Goal: Task Accomplishment & Management: Manage account settings

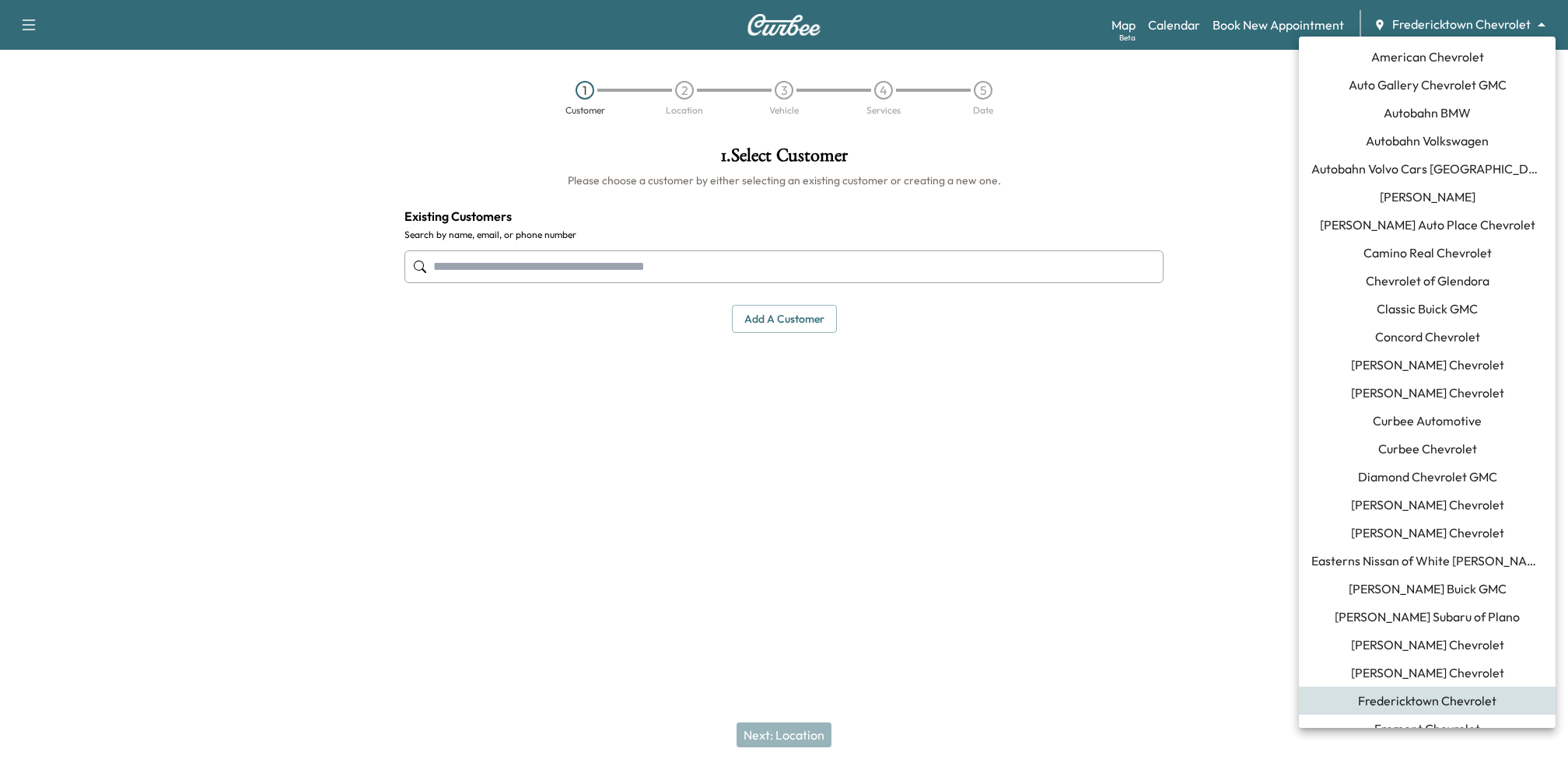
click at [1497, 24] on body "Support Log Out Map Beta Calendar Book New Appointment Fredericktown Chevrolet …" at bounding box center [784, 383] width 1568 height 766
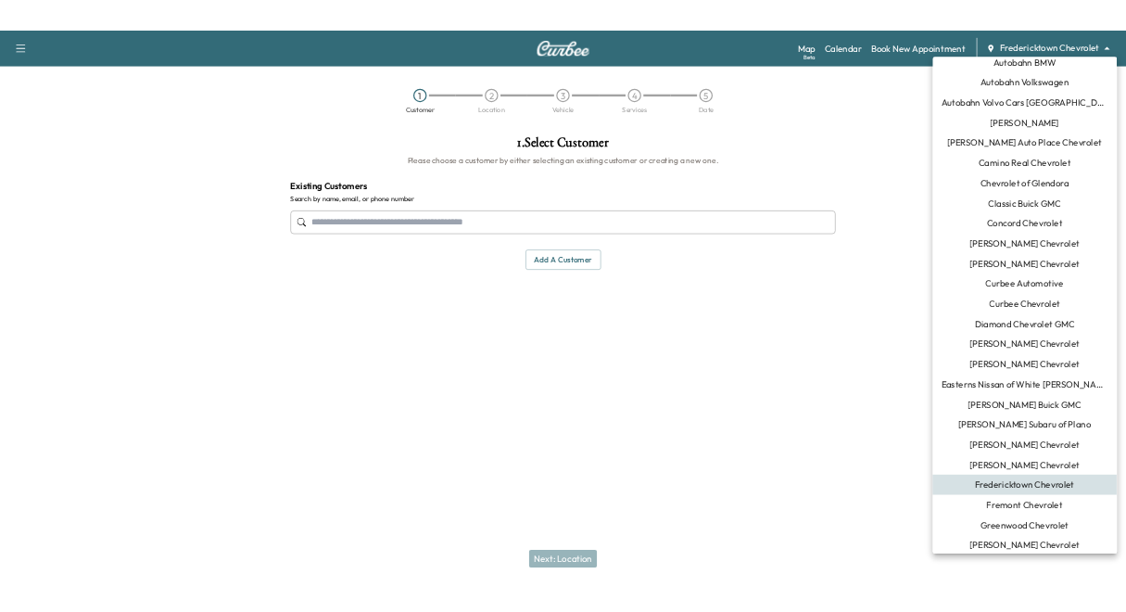
scroll to position [165, 0]
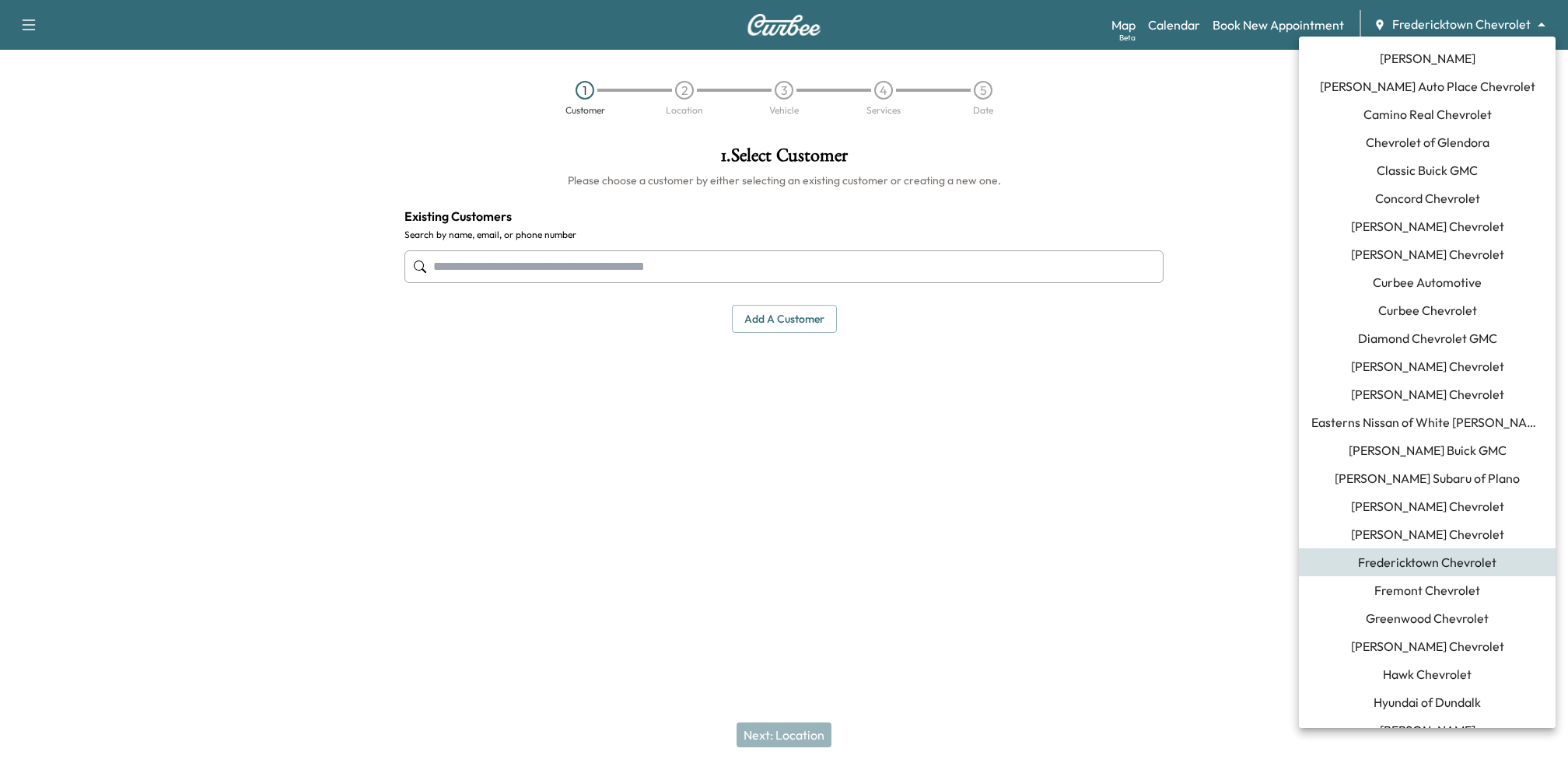
click at [1432, 307] on span "Curbee Chevrolet" at bounding box center [1427, 310] width 99 height 18
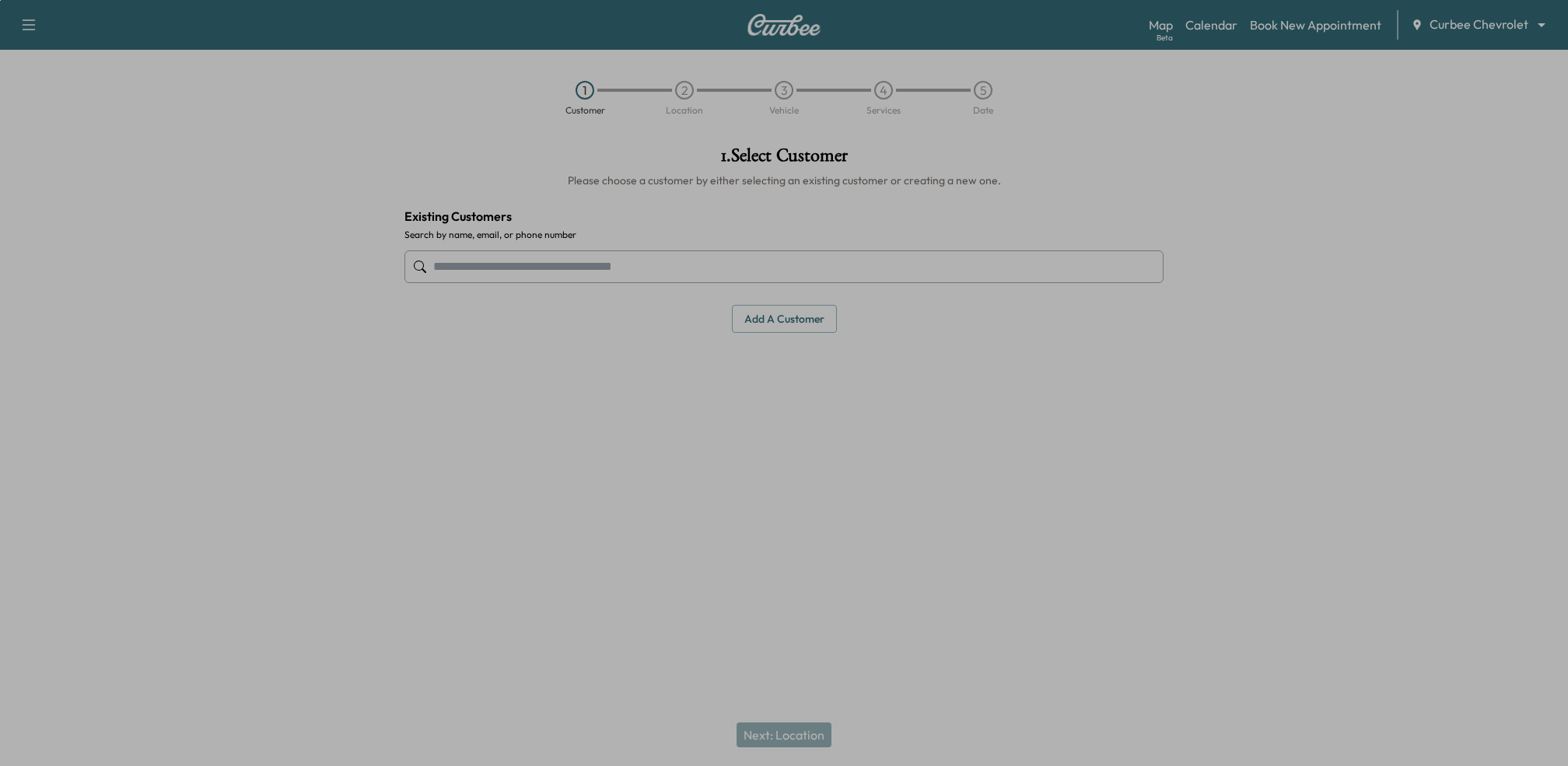
click at [315, 172] on div "0 X 0" at bounding box center [784, 383] width 1568 height 766
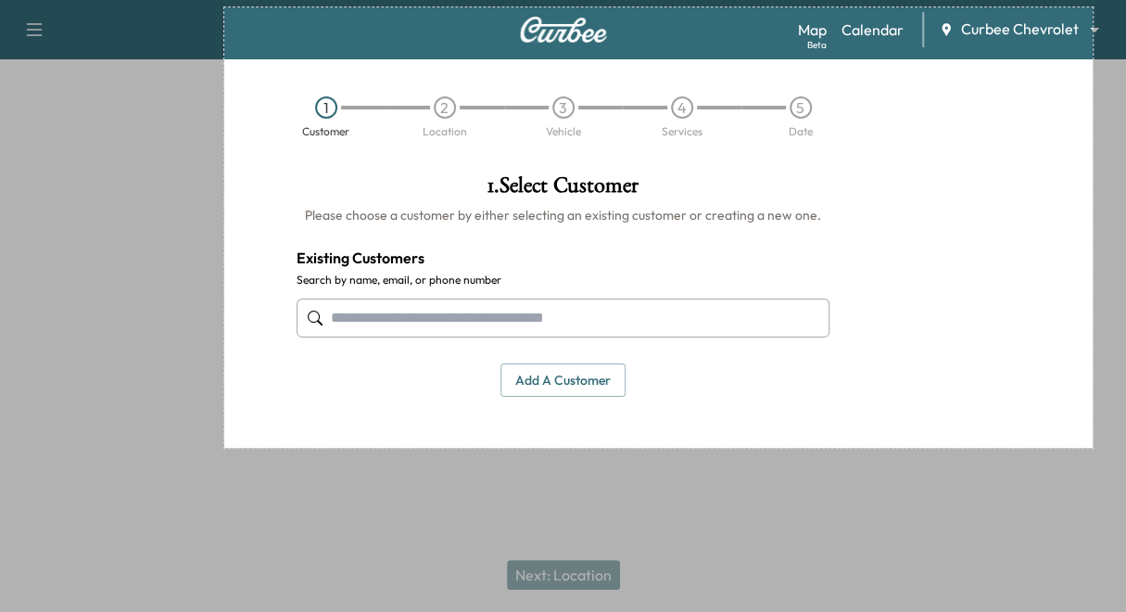
scroll to position [0, 0]
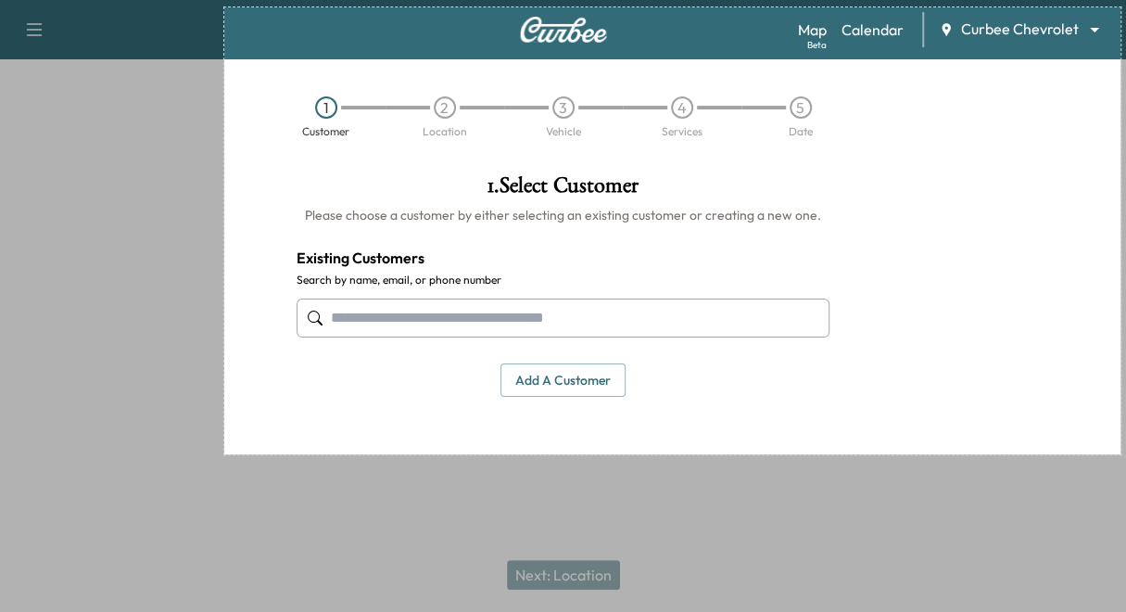
drag, startPoint x: 224, startPoint y: 7, endPoint x: 1120, endPoint y: 454, distance: 1000.6
click at [1120, 454] on div "967 X 482" at bounding box center [563, 306] width 1126 height 612
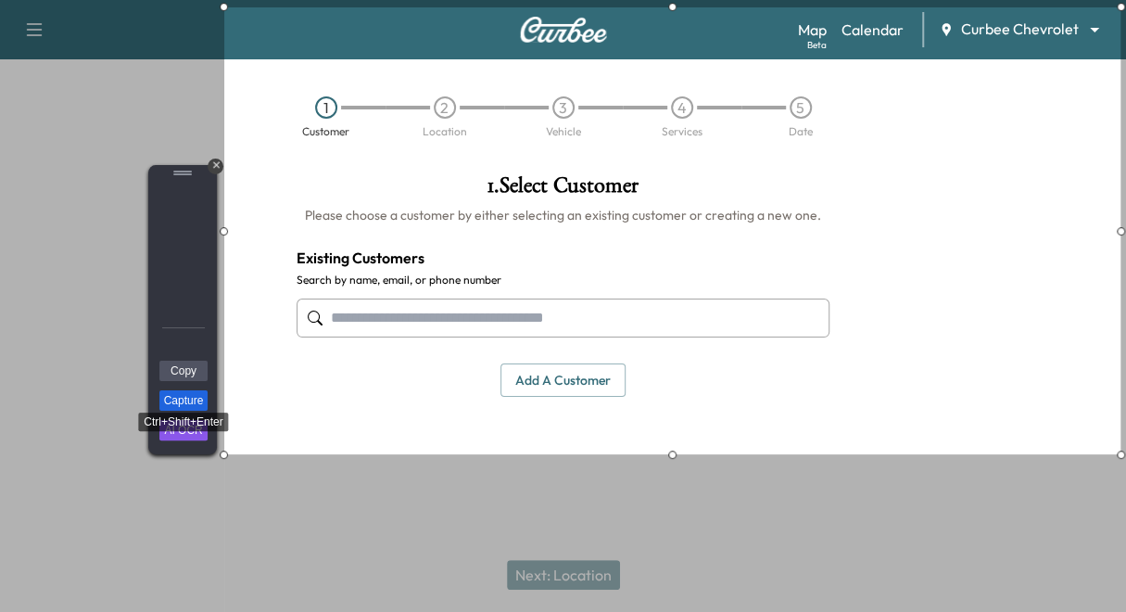
click at [195, 403] on link "Capture" at bounding box center [183, 400] width 48 height 20
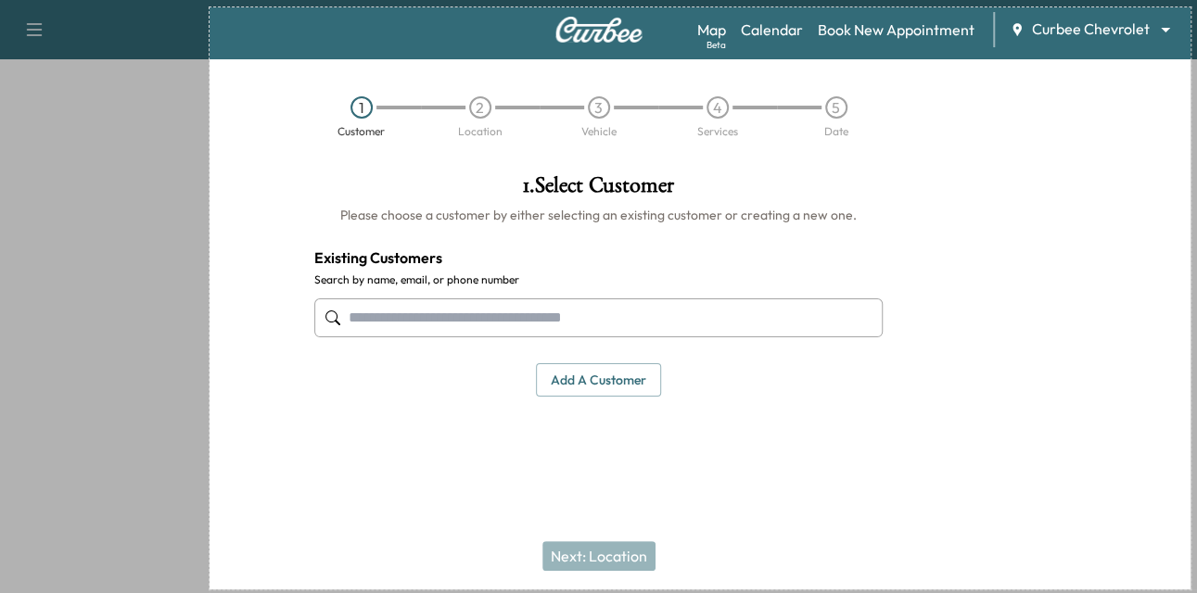
drag, startPoint x: 209, startPoint y: 7, endPoint x: 1189, endPoint y: 589, distance: 1139.6
click at [1189, 589] on div "1058 X 628" at bounding box center [598, 296] width 1197 height 593
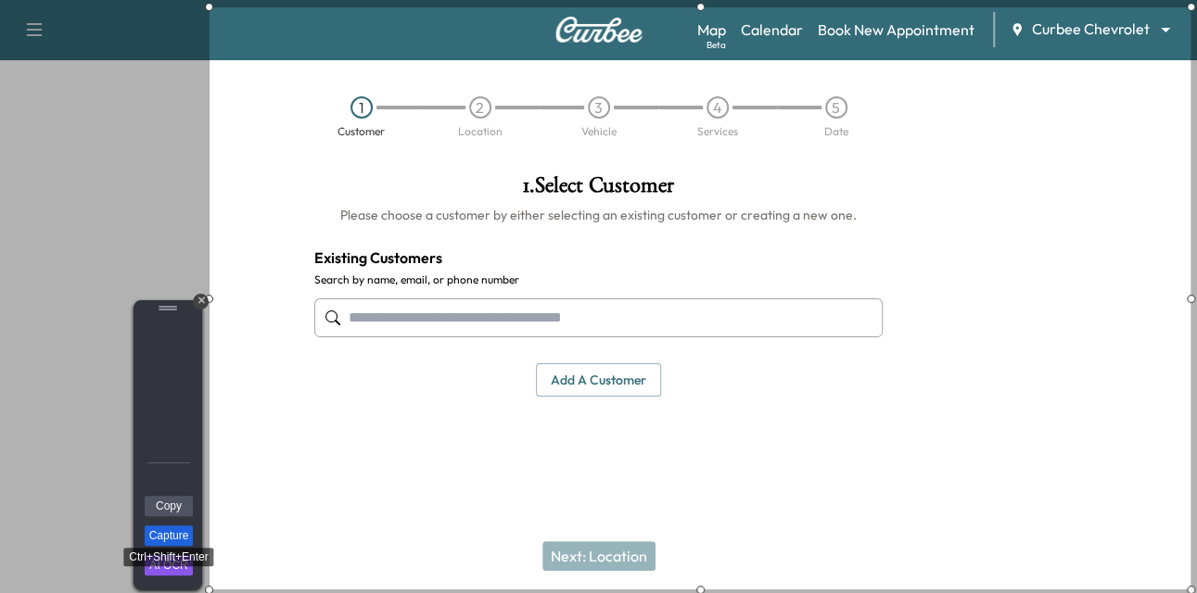
click at [176, 532] on link "Capture" at bounding box center [169, 536] width 48 height 20
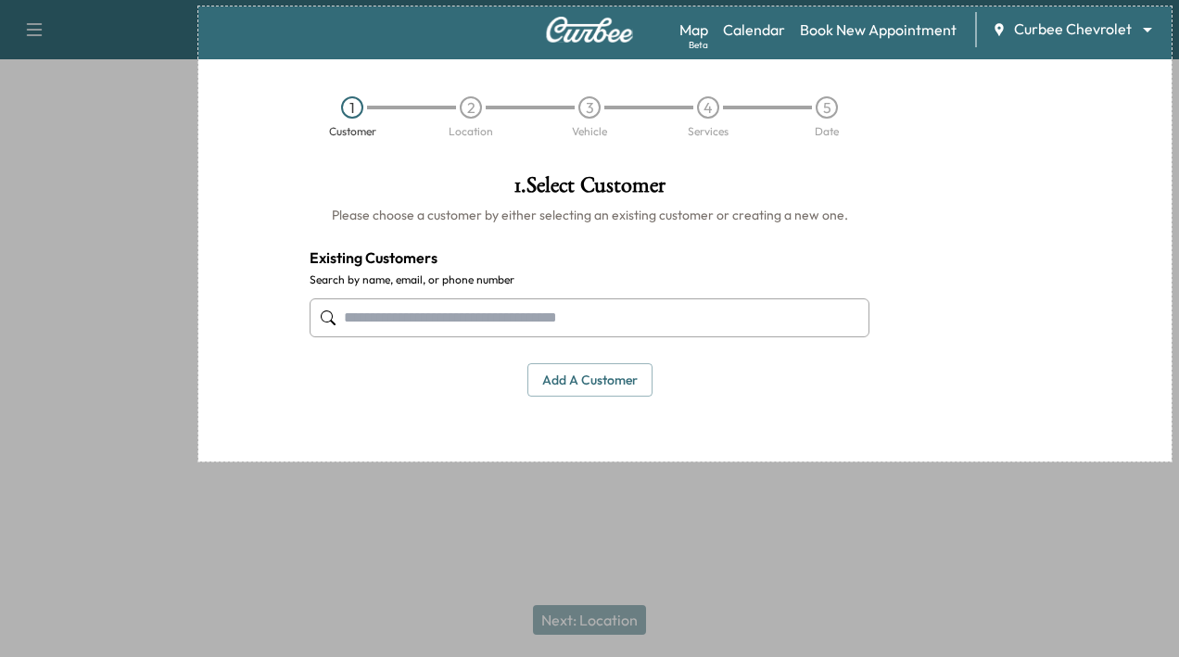
drag, startPoint x: 198, startPoint y: 6, endPoint x: 1172, endPoint y: 462, distance: 1074.4
click at [1172, 462] on div "1050 X 491" at bounding box center [589, 328] width 1179 height 657
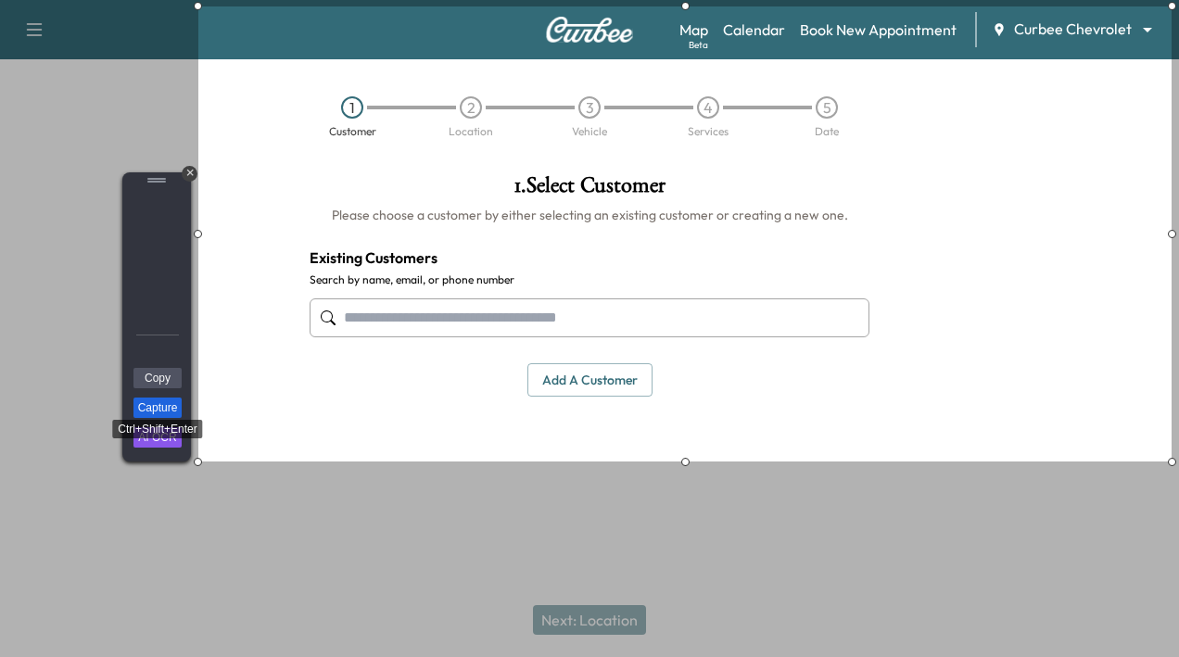
click at [181, 409] on link "Capture" at bounding box center [157, 408] width 48 height 20
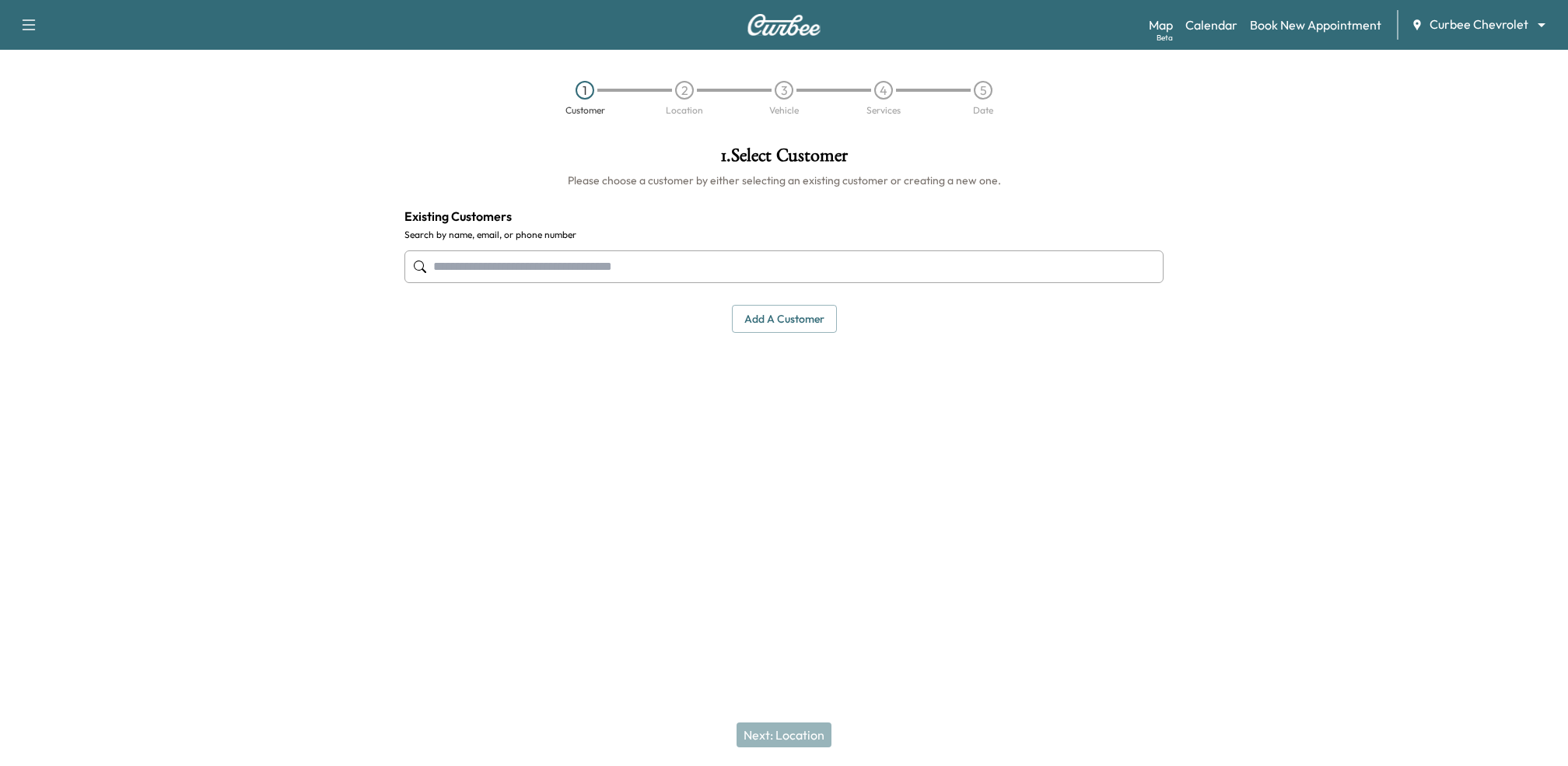
click at [869, 268] on input "text" at bounding box center [784, 266] width 759 height 33
type input "****"
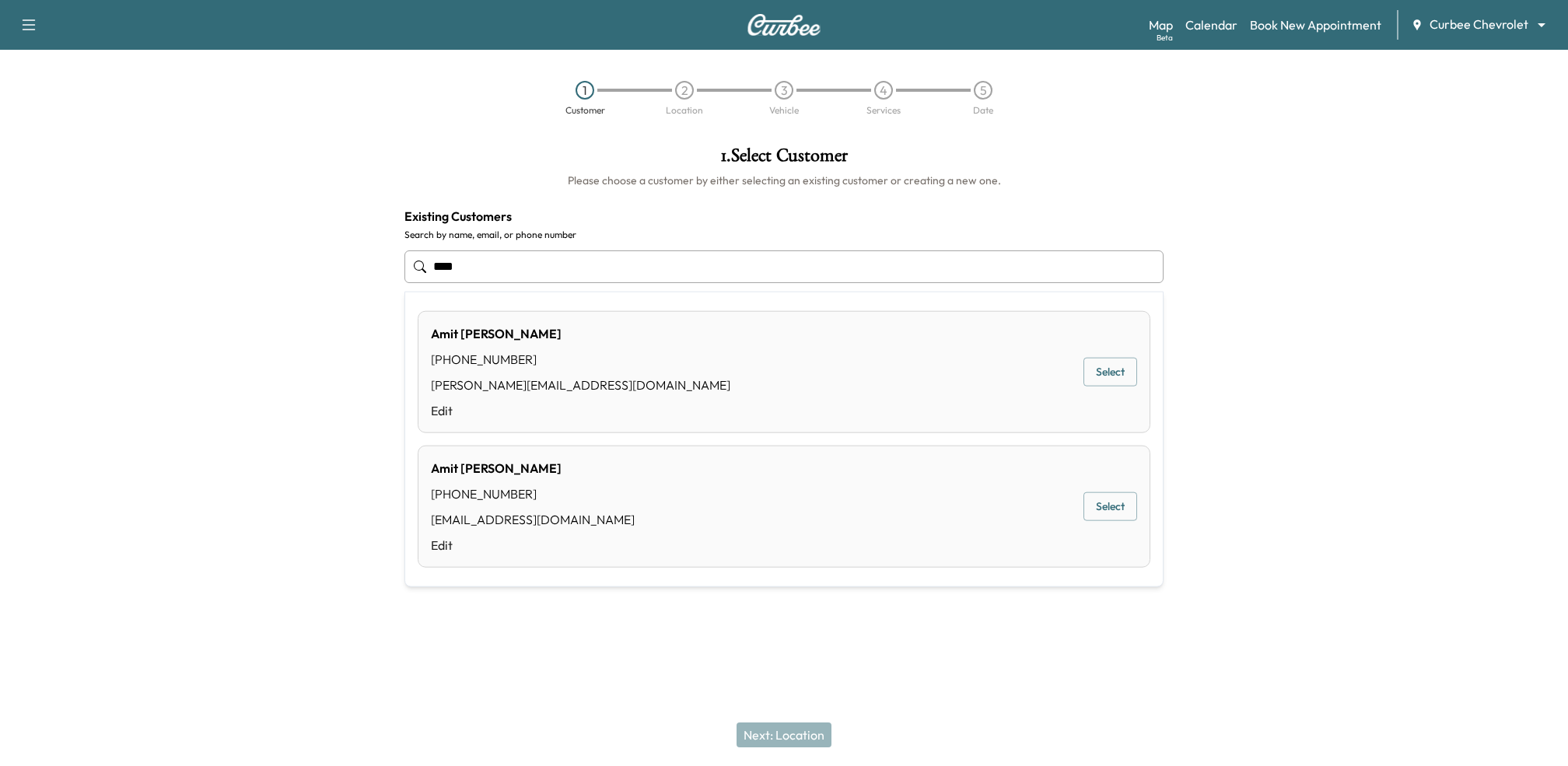
type input "****"
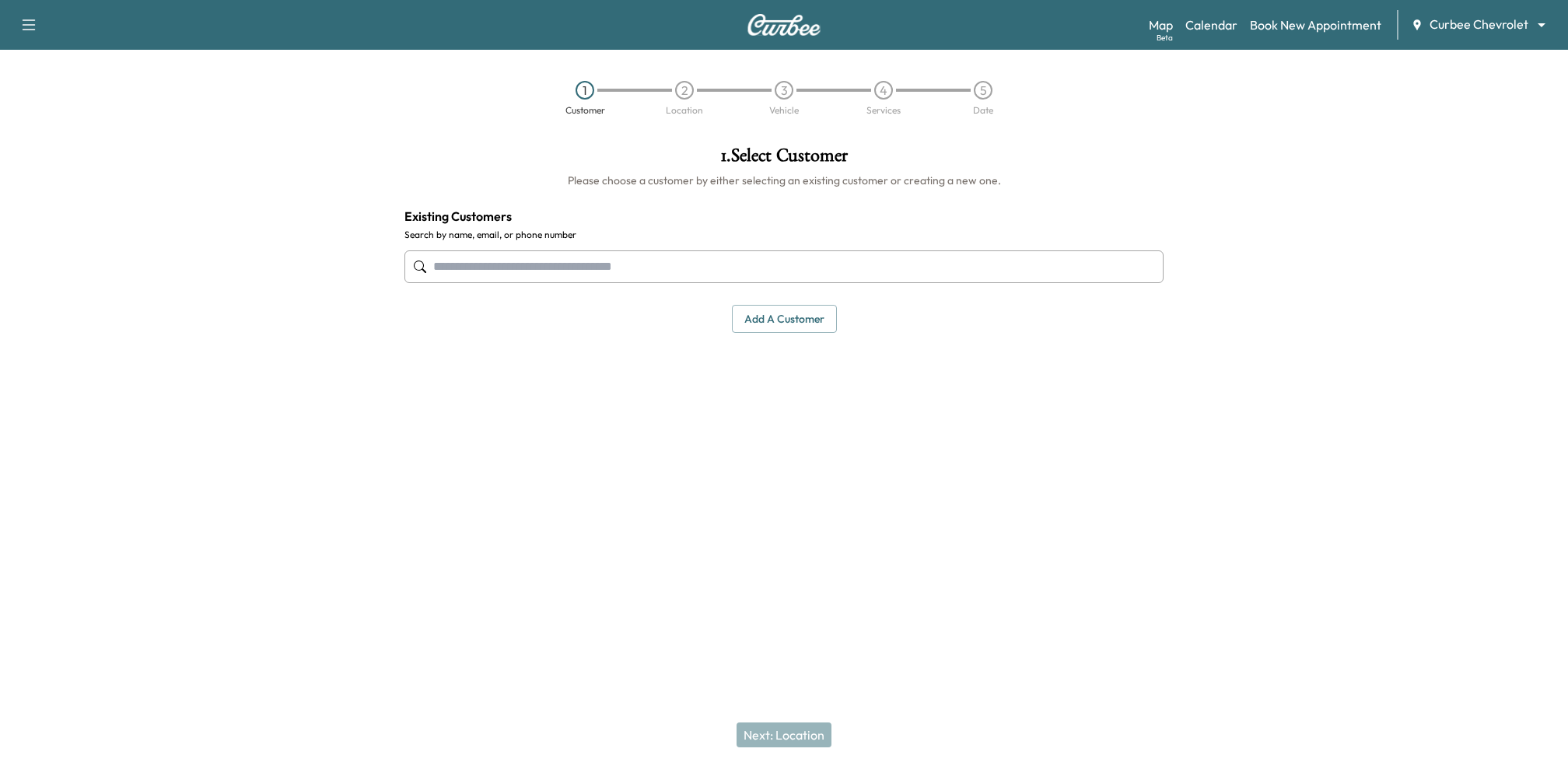
click at [1358, 347] on div at bounding box center [1371, 325] width 392 height 383
click at [764, 311] on button "Add a customer" at bounding box center [784, 319] width 105 height 29
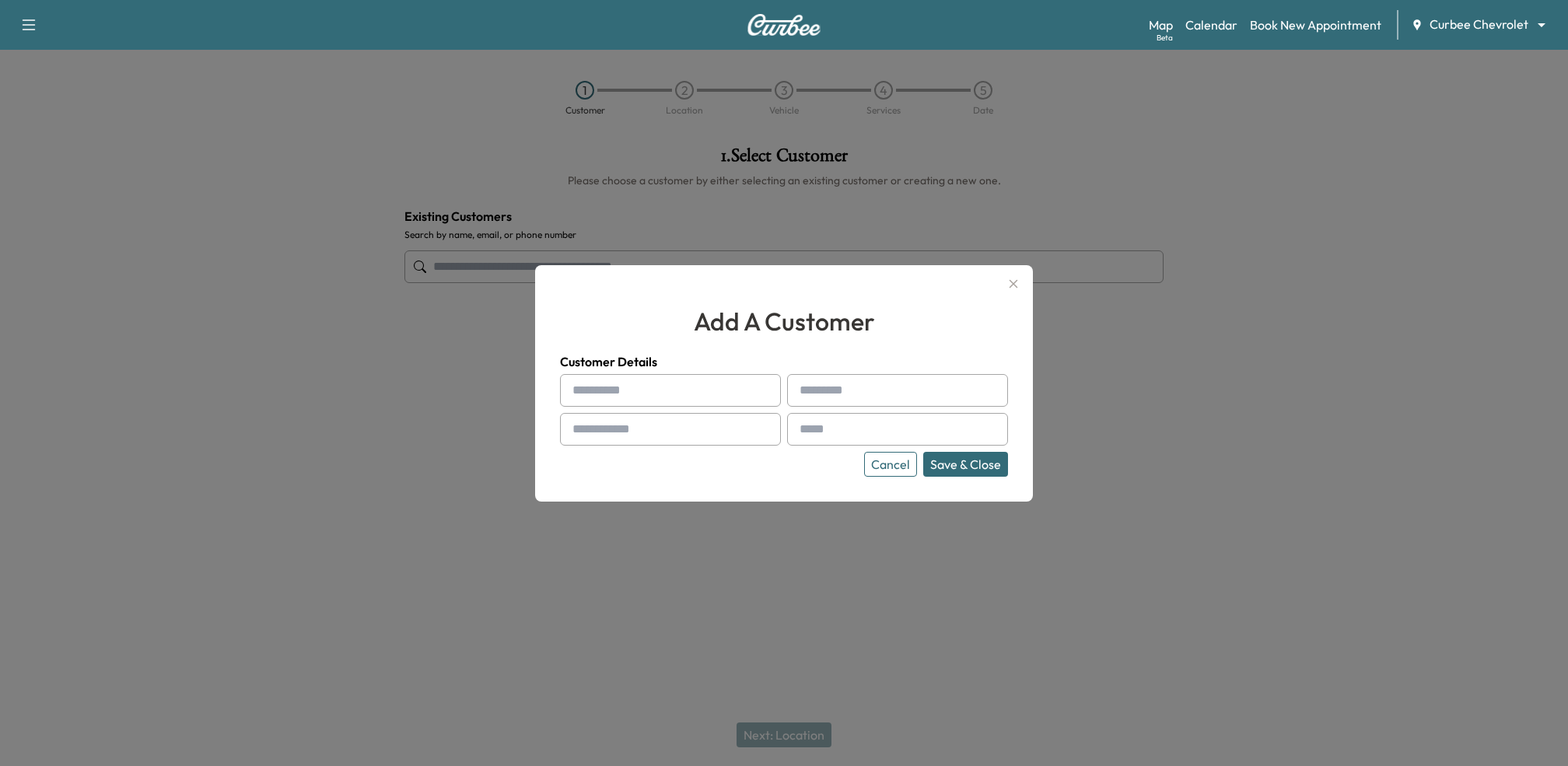
click at [638, 383] on input "text" at bounding box center [669, 390] width 221 height 33
type input "****"
type input "**********"
click at [857, 430] on input "text" at bounding box center [897, 429] width 221 height 33
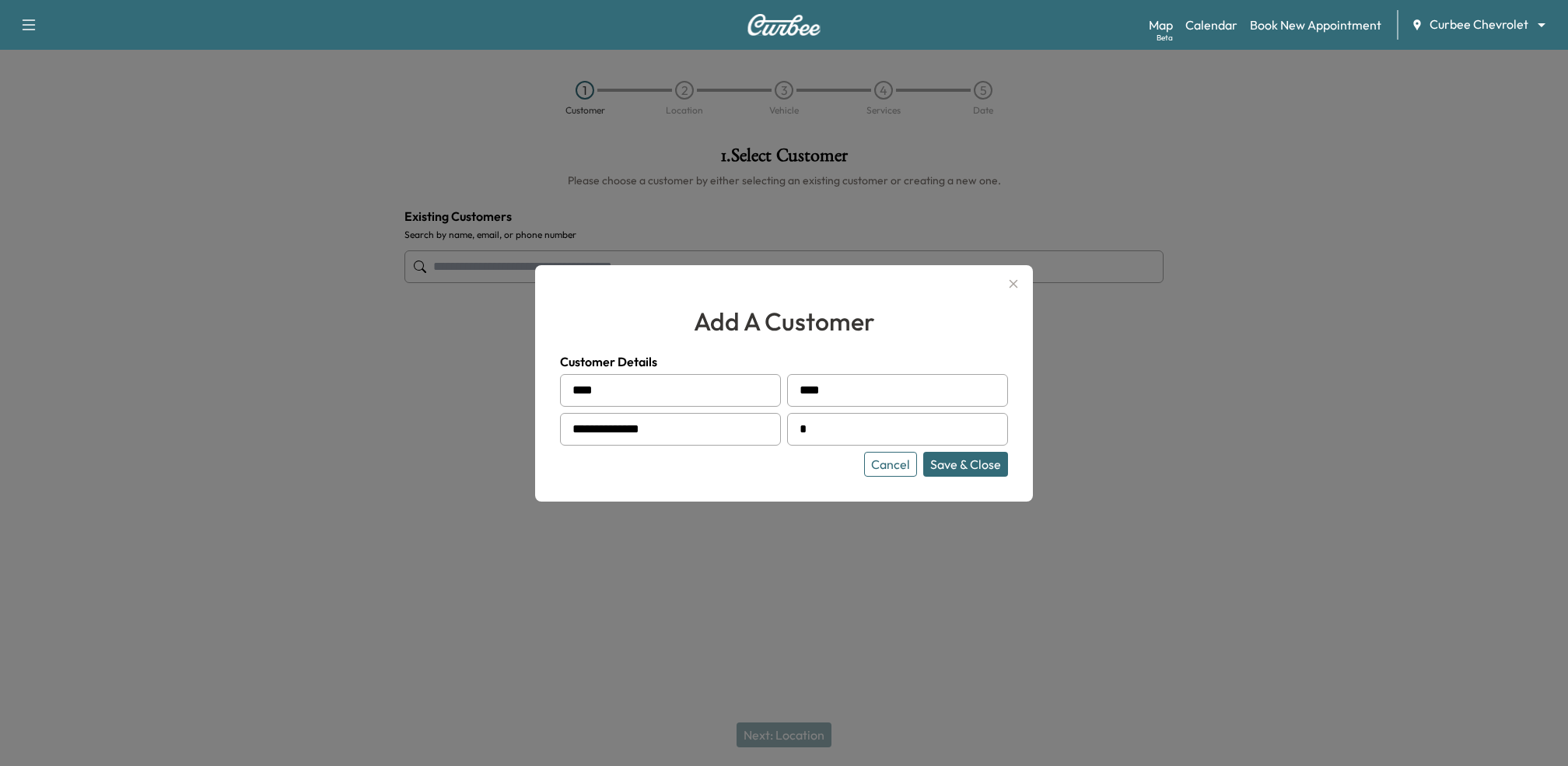
type input "**********"
click at [966, 467] on button "Save & Close" at bounding box center [965, 465] width 85 height 25
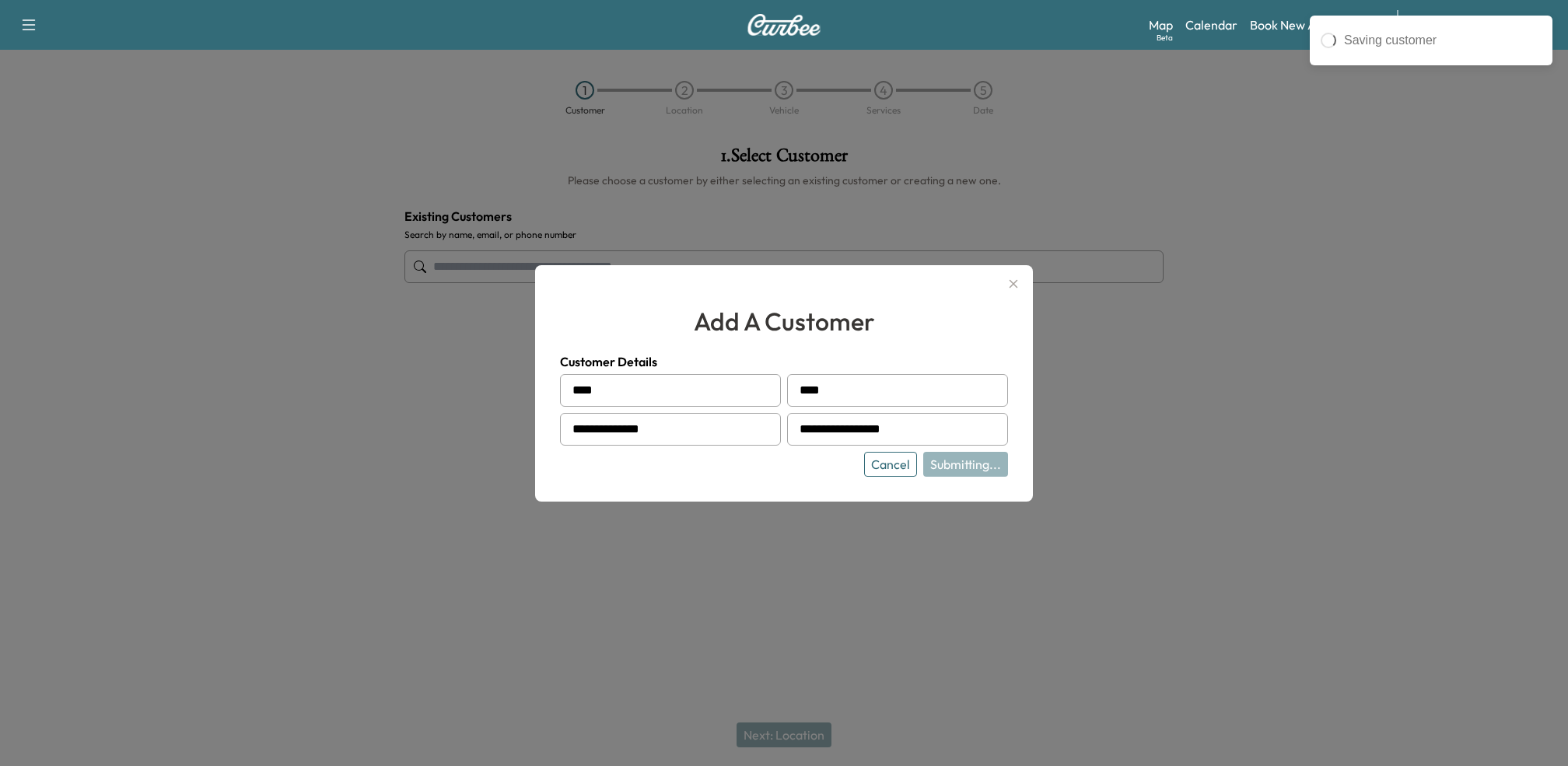
type input "*********"
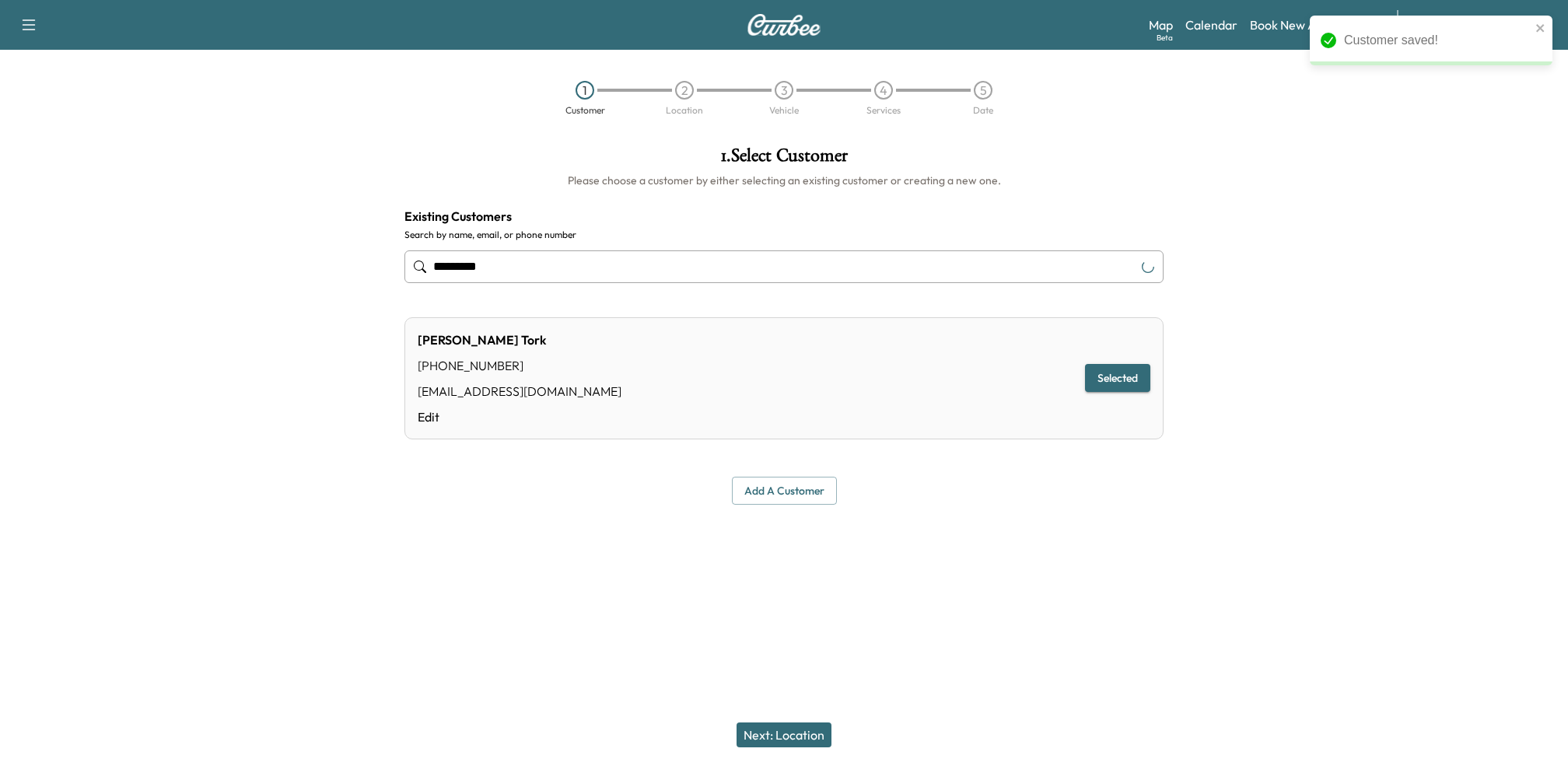
click at [779, 733] on button "Next: Location" at bounding box center [784, 735] width 95 height 25
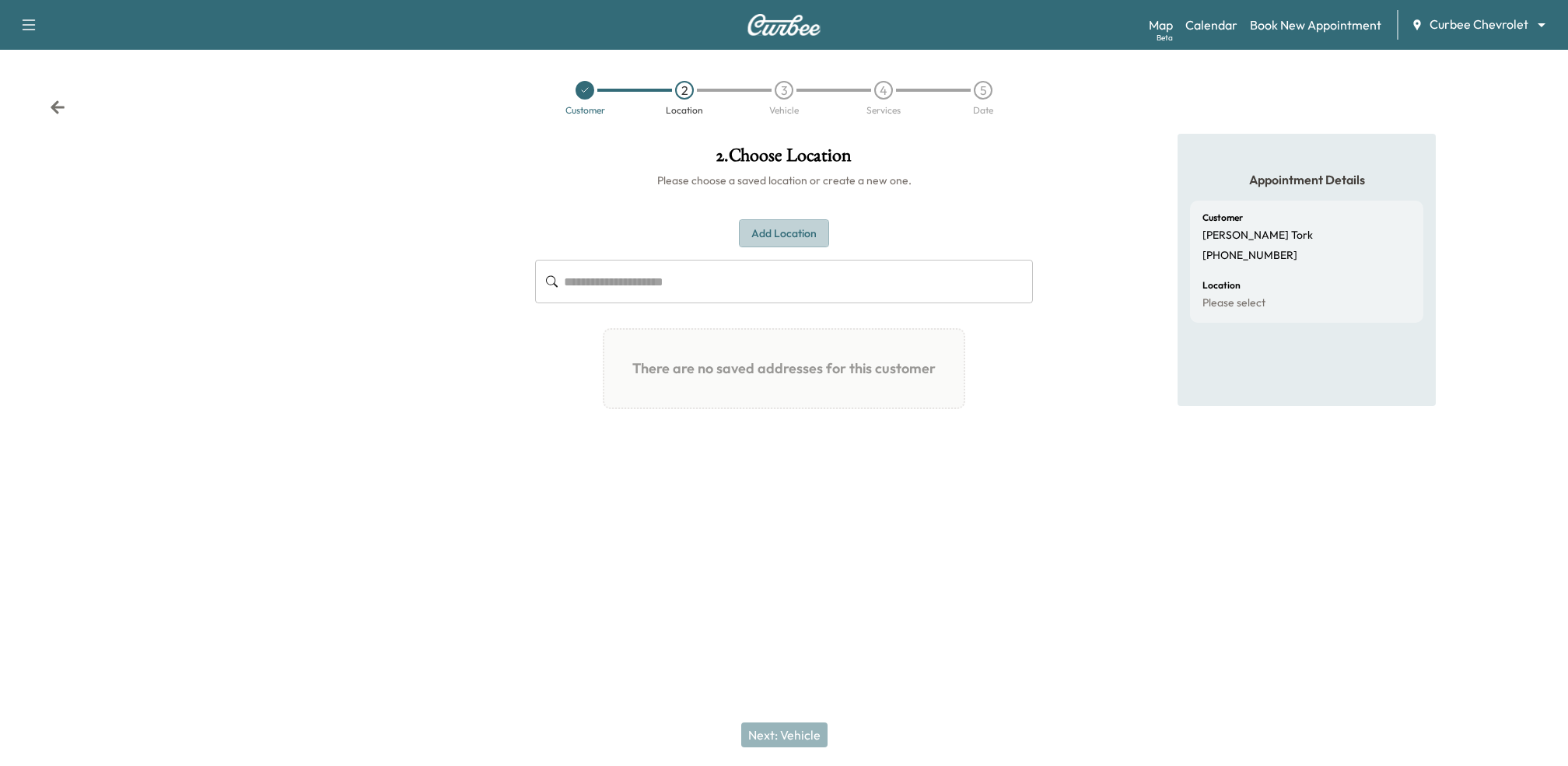
click at [794, 229] on button "Add Location" at bounding box center [784, 233] width 91 height 29
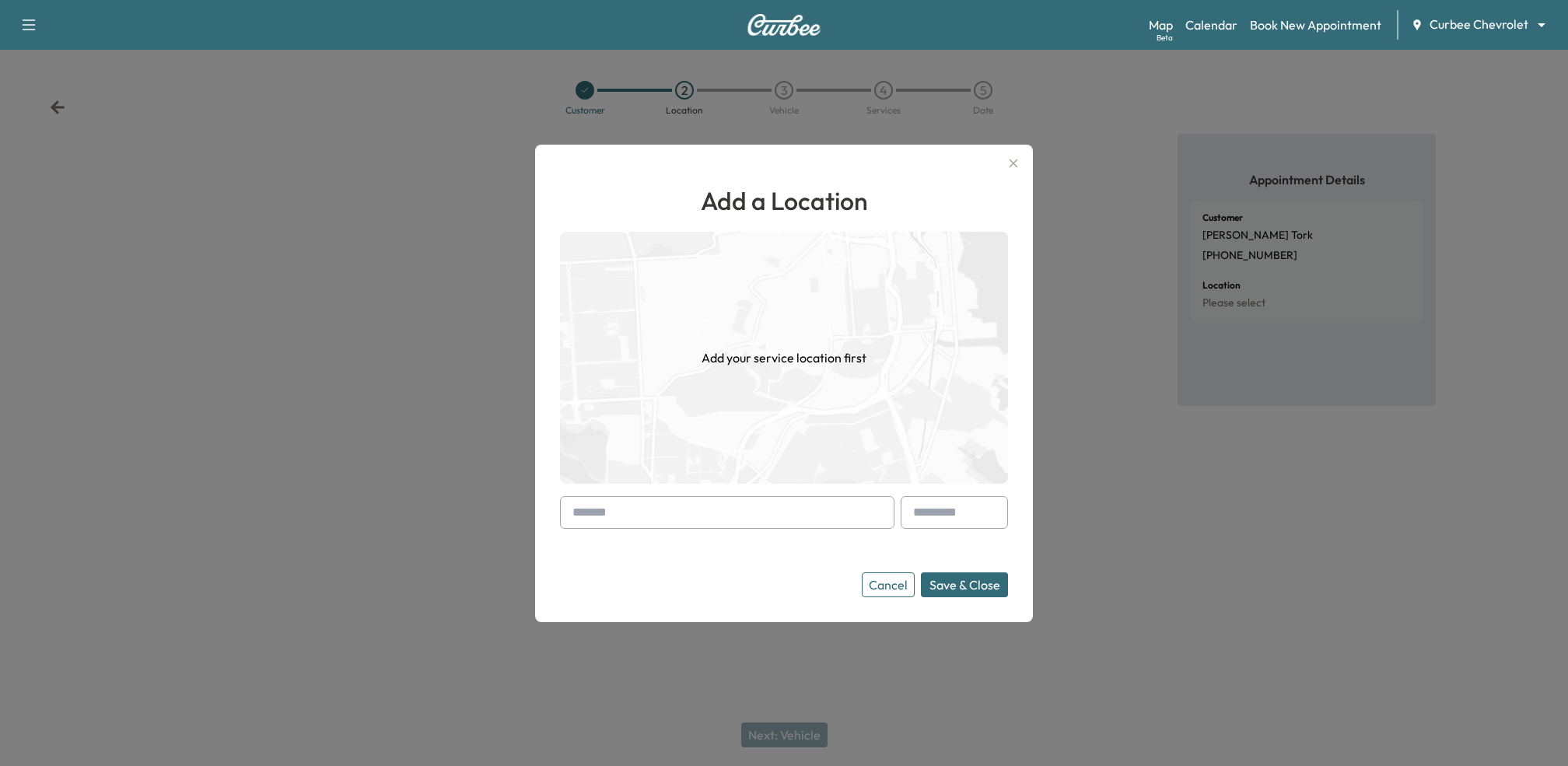
click at [656, 510] on input "text" at bounding box center [727, 512] width 335 height 33
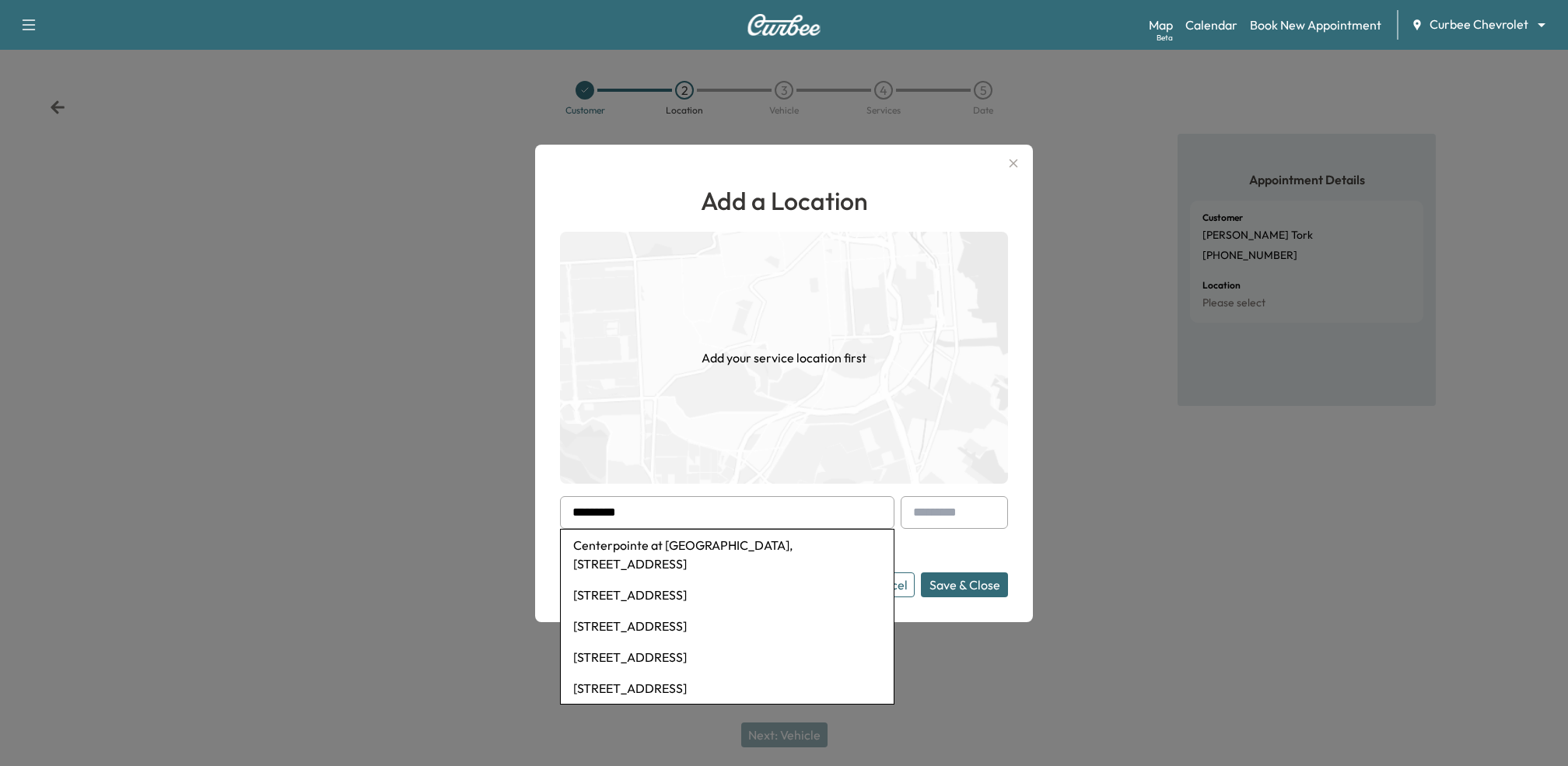
click at [653, 534] on li "Centerpointe at [GEOGRAPHIC_DATA], [STREET_ADDRESS]" at bounding box center [727, 554] width 333 height 50
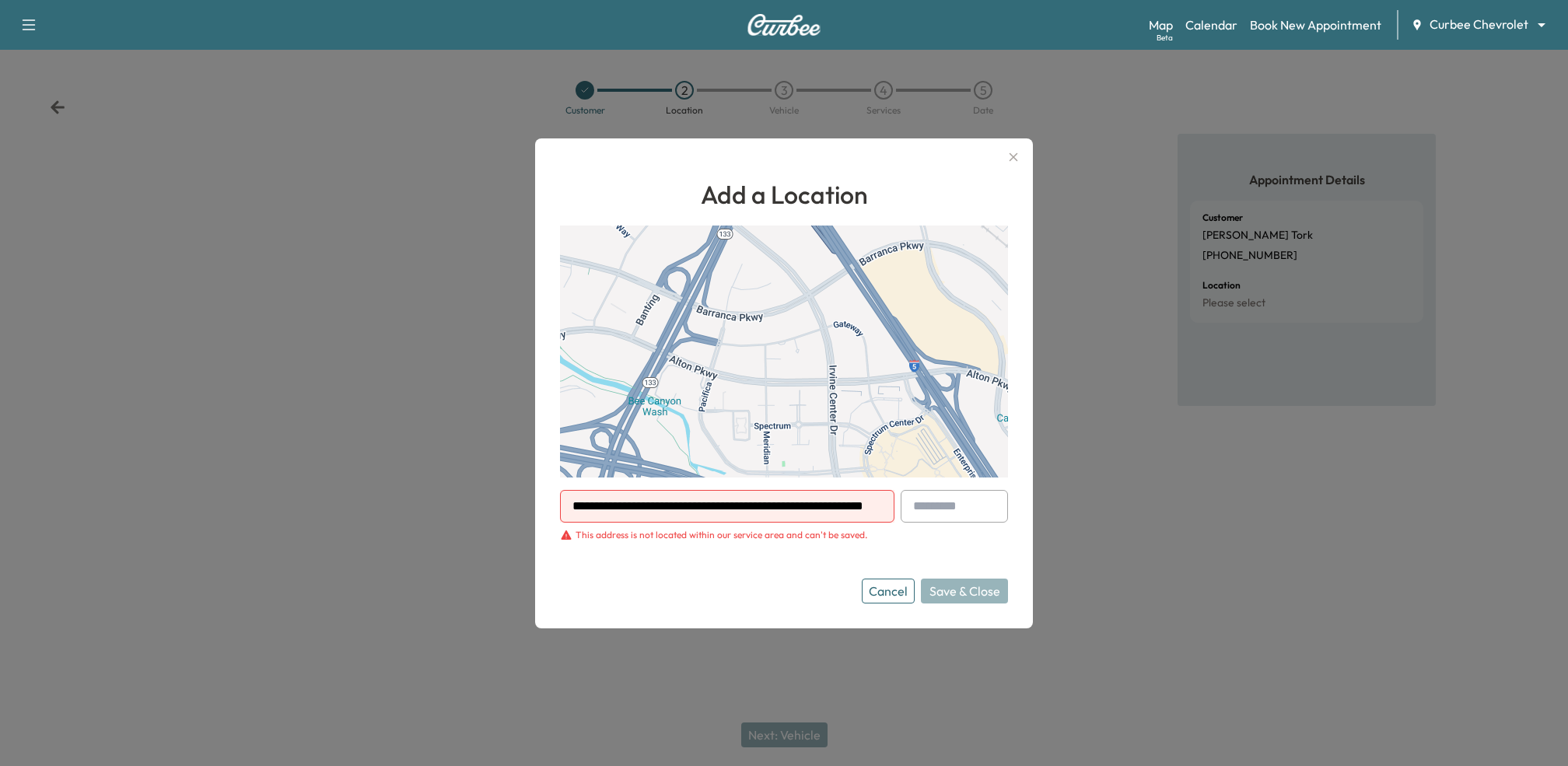
click at [707, 498] on input "**********" at bounding box center [727, 506] width 335 height 33
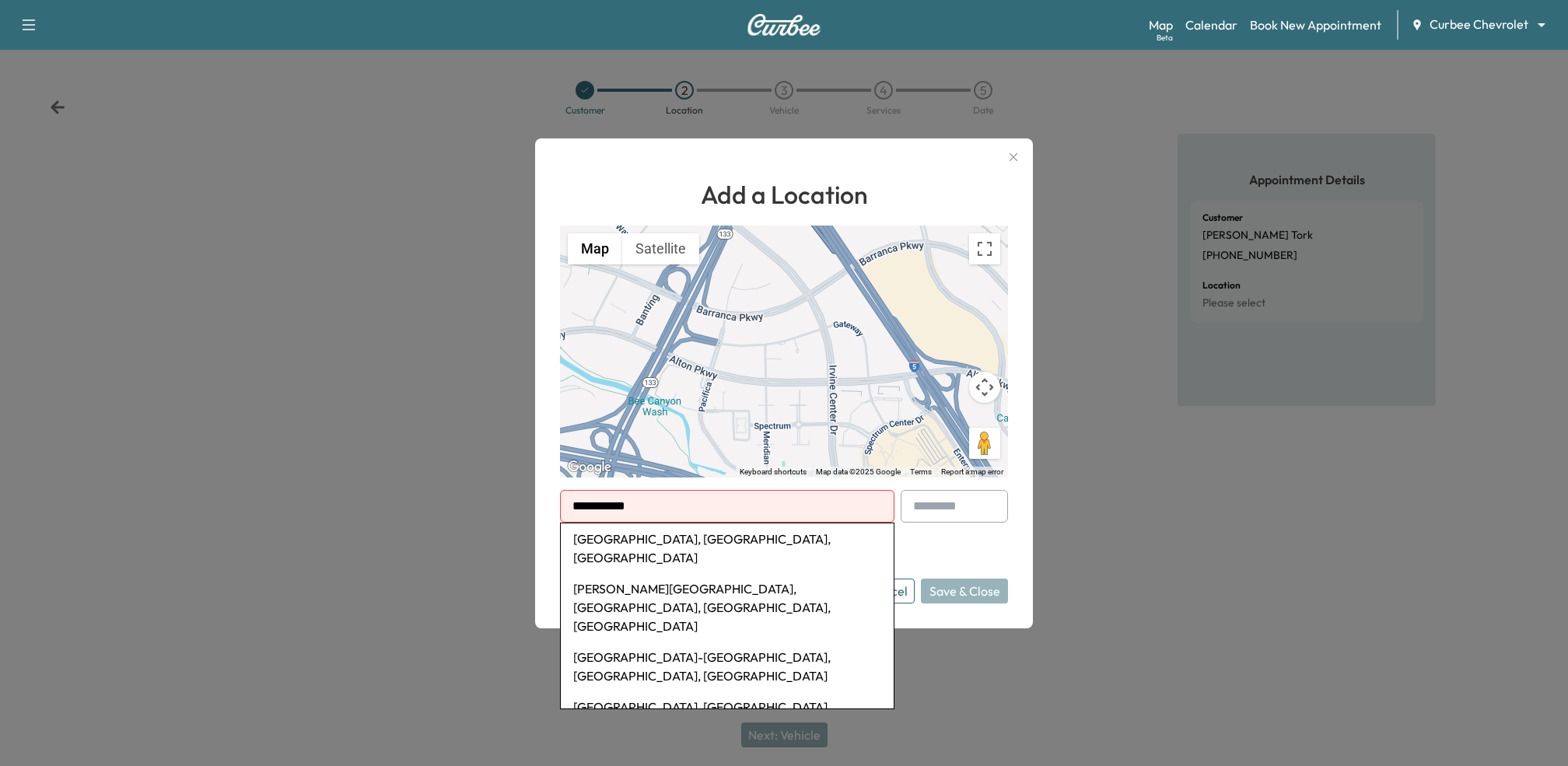
click at [747, 591] on li "[PERSON_NAME][GEOGRAPHIC_DATA], [GEOGRAPHIC_DATA], [GEOGRAPHIC_DATA], [GEOGRAPH…" at bounding box center [727, 607] width 333 height 69
type input "**********"
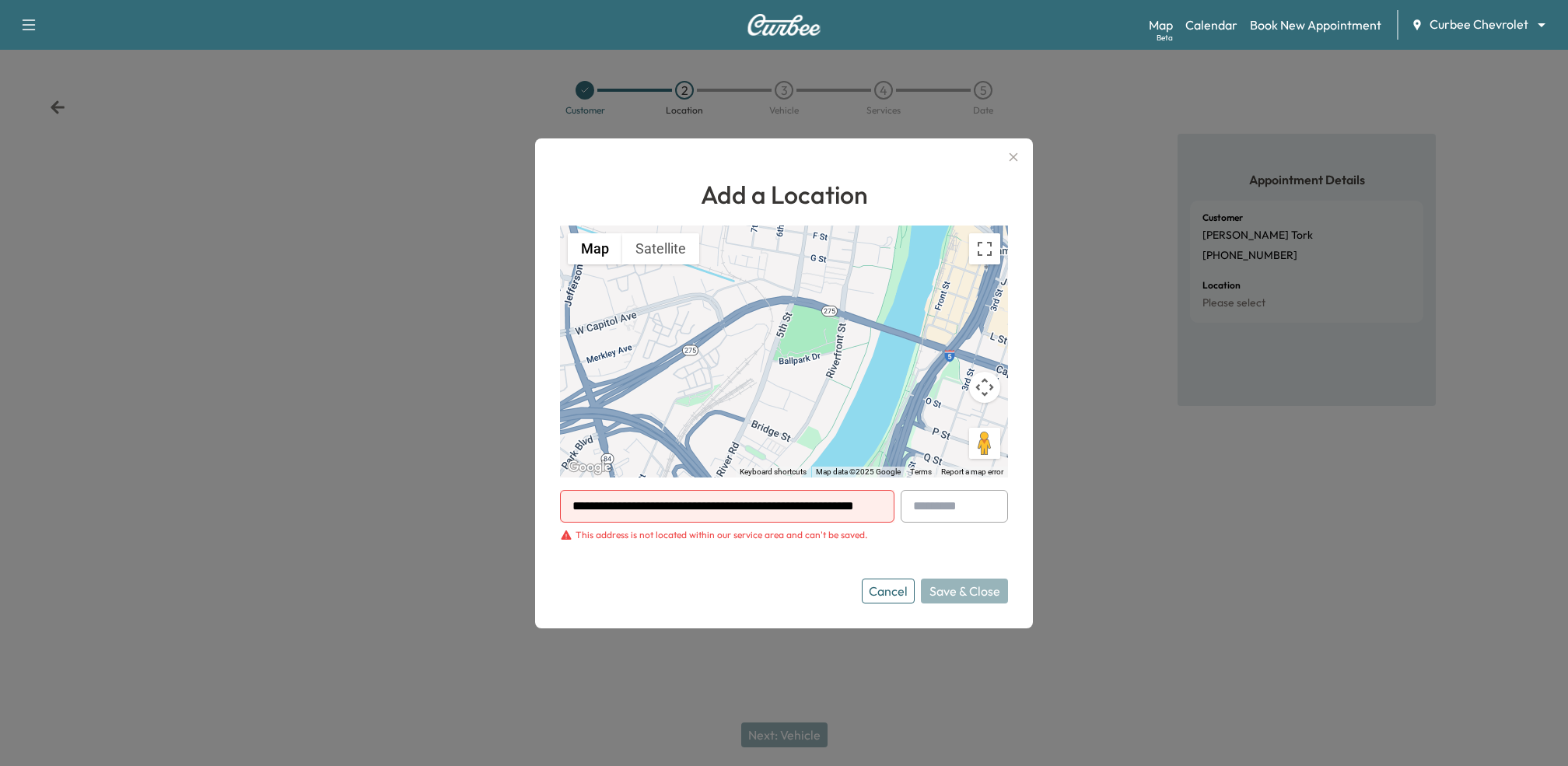
click at [728, 513] on input "**********" at bounding box center [727, 506] width 335 height 33
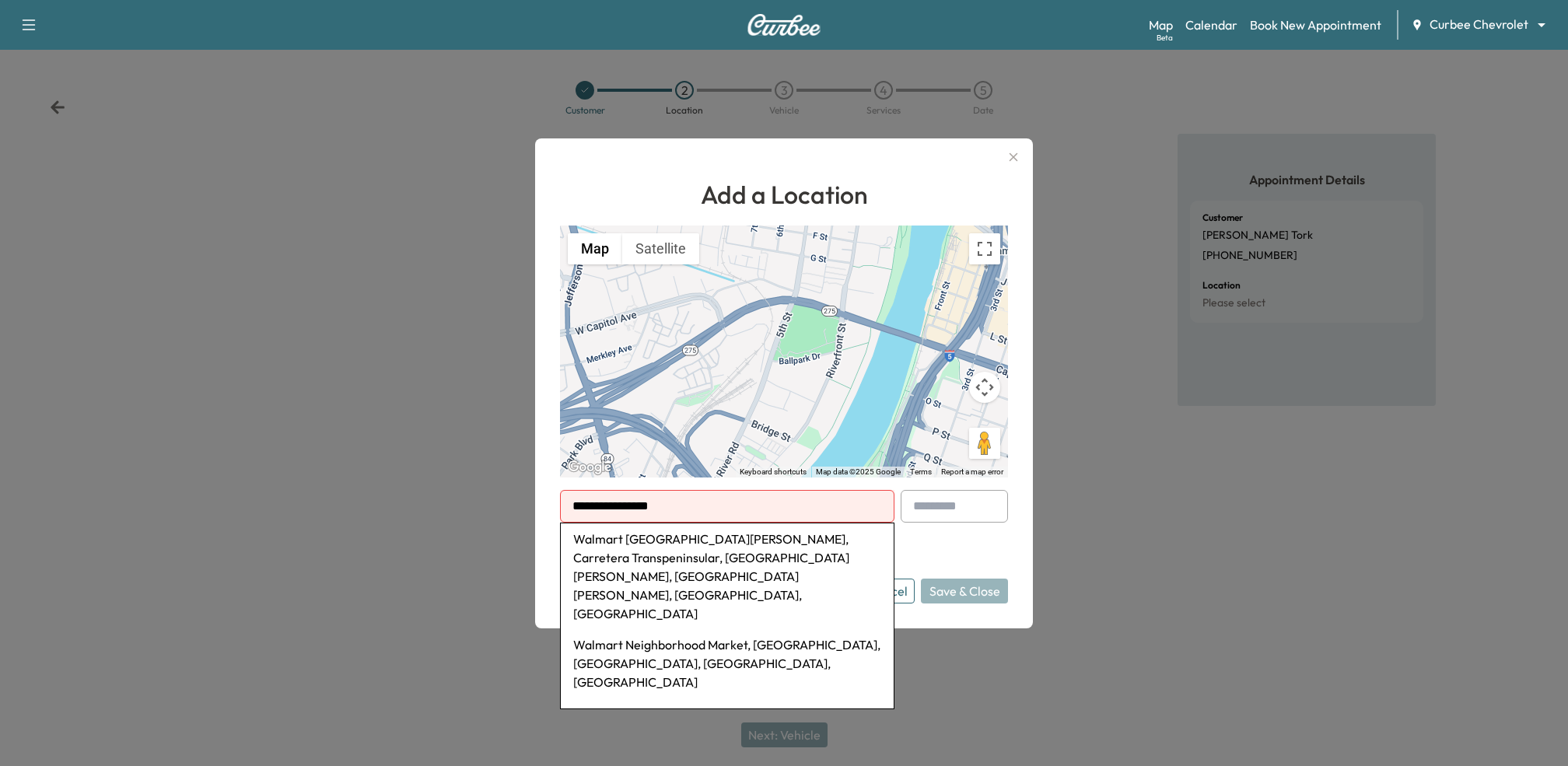
click at [706, 629] on li "Walmart Neighborhood Market, [GEOGRAPHIC_DATA], [GEOGRAPHIC_DATA], [GEOGRAPHIC_…" at bounding box center [727, 664] width 333 height 69
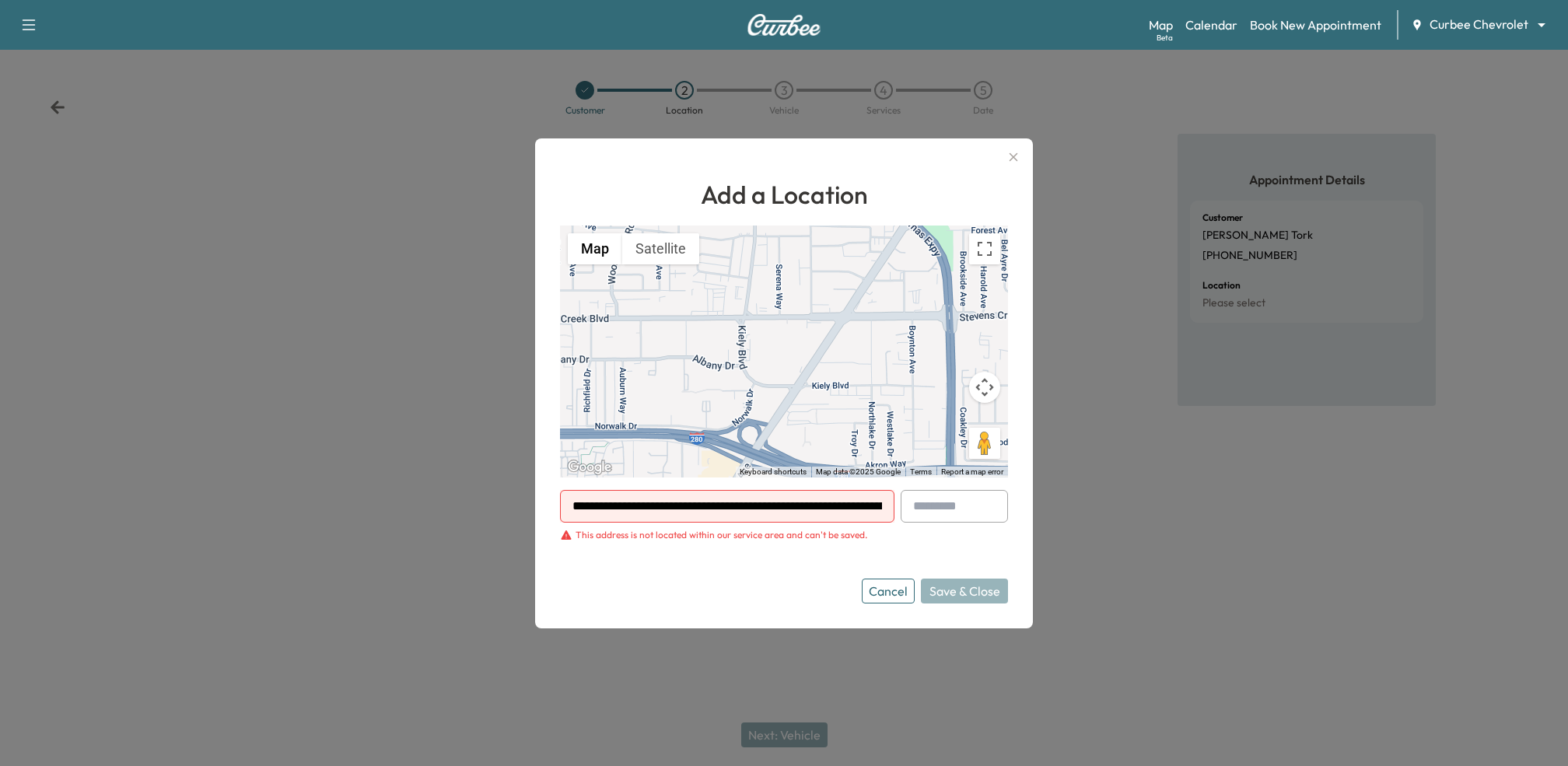
click at [675, 513] on input "**********" at bounding box center [727, 506] width 335 height 33
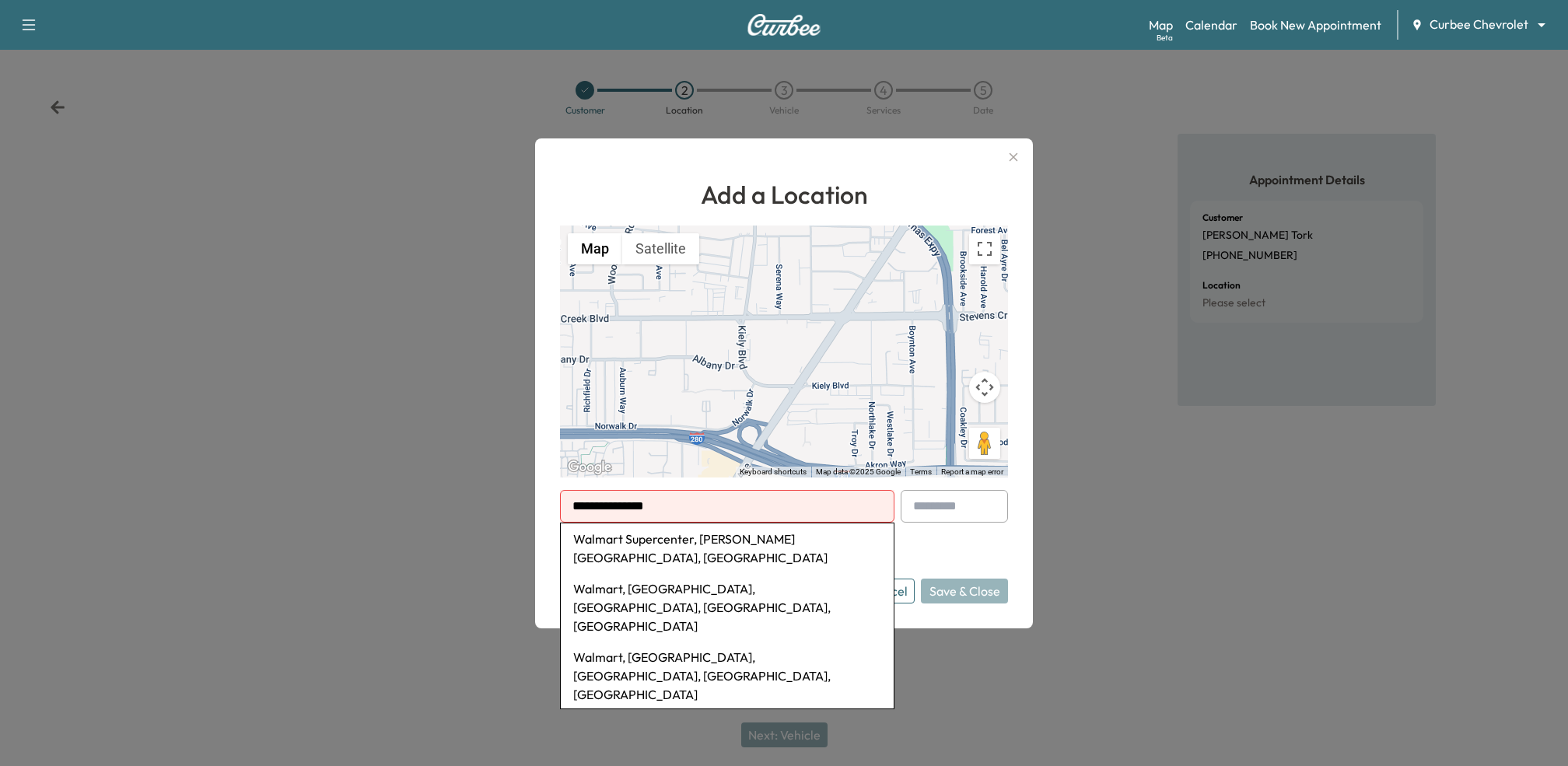
click at [734, 532] on li "Walmart Supercenter, [PERSON_NAME][GEOGRAPHIC_DATA], [GEOGRAPHIC_DATA]" at bounding box center [727, 548] width 333 height 50
type input "**********"
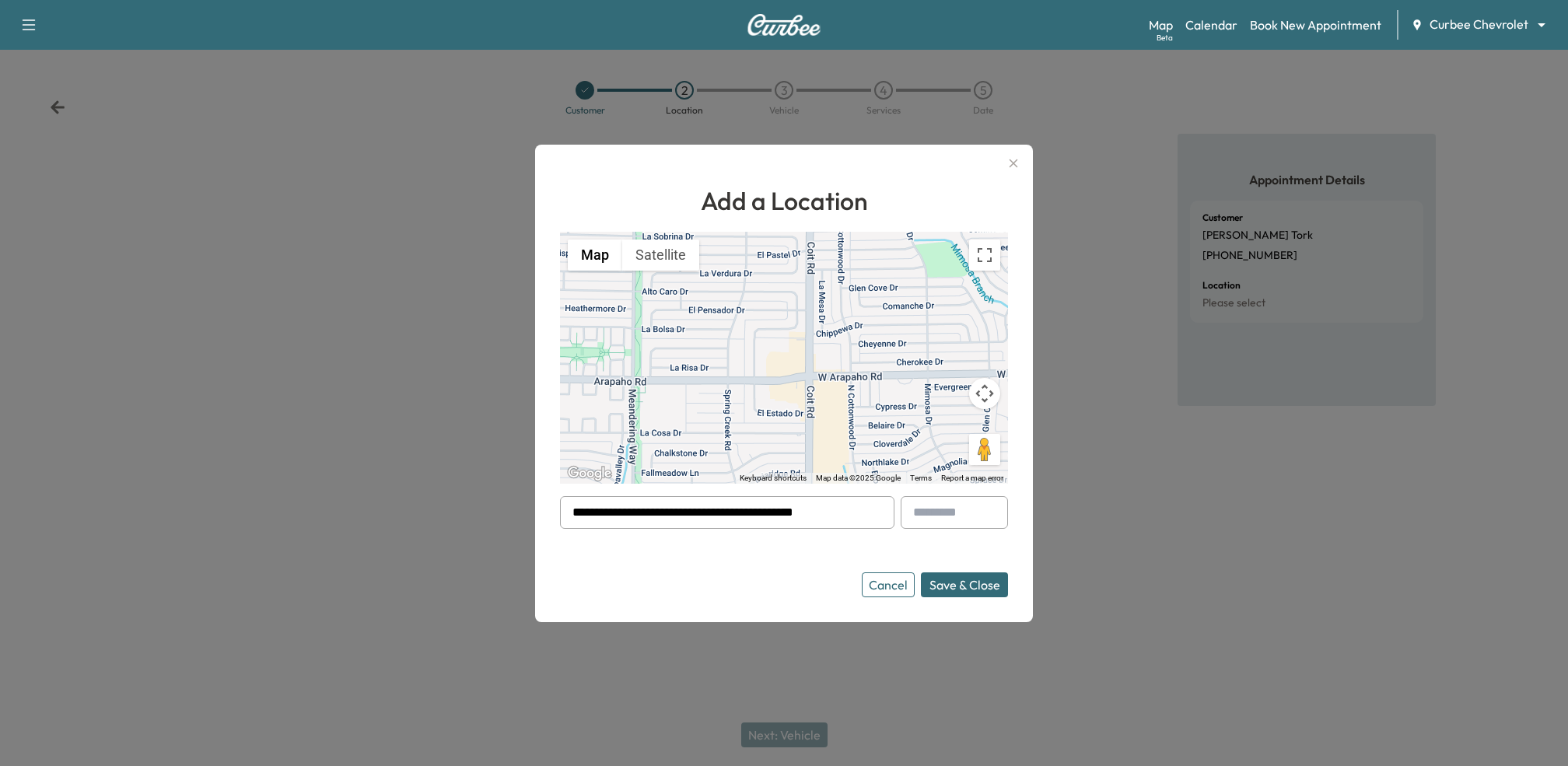
click at [964, 581] on button "Save & Close" at bounding box center [964, 585] width 87 height 25
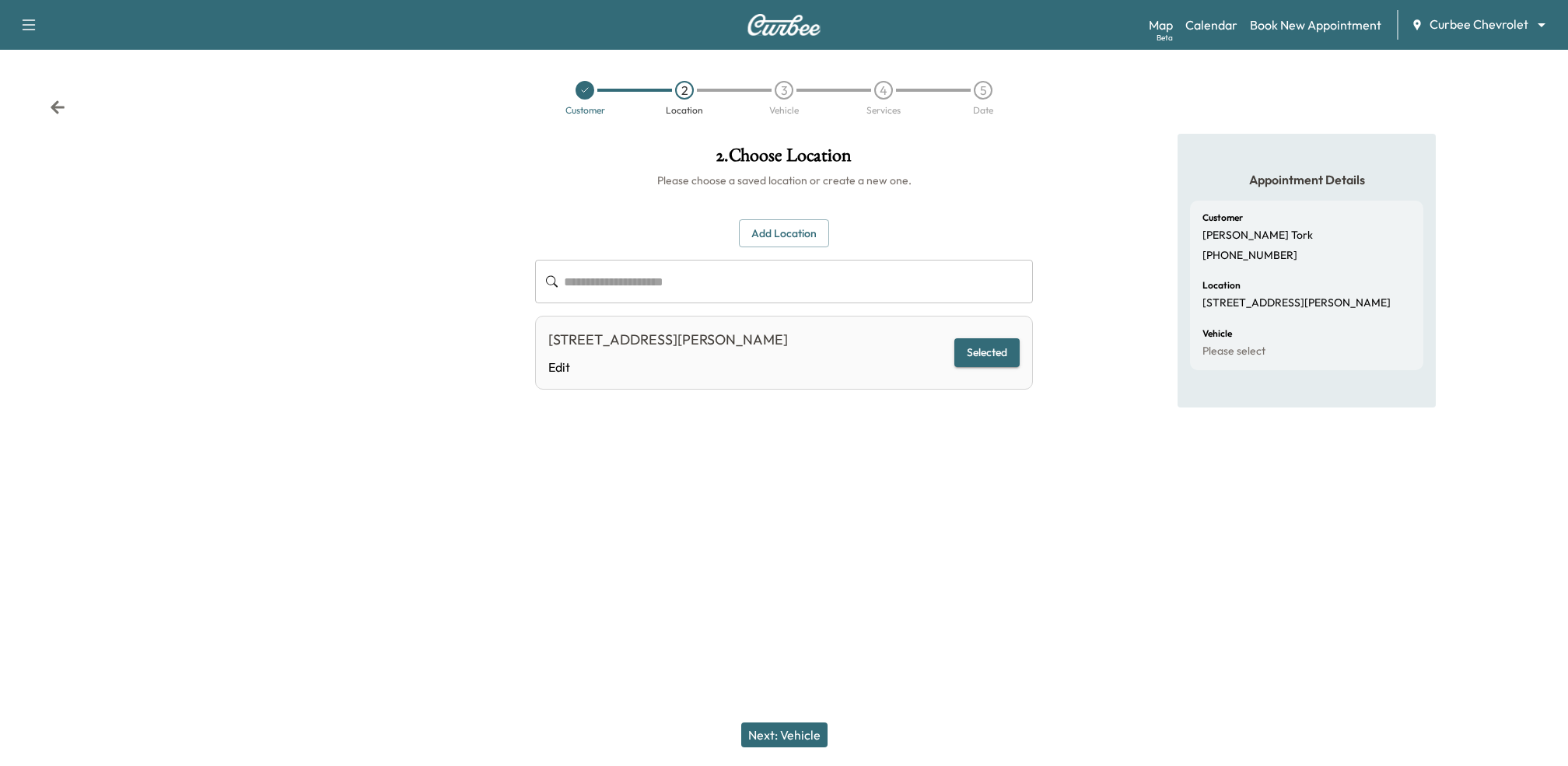
click at [808, 729] on button "Next: Vehicle" at bounding box center [784, 735] width 86 height 25
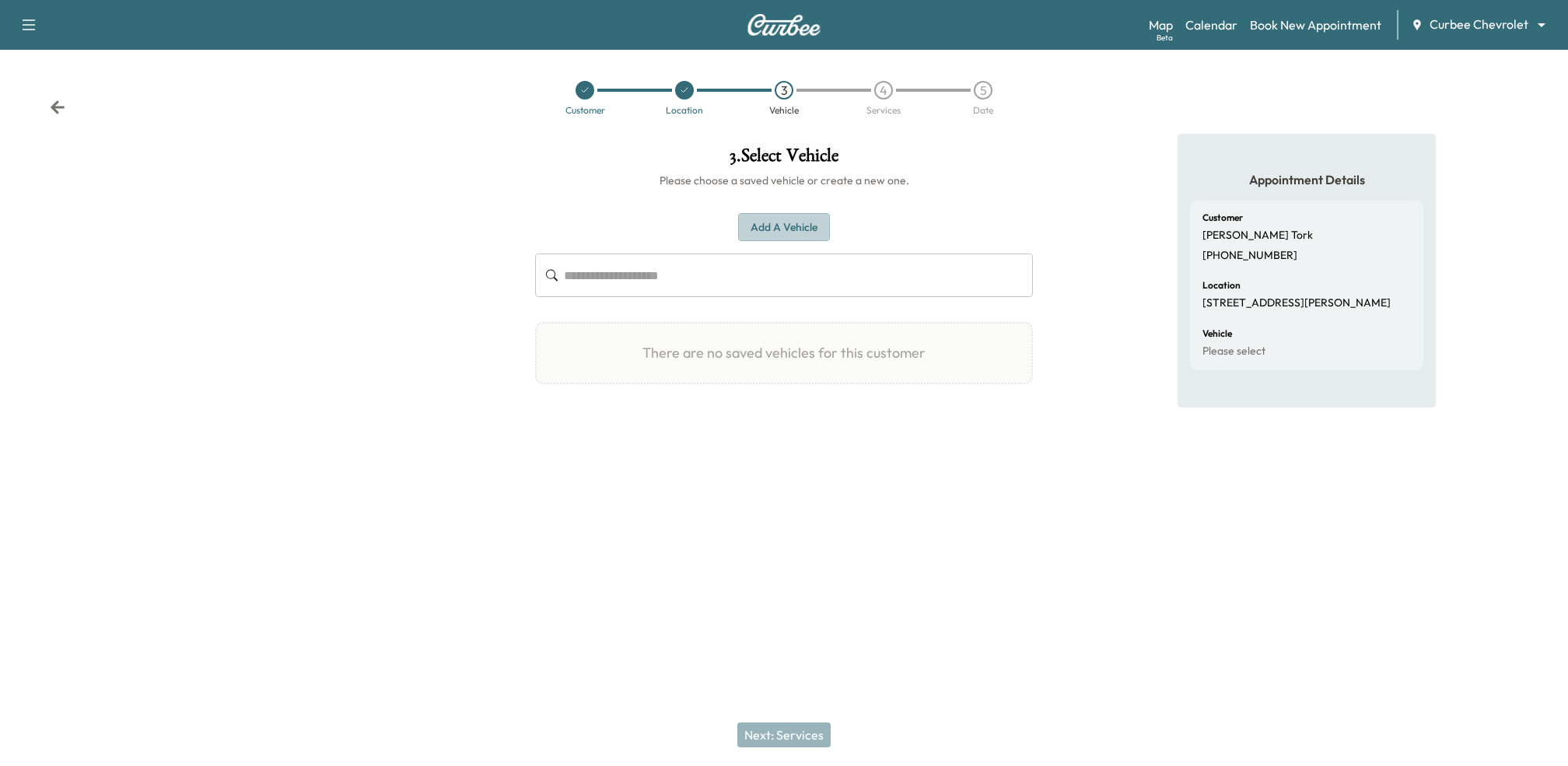
click at [784, 236] on button "Add a Vehicle" at bounding box center [784, 227] width 91 height 29
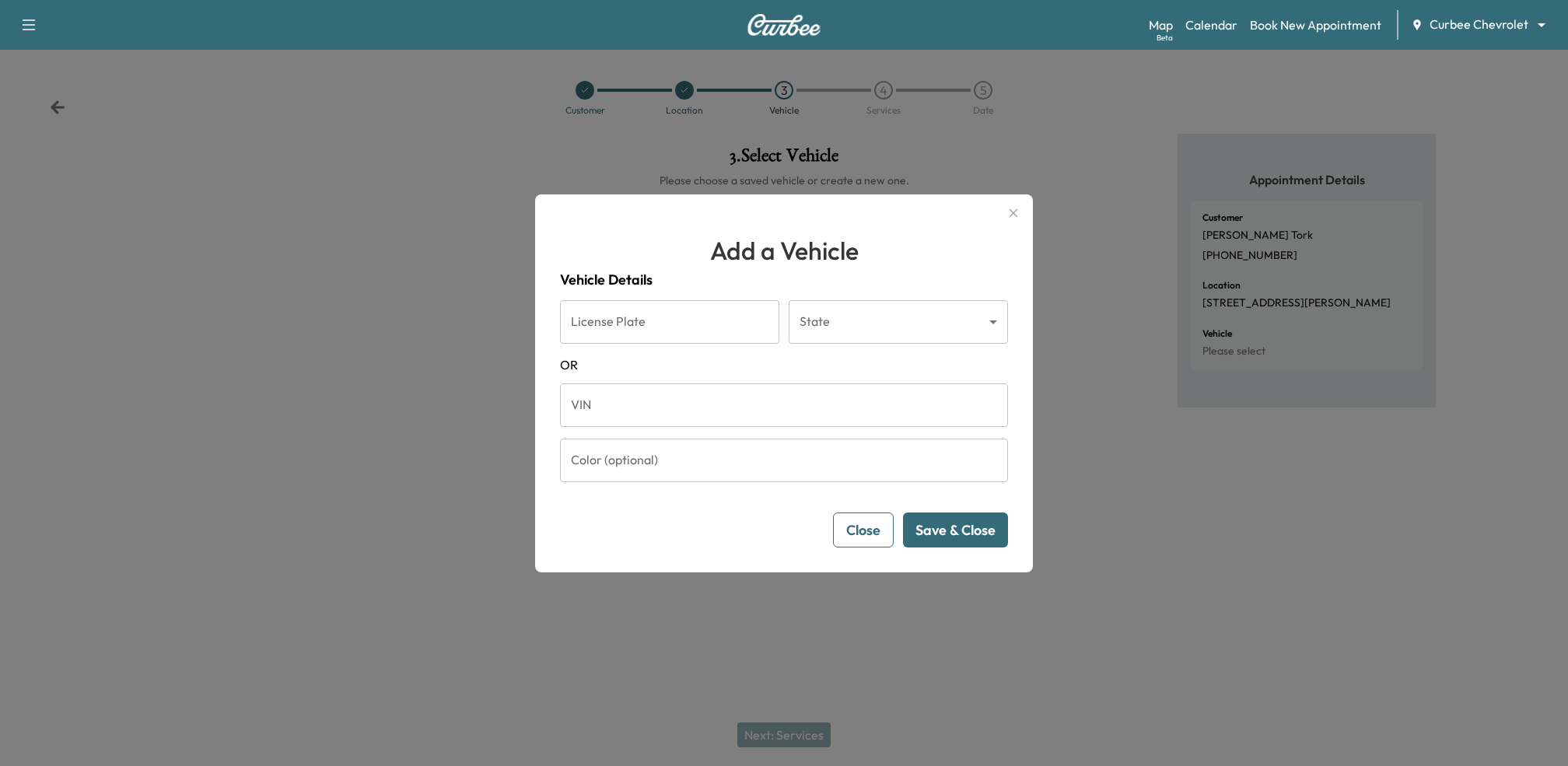
click at [670, 399] on input "VIN" at bounding box center [784, 405] width 448 height 44
type input "**********"
click at [957, 534] on button "Save & Close" at bounding box center [955, 530] width 105 height 35
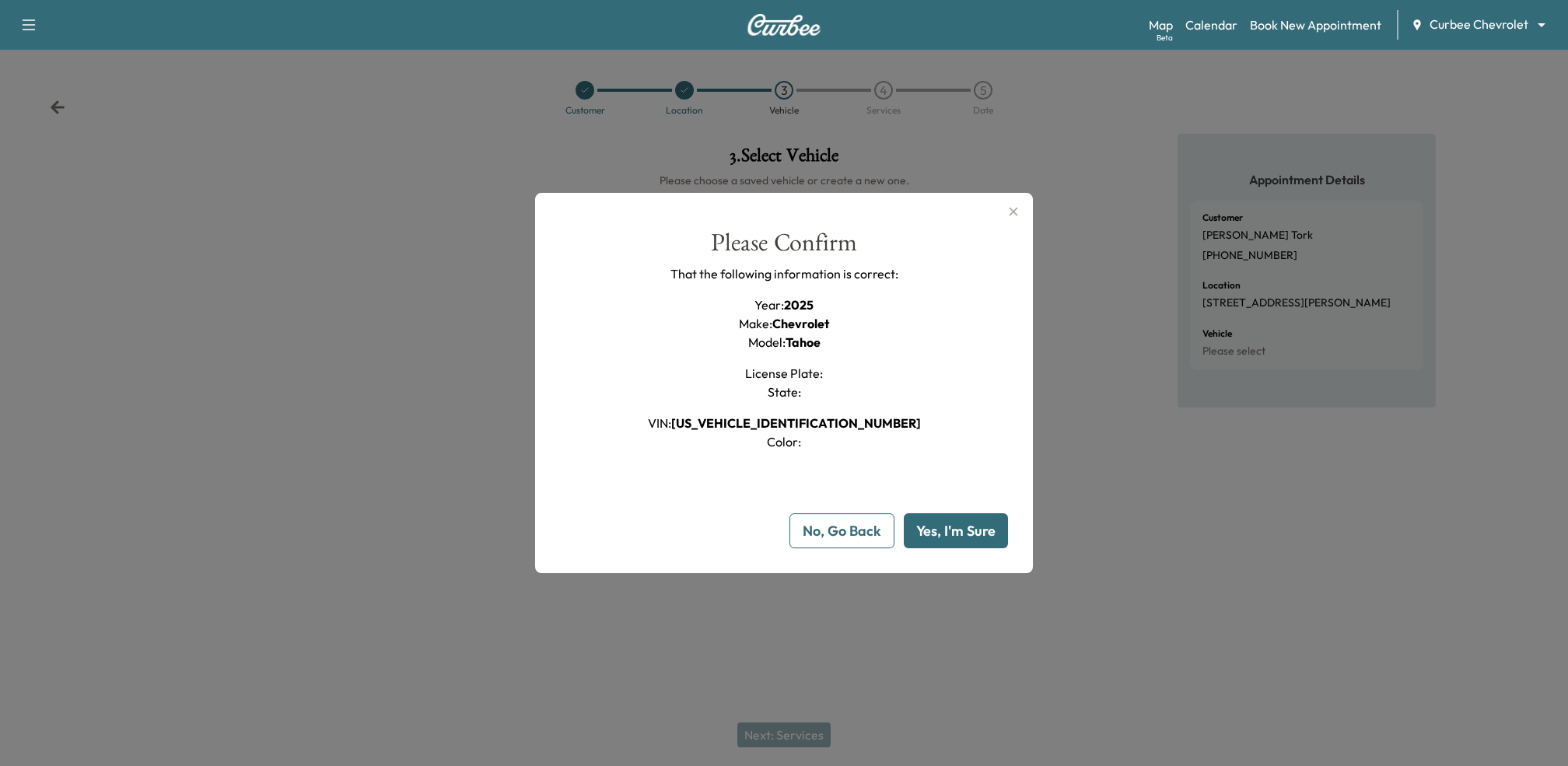
click at [957, 534] on button "Yes, I'm Sure" at bounding box center [956, 531] width 104 height 35
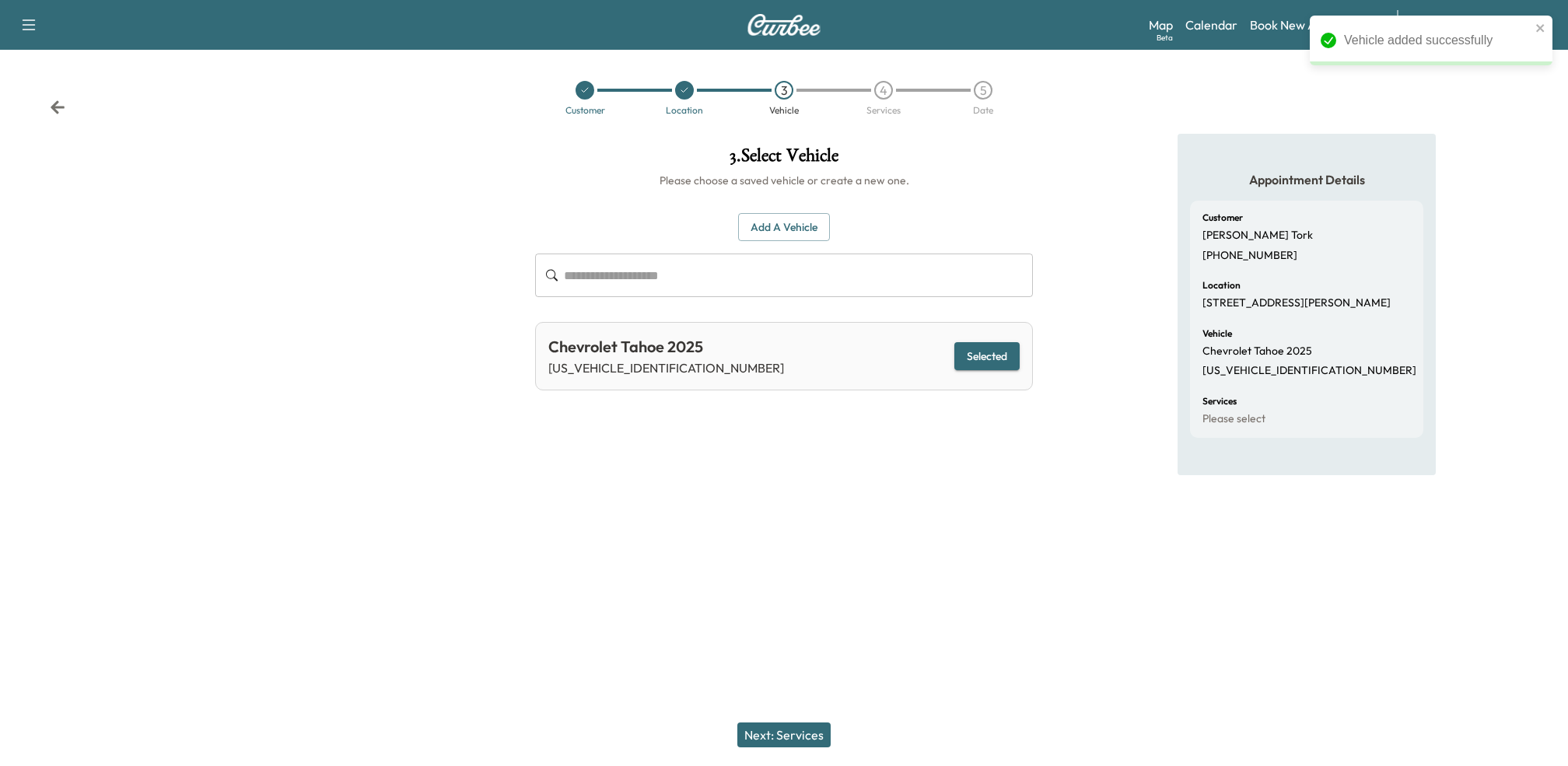
click at [805, 737] on button "Next: Services" at bounding box center [784, 735] width 93 height 25
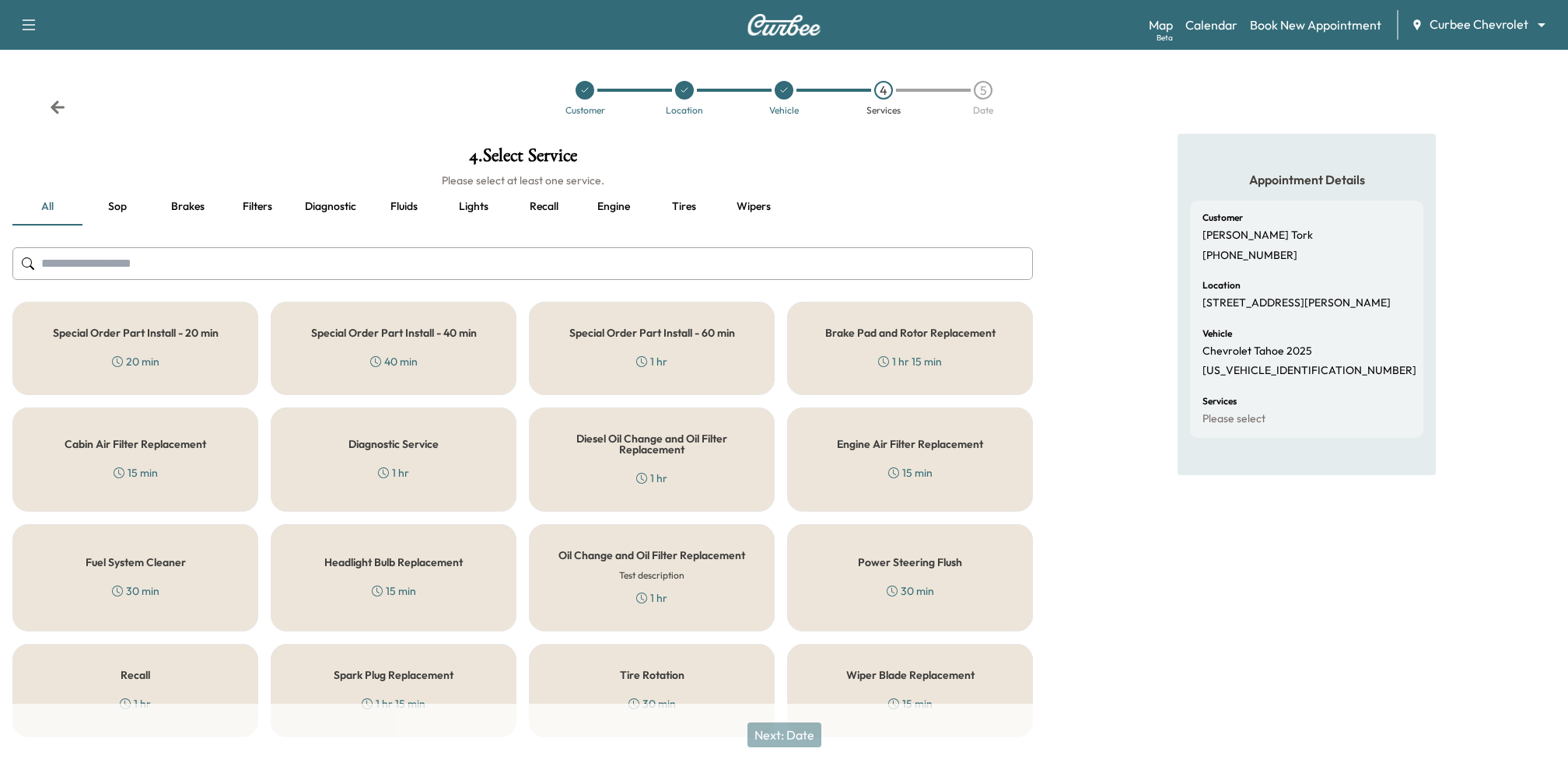
scroll to position [29, 0]
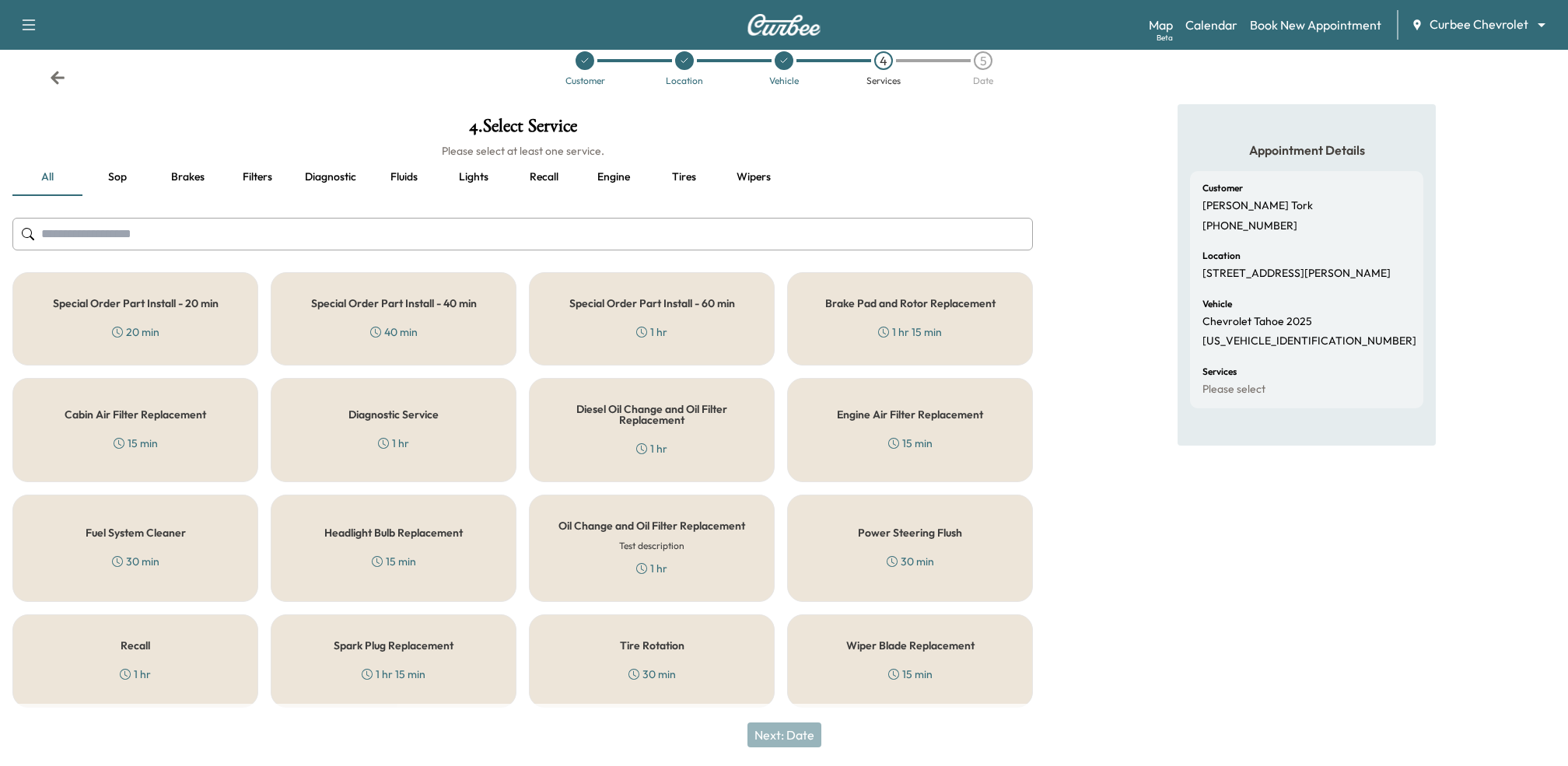
click at [729, 547] on div "Oil Change and Oil Filter Replacement Test description 1 hr" at bounding box center [651, 548] width 246 height 107
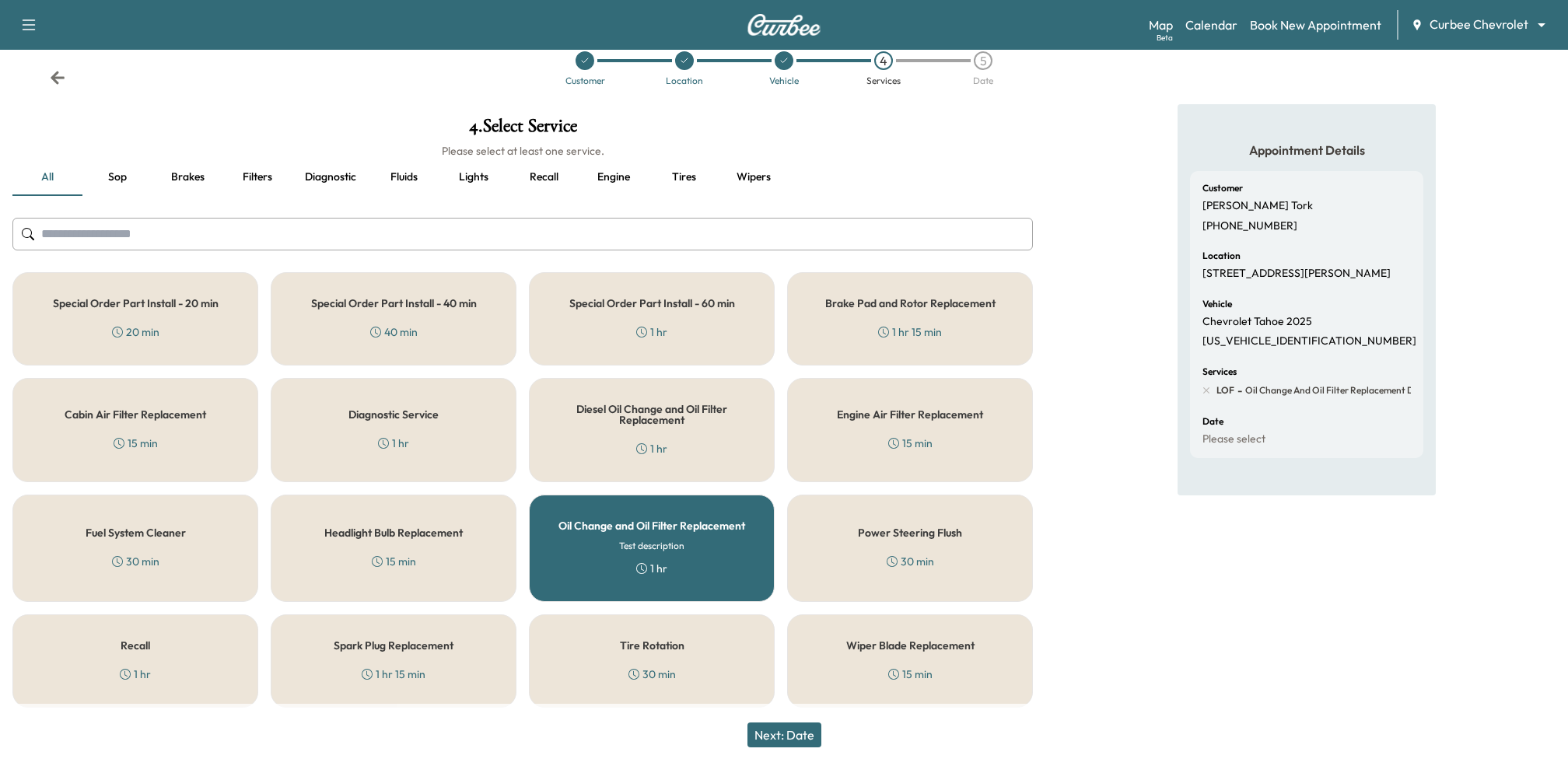
click at [804, 730] on button "Next: Date" at bounding box center [784, 735] width 74 height 25
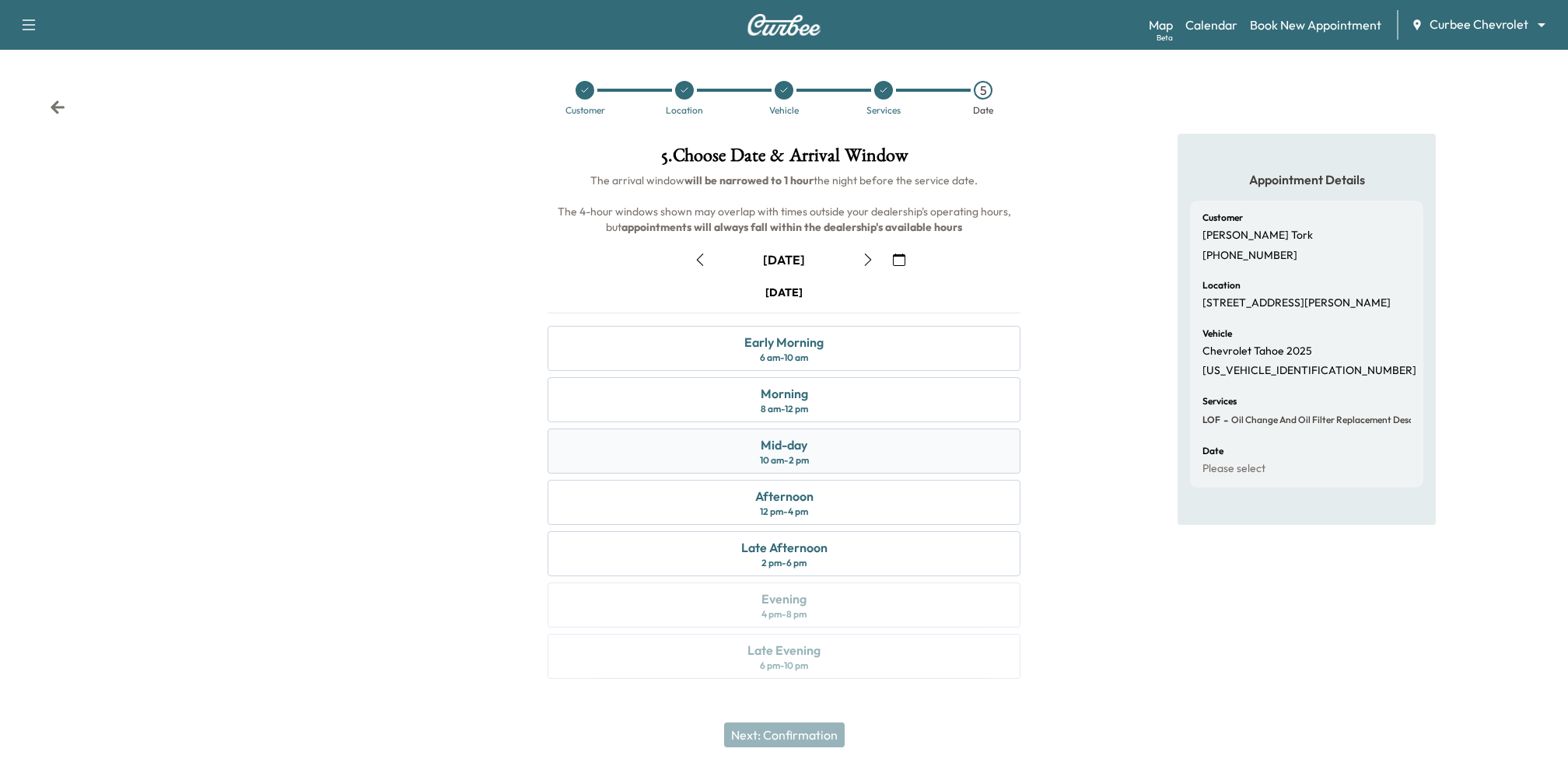
click at [824, 435] on div "Mid-day 10 am - 2 pm" at bounding box center [784, 451] width 473 height 45
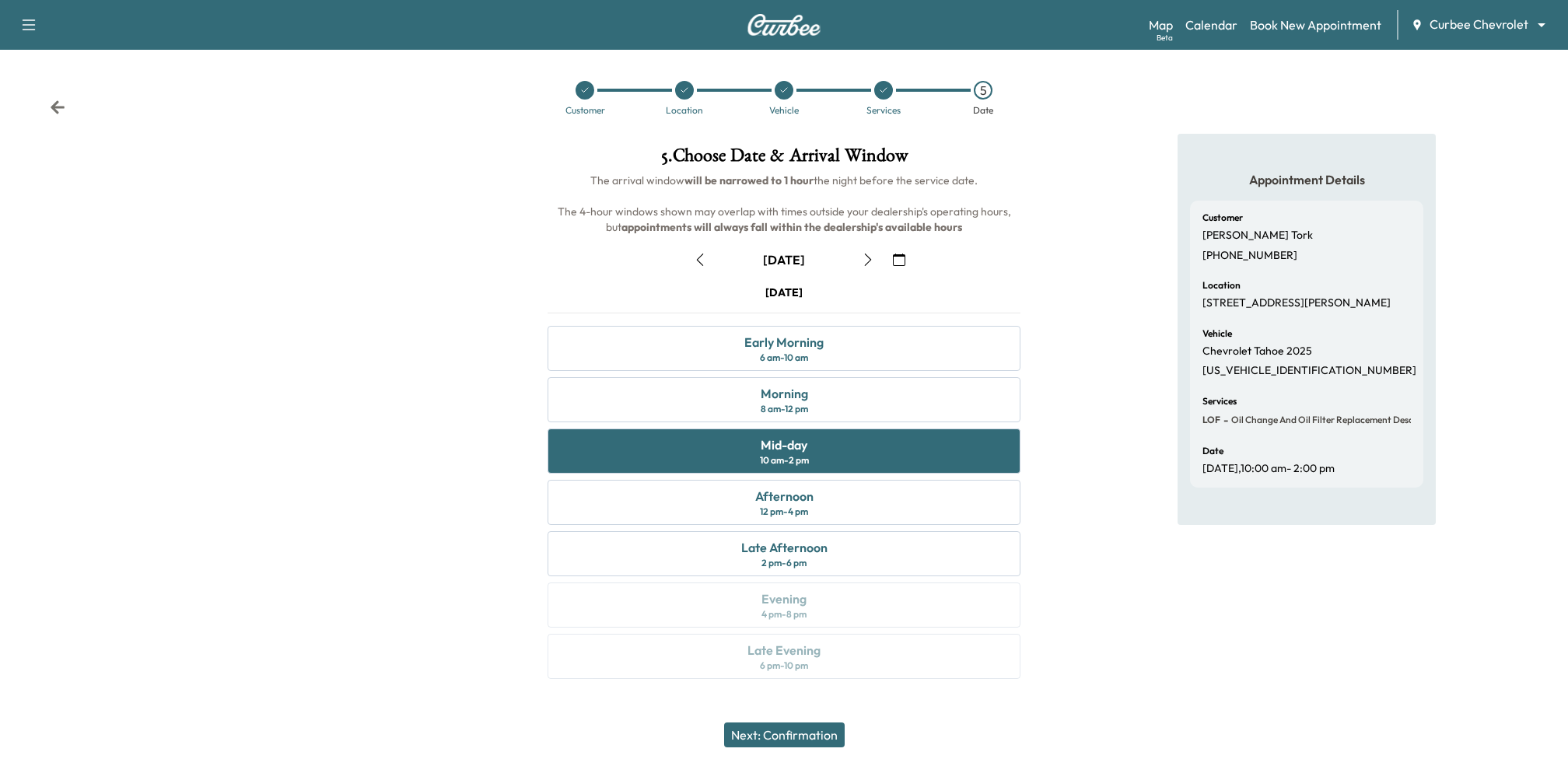
click at [793, 728] on button "Next: Confirmation" at bounding box center [784, 735] width 121 height 25
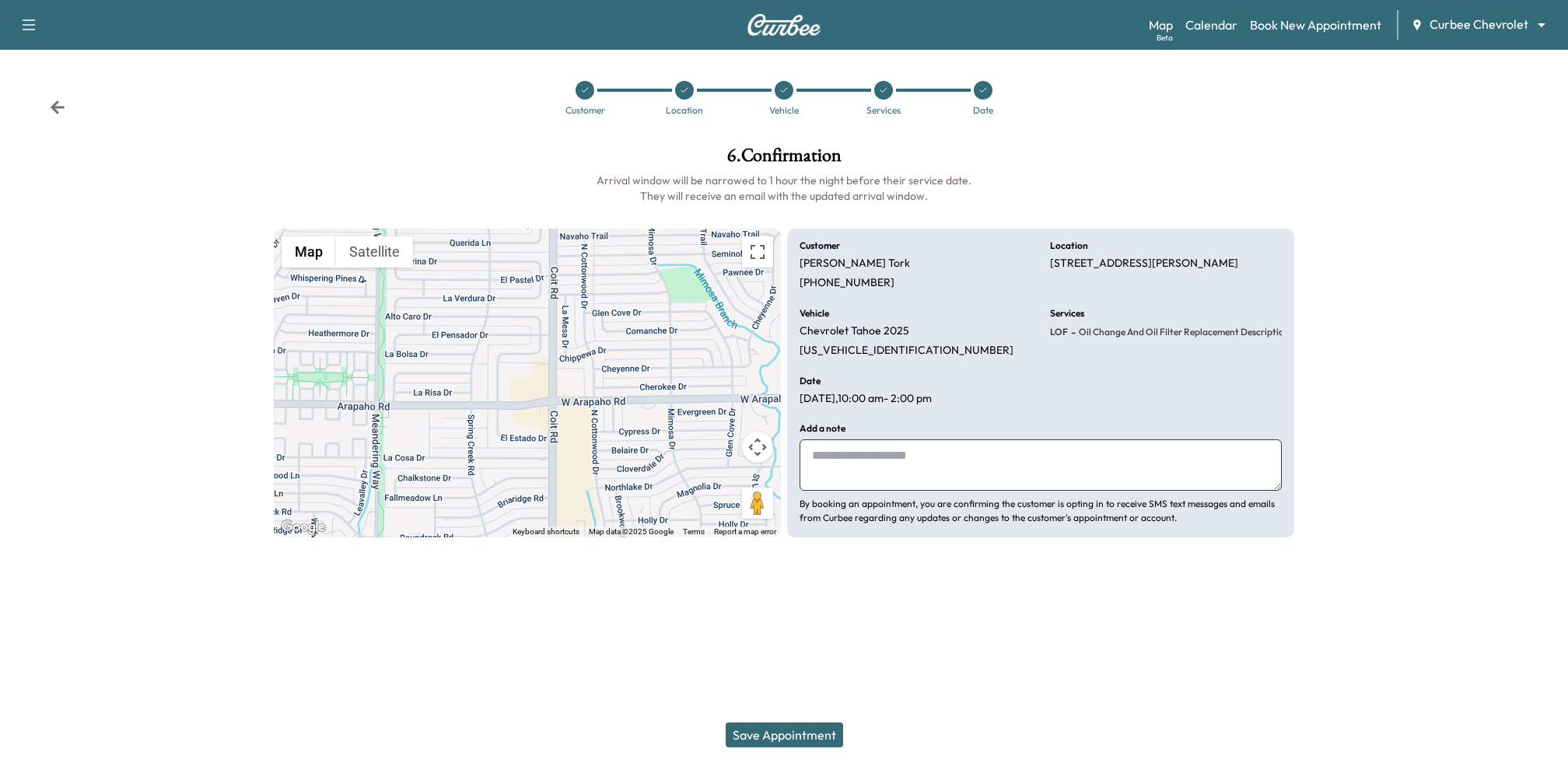
click at [793, 728] on button "Save Appointment" at bounding box center [784, 735] width 117 height 25
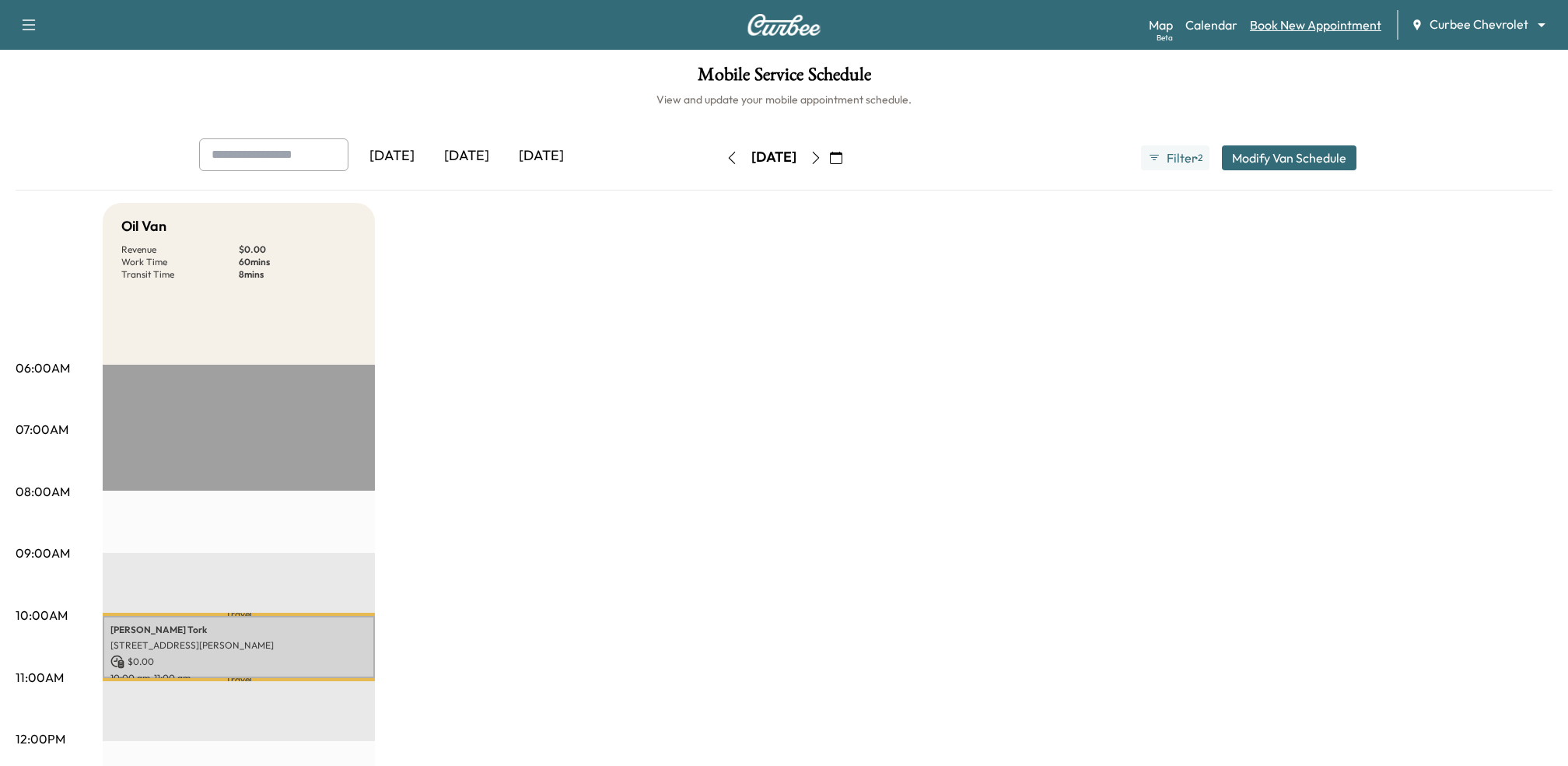
click at [1277, 29] on link "Book New Appointment" at bounding box center [1315, 25] width 132 height 18
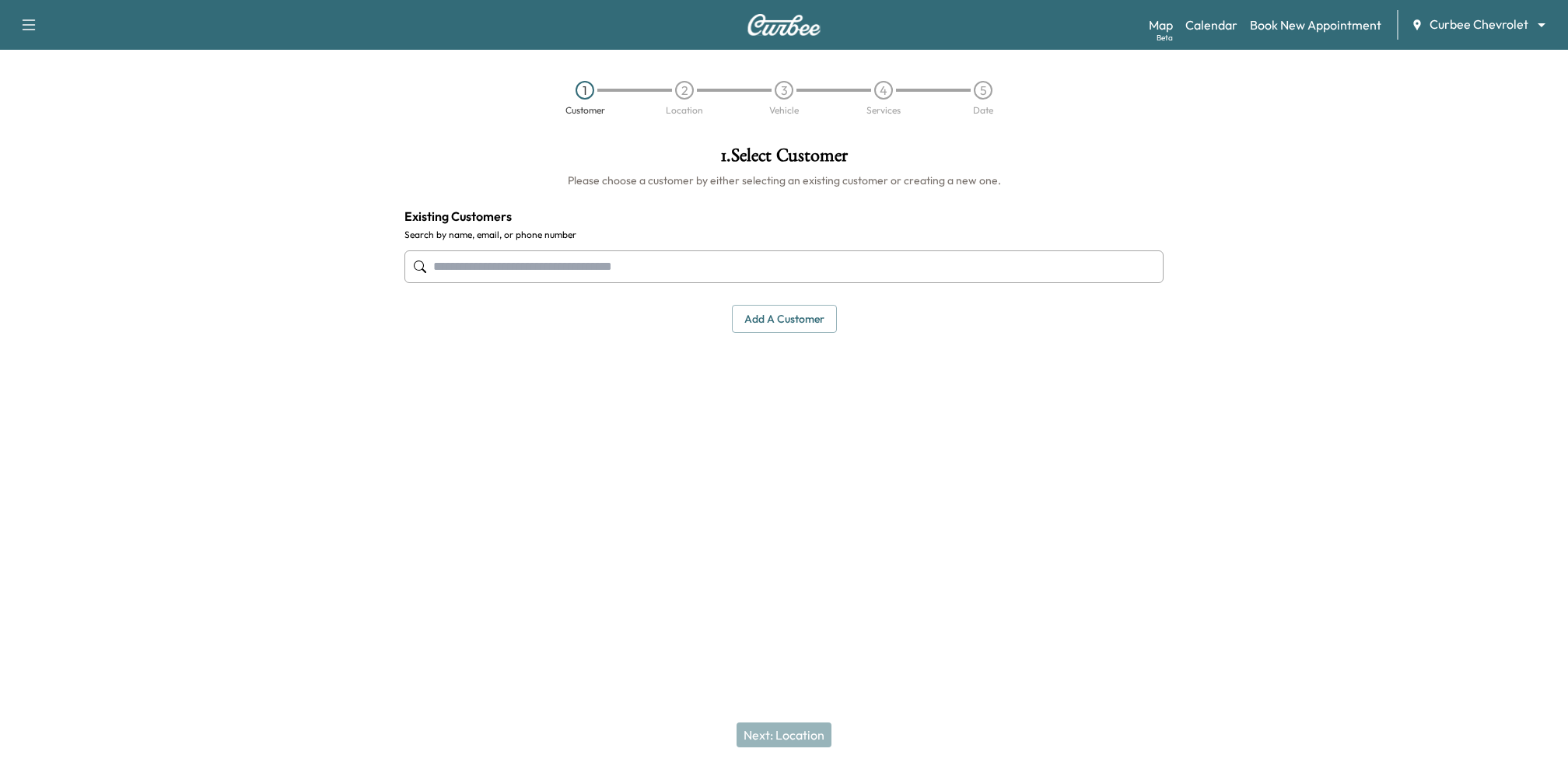
click at [683, 261] on input "text" at bounding box center [784, 266] width 759 height 33
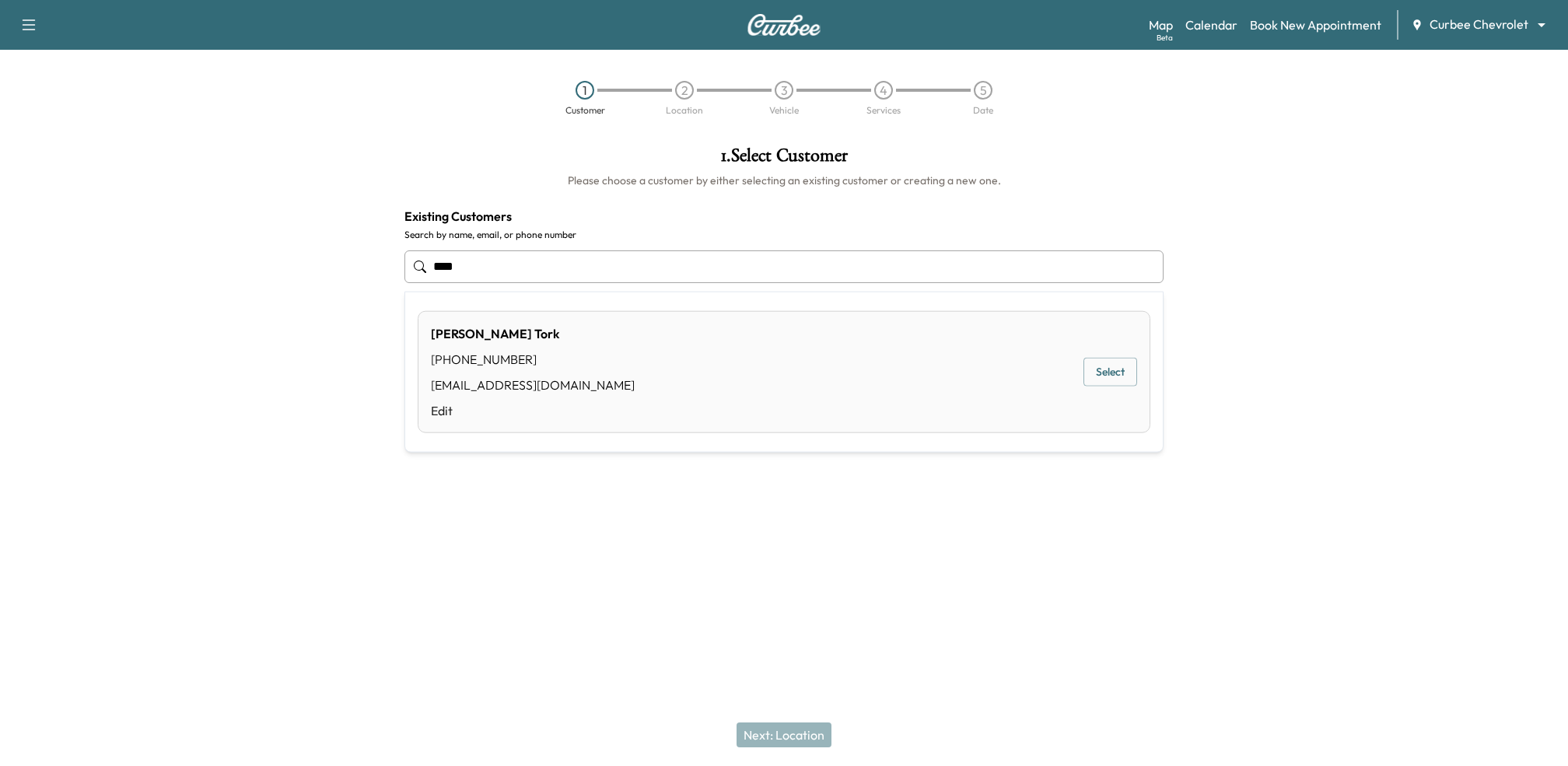
click at [1103, 375] on button "Select" at bounding box center [1110, 372] width 54 height 29
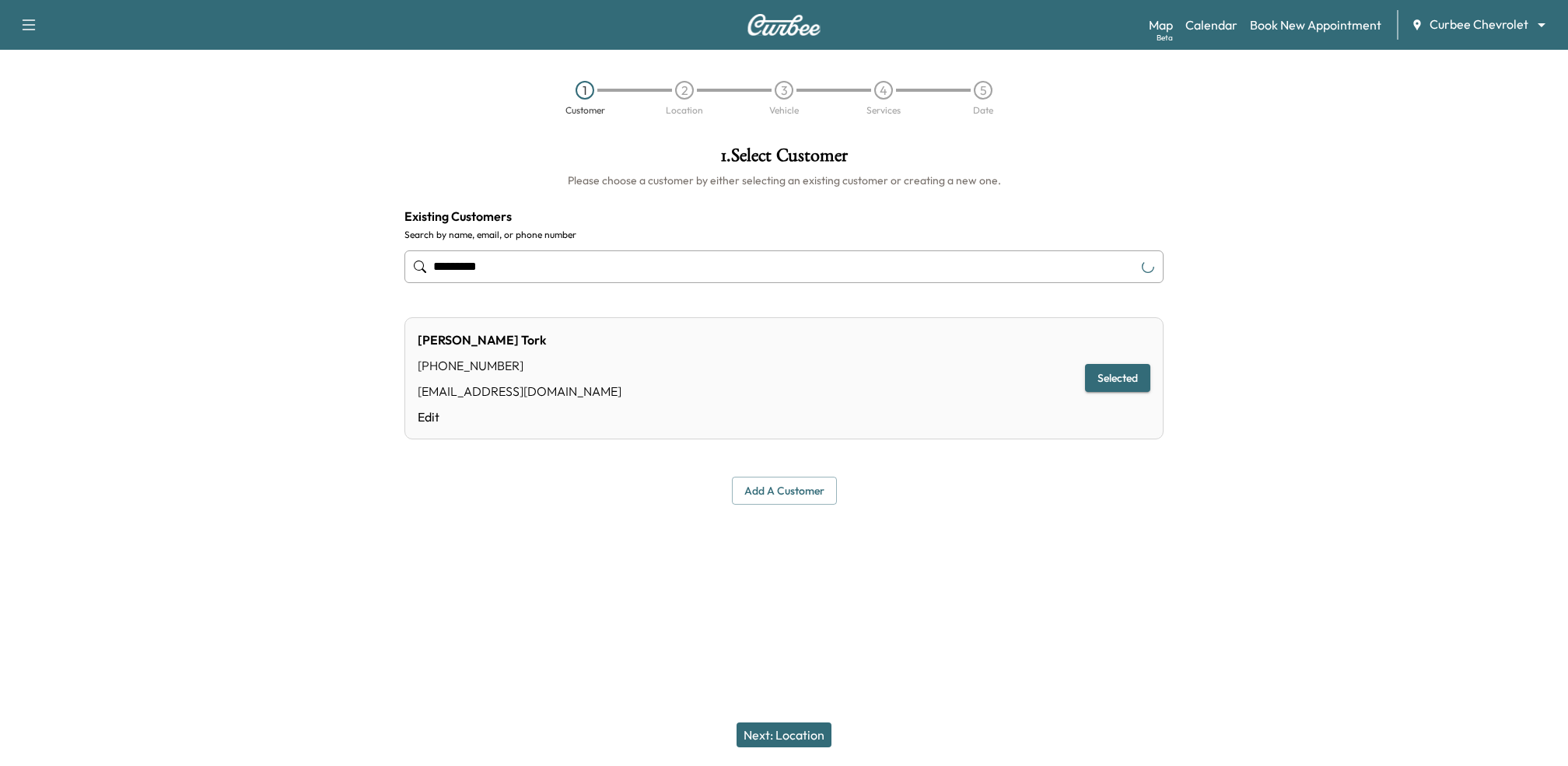
type input "*********"
click at [806, 720] on div "Next: Location" at bounding box center [784, 735] width 1568 height 62
click at [802, 729] on button "Next: Location" at bounding box center [784, 735] width 95 height 25
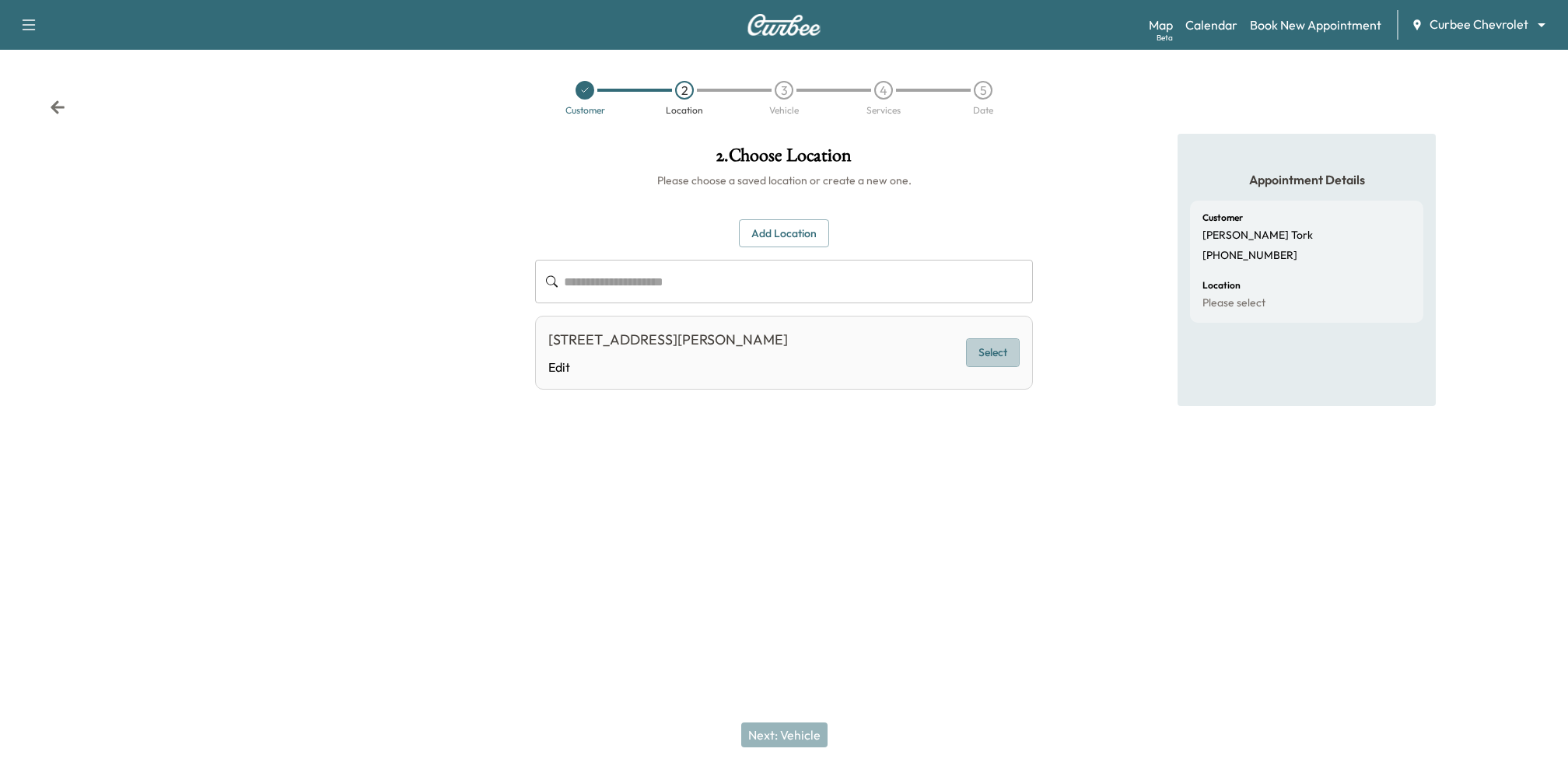
click at [1003, 346] on button "Select" at bounding box center [992, 352] width 54 height 29
click at [791, 732] on button "Next: Vehicle" at bounding box center [784, 735] width 86 height 25
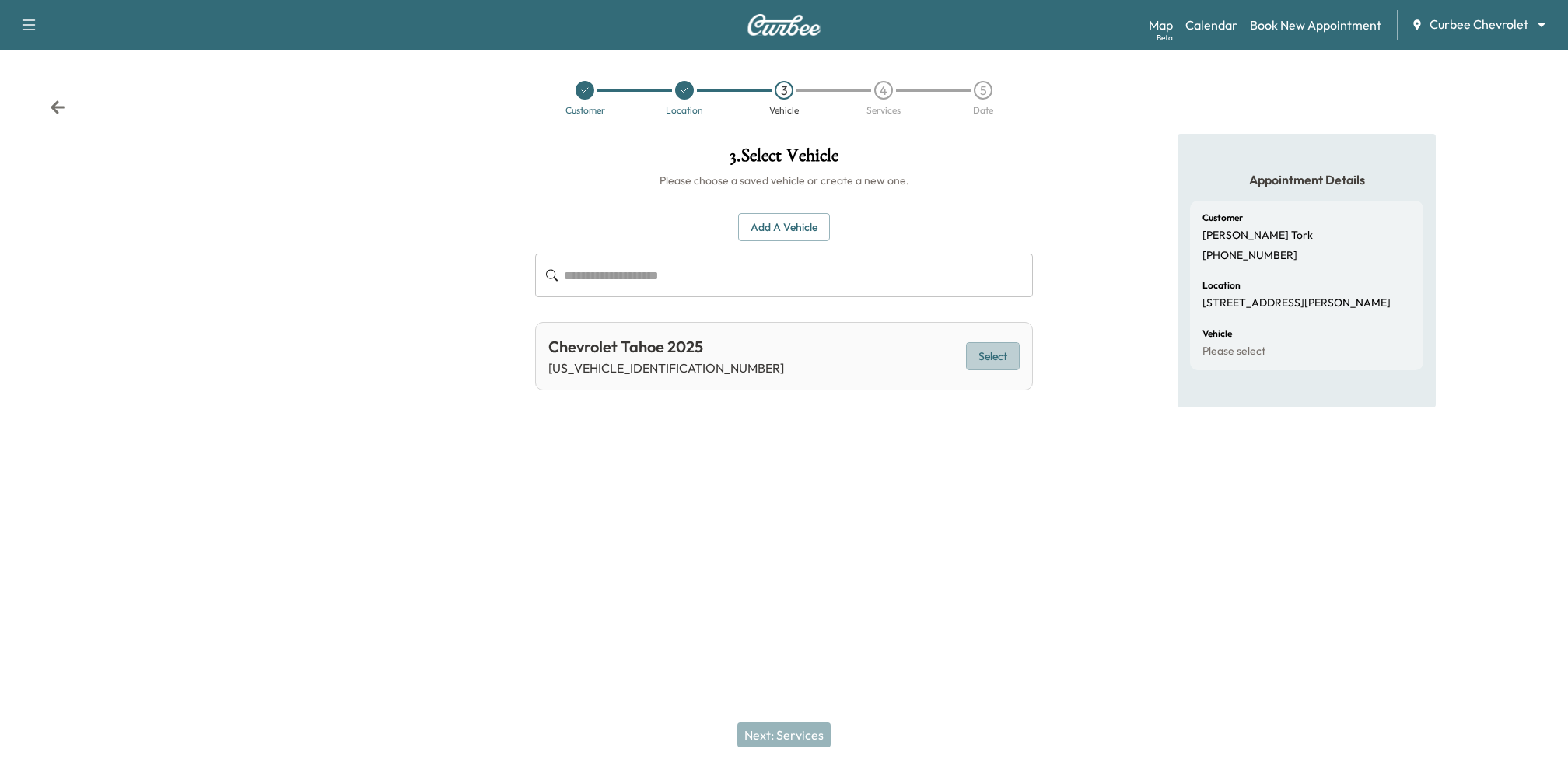
click at [1000, 365] on button "Select" at bounding box center [992, 357] width 54 height 29
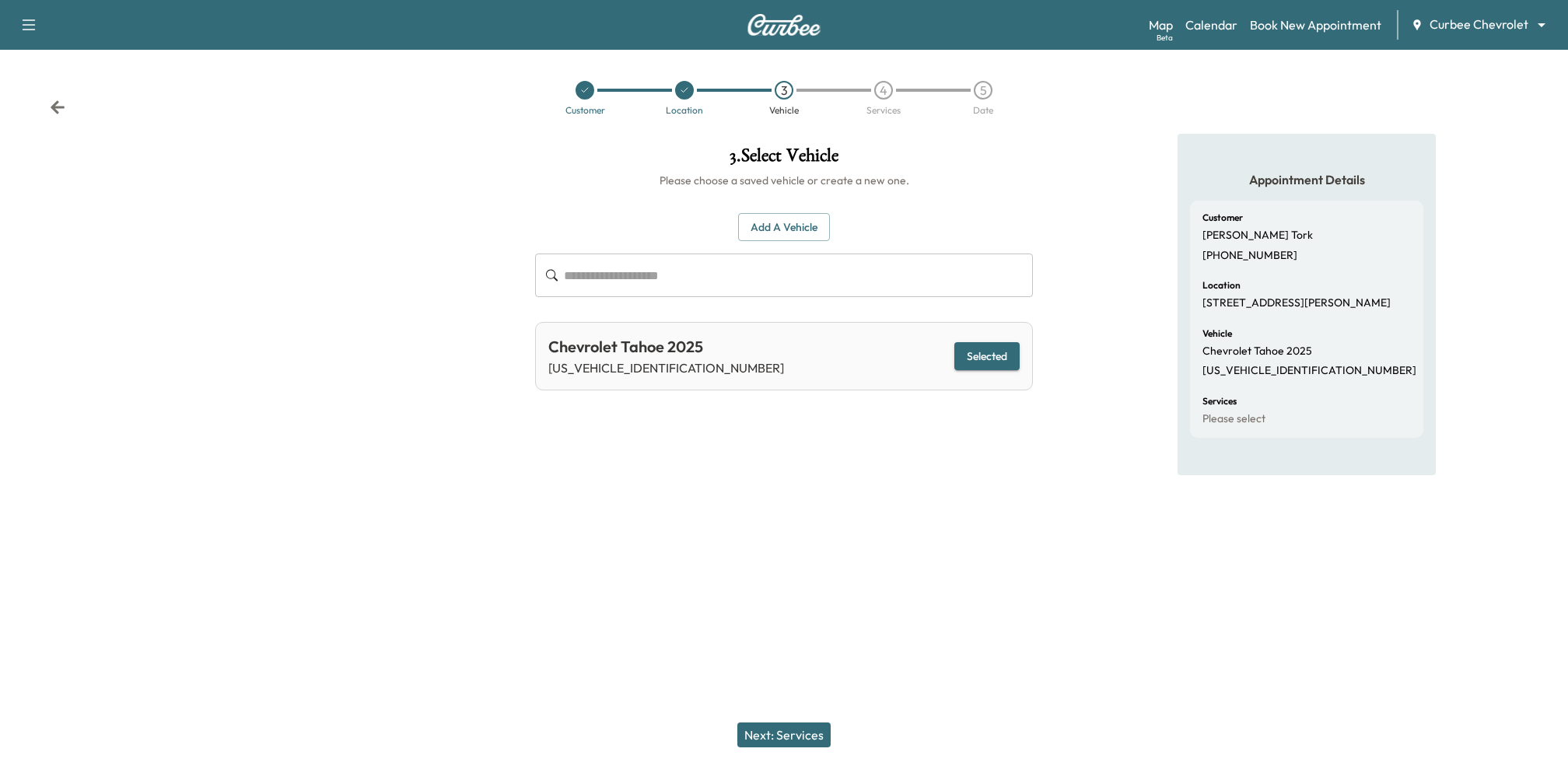
click at [780, 727] on button "Next: Services" at bounding box center [784, 735] width 93 height 25
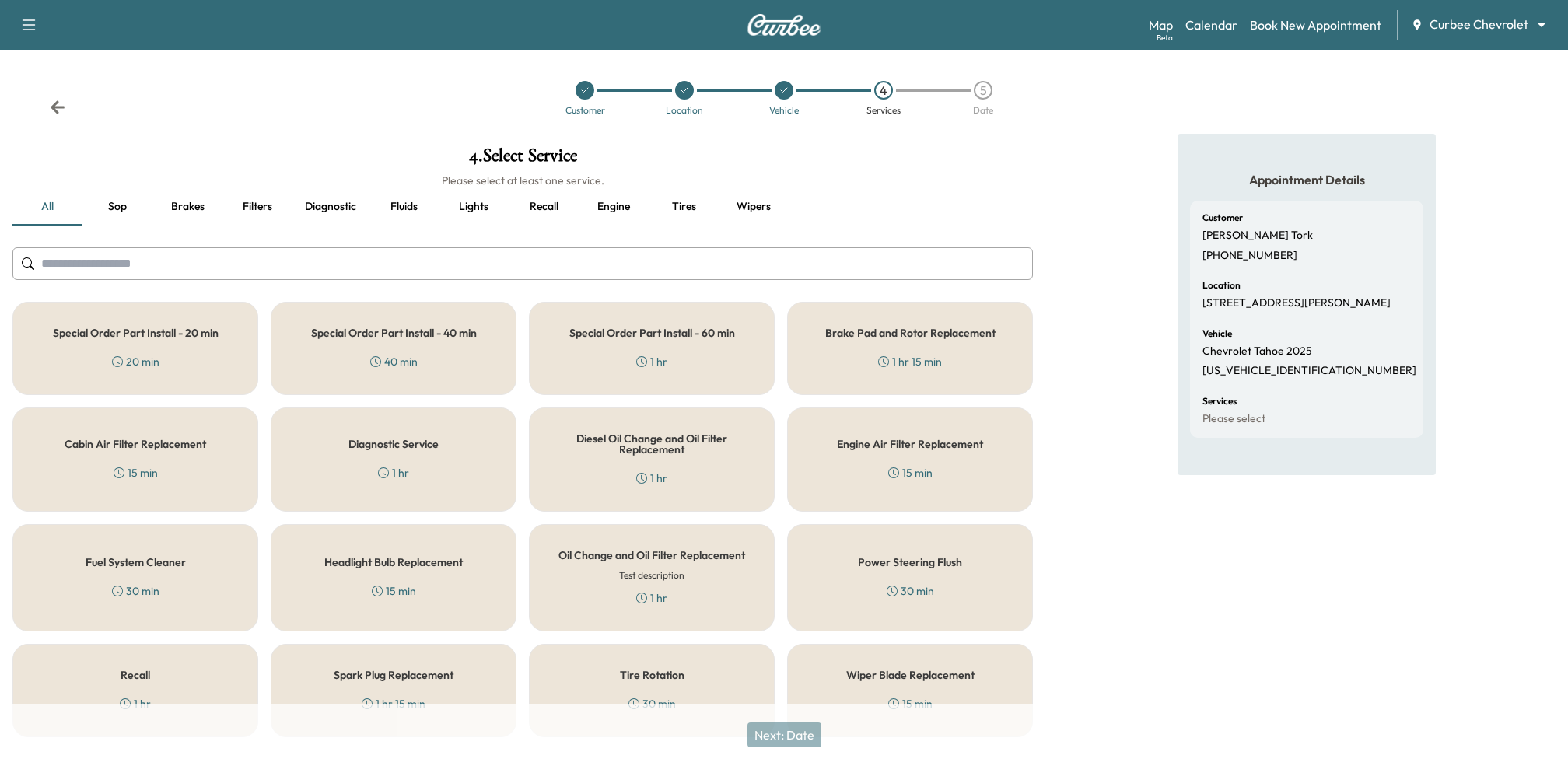
click at [685, 605] on div "Oil Change and Oil Filter Replacement Test description 1 hr" at bounding box center [651, 578] width 246 height 107
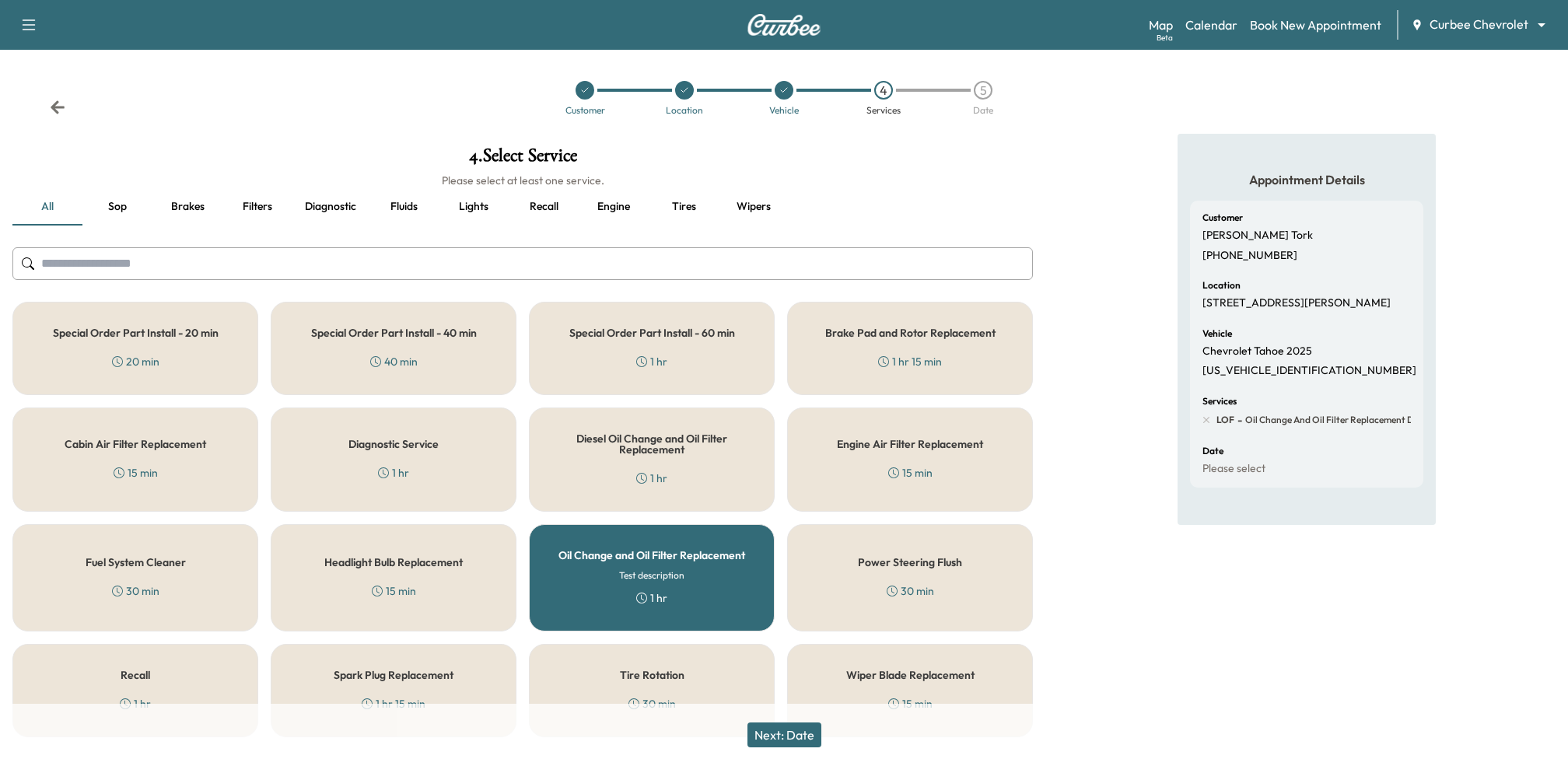
click at [775, 734] on button "Next: Date" at bounding box center [784, 735] width 74 height 25
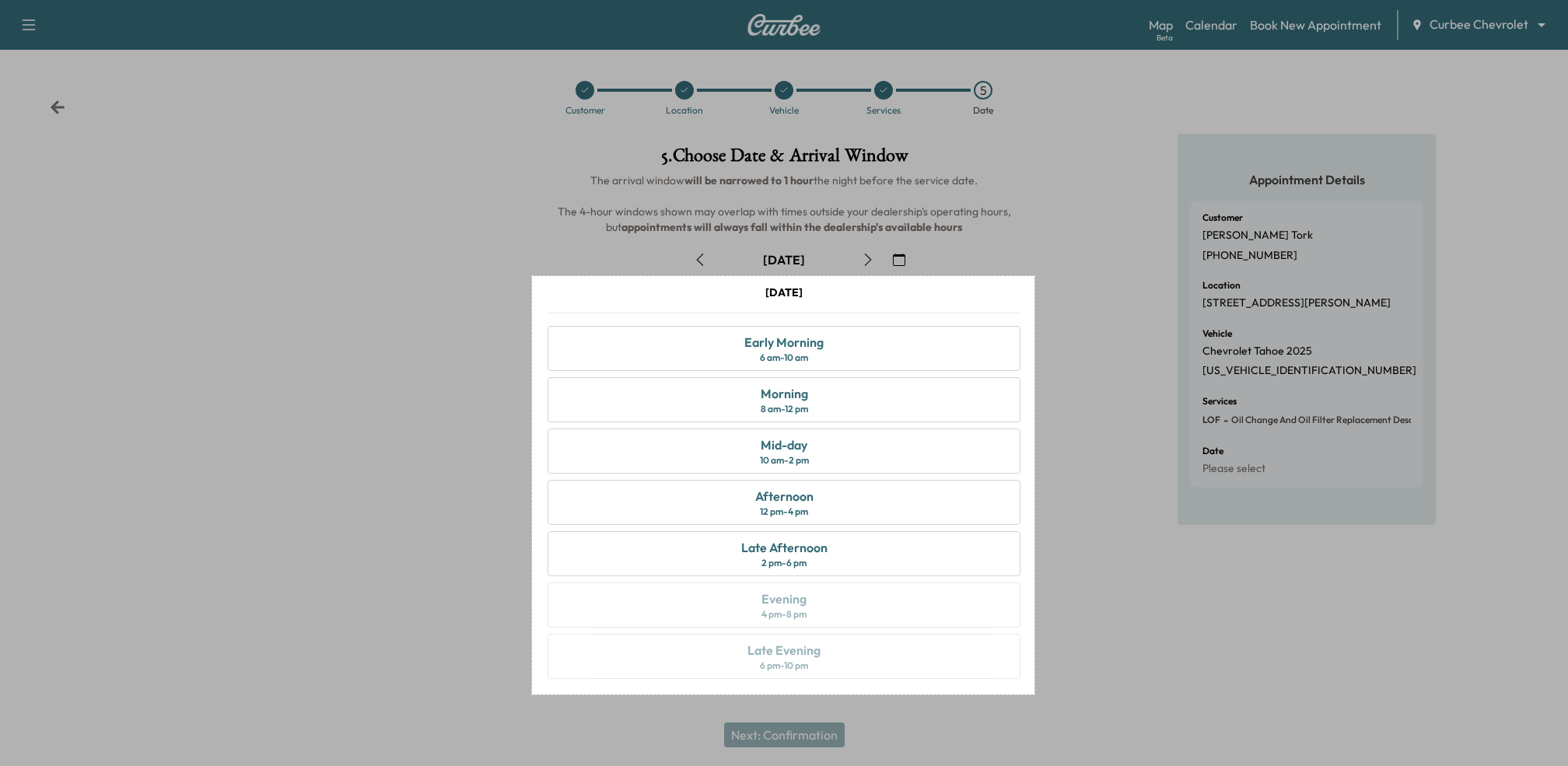
drag, startPoint x: 532, startPoint y: 276, endPoint x: 1034, endPoint y: 695, distance: 653.9
click at [1034, 695] on div "646 X 538" at bounding box center [784, 383] width 1568 height 766
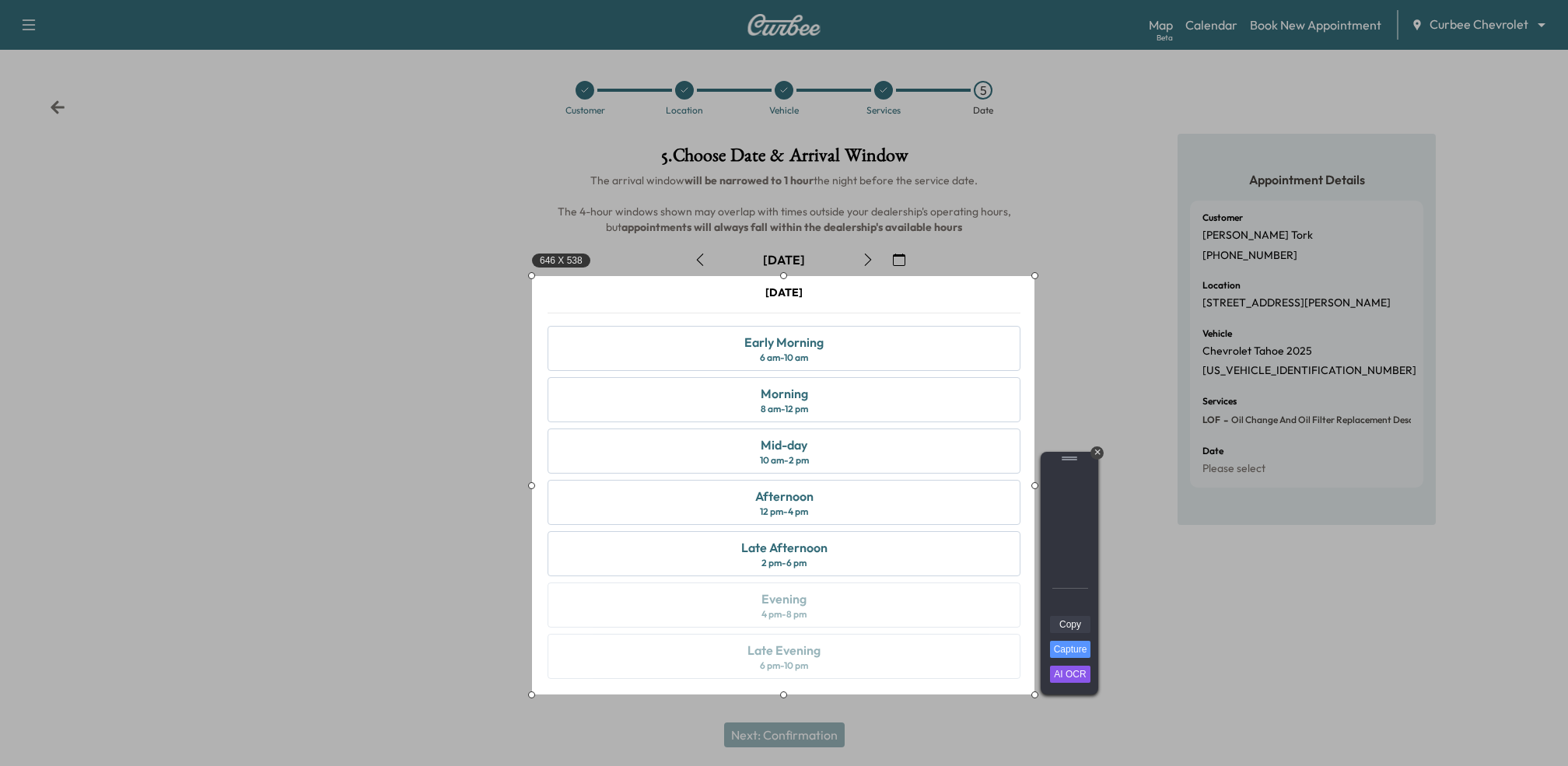
click at [1069, 628] on link "Copy" at bounding box center [1070, 624] width 40 height 17
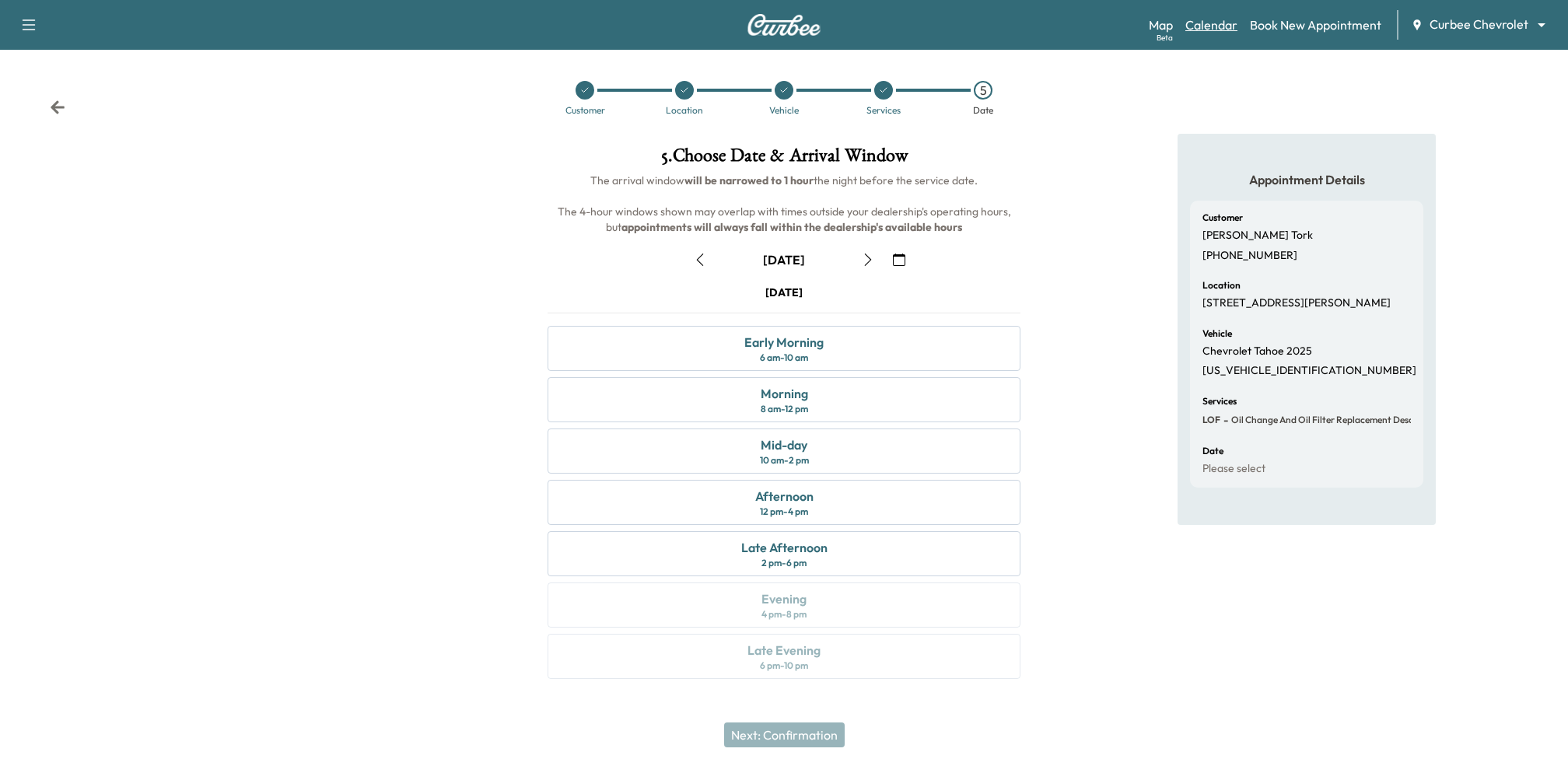
click at [1212, 18] on link "Calendar" at bounding box center [1211, 25] width 52 height 18
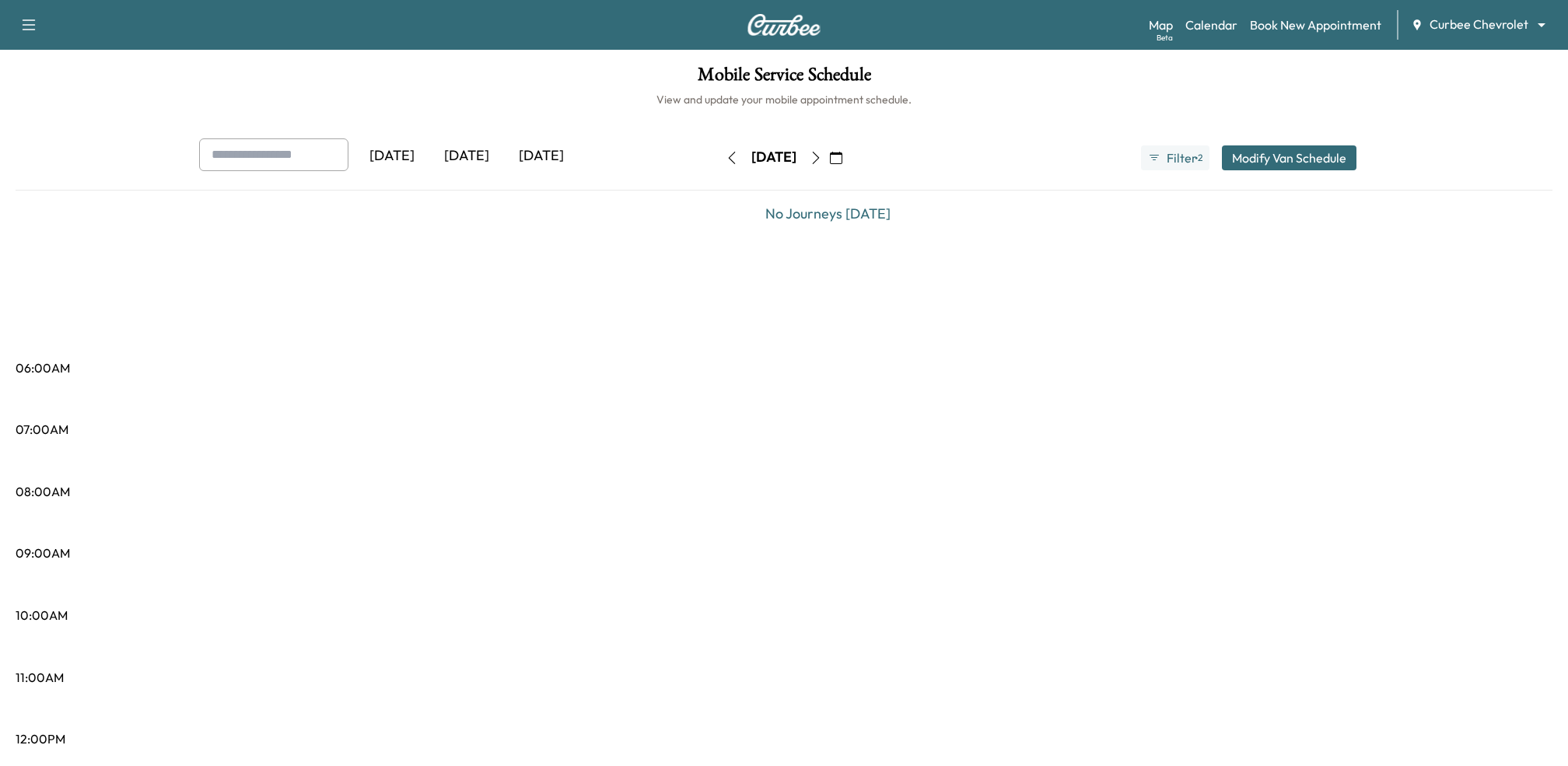
click at [544, 154] on div "[DATE]" at bounding box center [541, 156] width 75 height 36
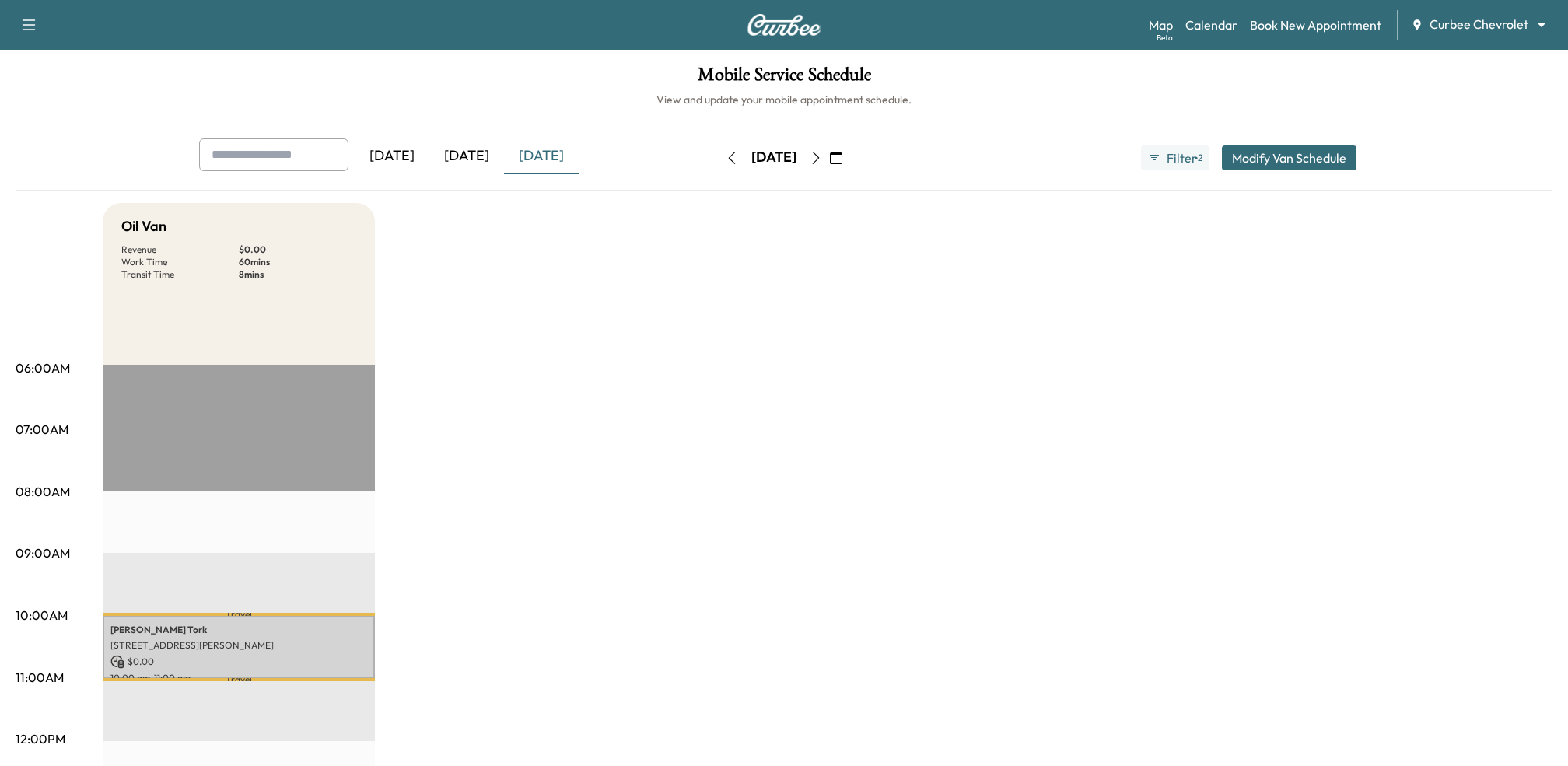
click at [294, 642] on p "[STREET_ADDRESS][PERSON_NAME]" at bounding box center [239, 645] width 257 height 13
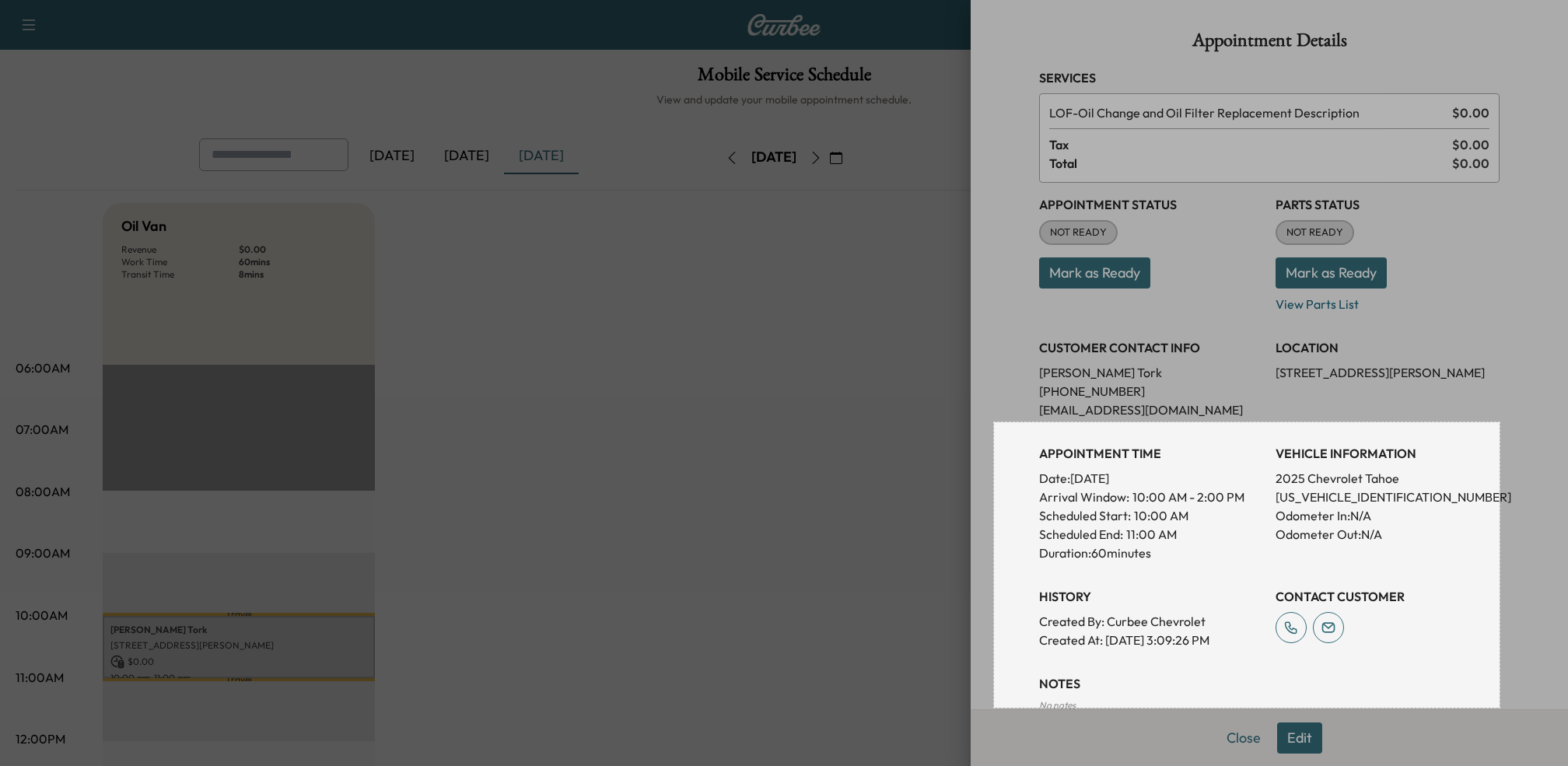
drag, startPoint x: 994, startPoint y: 422, endPoint x: 1499, endPoint y: 707, distance: 579.9
click at [1499, 707] on div "650 X 367" at bounding box center [784, 691] width 1568 height 1383
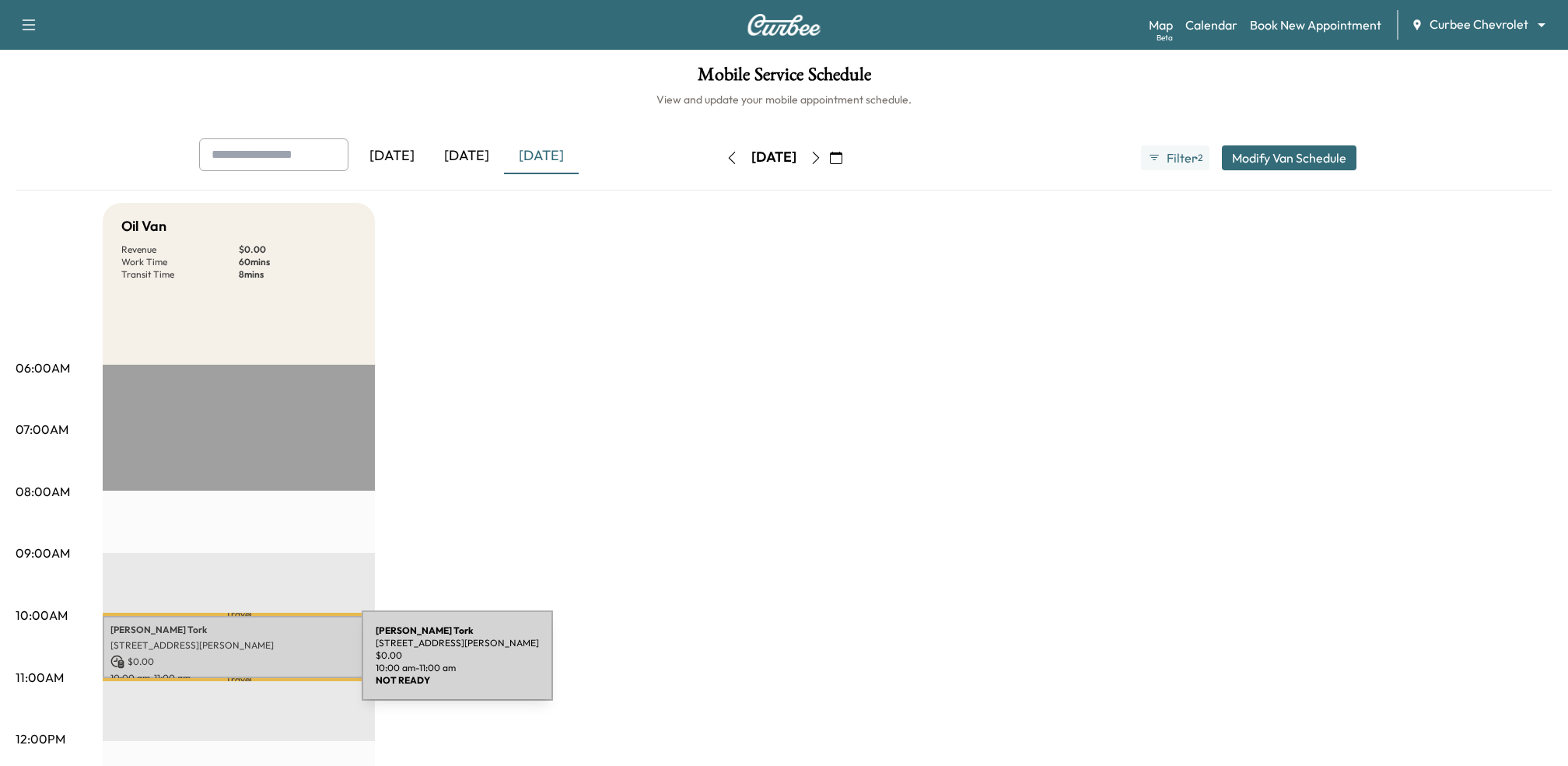
click at [245, 664] on p "$ 0.00" at bounding box center [239, 661] width 257 height 14
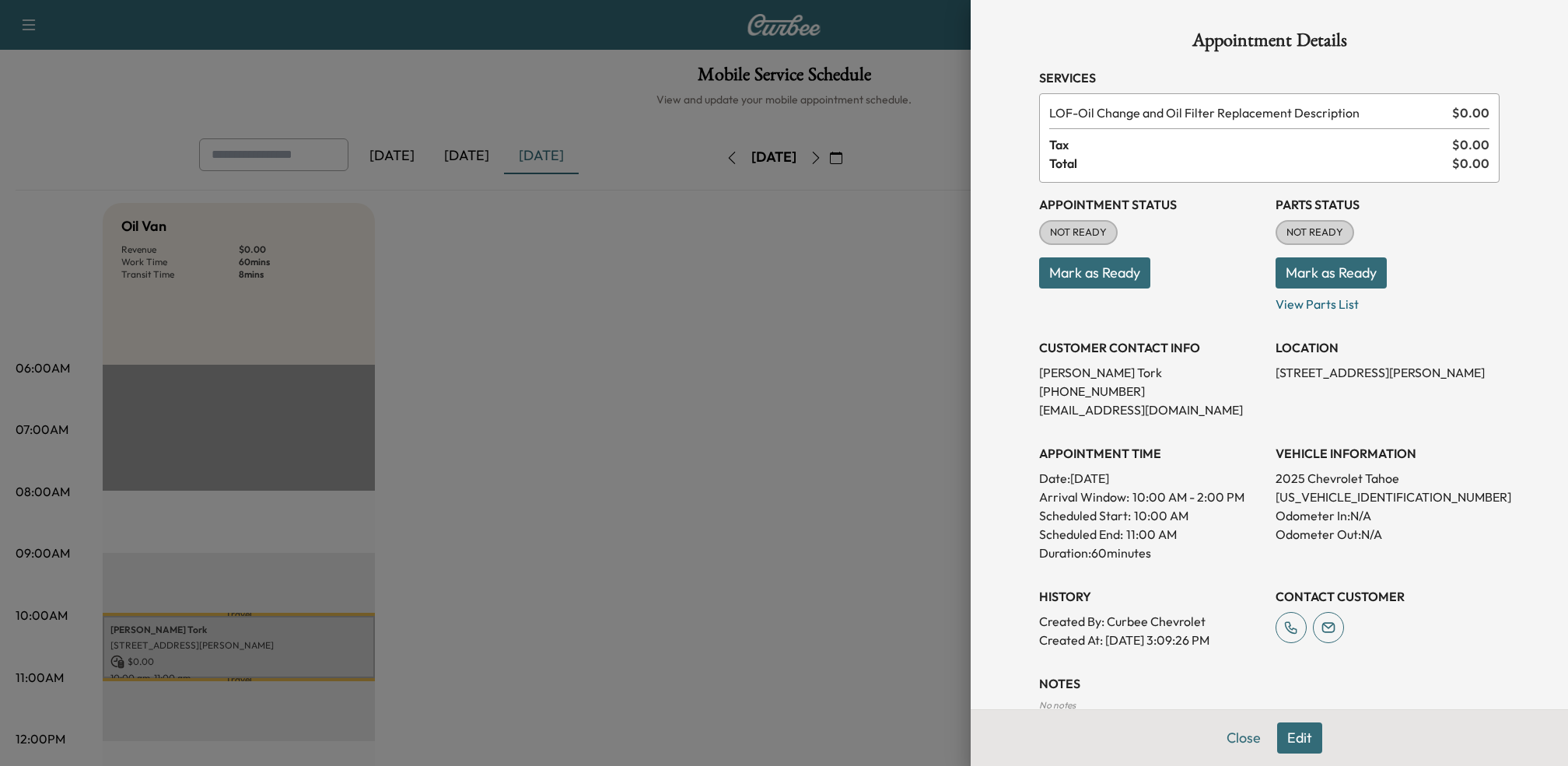
scroll to position [94, 0]
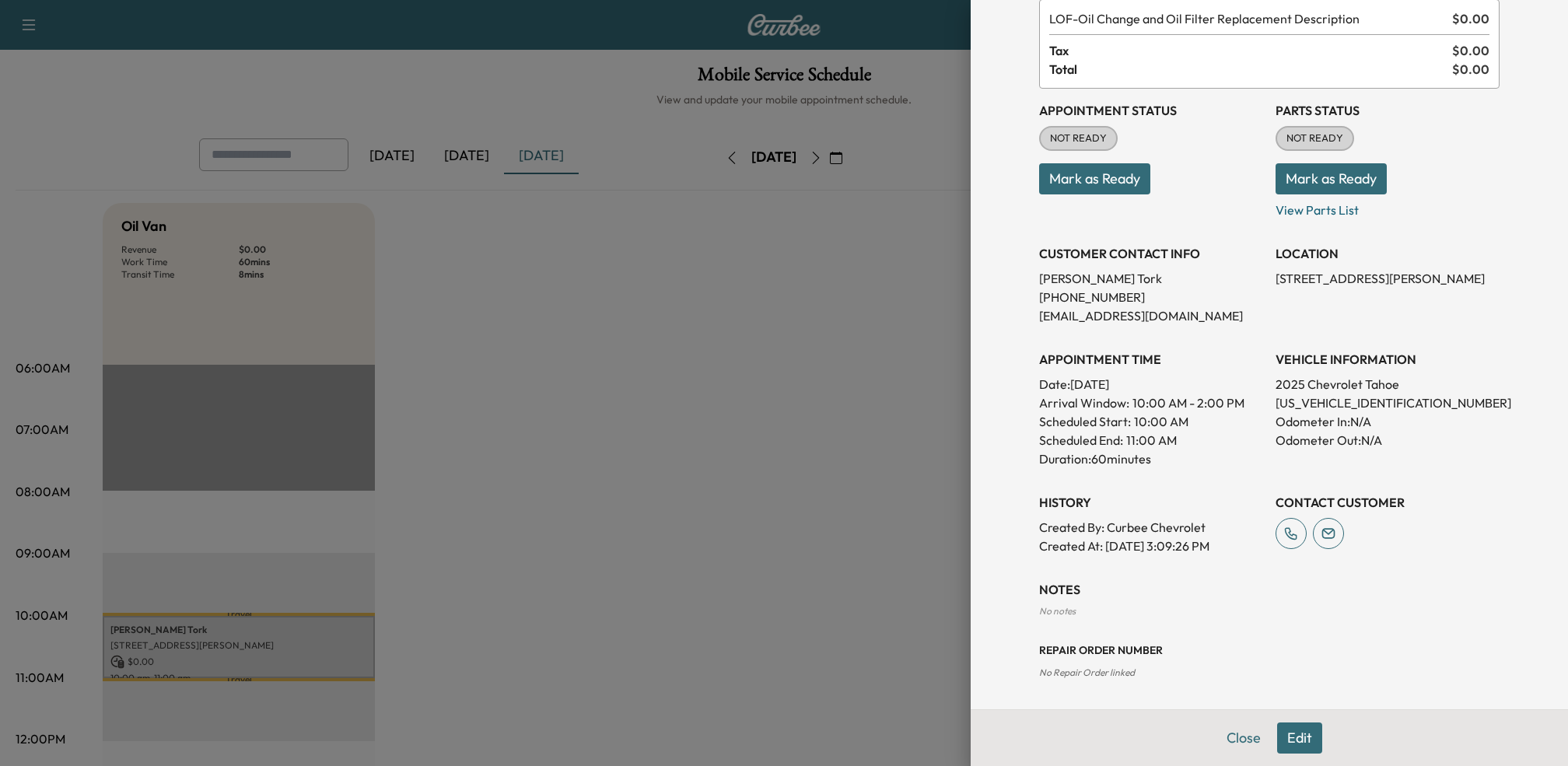
click at [1294, 737] on button "Edit" at bounding box center [1300, 737] width 45 height 31
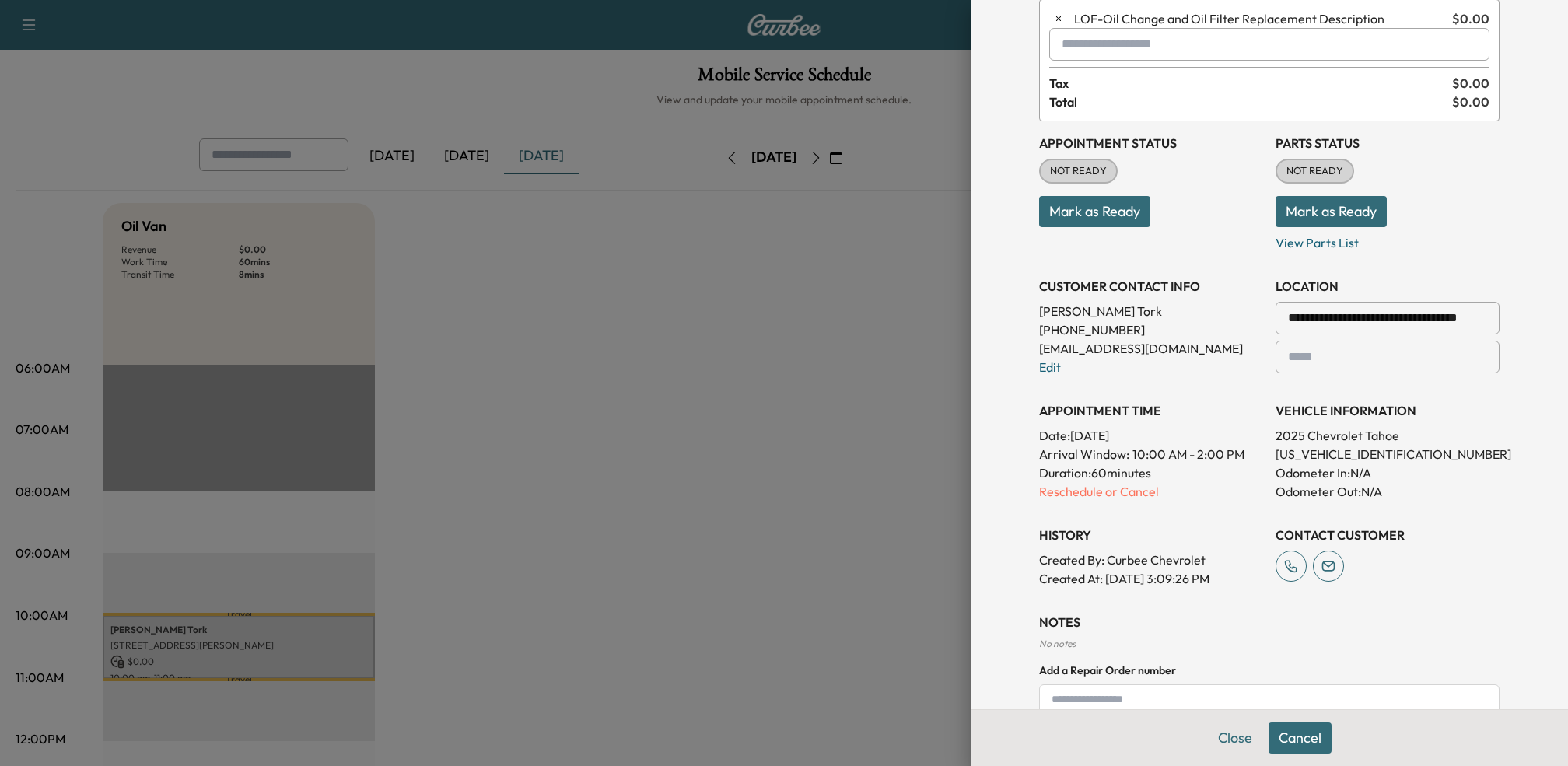
scroll to position [256, 0]
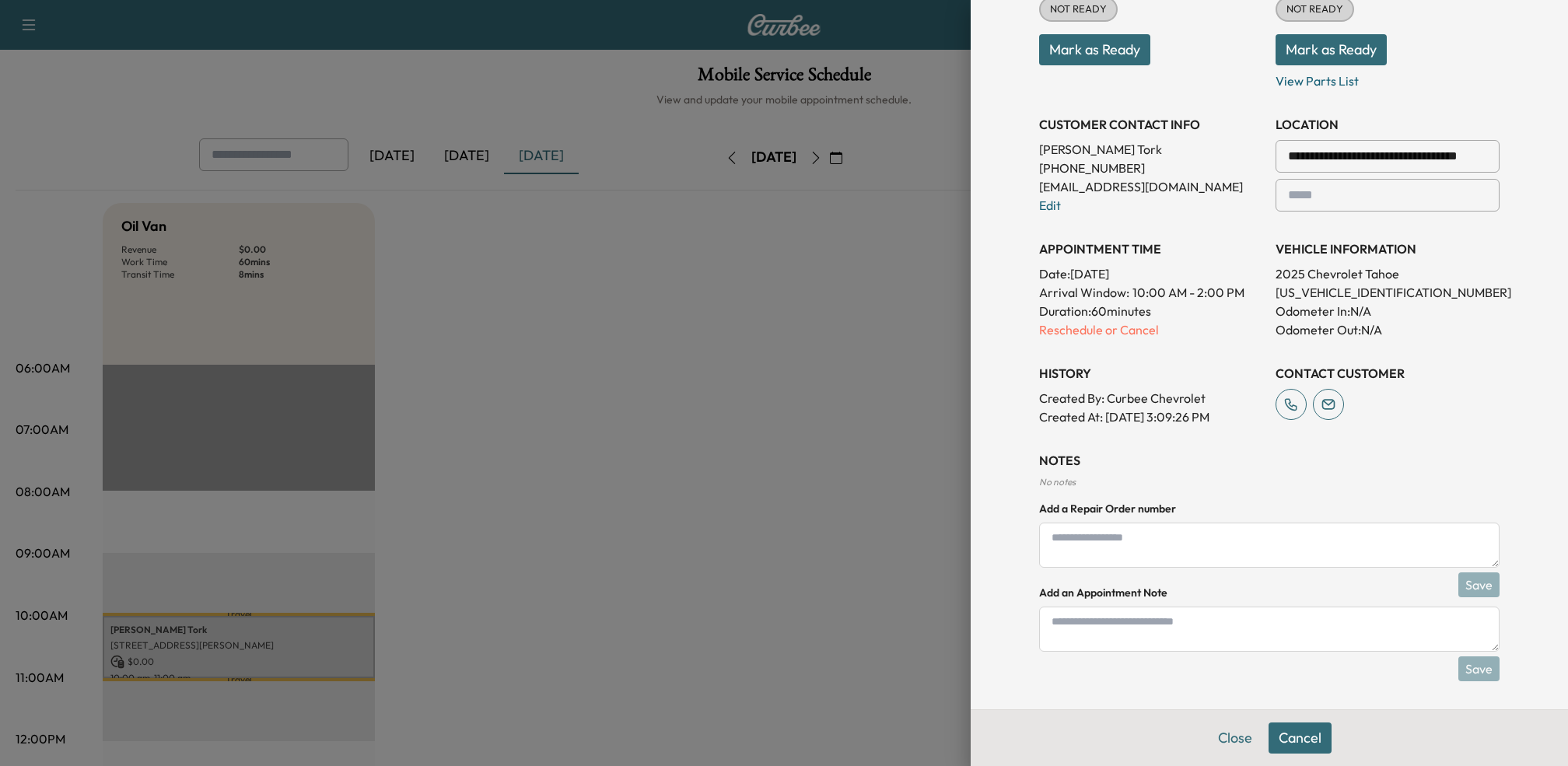
click at [1144, 637] on textarea at bounding box center [1268, 629] width 461 height 45
type textarea "**********"
click at [1466, 667] on button "Save" at bounding box center [1478, 668] width 41 height 25
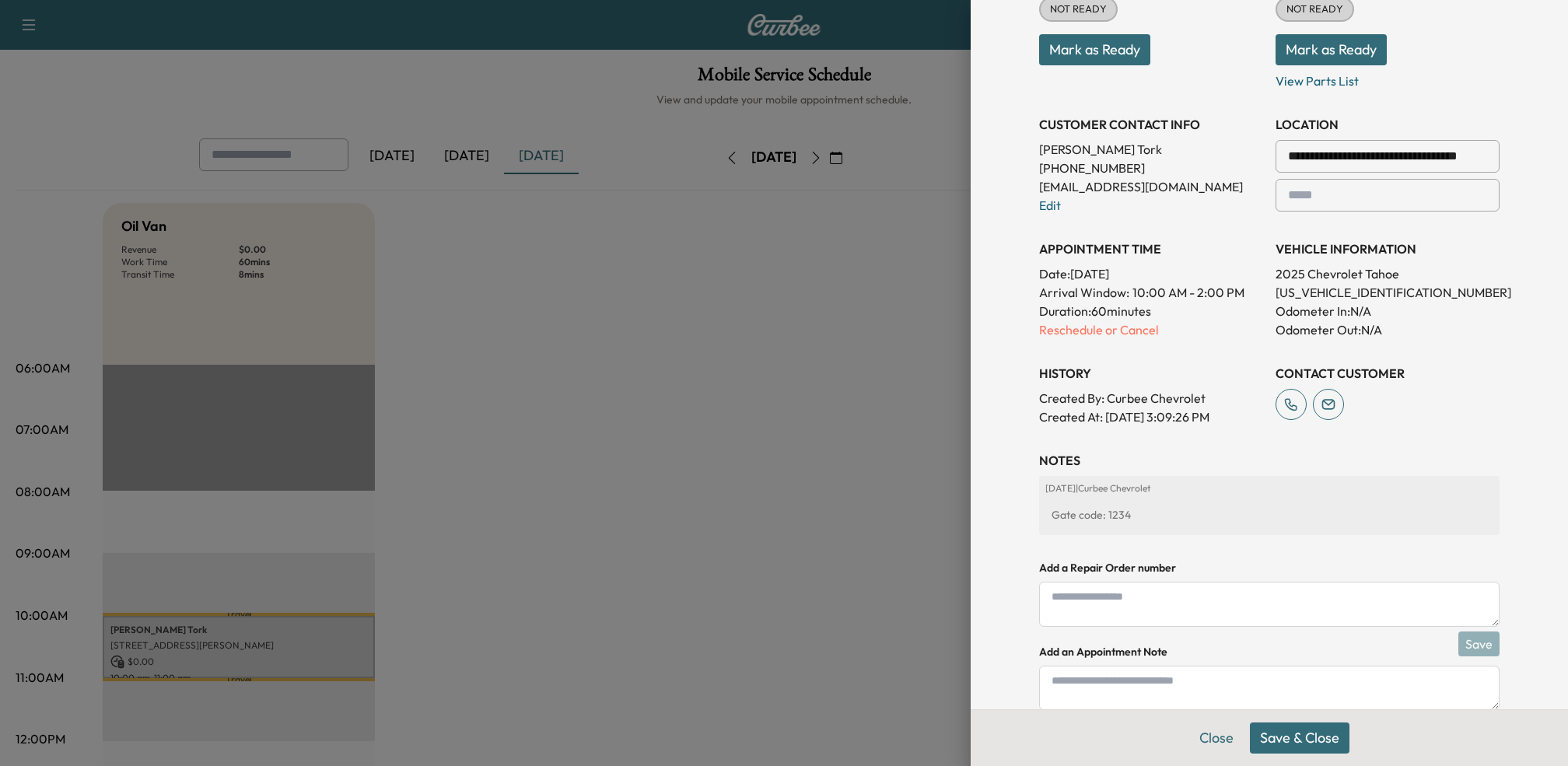
click at [1293, 727] on button "Save & Close" at bounding box center [1299, 737] width 100 height 31
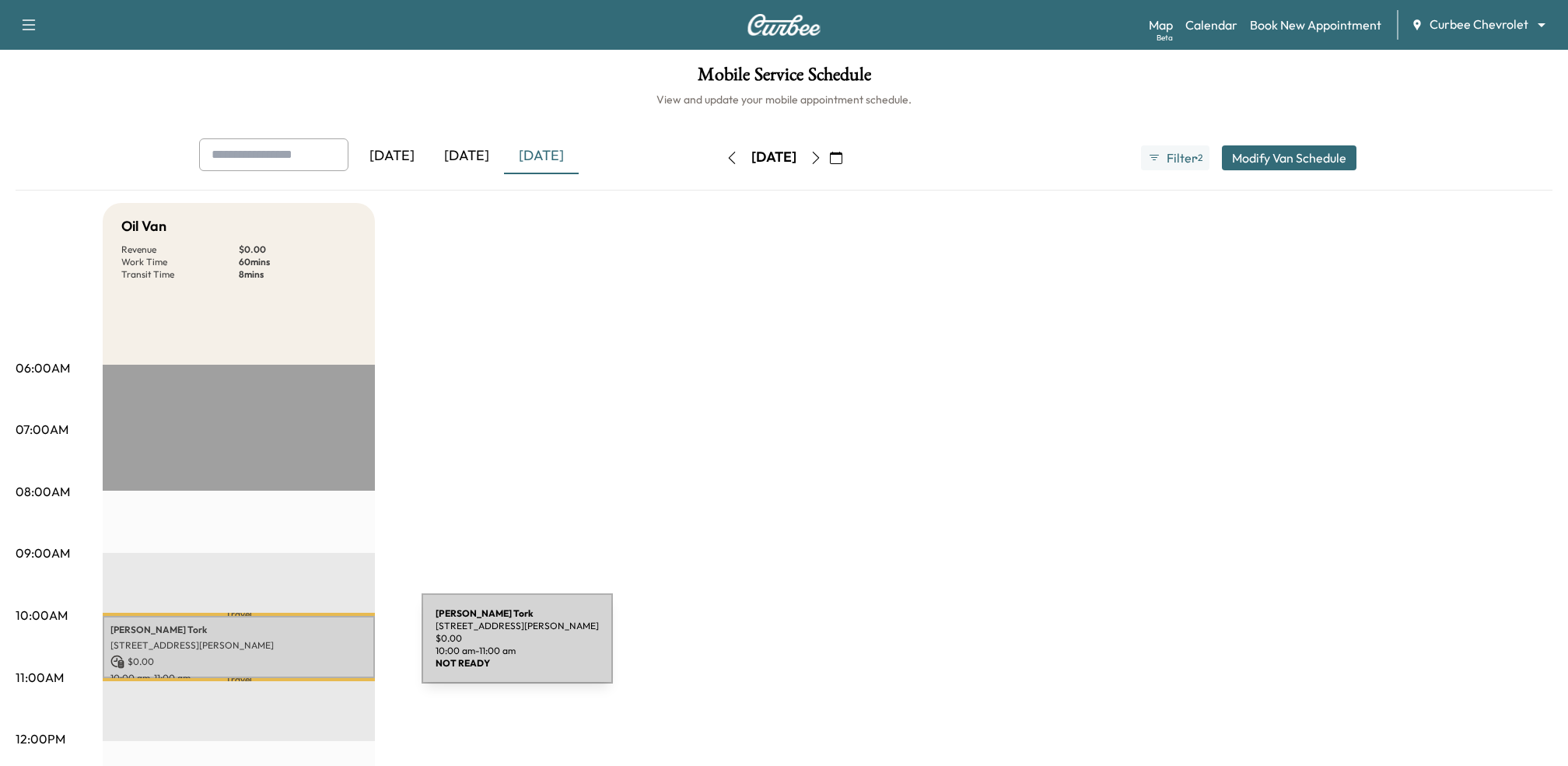
click at [305, 648] on p "[STREET_ADDRESS][PERSON_NAME]" at bounding box center [239, 645] width 257 height 13
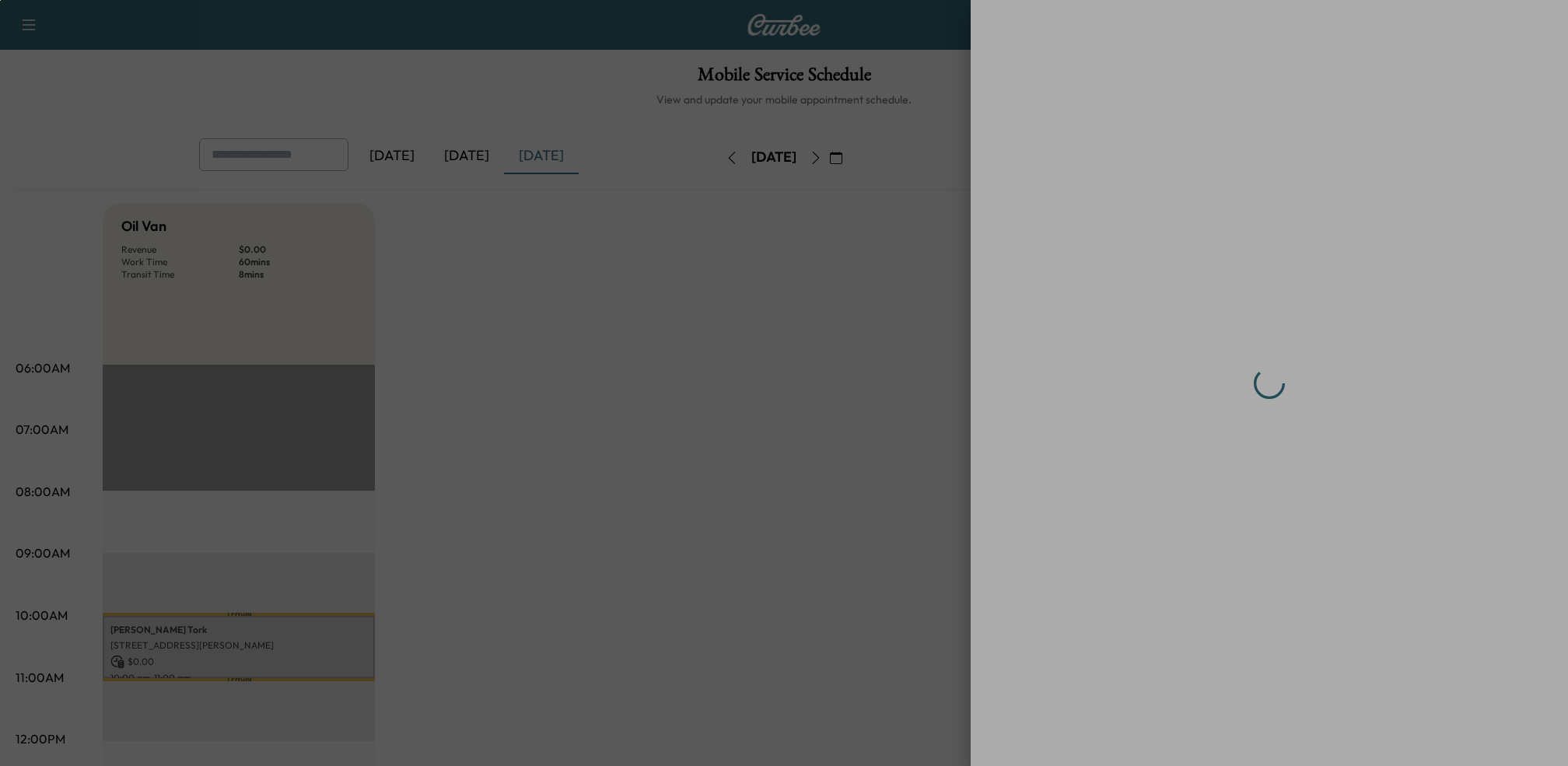
scroll to position [0, 0]
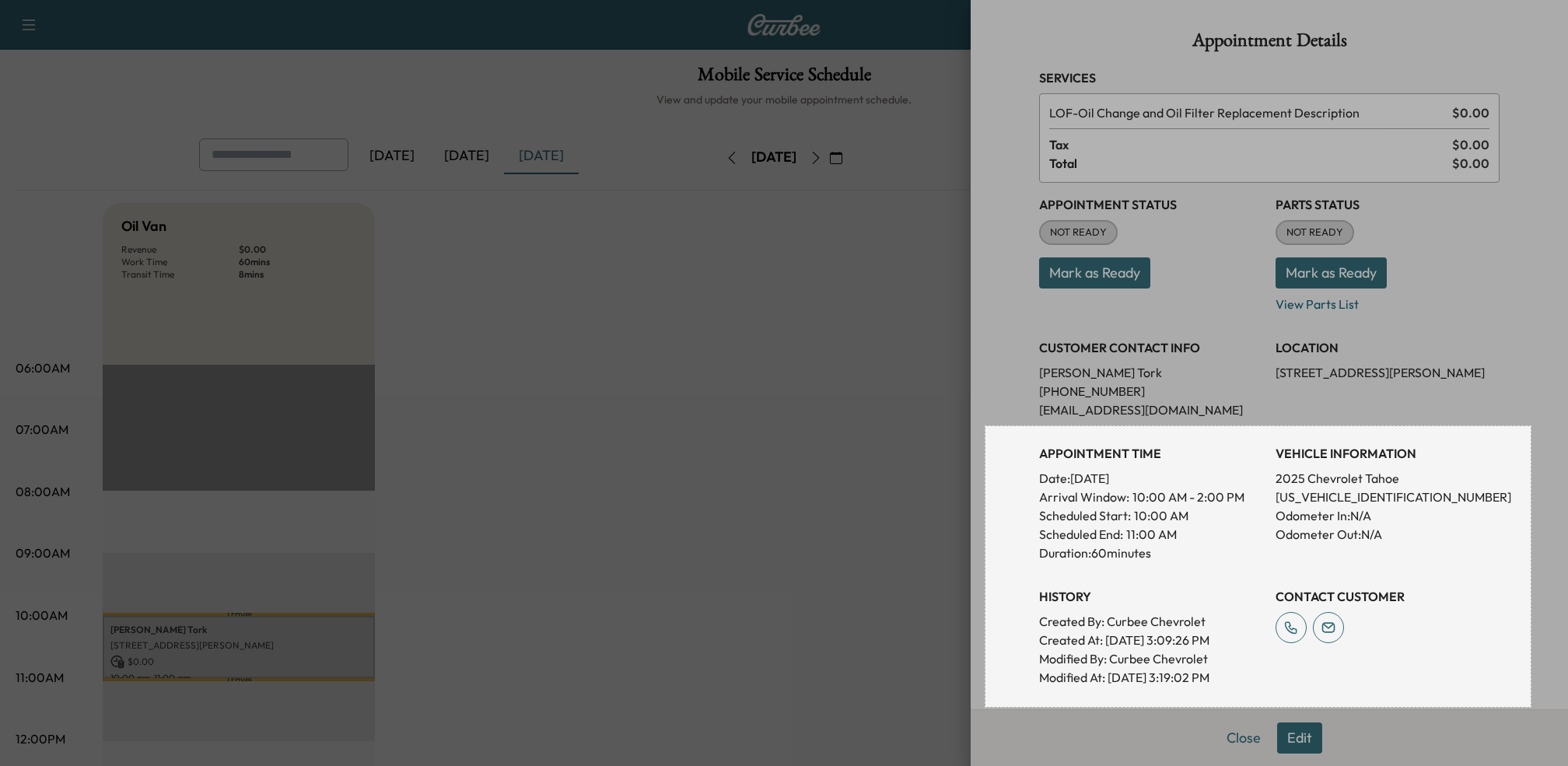
drag, startPoint x: 985, startPoint y: 426, endPoint x: 1530, endPoint y: 707, distance: 613.2
click at [1530, 707] on div "701 X 361" at bounding box center [784, 691] width 1568 height 1383
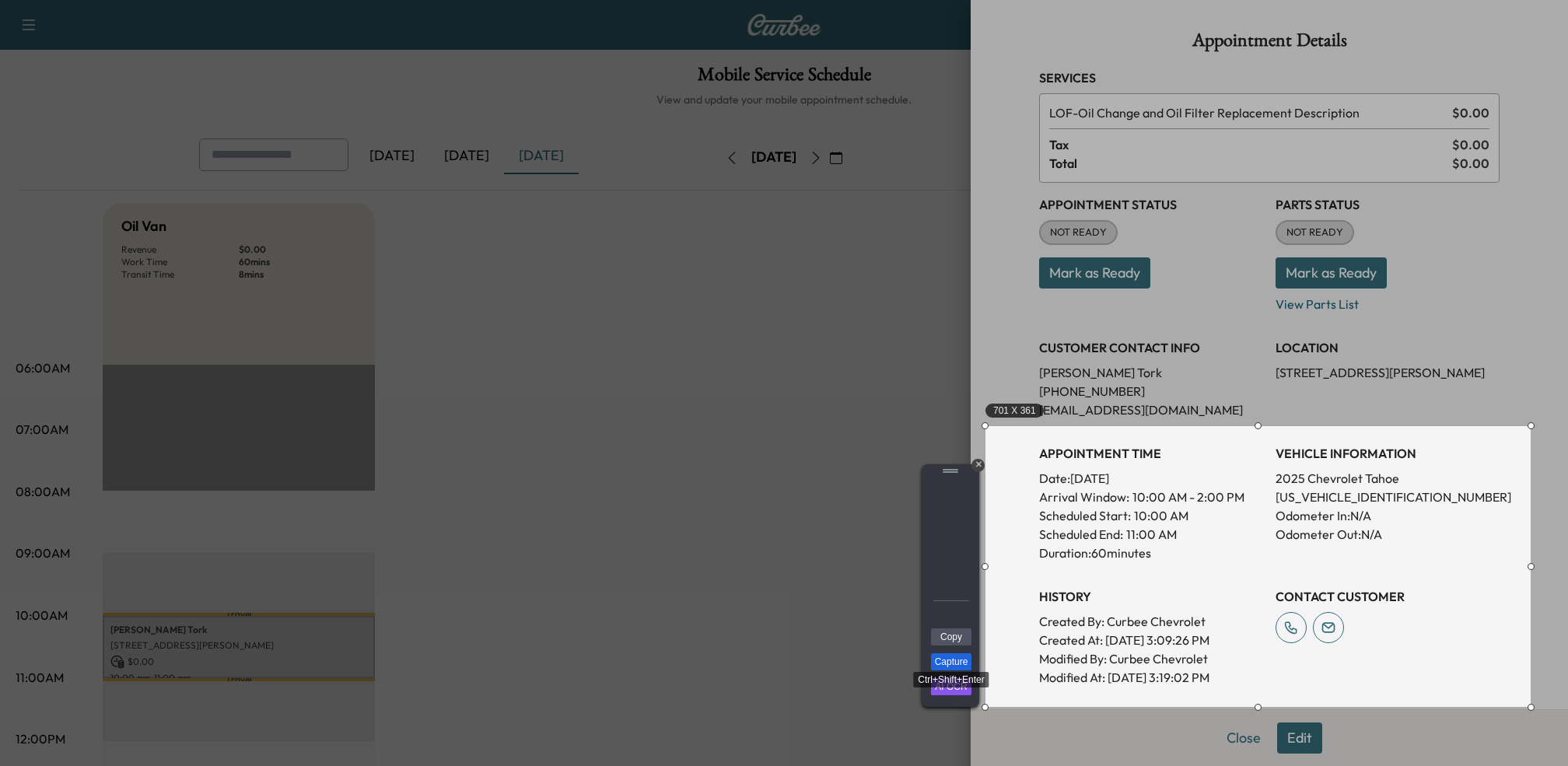
click at [952, 661] on link "Capture" at bounding box center [951, 662] width 40 height 17
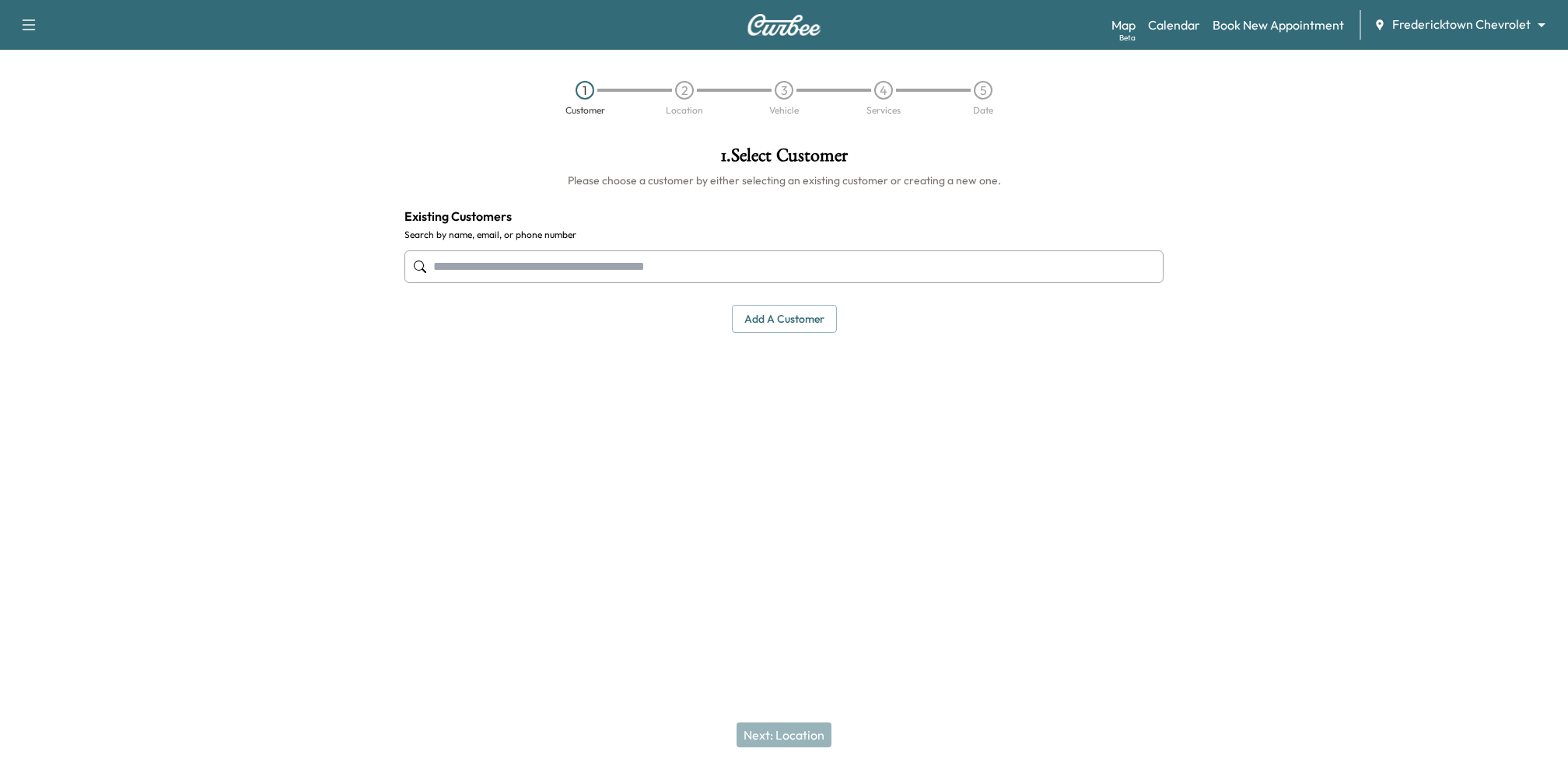
click at [1534, 22] on body "Support Log Out Map Beta Calendar Book New Appointment Fredericktown Chevrolet …" at bounding box center [784, 383] width 1568 height 766
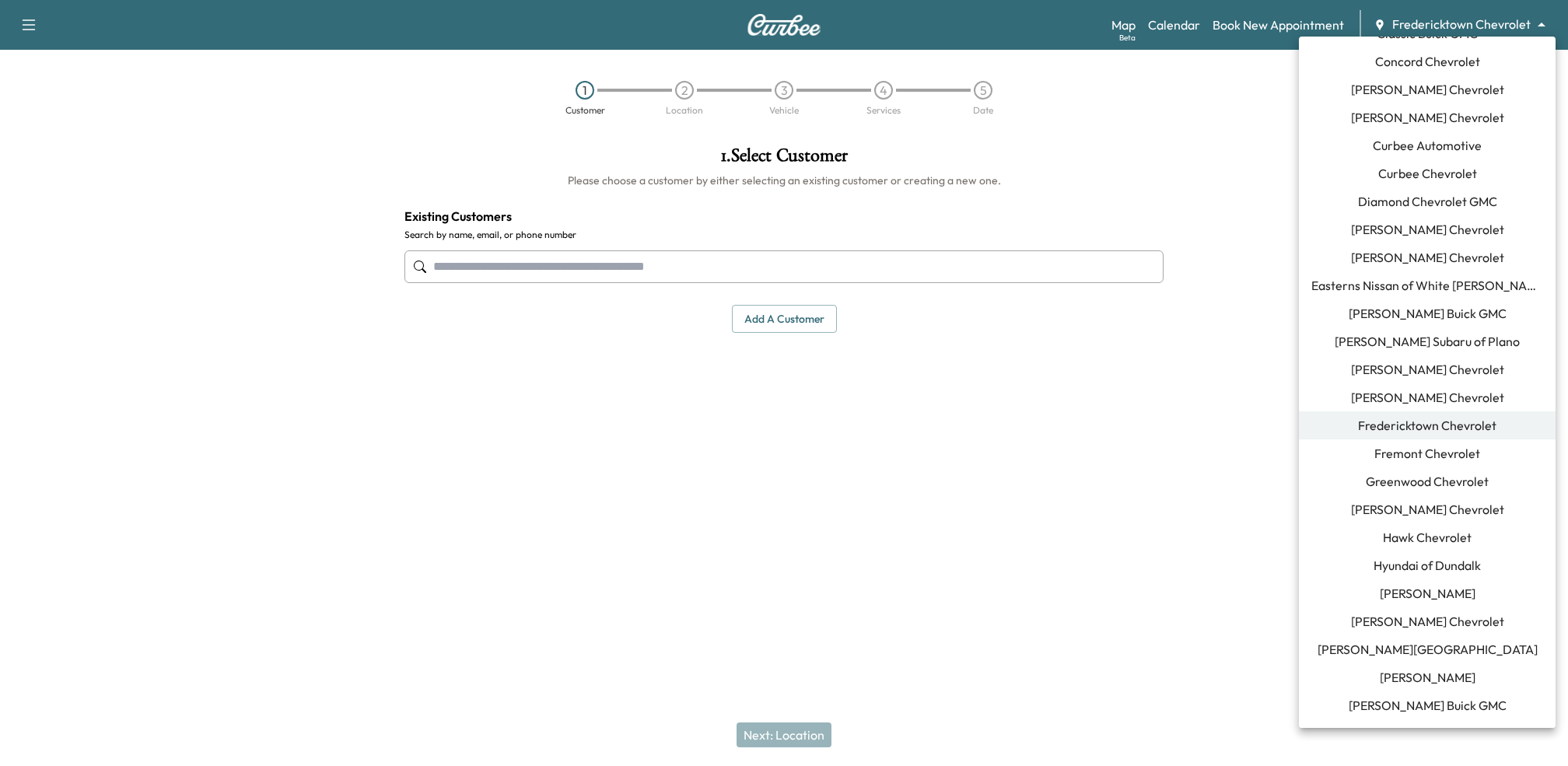
scroll to position [318, 0]
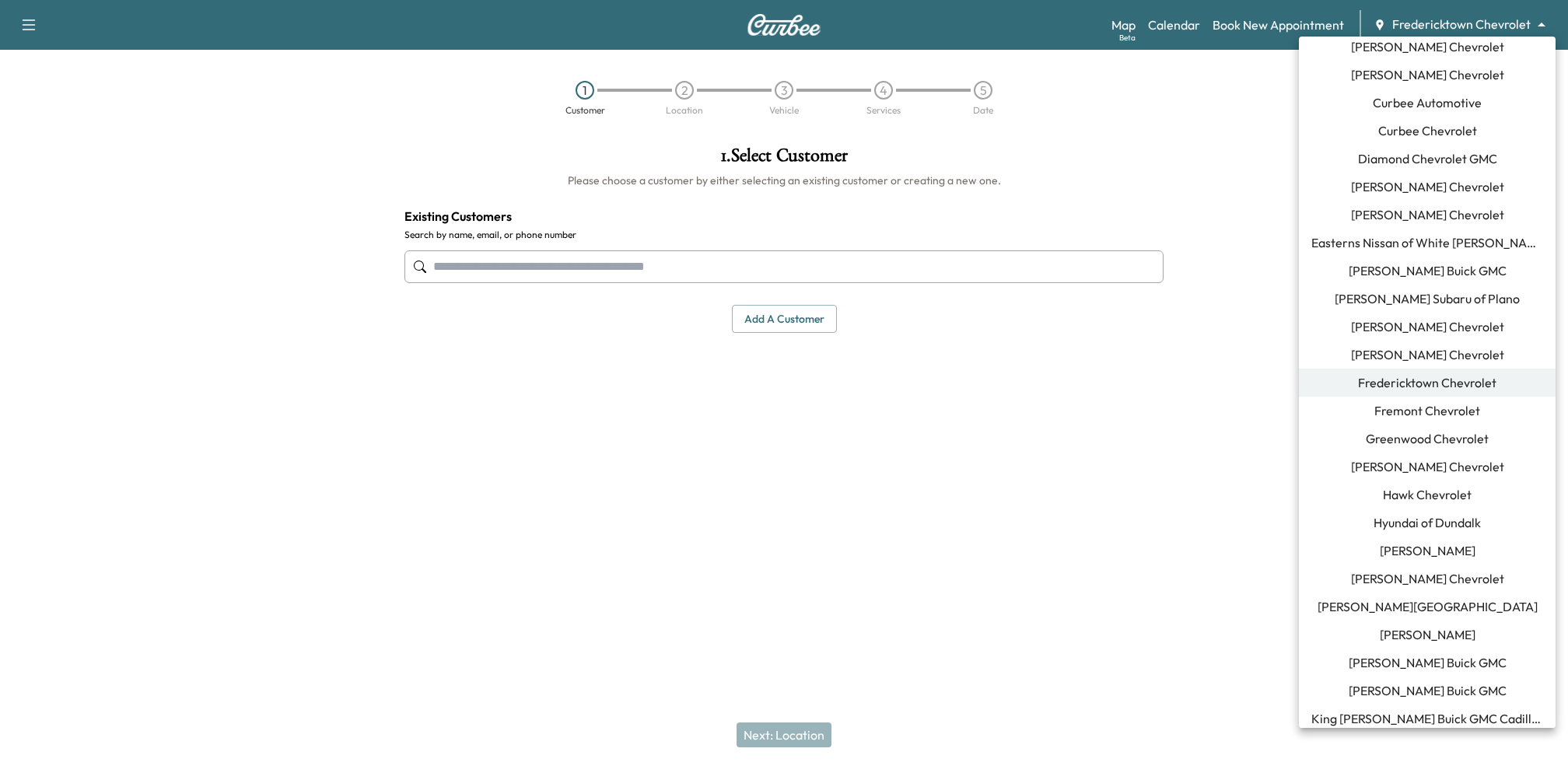
click at [1393, 659] on span "[PERSON_NAME] Buick GMC" at bounding box center [1427, 663] width 158 height 18
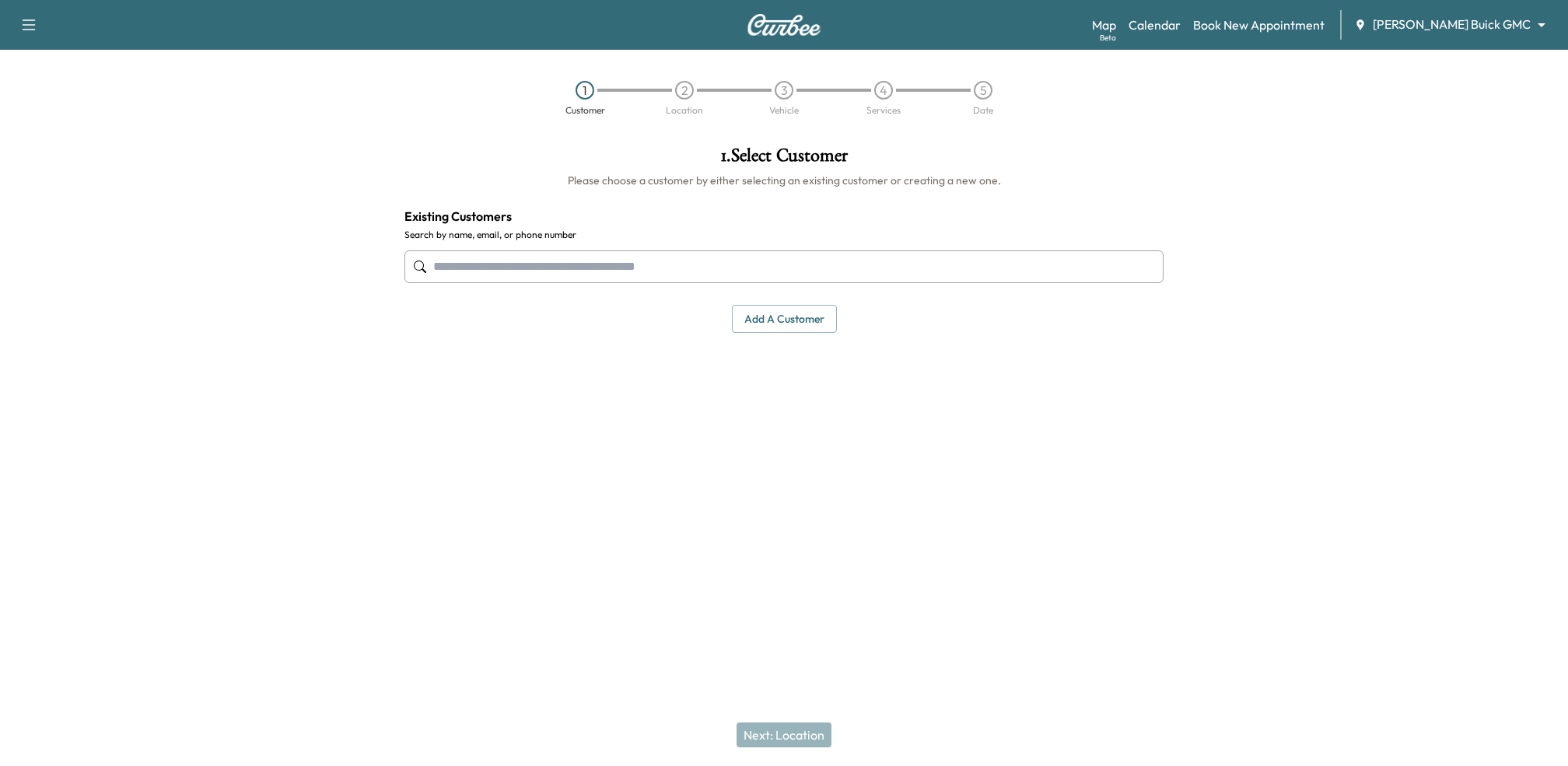
click at [853, 268] on input "text" at bounding box center [784, 266] width 759 height 33
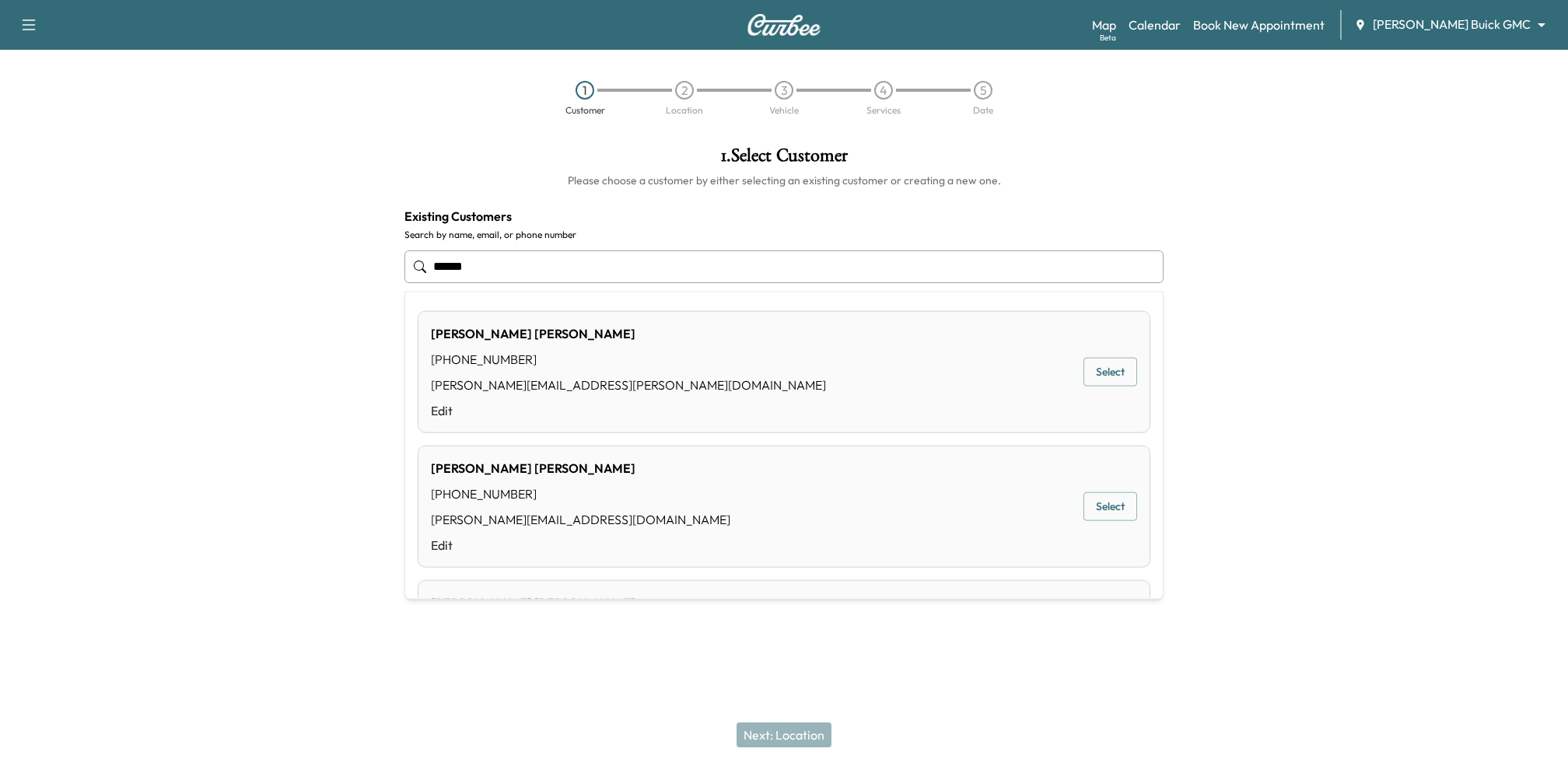
click at [1122, 512] on button "Select" at bounding box center [1110, 507] width 54 height 29
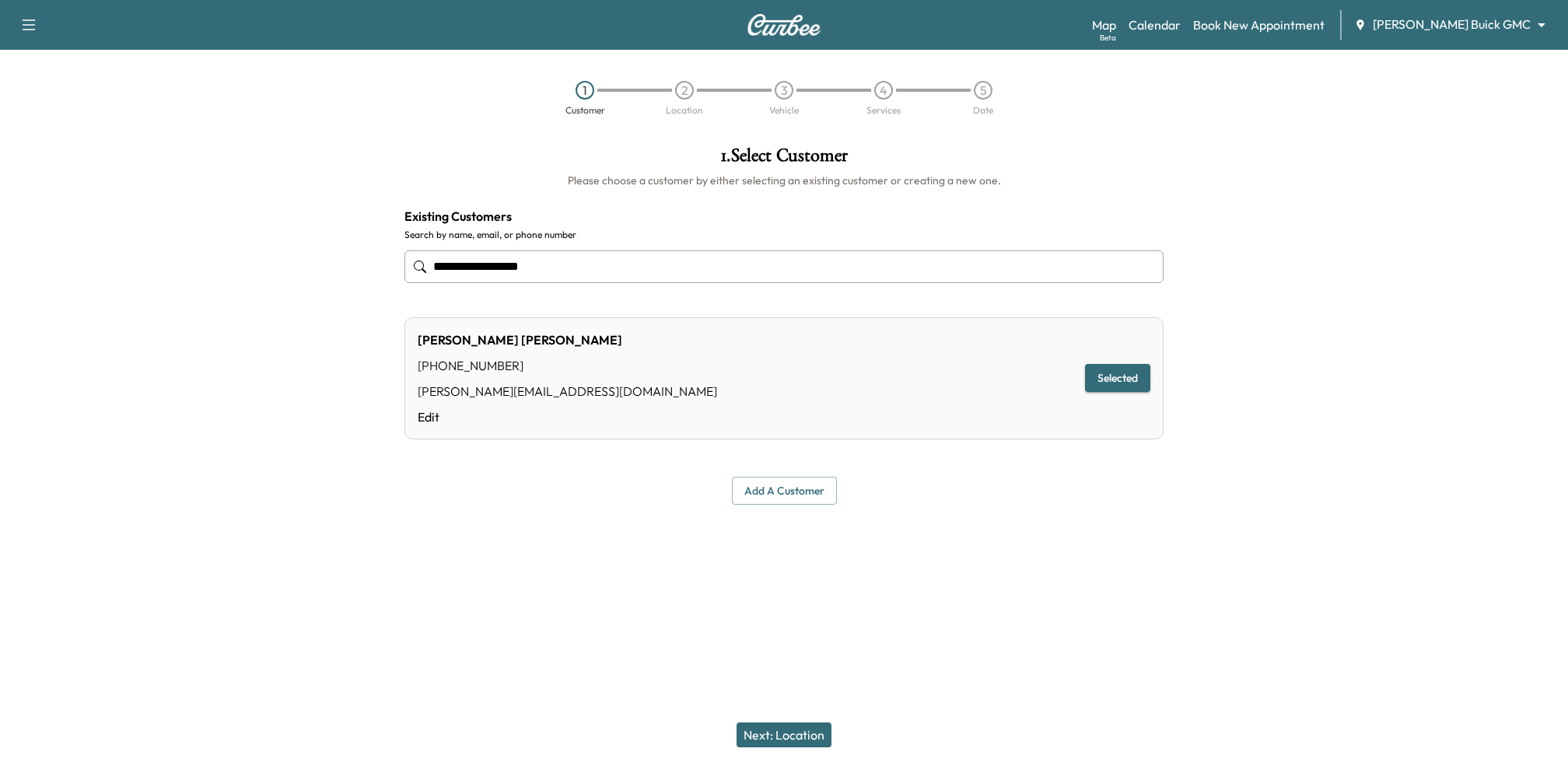
type input "**********"
click at [771, 736] on button "Next: Location" at bounding box center [784, 735] width 95 height 25
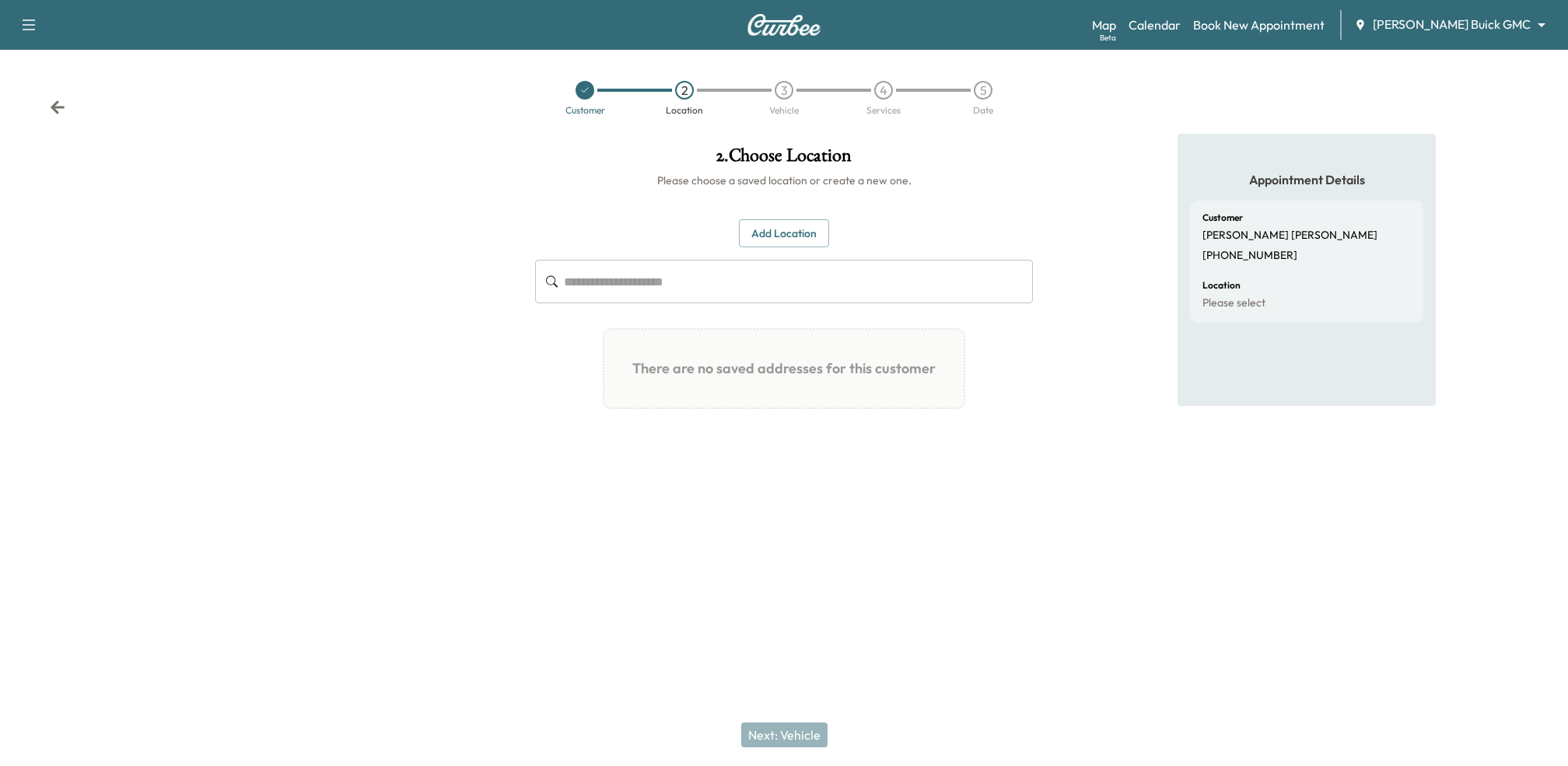
click at [62, 110] on icon at bounding box center [57, 107] width 16 height 16
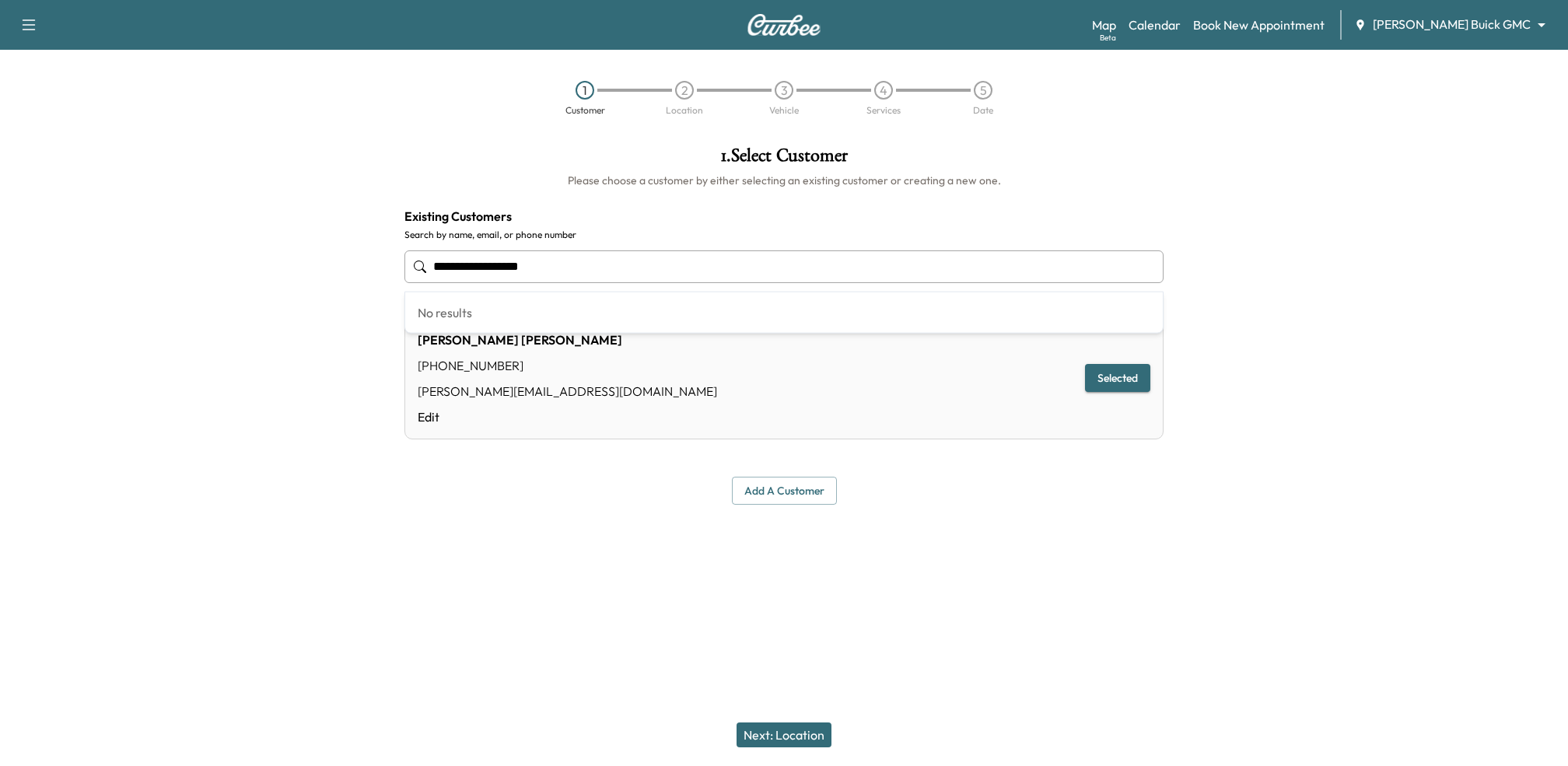
click at [583, 279] on input "**********" at bounding box center [784, 266] width 759 height 33
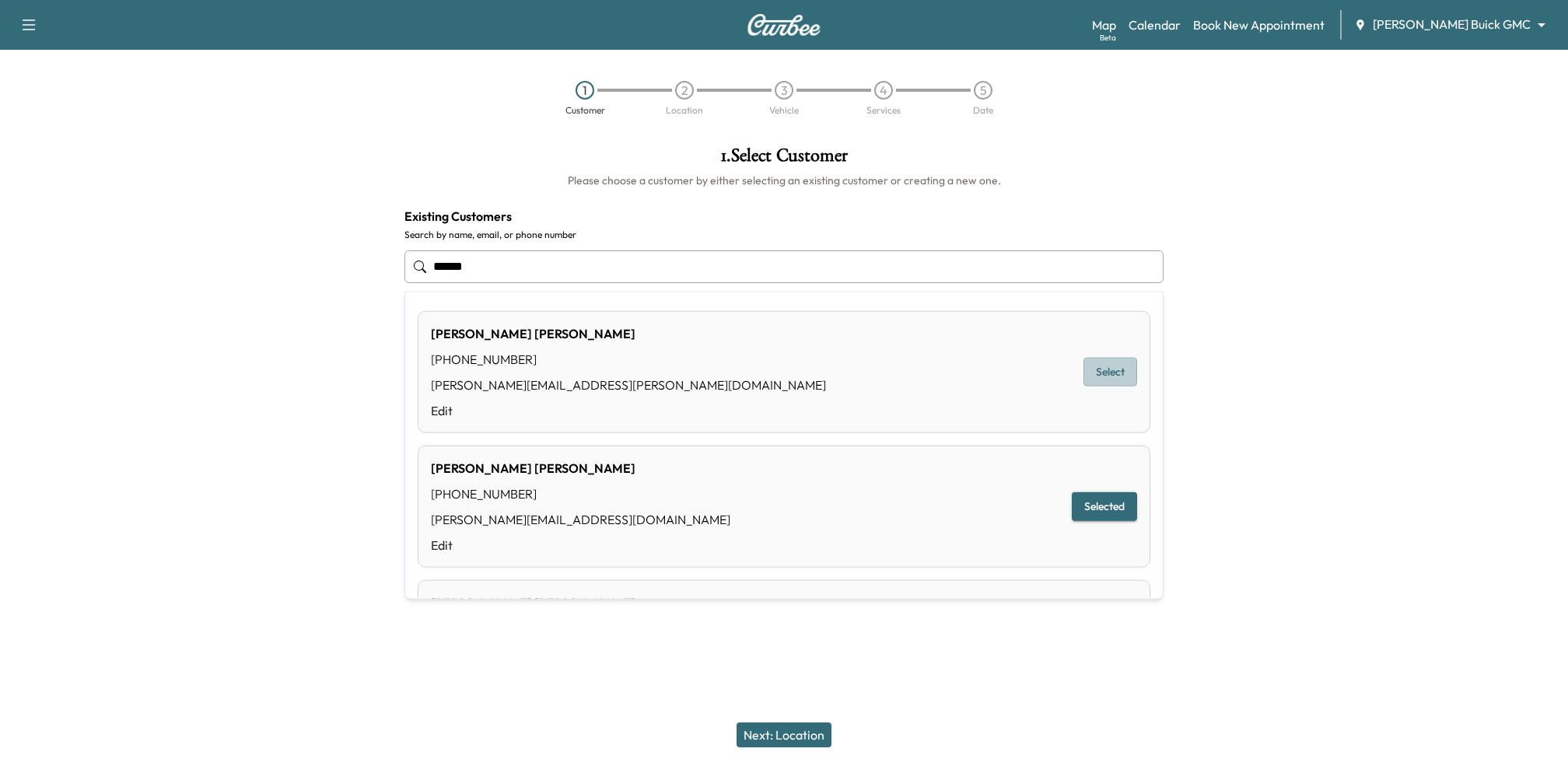
click at [1114, 363] on button "Select" at bounding box center [1110, 372] width 54 height 29
type input "**********"
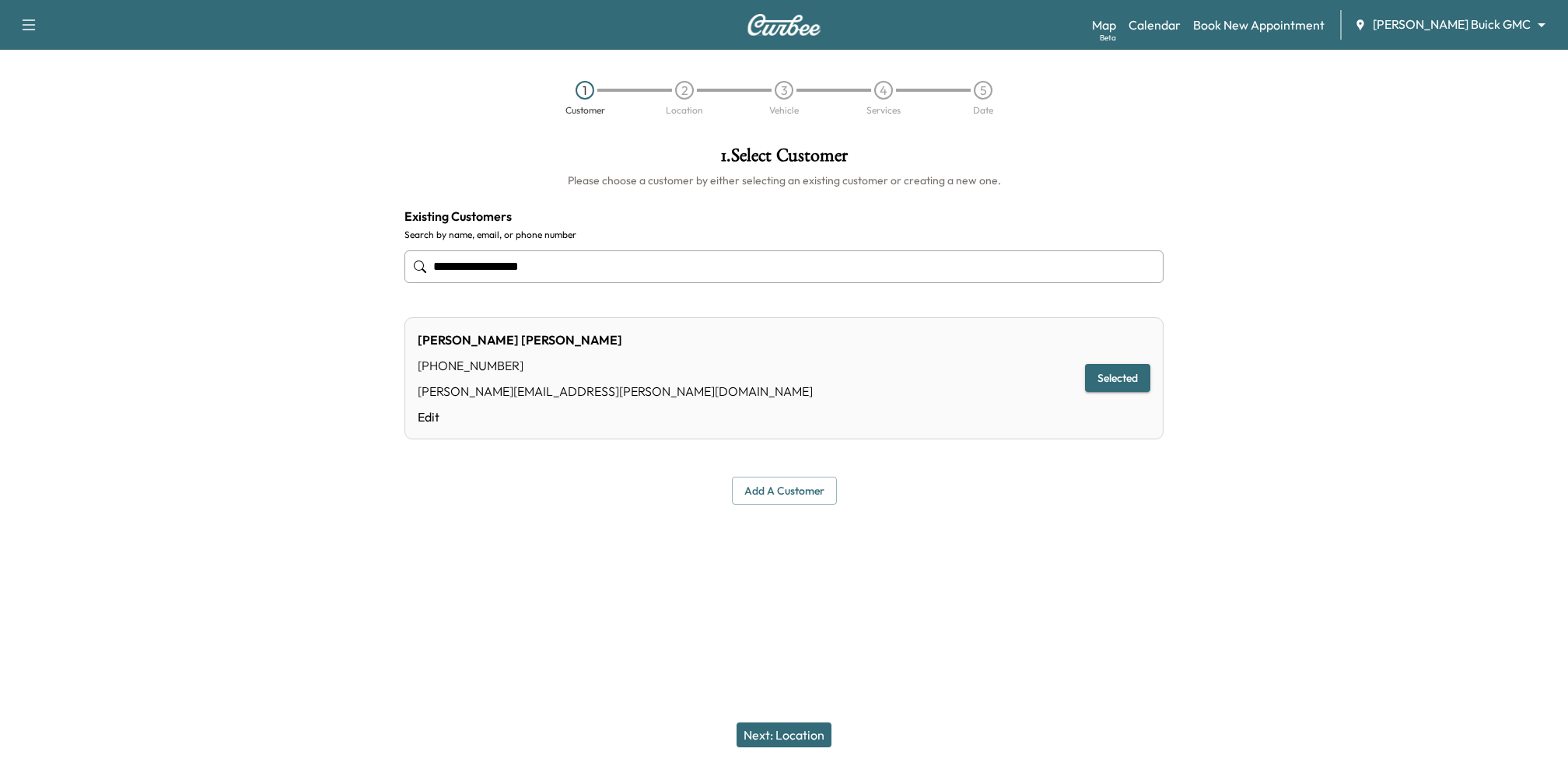
click at [793, 729] on button "Next: Location" at bounding box center [784, 735] width 95 height 25
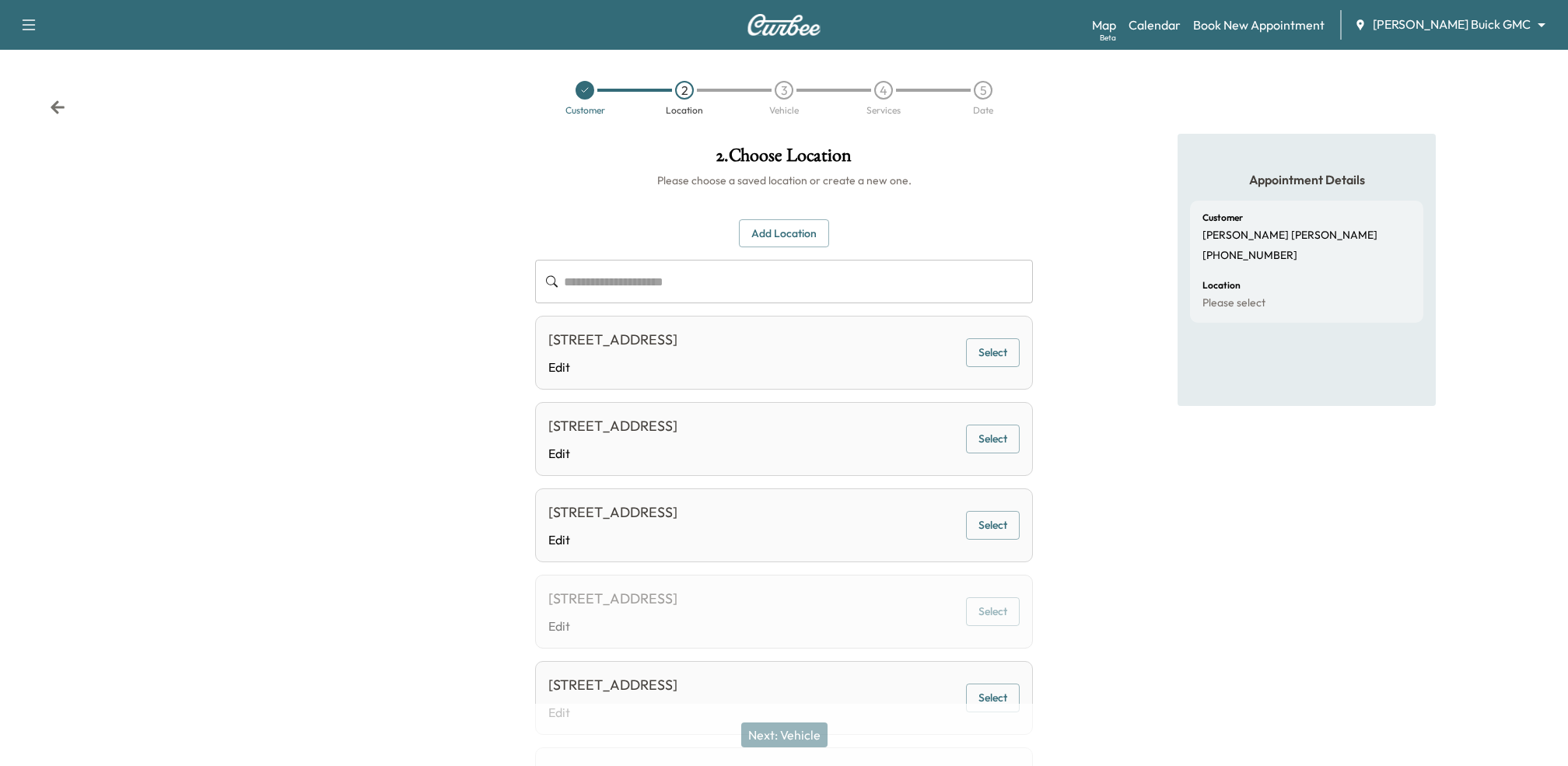
click at [993, 353] on button "Select" at bounding box center [992, 352] width 54 height 29
click at [799, 739] on button "Next: Vehicle" at bounding box center [784, 735] width 86 height 25
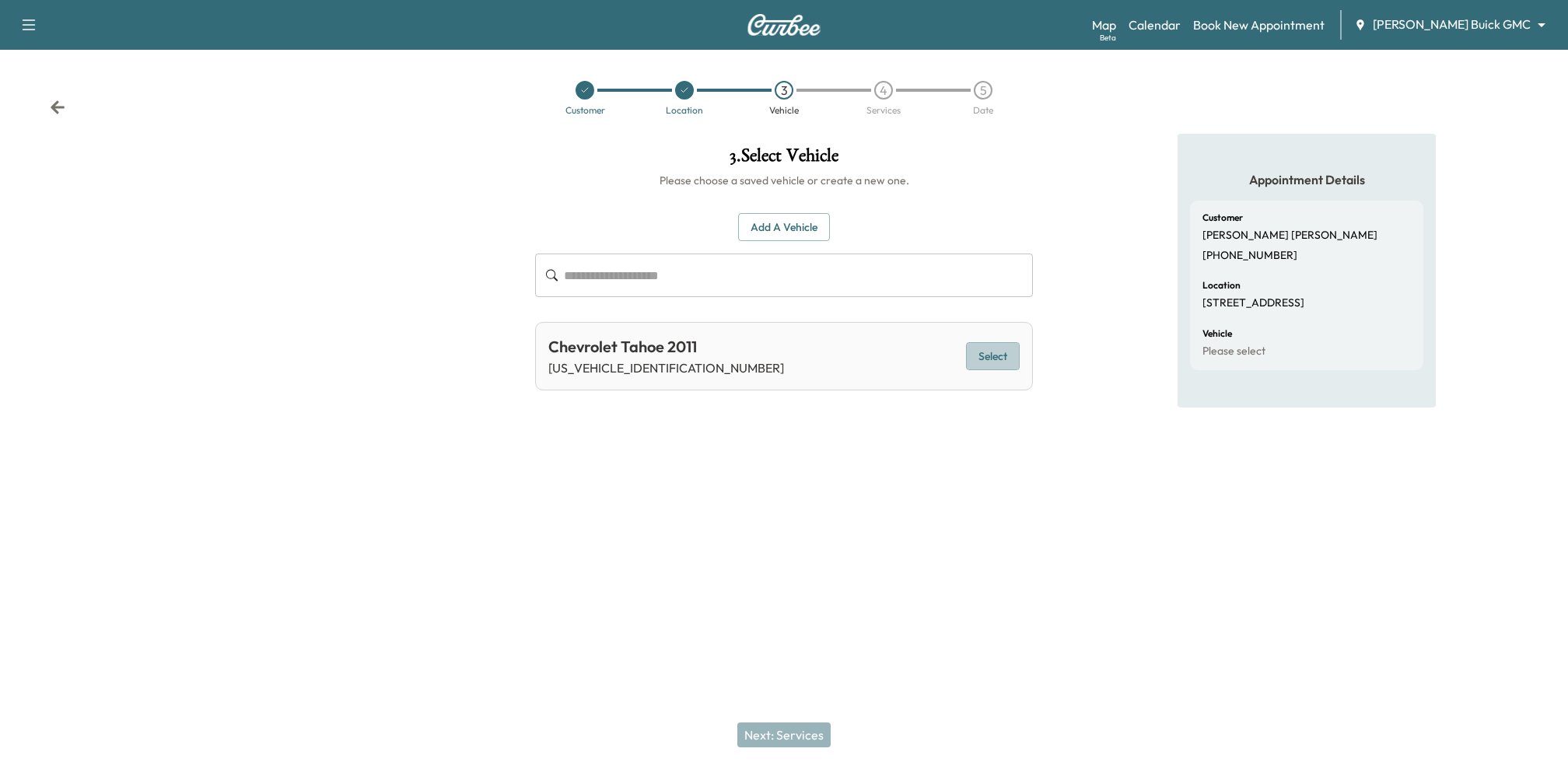
click at [987, 352] on button "Select" at bounding box center [992, 357] width 54 height 29
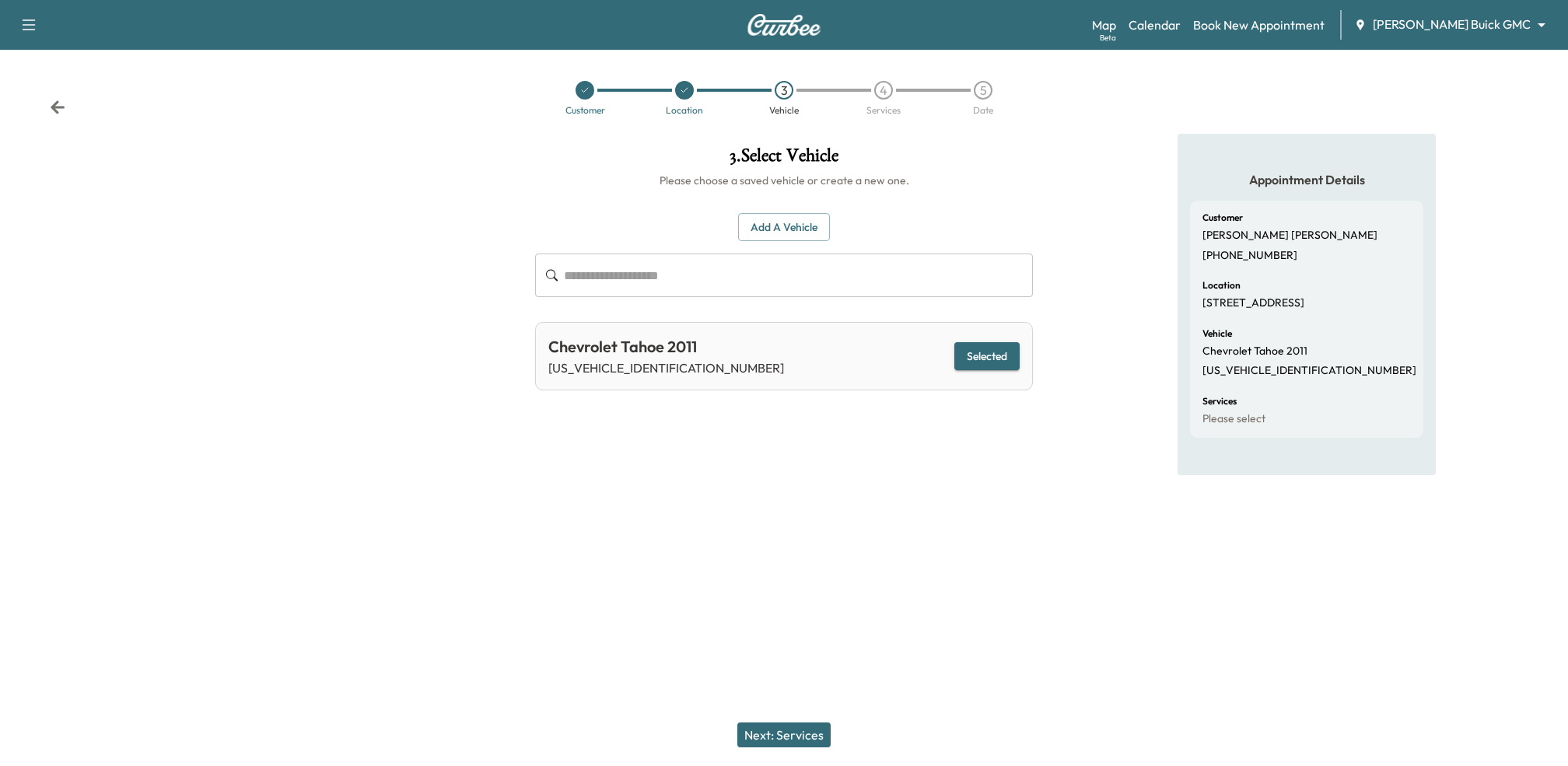
click at [780, 732] on button "Next: Services" at bounding box center [784, 735] width 93 height 25
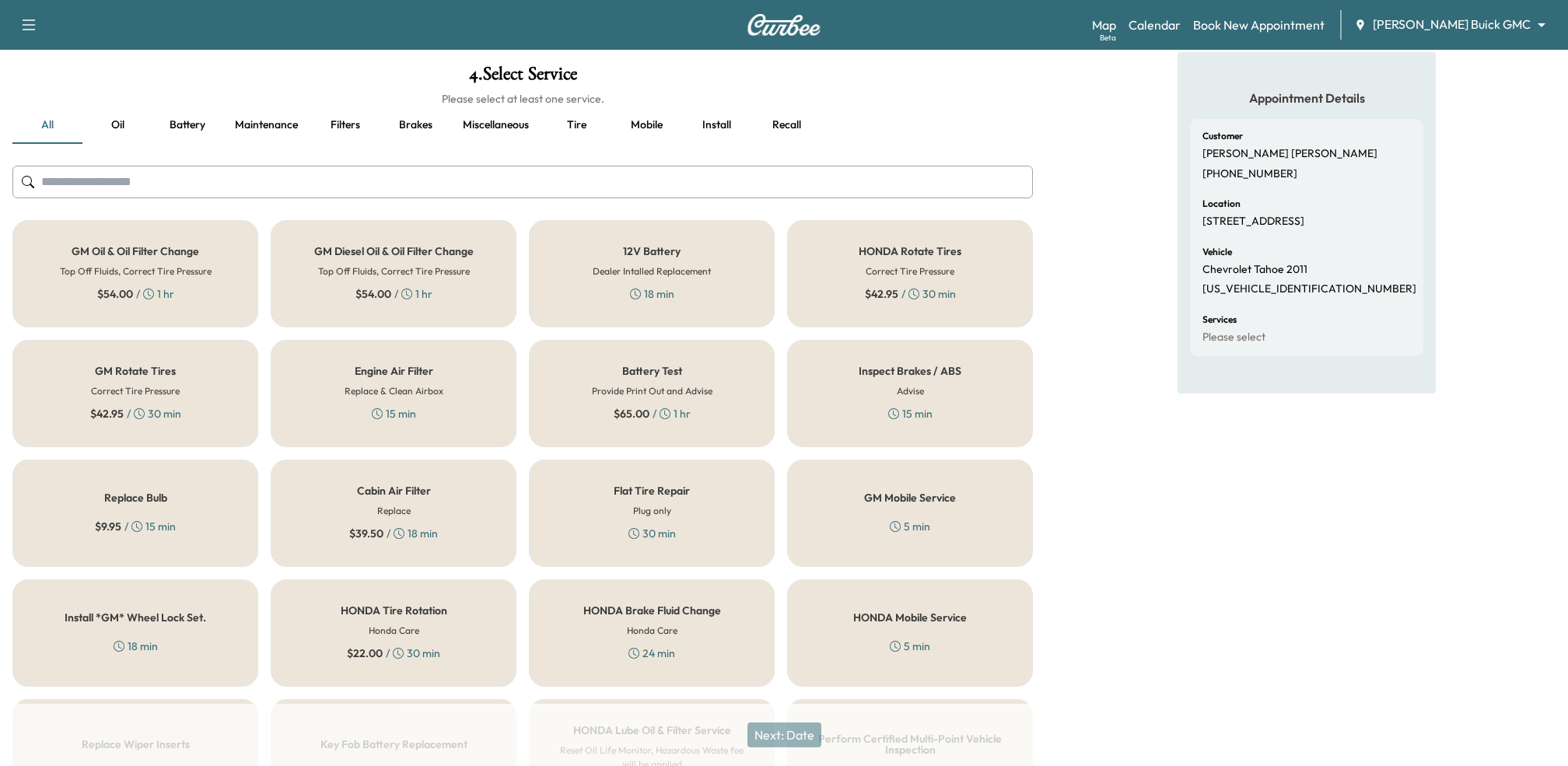
scroll to position [76, 0]
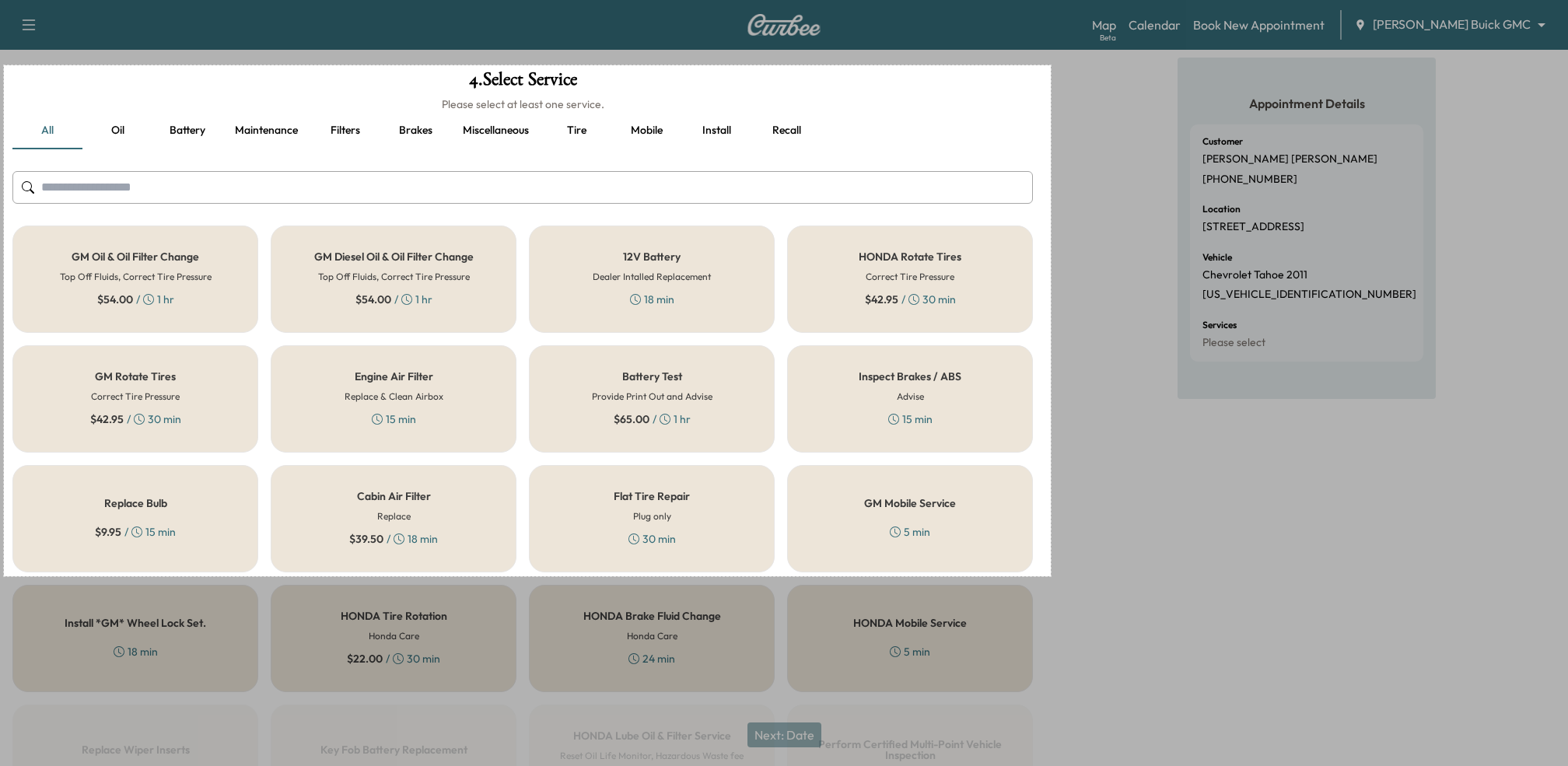
drag, startPoint x: 4, startPoint y: 65, endPoint x: 1050, endPoint y: 576, distance: 1164.1
click at [1050, 576] on div "1346 X 657" at bounding box center [784, 509] width 1568 height 1171
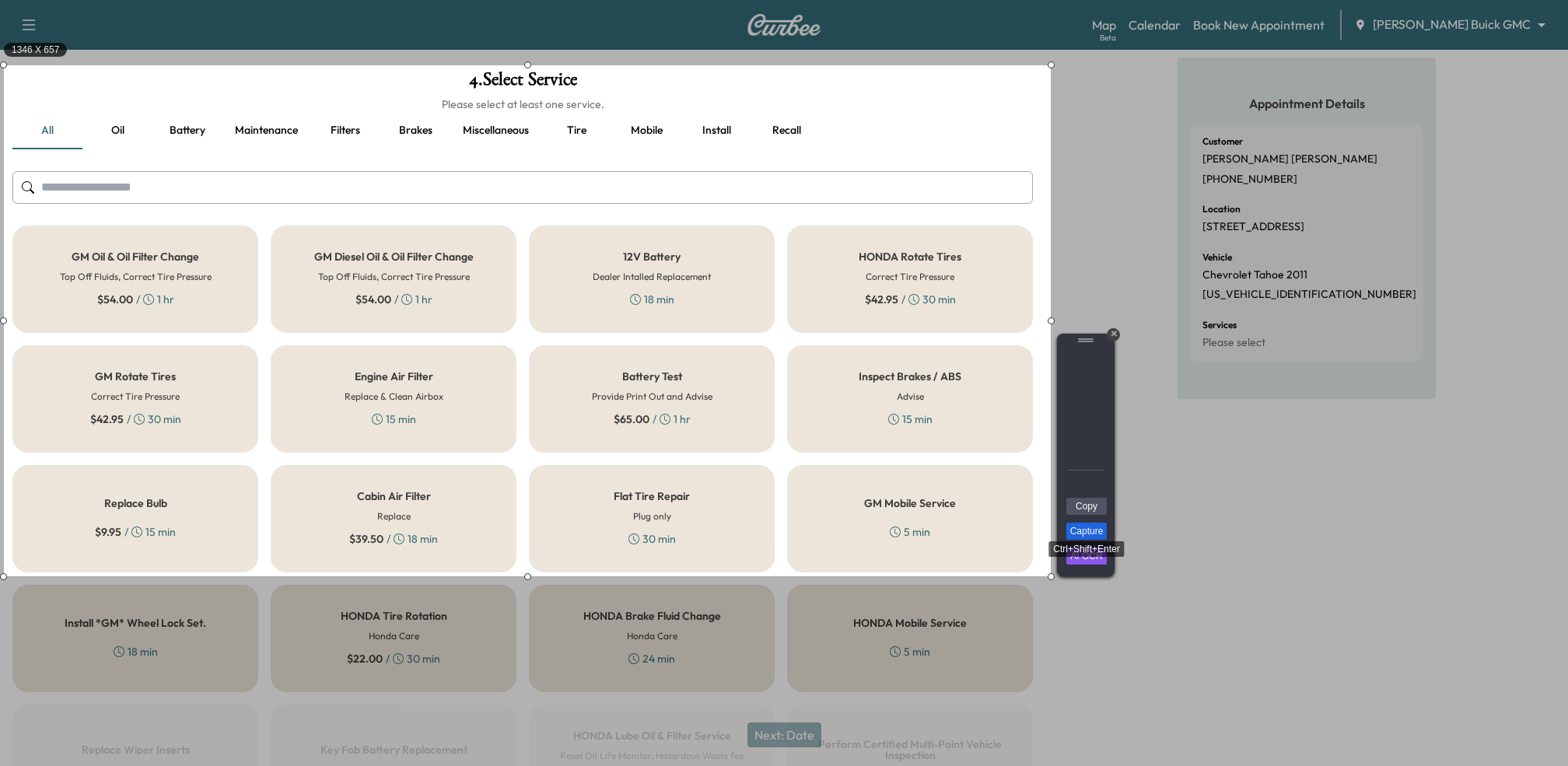
click at [1083, 528] on link "Capture" at bounding box center [1086, 531] width 40 height 17
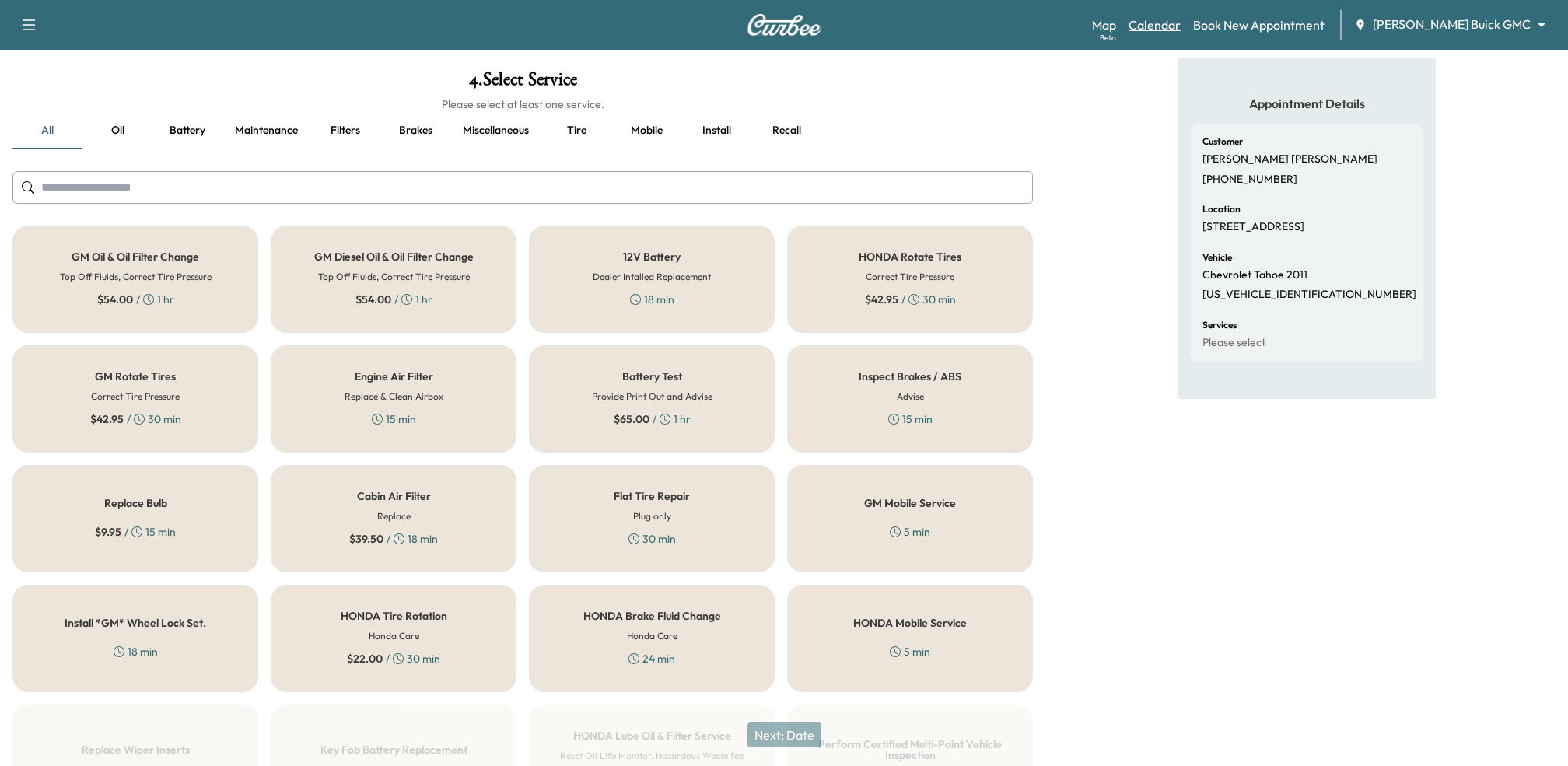
click at [1180, 24] on link "Calendar" at bounding box center [1154, 25] width 52 height 18
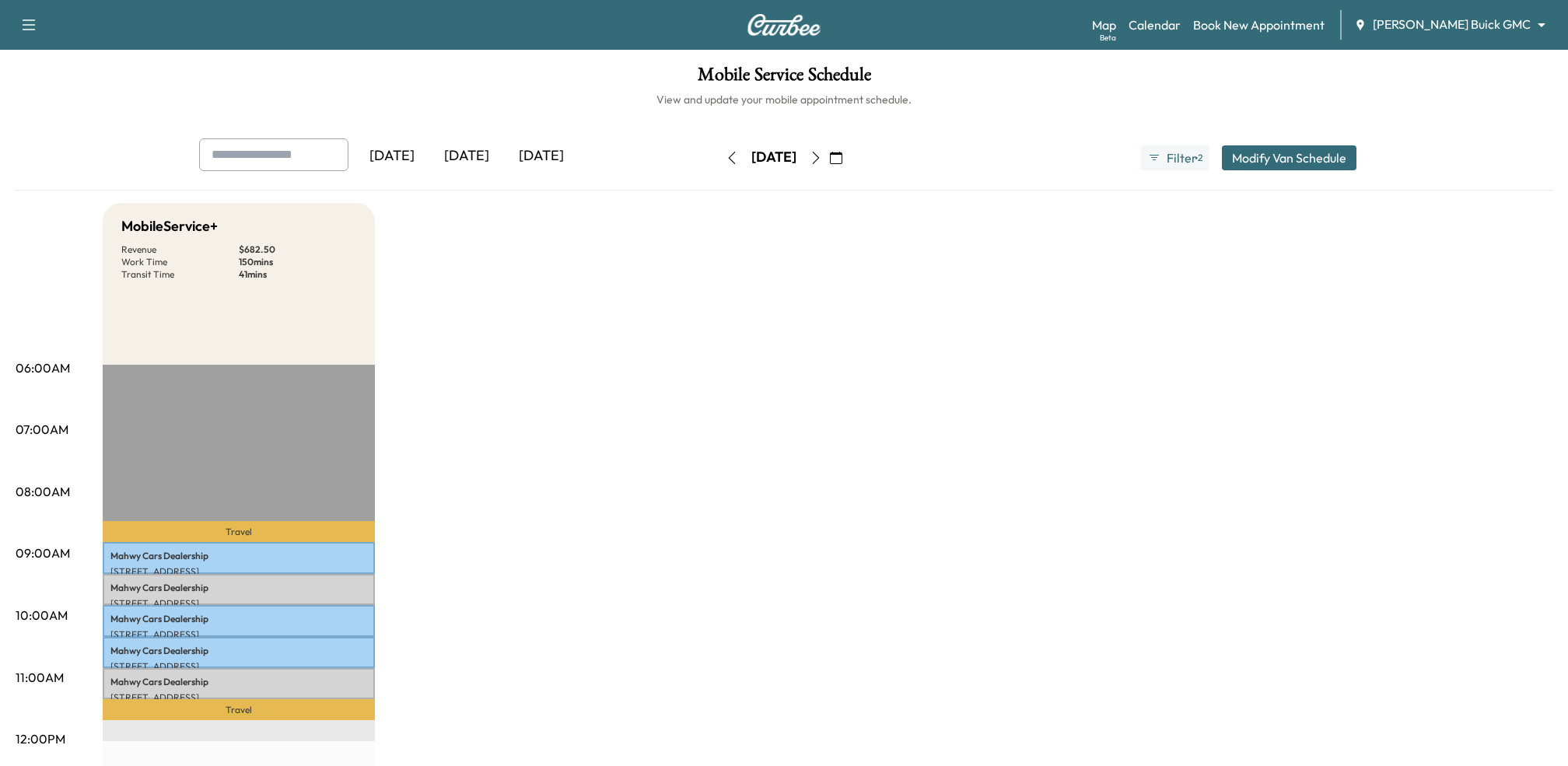
click at [1534, 19] on body "Support Log Out Map Beta Calendar Book New Appointment Joyce Koons Buick GMC **…" at bounding box center [784, 383] width 1568 height 766
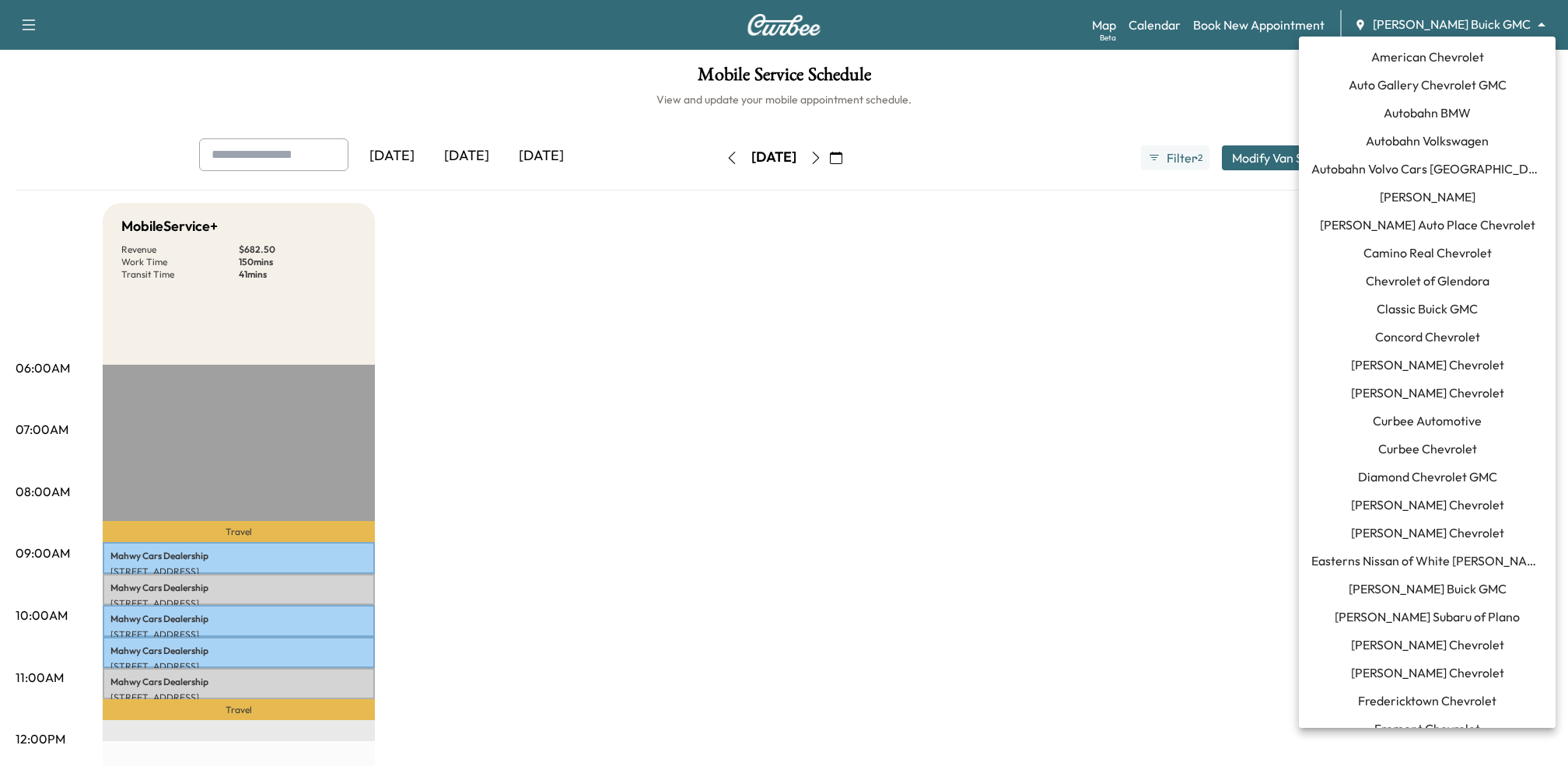
scroll to position [1280, 0]
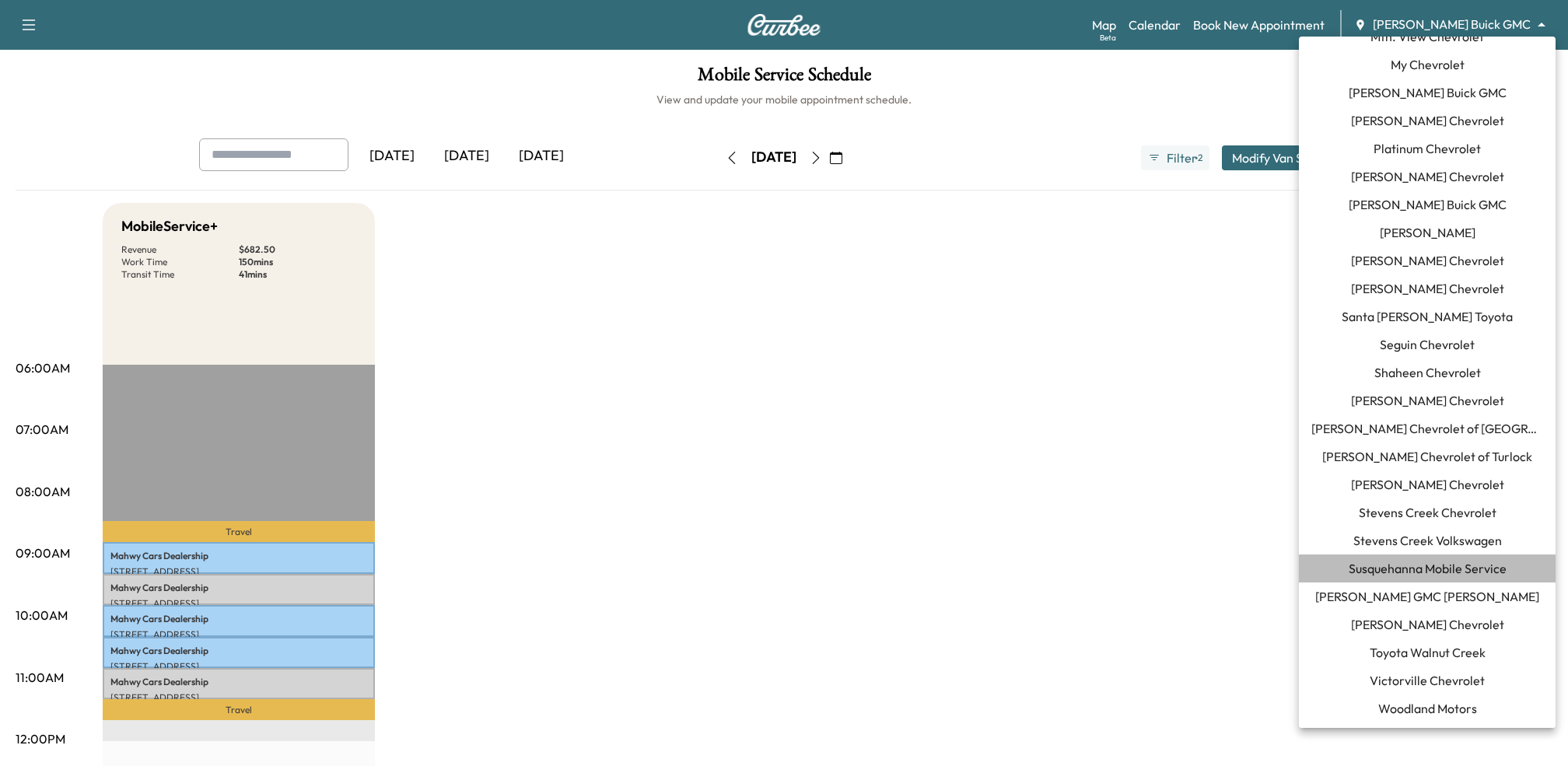
click at [1389, 571] on span "Susquehanna Mobile Service" at bounding box center [1427, 568] width 158 height 18
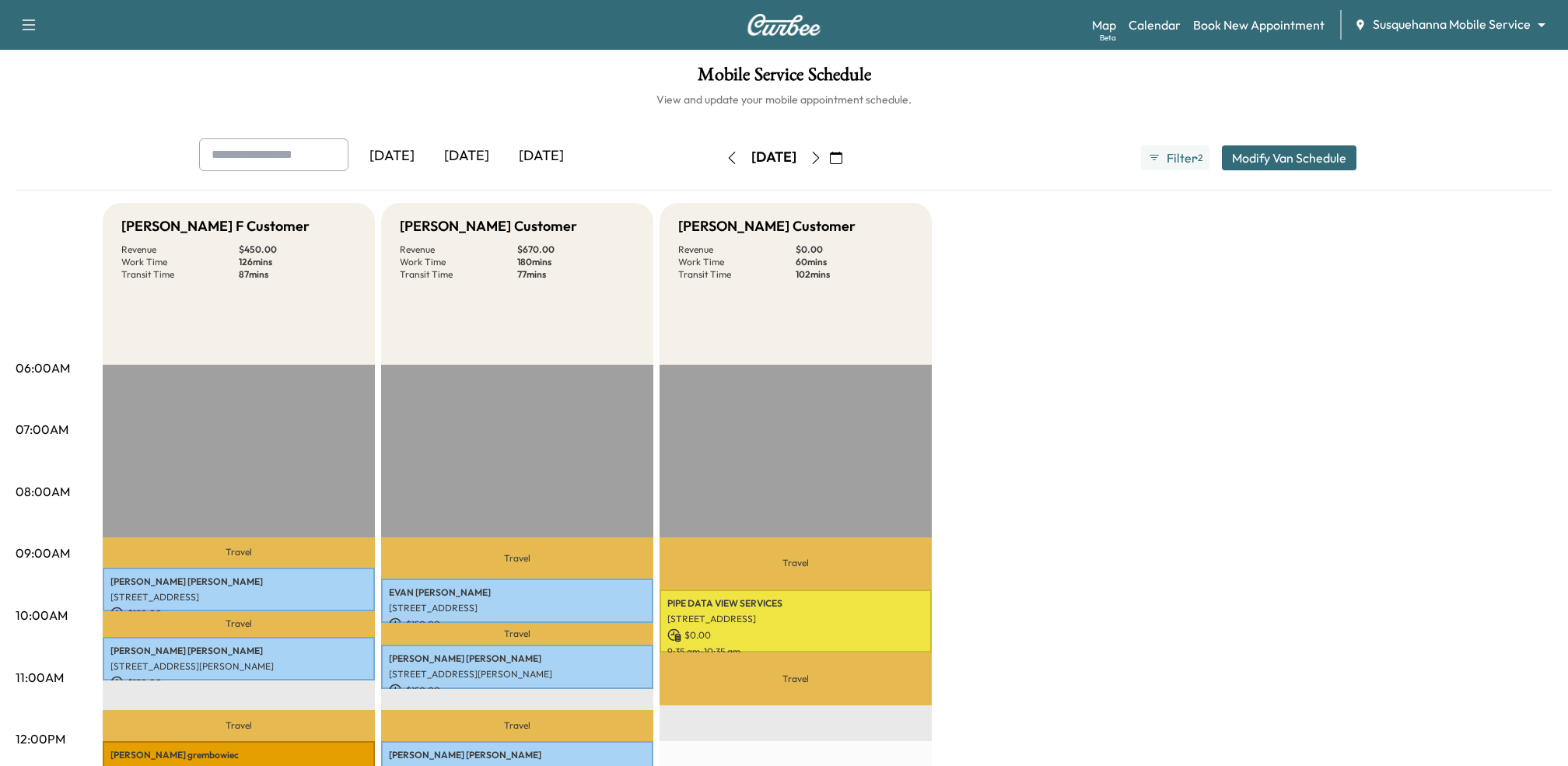
click at [726, 154] on icon "button" at bounding box center [732, 158] width 13 height 13
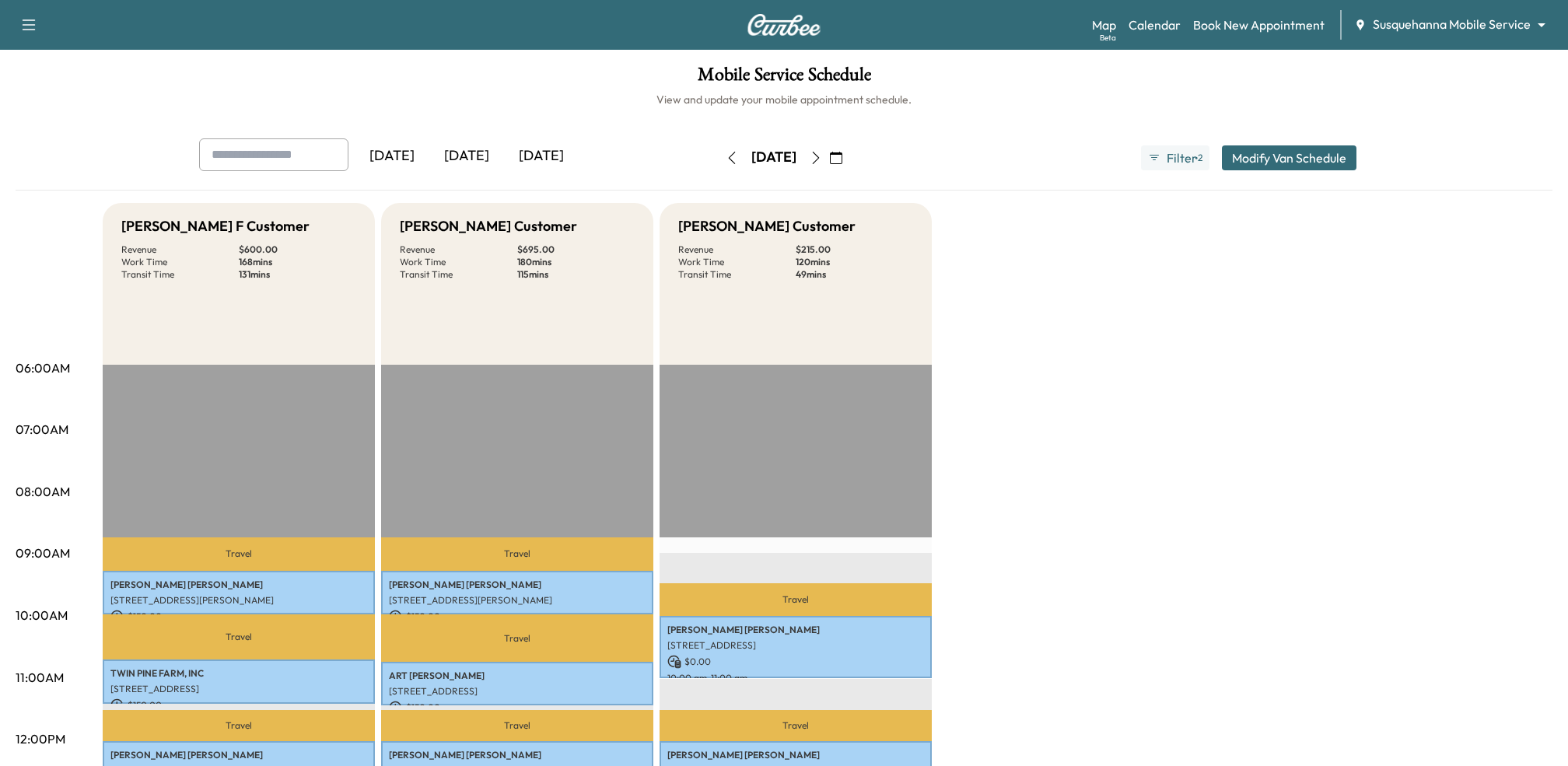
click at [882, 248] on p "$ 215.00" at bounding box center [854, 249] width 117 height 13
click at [174, 246] on p "Revenue" at bounding box center [180, 249] width 117 height 13
drag, startPoint x: 190, startPoint y: 227, endPoint x: 298, endPoint y: 227, distance: 108.0
click at [298, 227] on div "Bridgett F Customer" at bounding box center [239, 227] width 235 height 22
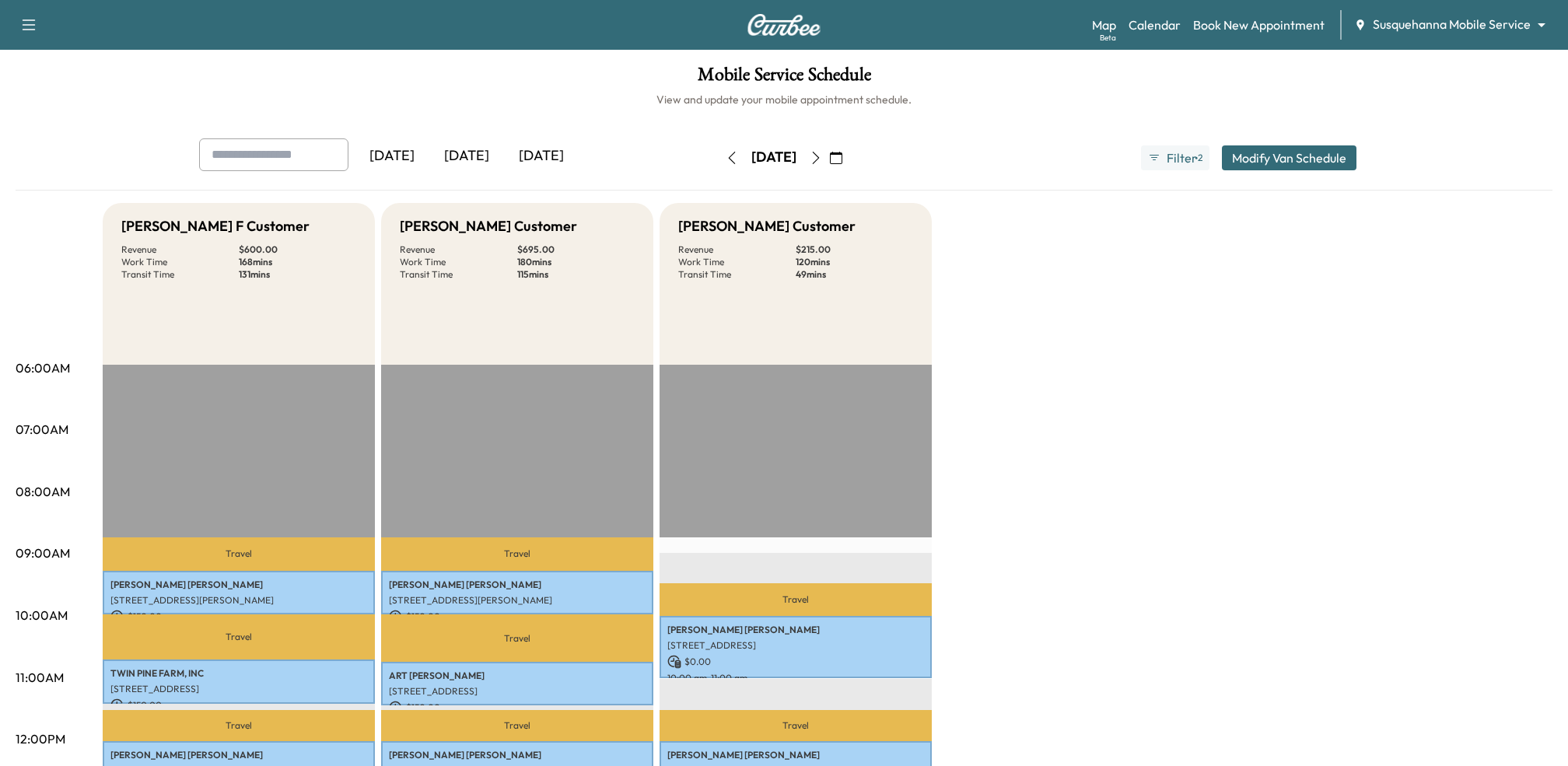
click at [1325, 154] on button "Modify Van Schedule" at bounding box center [1289, 158] width 134 height 25
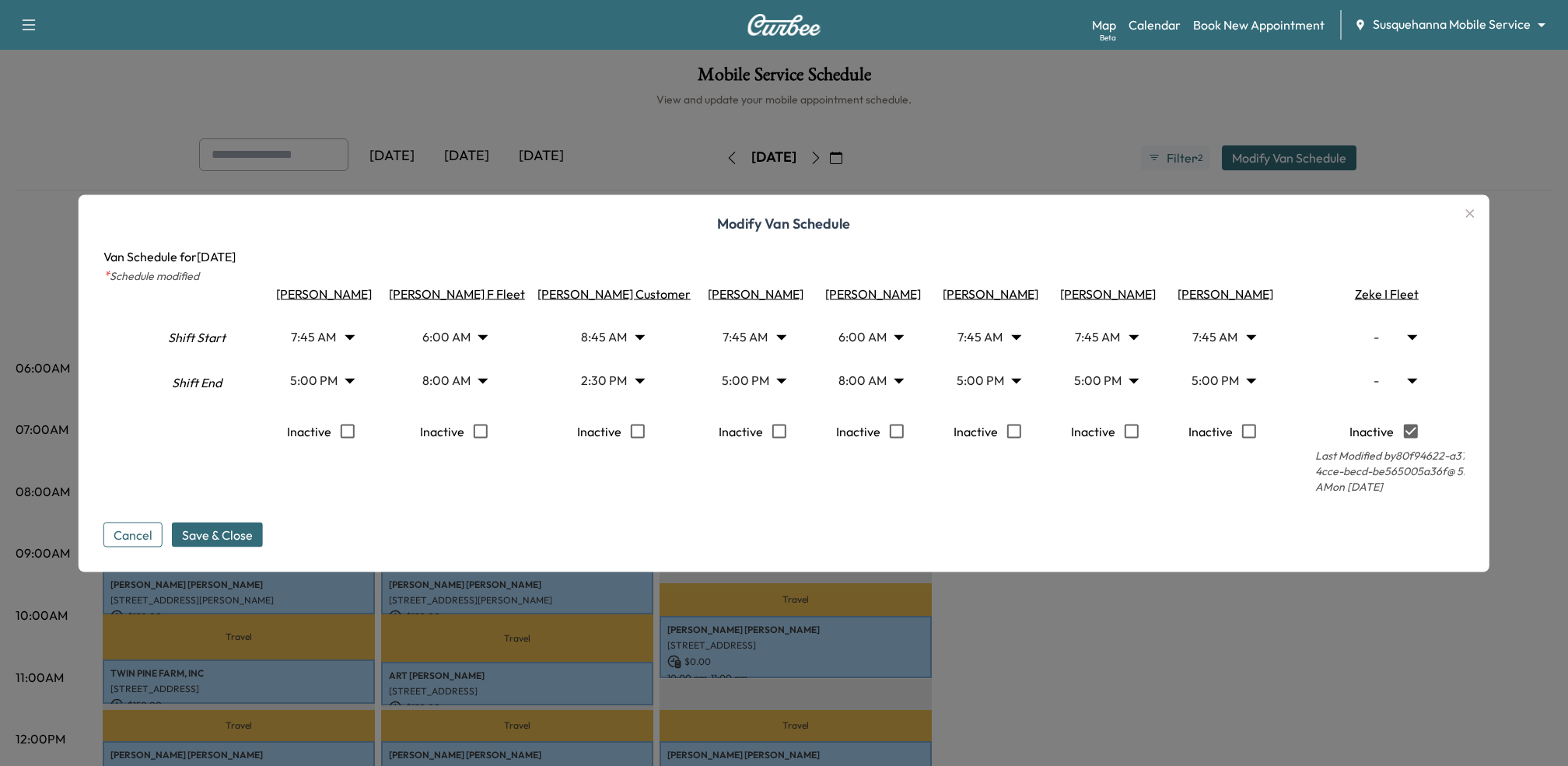
click at [1477, 208] on icon "button" at bounding box center [1470, 213] width 18 height 18
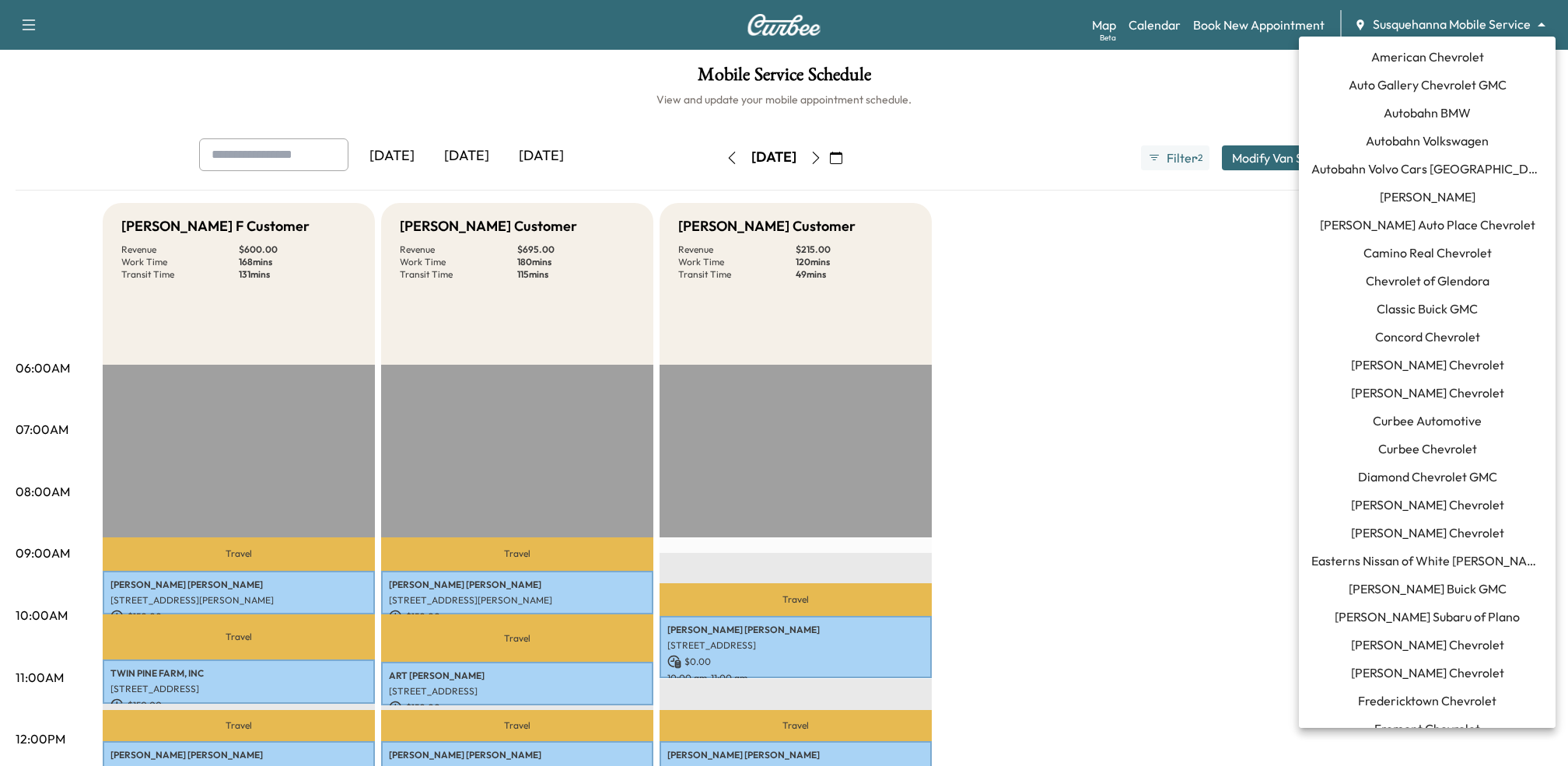
click at [1538, 20] on body "Support Log Out Map Beta Calendar Book New Appointment Susquehanna Mobile Servi…" at bounding box center [784, 383] width 1568 height 766
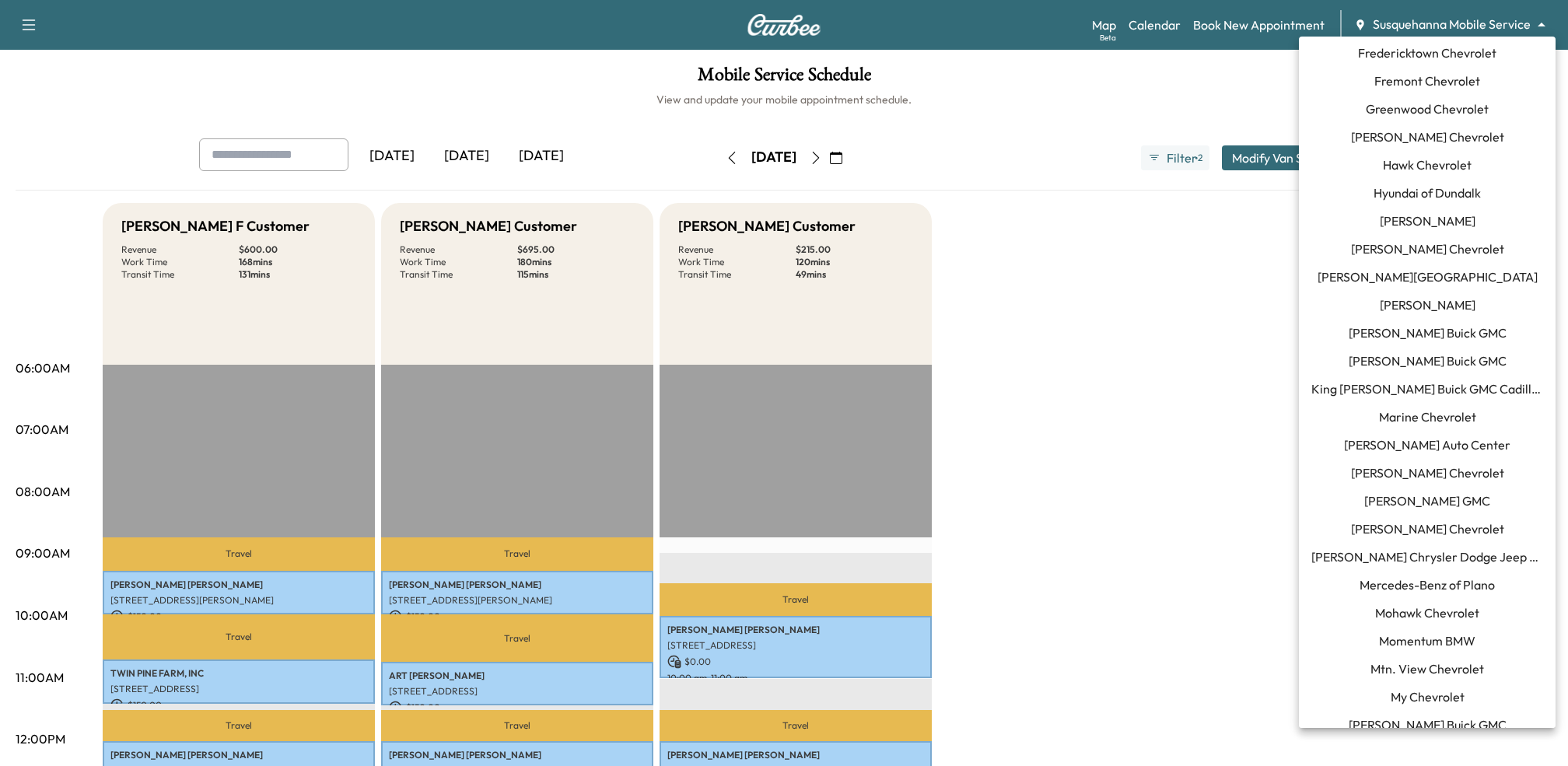
scroll to position [648, 0]
click at [1414, 474] on span "Mauer Chevrolet" at bounding box center [1427, 472] width 154 height 18
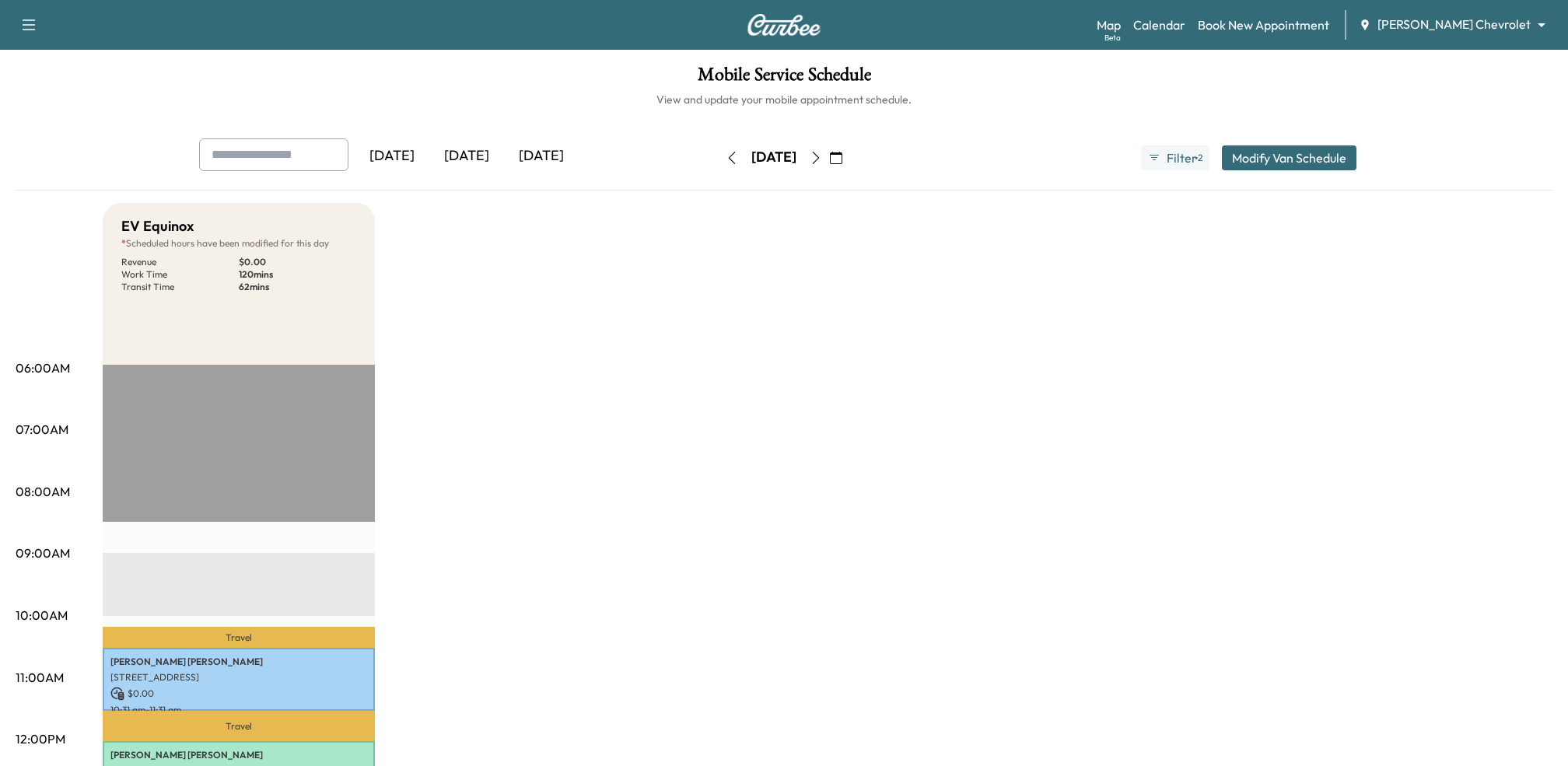
click at [822, 162] on icon "button" at bounding box center [815, 158] width 13 height 13
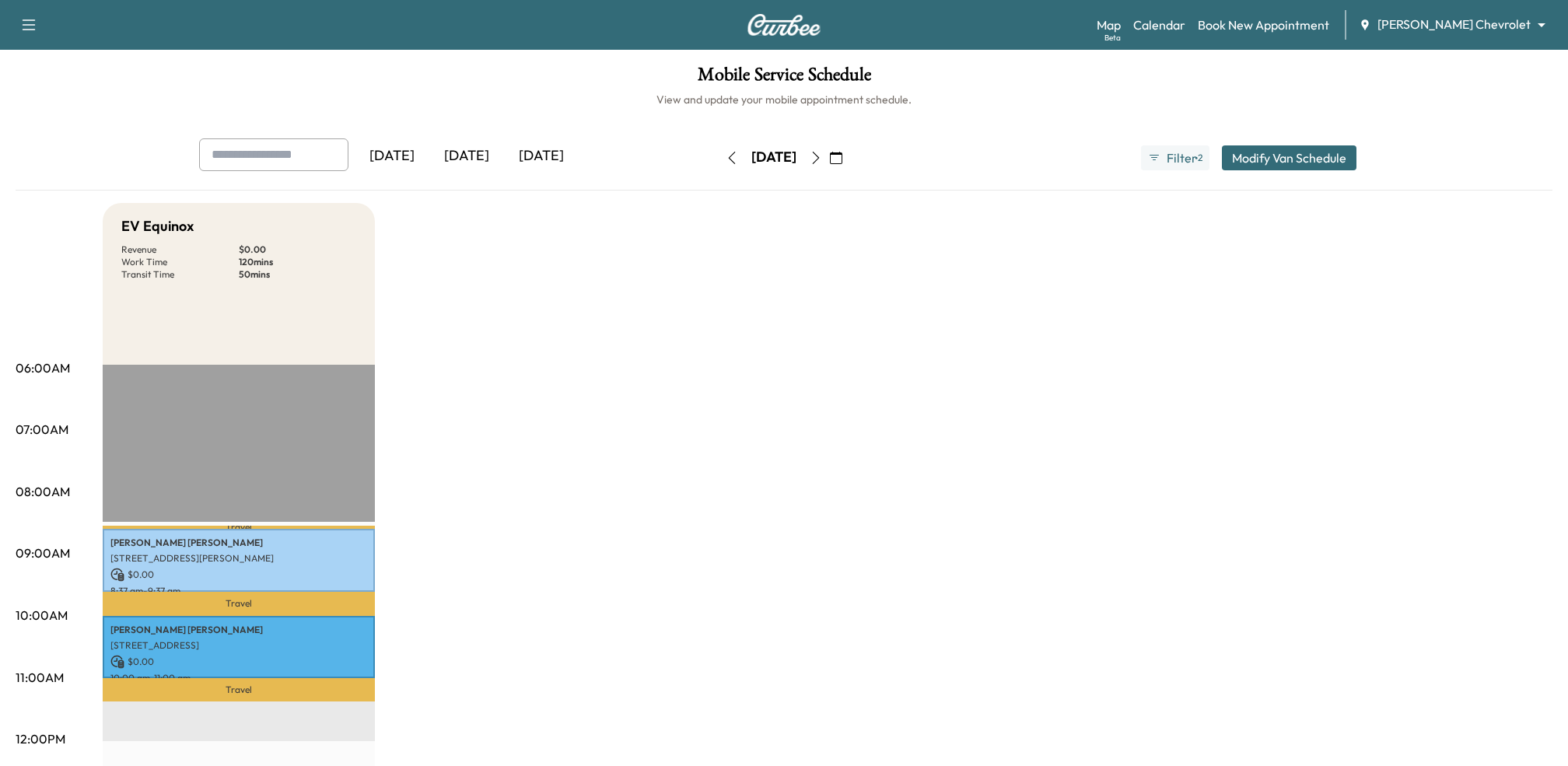
click at [820, 162] on icon "button" at bounding box center [816, 158] width 7 height 13
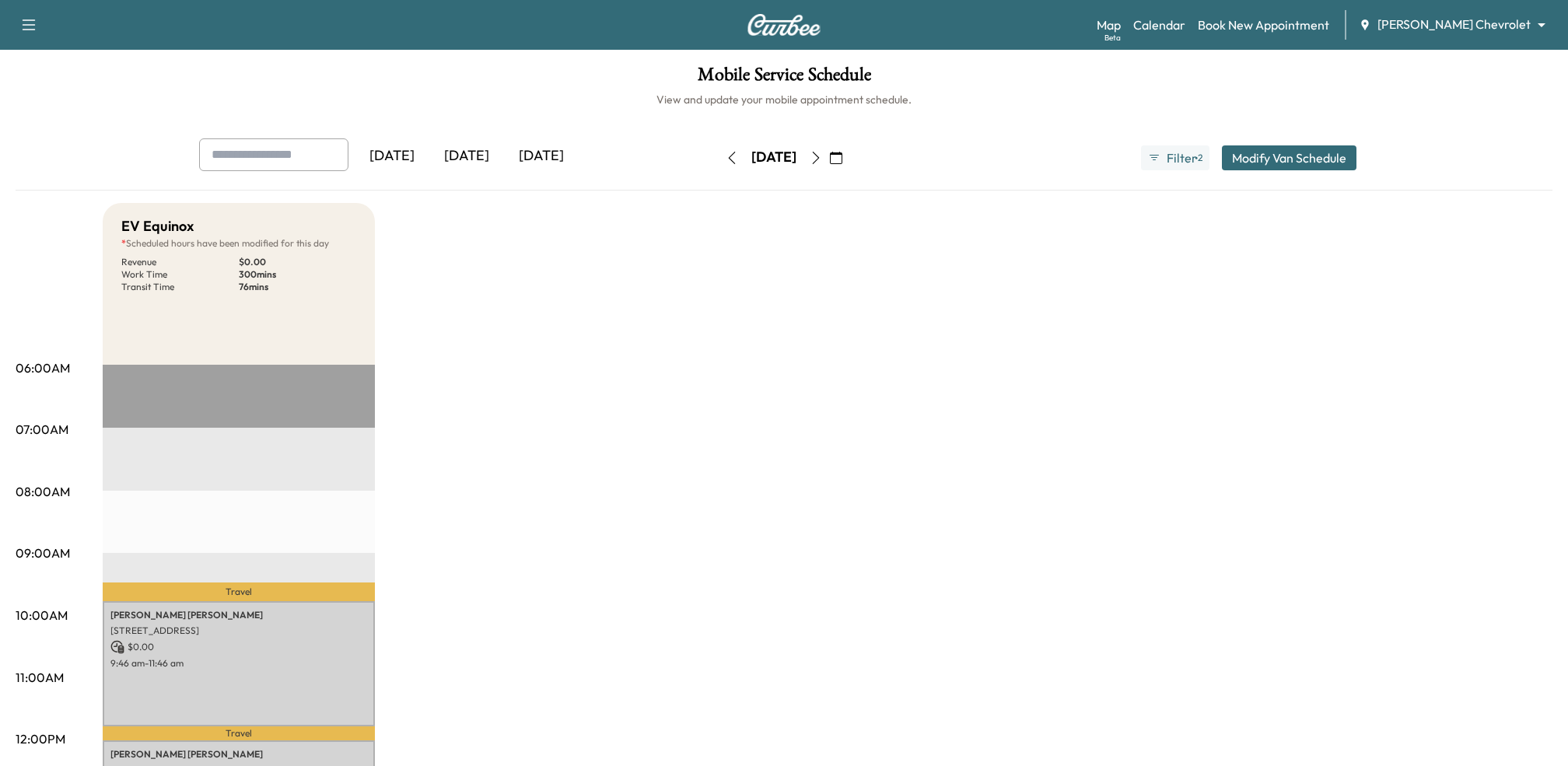
click at [822, 162] on icon "button" at bounding box center [815, 158] width 13 height 13
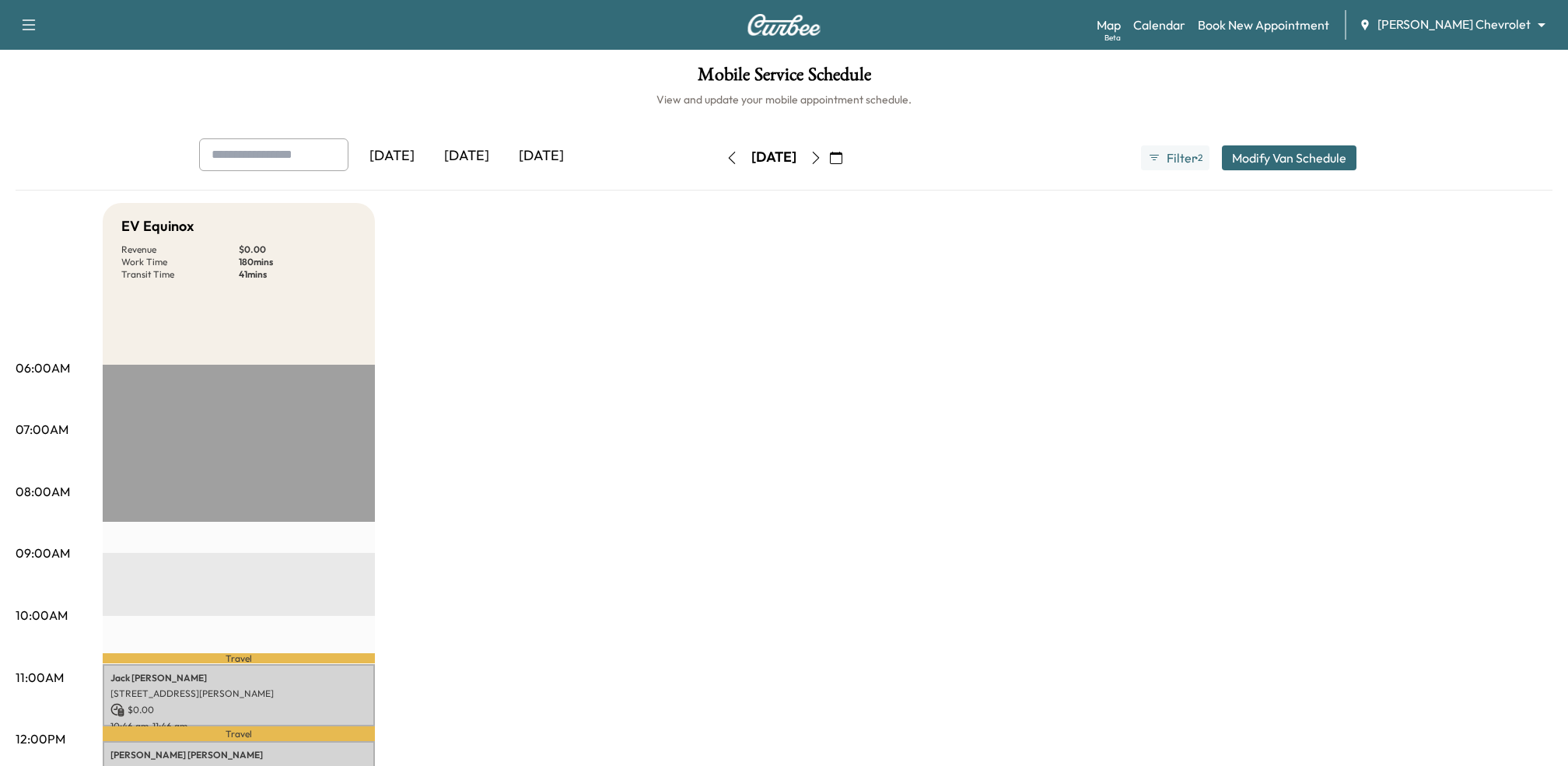
click at [849, 162] on button "button" at bounding box center [836, 158] width 27 height 25
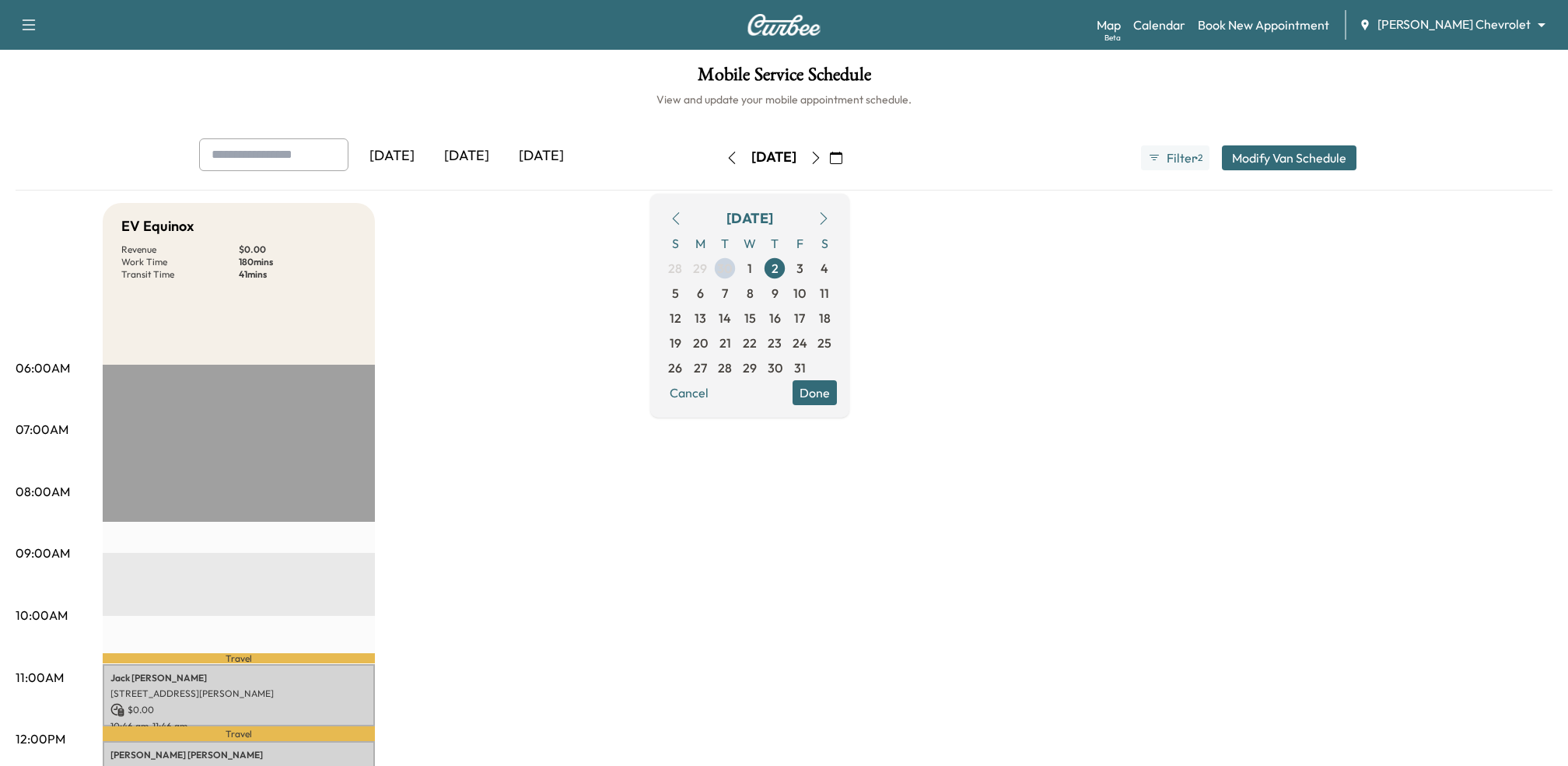
click at [822, 156] on icon "button" at bounding box center [815, 158] width 13 height 13
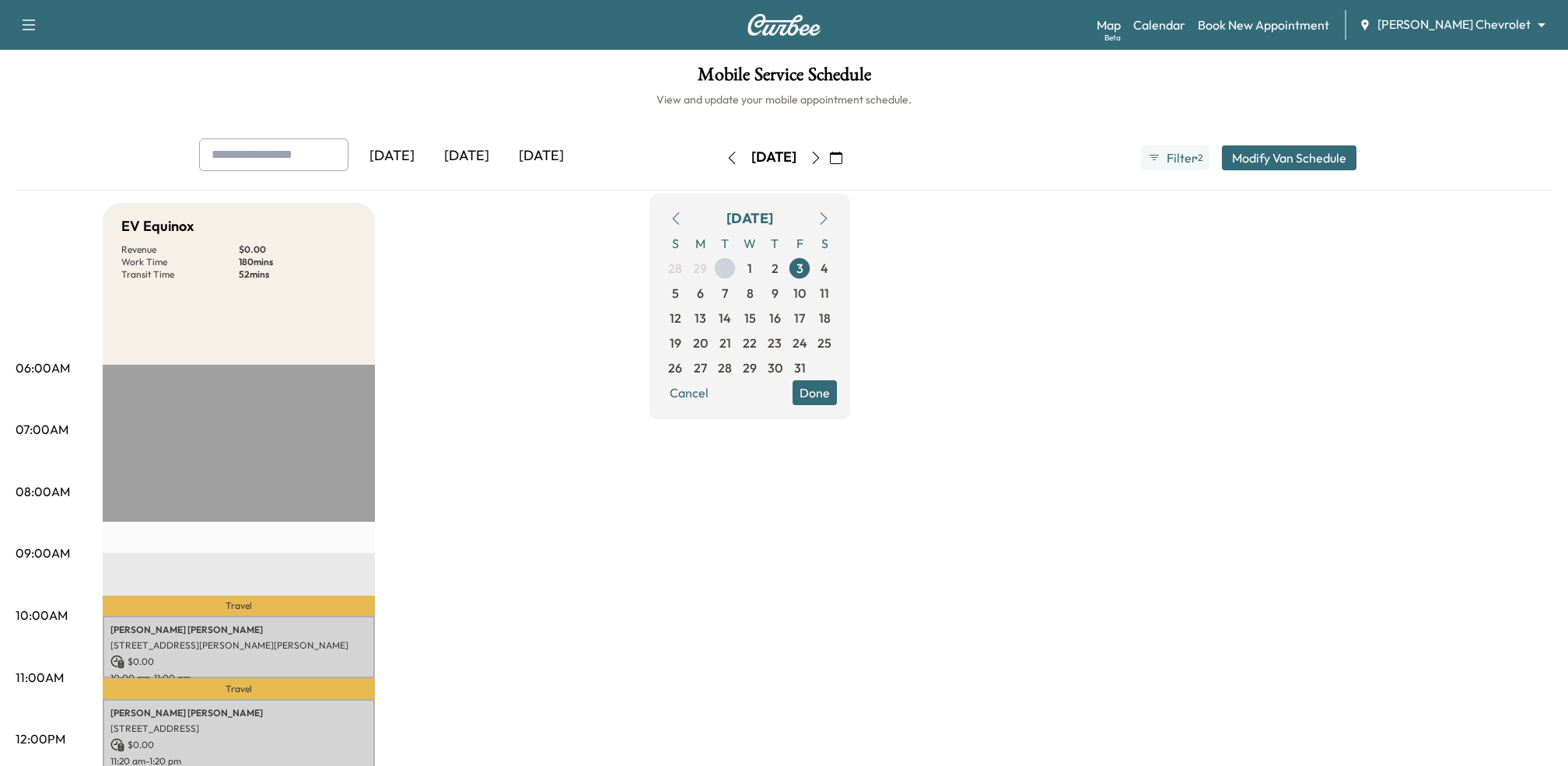
click at [820, 154] on icon "button" at bounding box center [816, 158] width 7 height 13
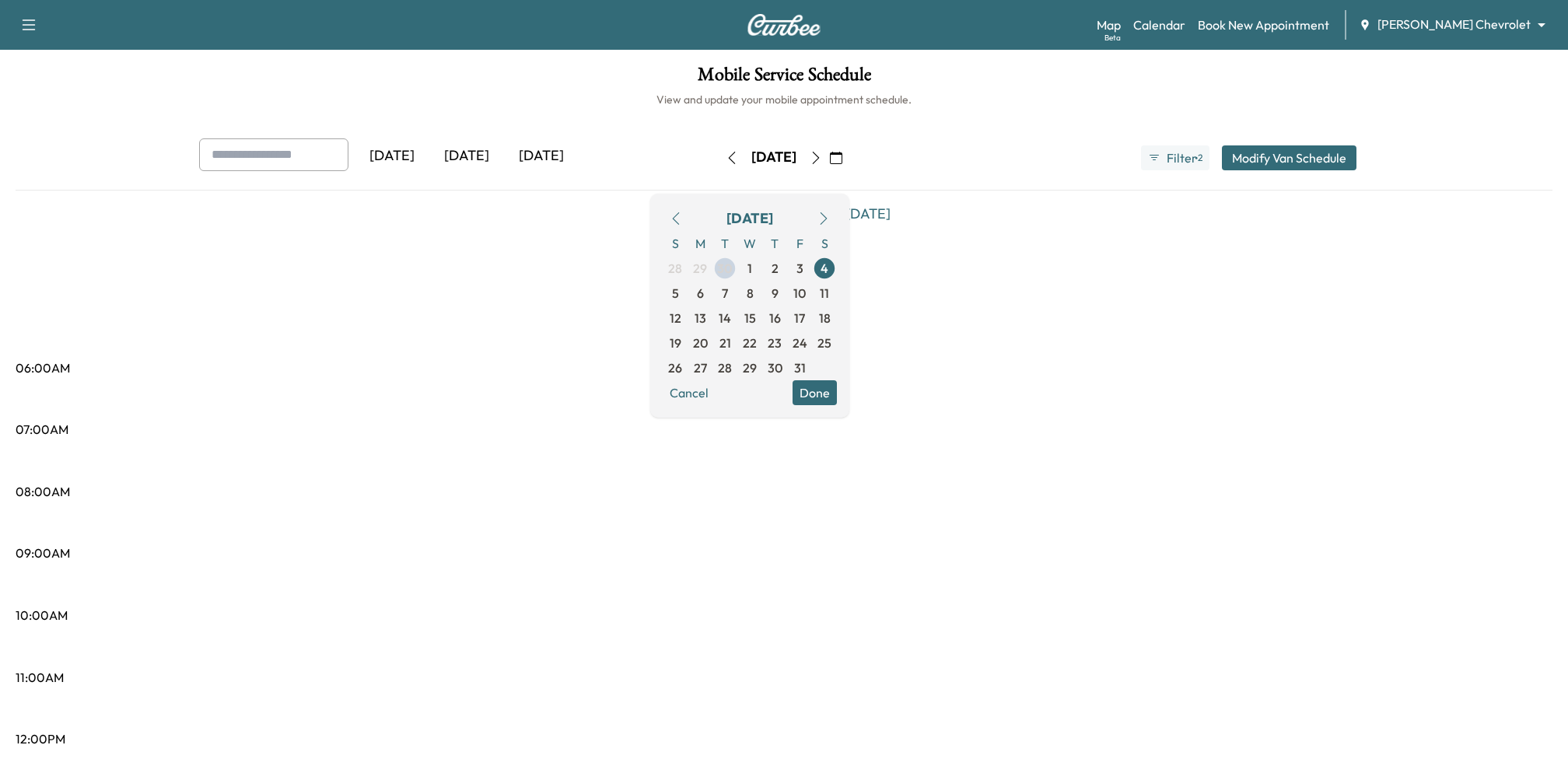
click at [822, 154] on icon "button" at bounding box center [815, 158] width 13 height 13
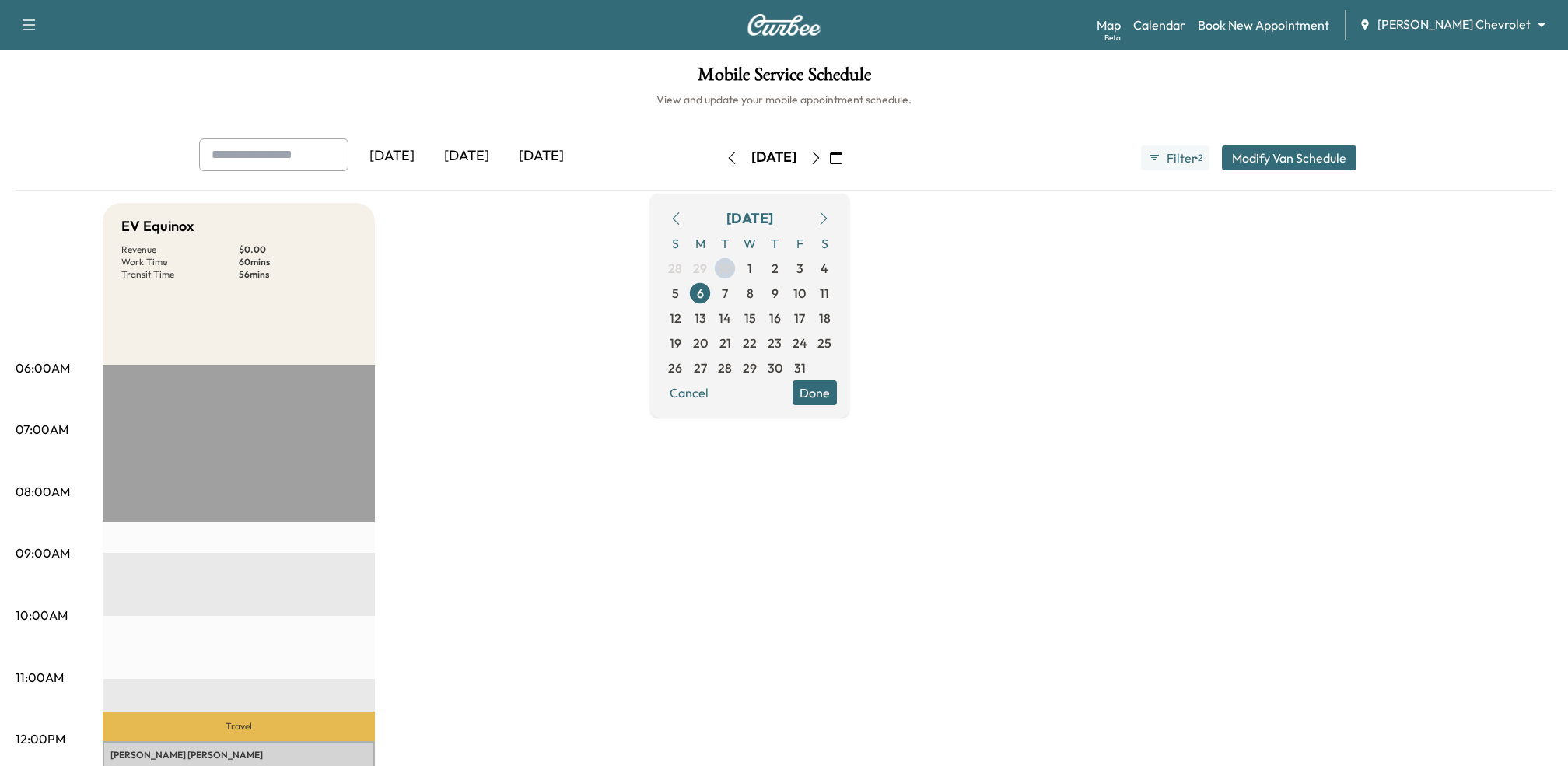
click at [822, 154] on icon "button" at bounding box center [815, 158] width 13 height 13
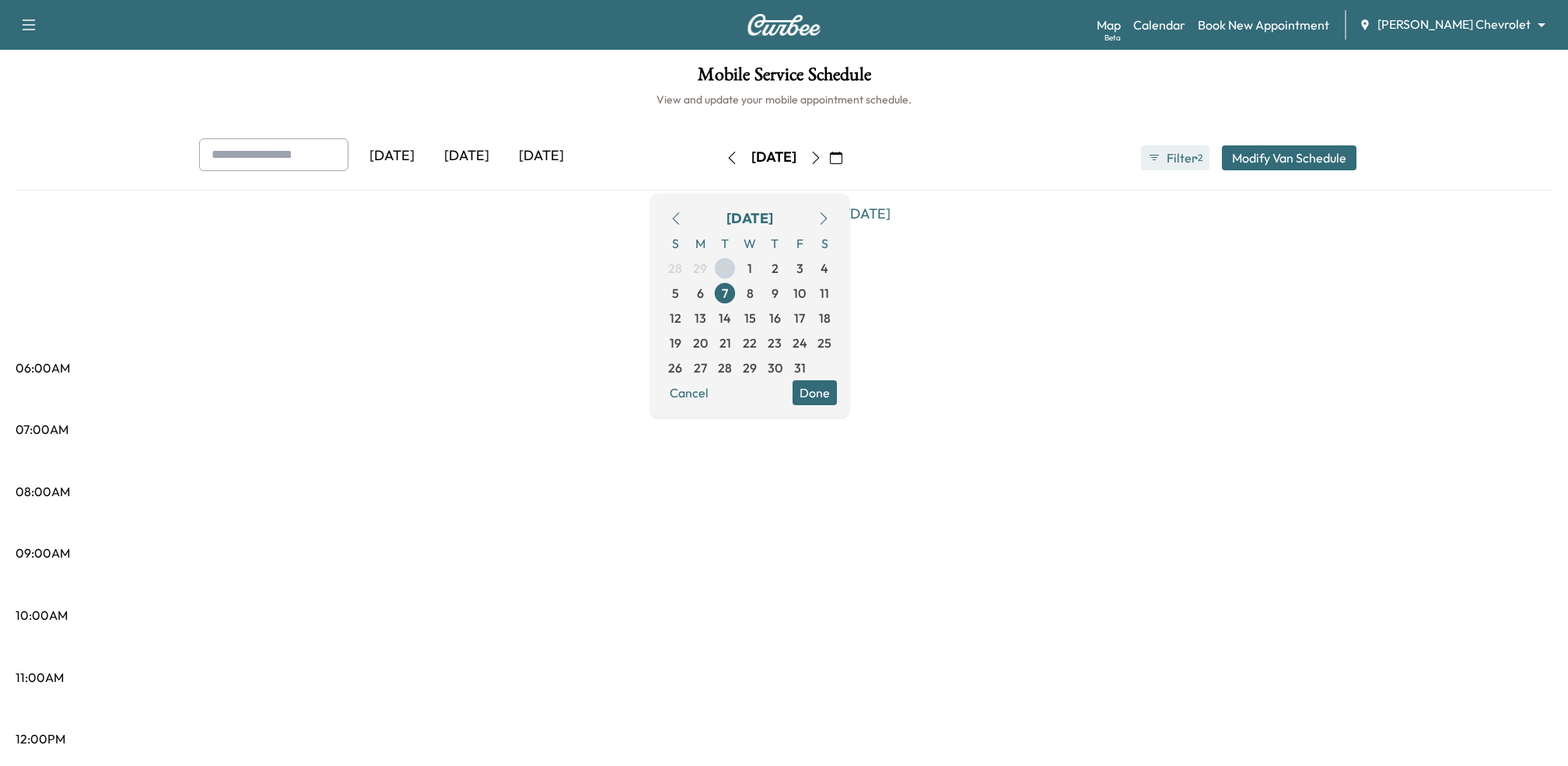
click at [1182, 167] on button "Filter ● 2" at bounding box center [1175, 158] width 69 height 25
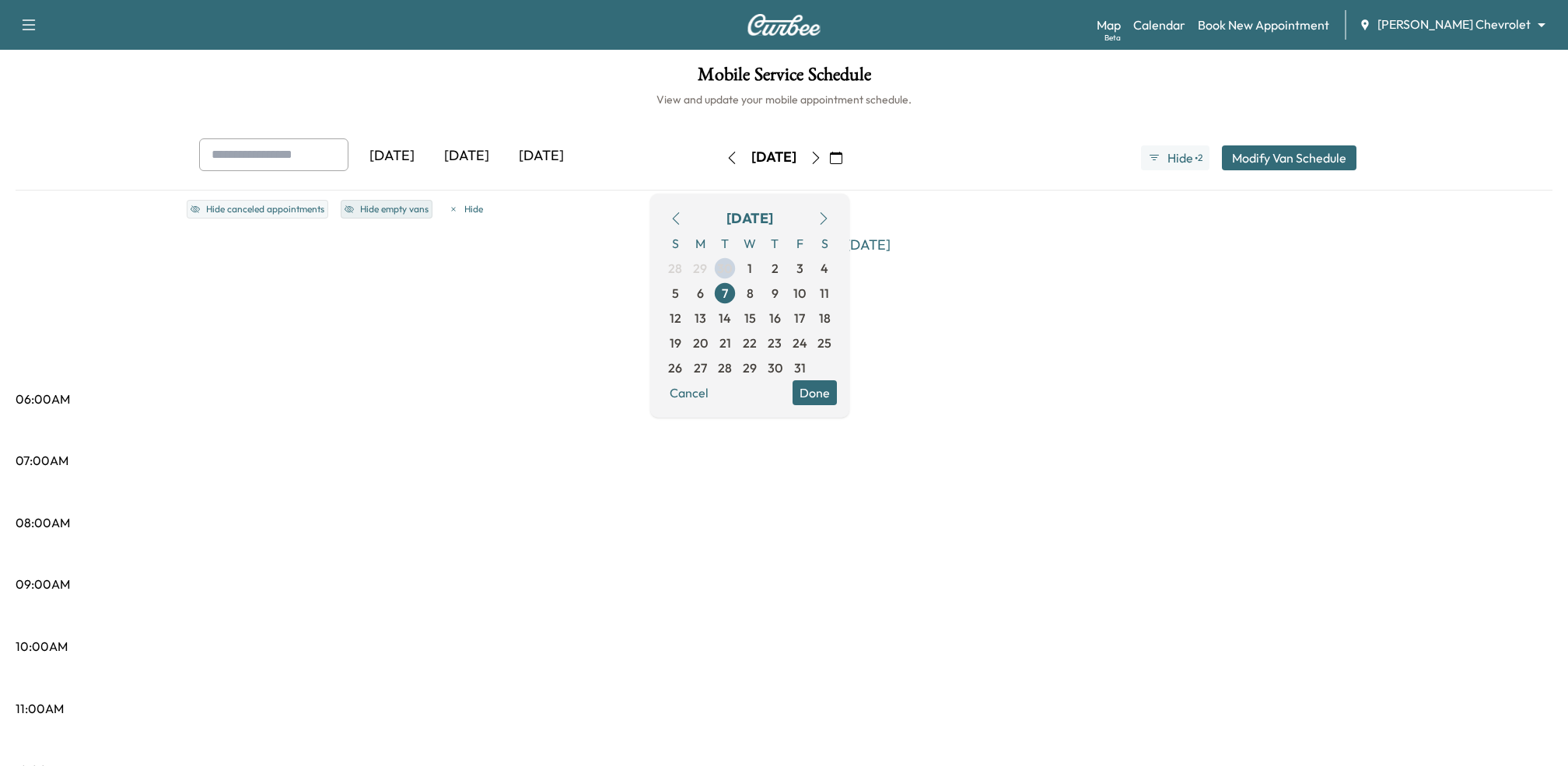
click at [404, 205] on button "Hide empty vans" at bounding box center [386, 209] width 91 height 18
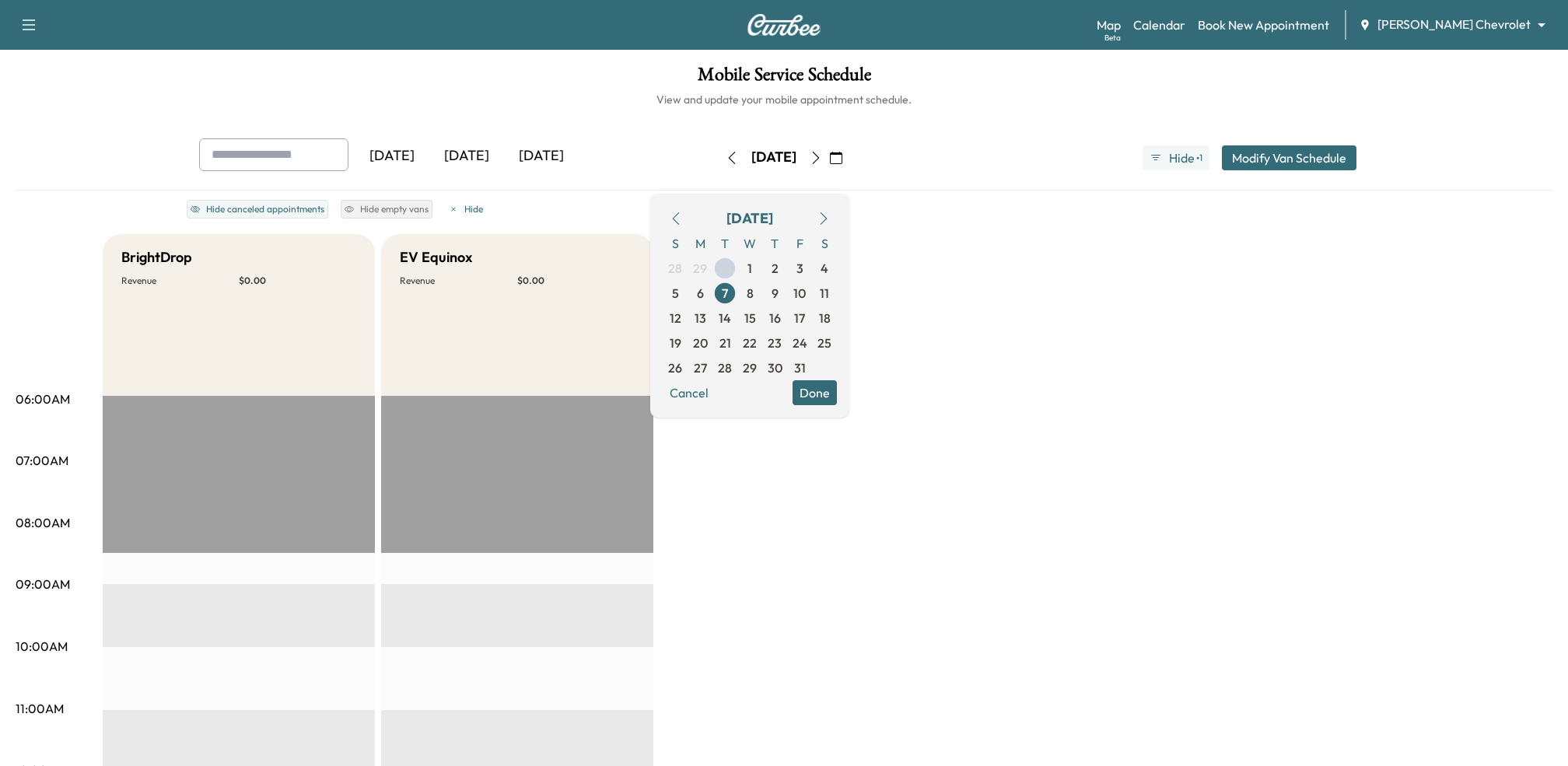
click at [484, 153] on div "[DATE]" at bounding box center [466, 156] width 75 height 36
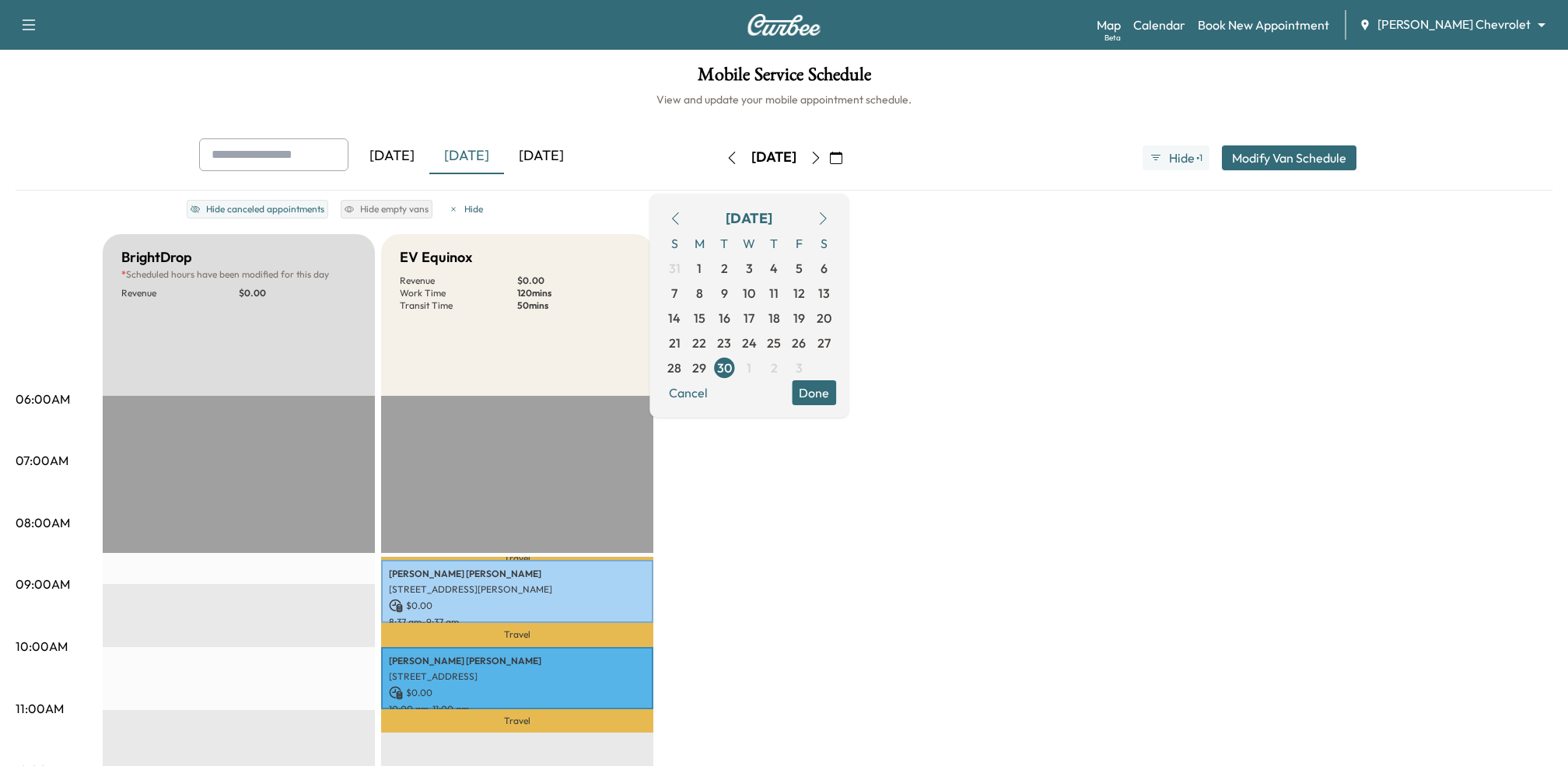
click at [552, 147] on div "[DATE]" at bounding box center [541, 156] width 75 height 36
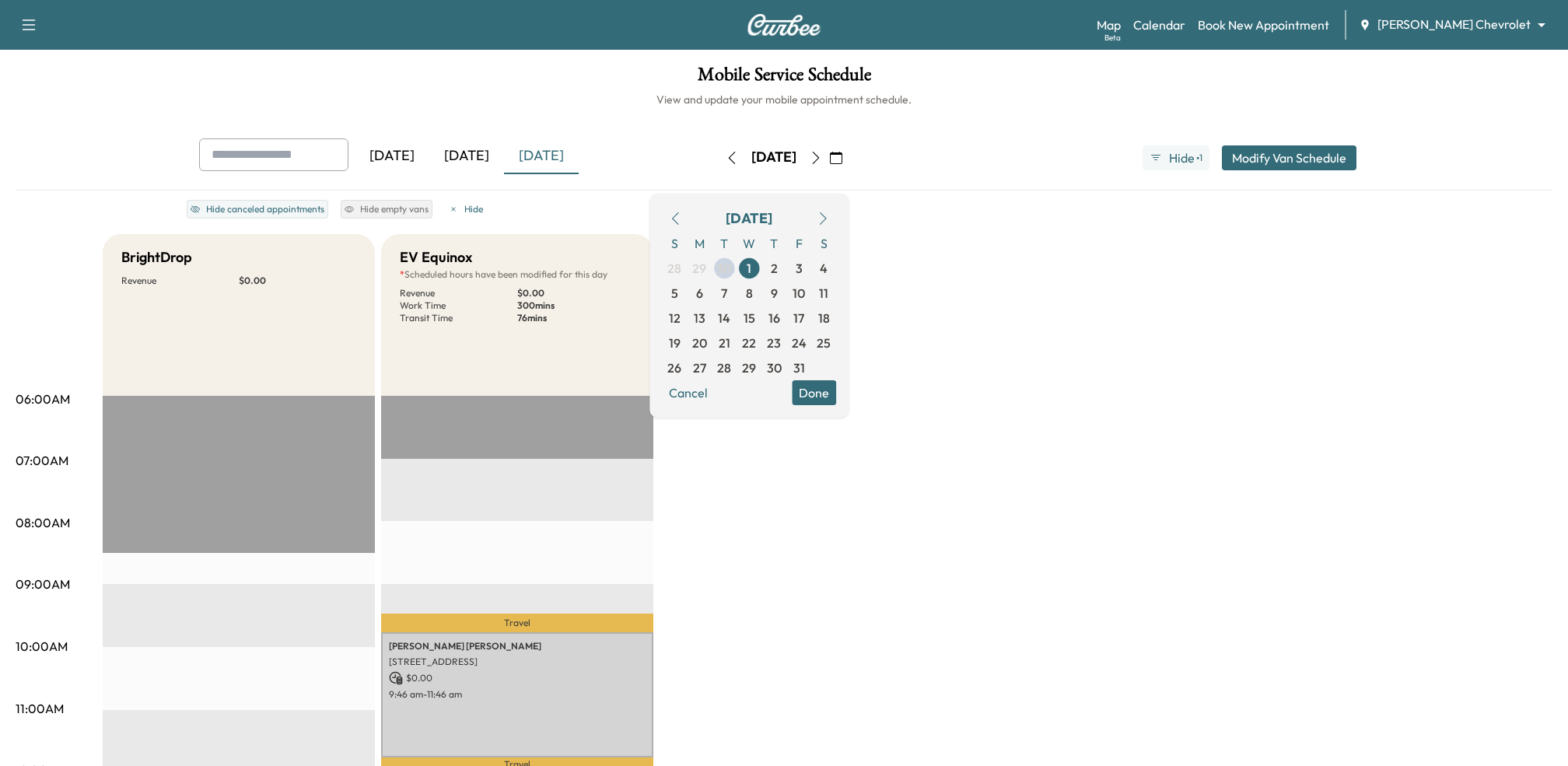
click at [822, 159] on icon "button" at bounding box center [815, 158] width 13 height 13
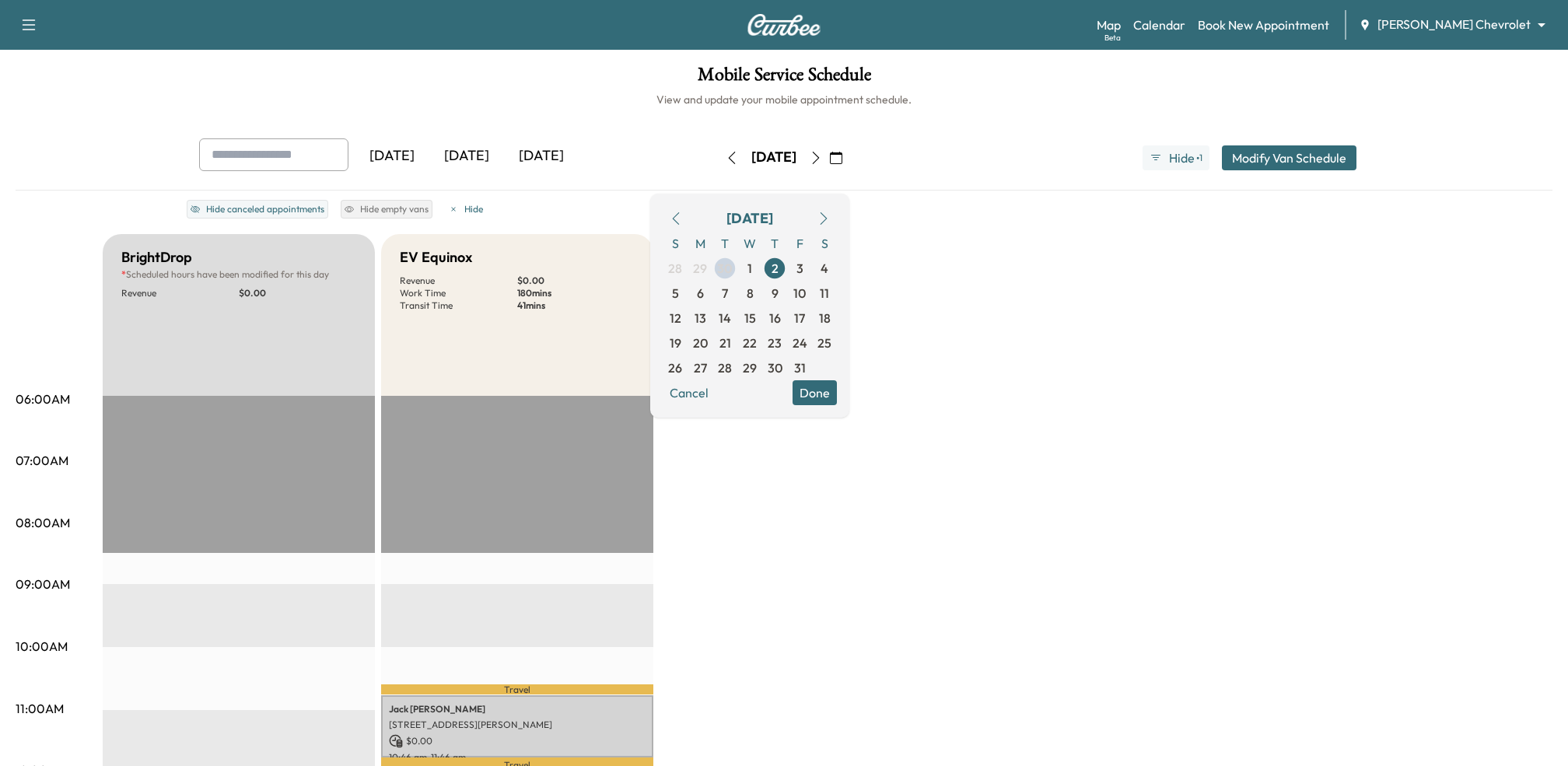
click at [820, 161] on icon "button" at bounding box center [816, 158] width 7 height 13
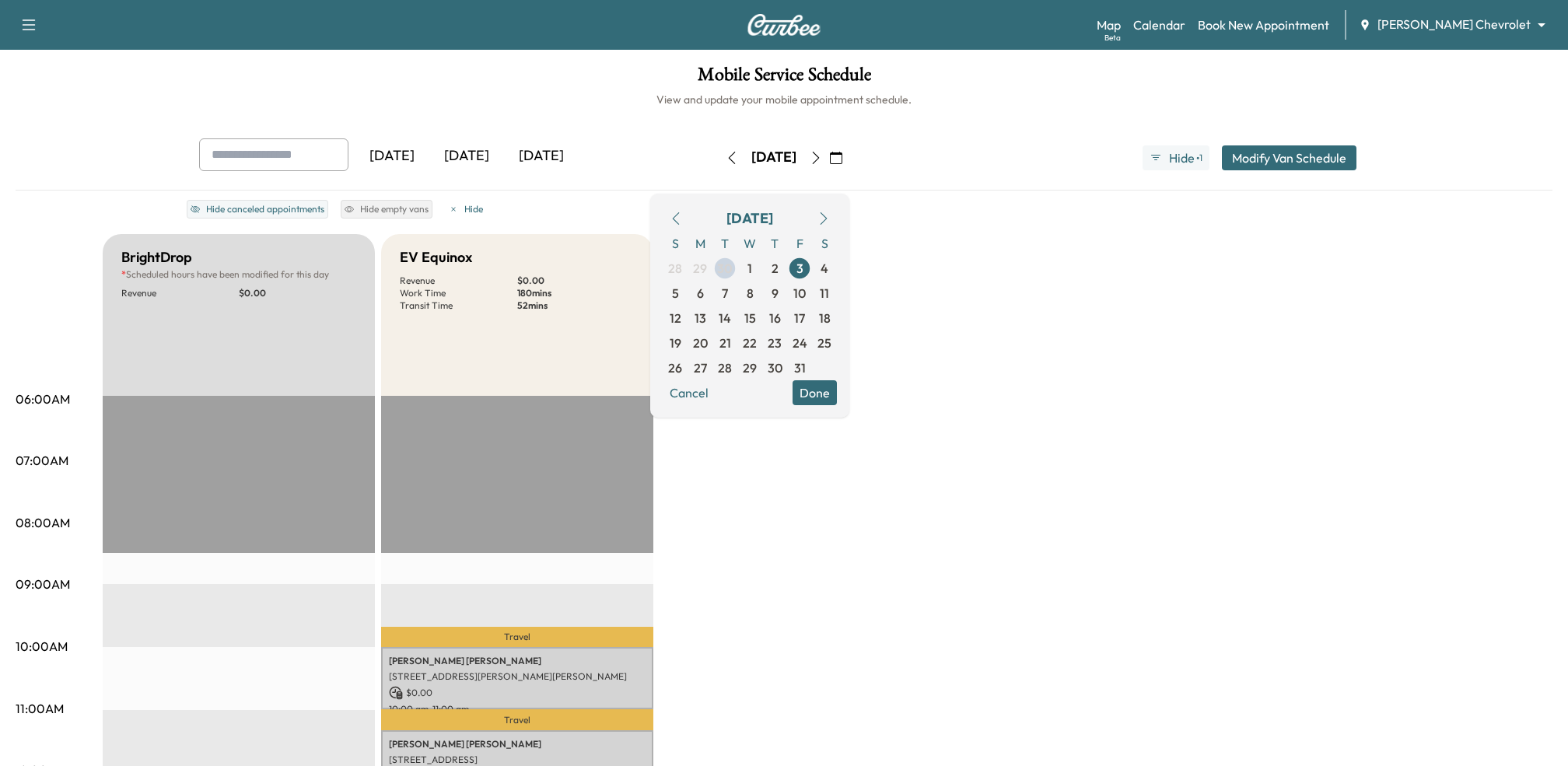
click at [822, 154] on icon "button" at bounding box center [815, 158] width 13 height 13
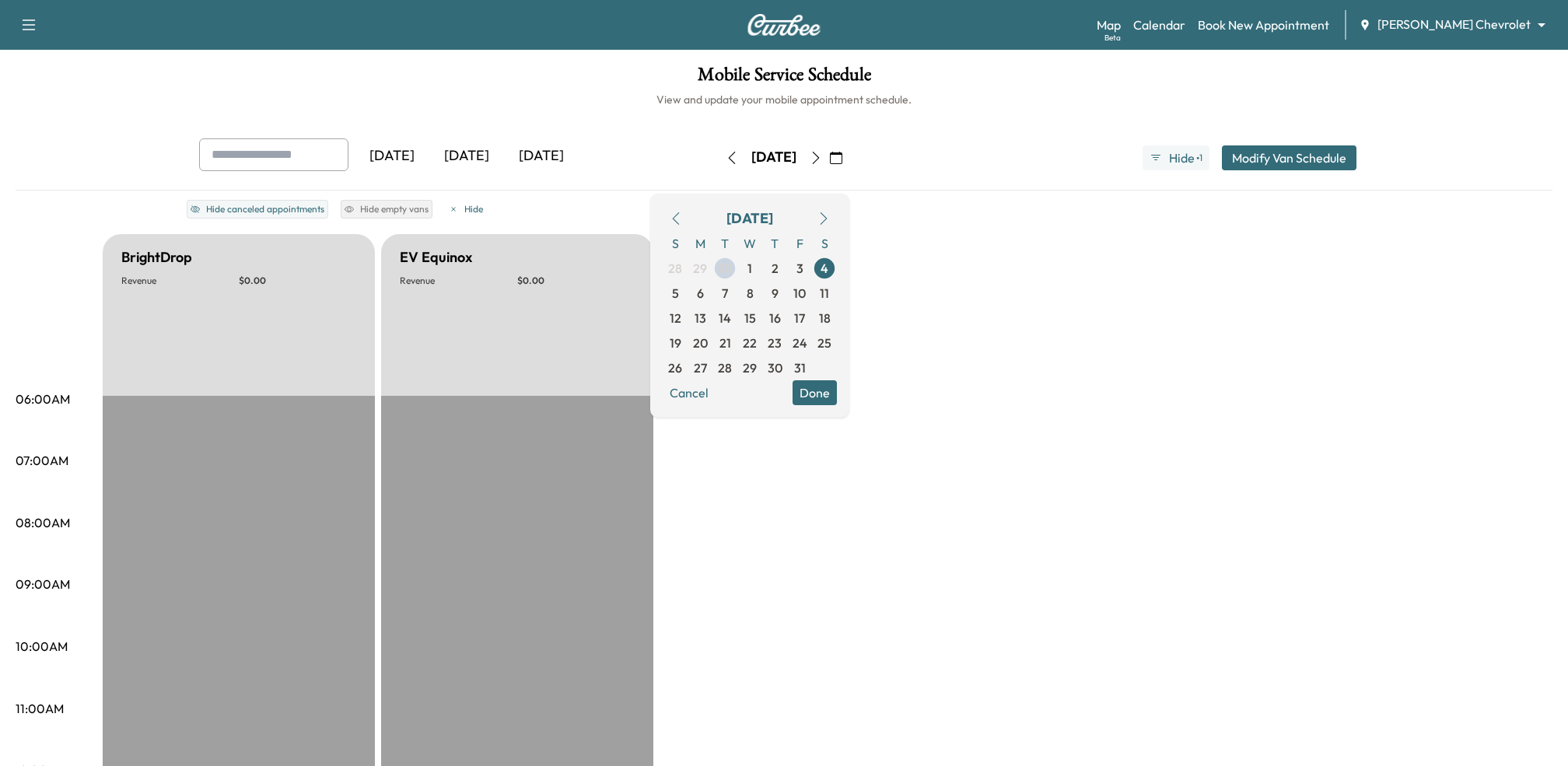
click at [822, 154] on icon "button" at bounding box center [815, 158] width 13 height 13
click at [820, 154] on icon "button" at bounding box center [816, 158] width 7 height 13
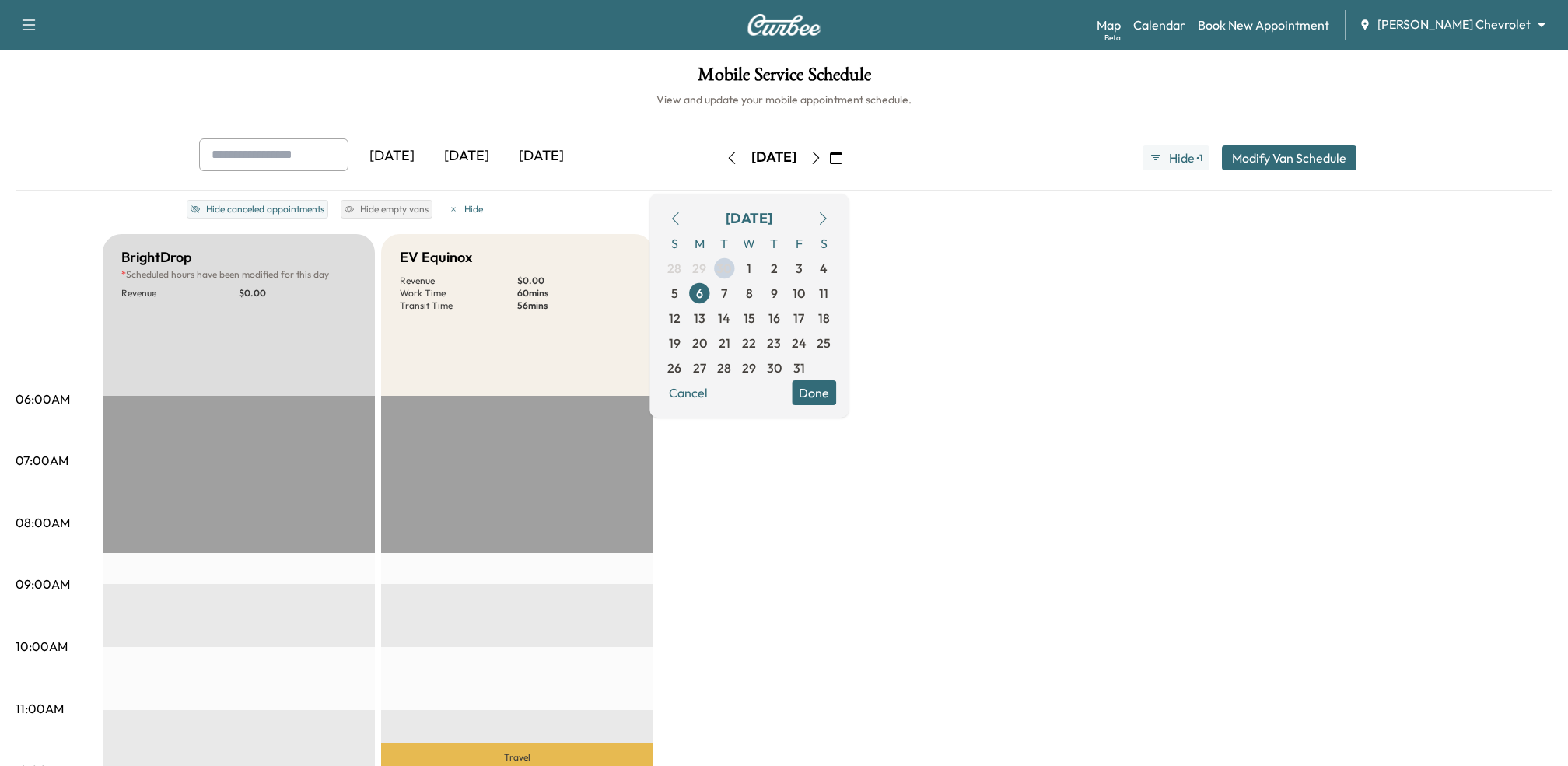
click at [822, 158] on icon "button" at bounding box center [815, 158] width 13 height 13
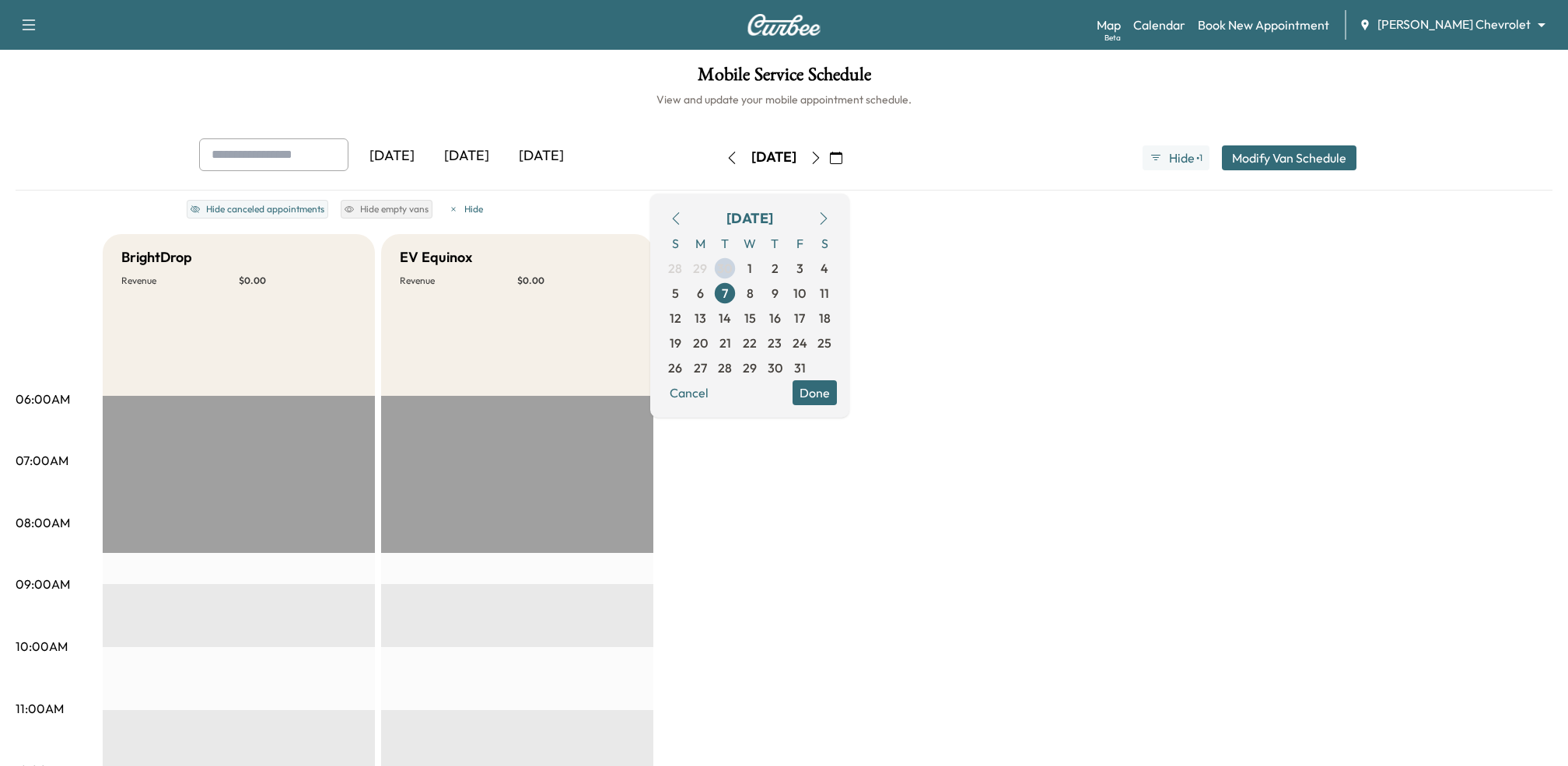
click at [822, 158] on icon "button" at bounding box center [815, 158] width 13 height 13
click at [1499, 27] on body "Support Log Out Map Beta Calendar Book New Appointment Mauer Chevrolet ********…" at bounding box center [784, 383] width 1568 height 766
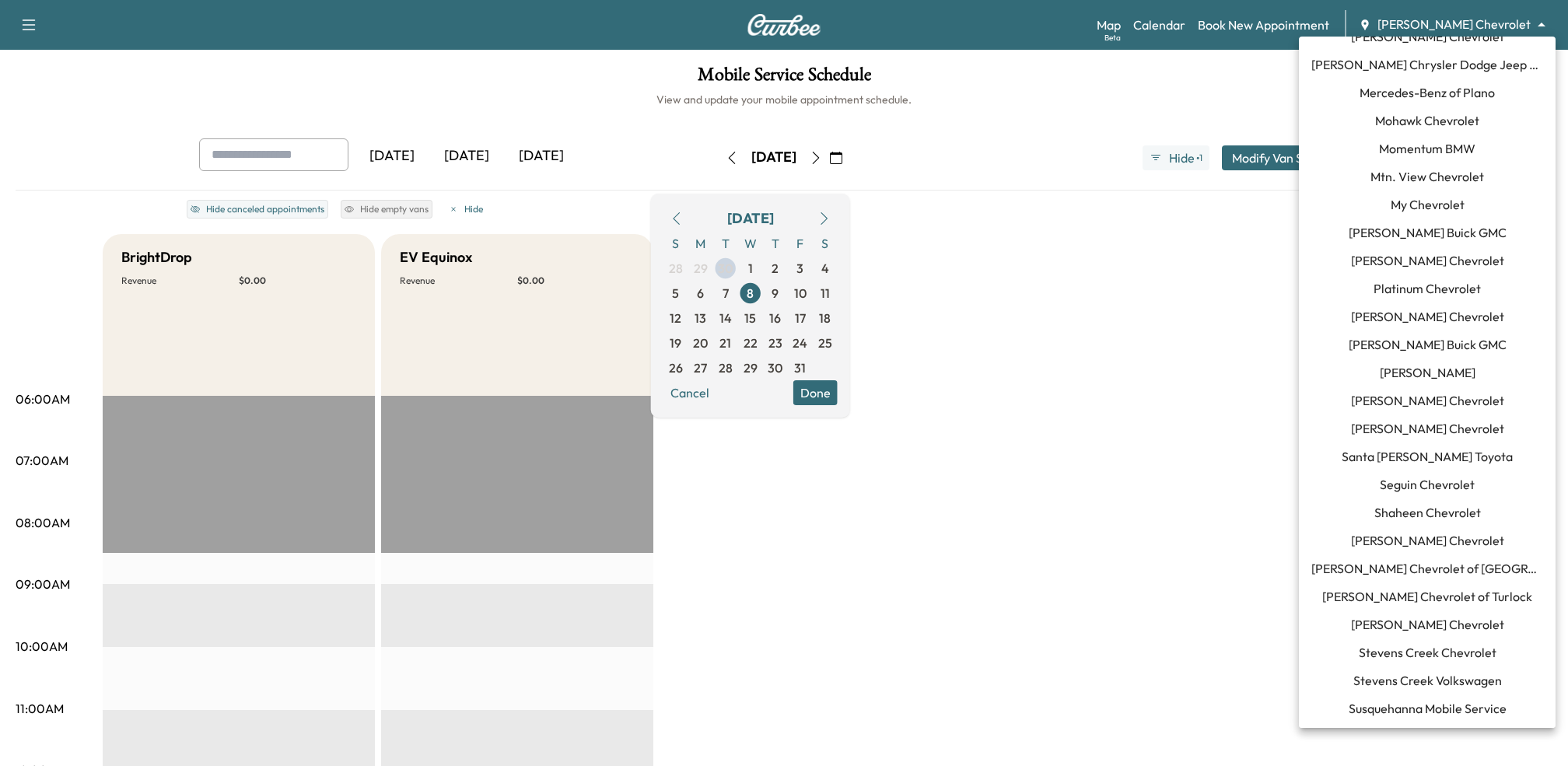
scroll to position [1280, 0]
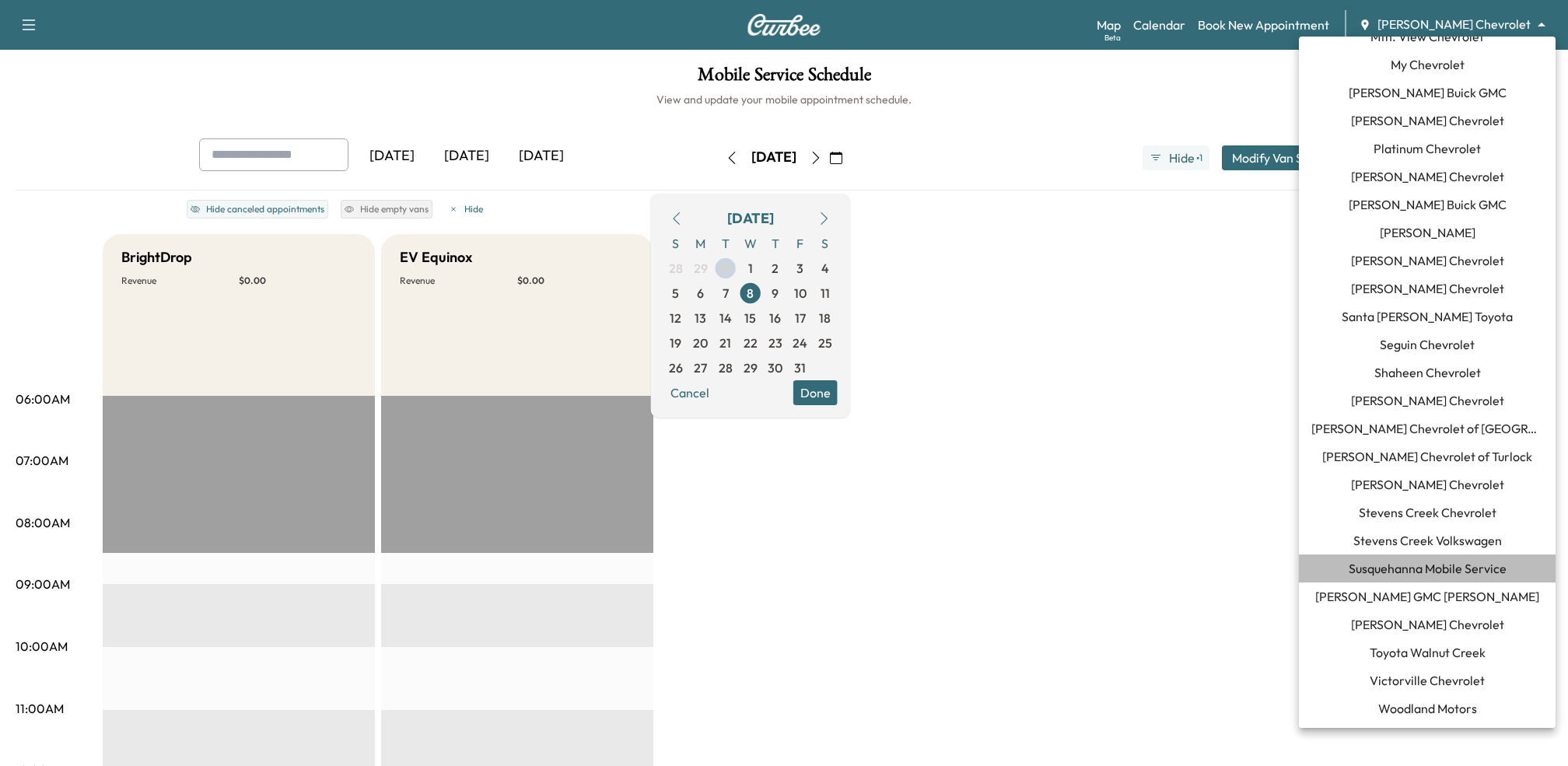
click at [1395, 576] on span "Susquehanna Mobile Service" at bounding box center [1427, 568] width 158 height 18
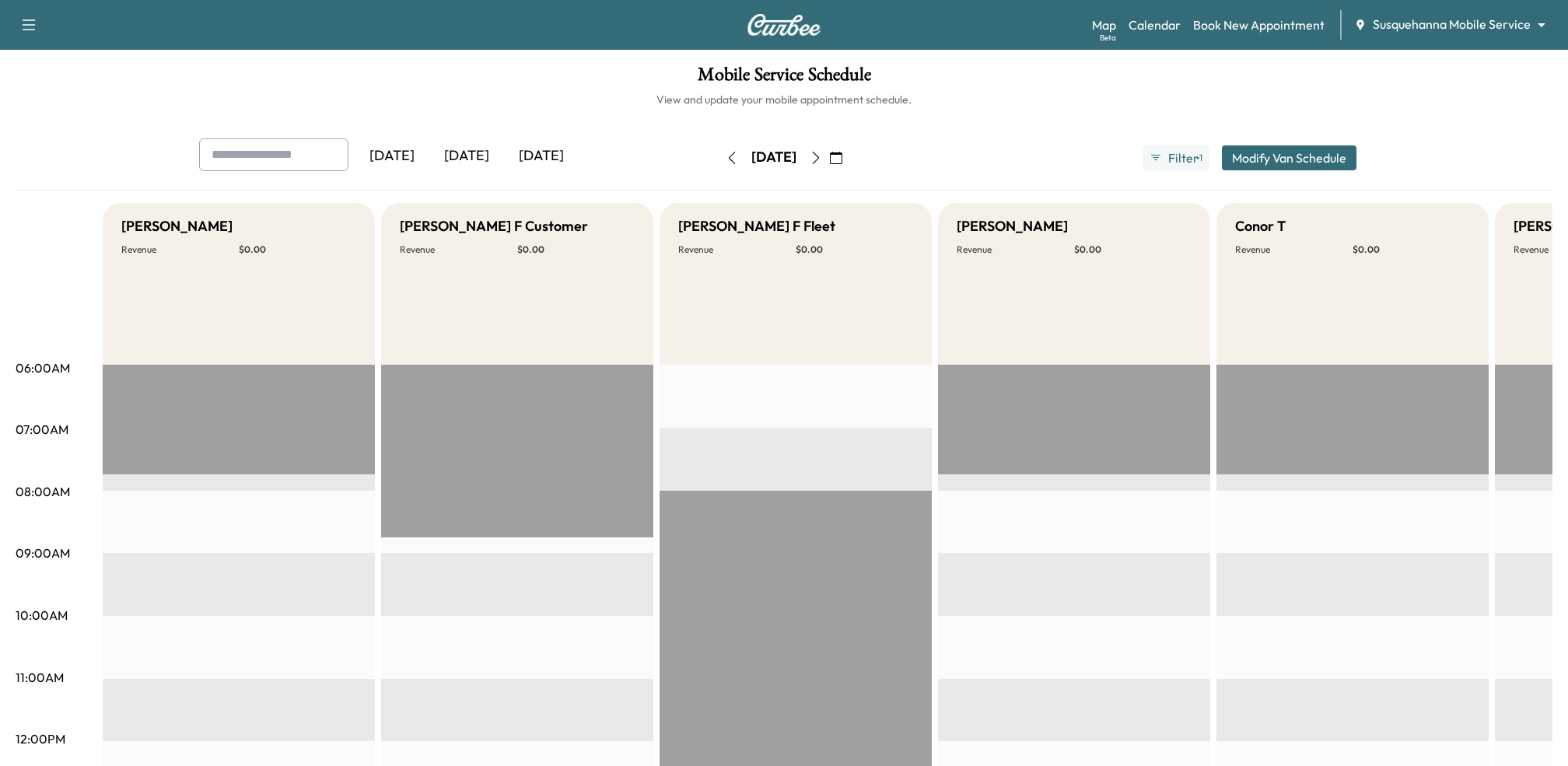
click at [461, 147] on div "[DATE]" at bounding box center [466, 156] width 75 height 36
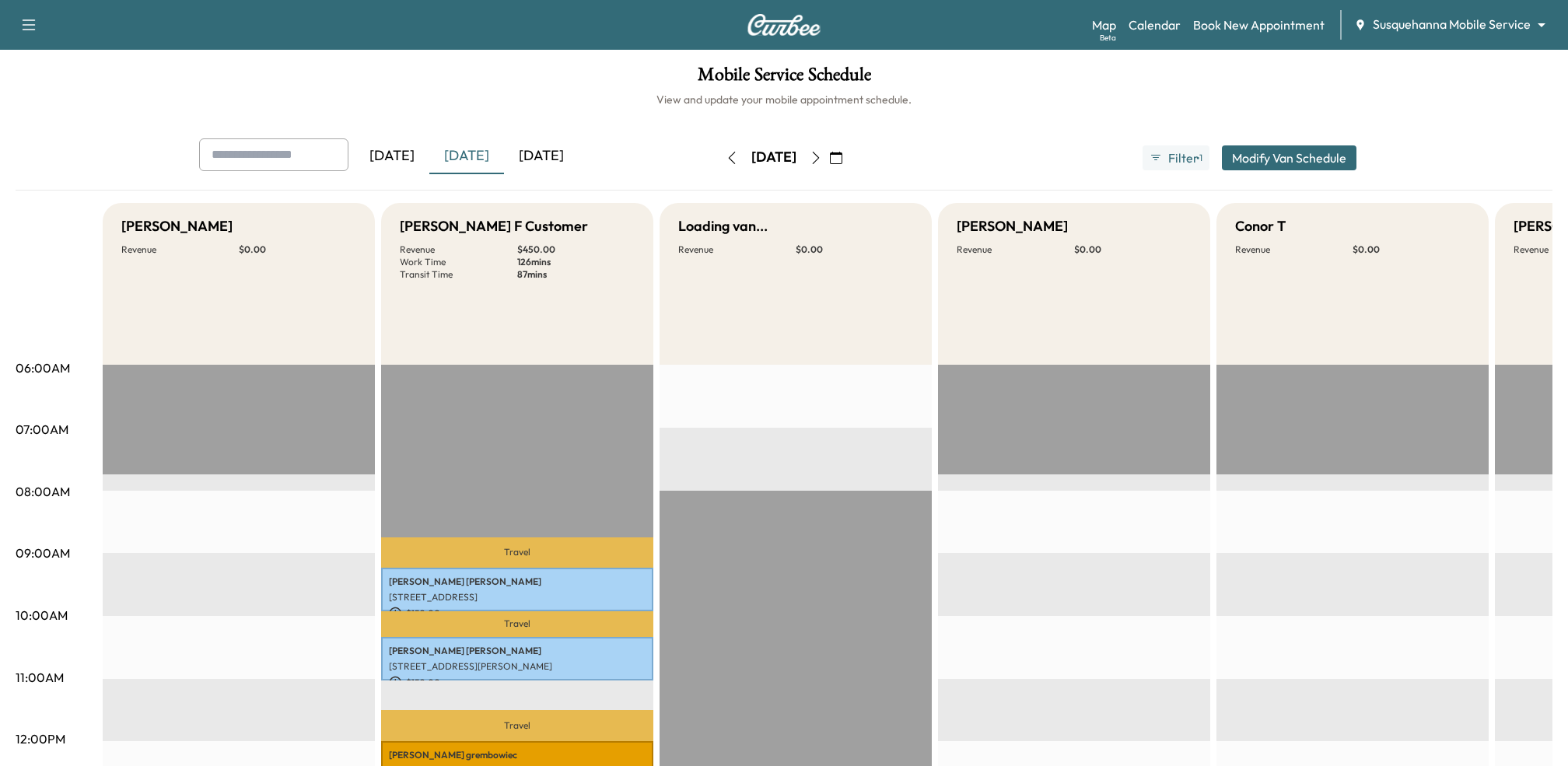
click at [406, 160] on div "[DATE]" at bounding box center [392, 156] width 75 height 36
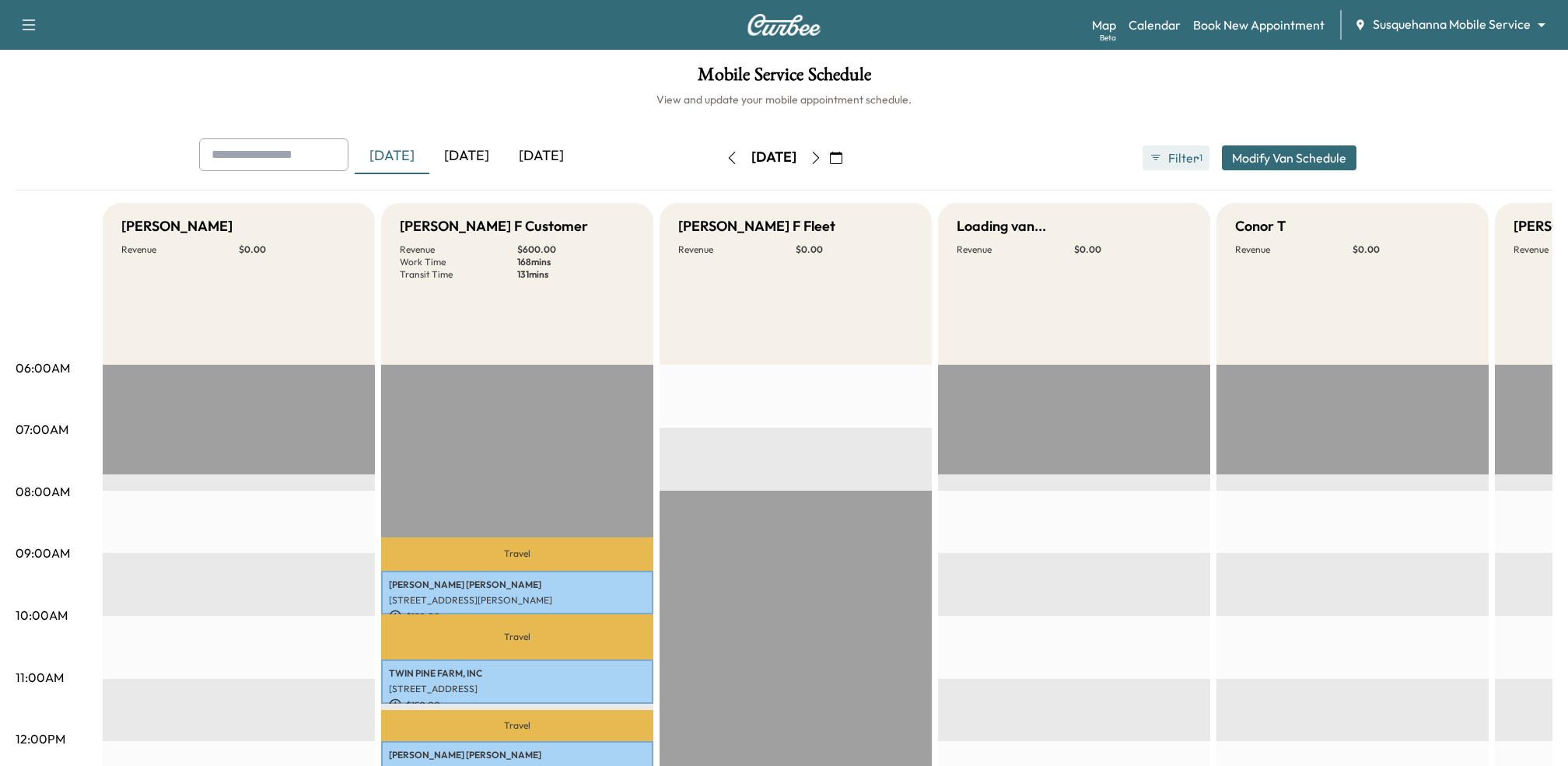
click at [1196, 154] on span "●" at bounding box center [1198, 158] width 3 height 8
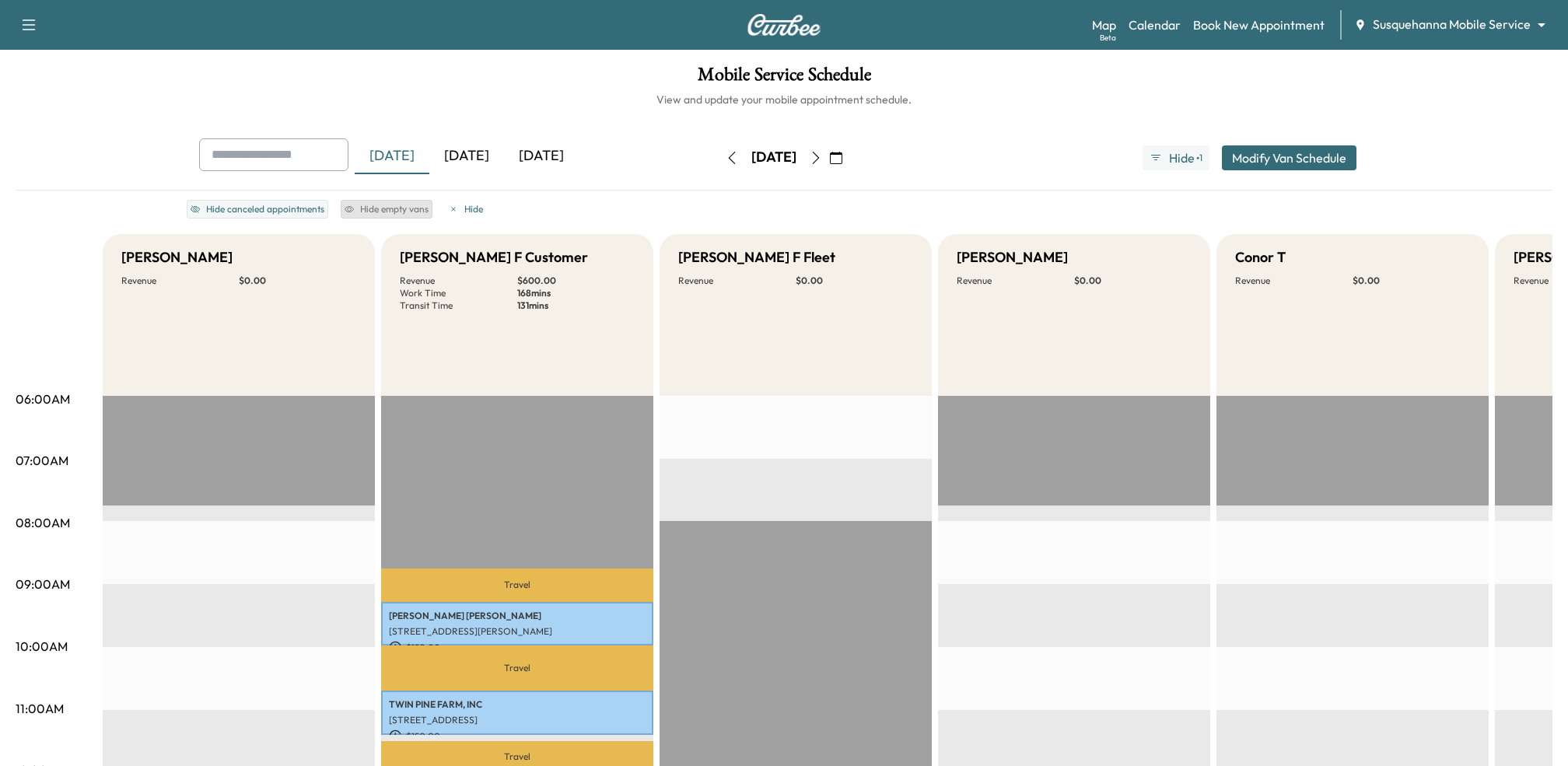
click at [383, 205] on button "Hide empty vans" at bounding box center [386, 209] width 91 height 18
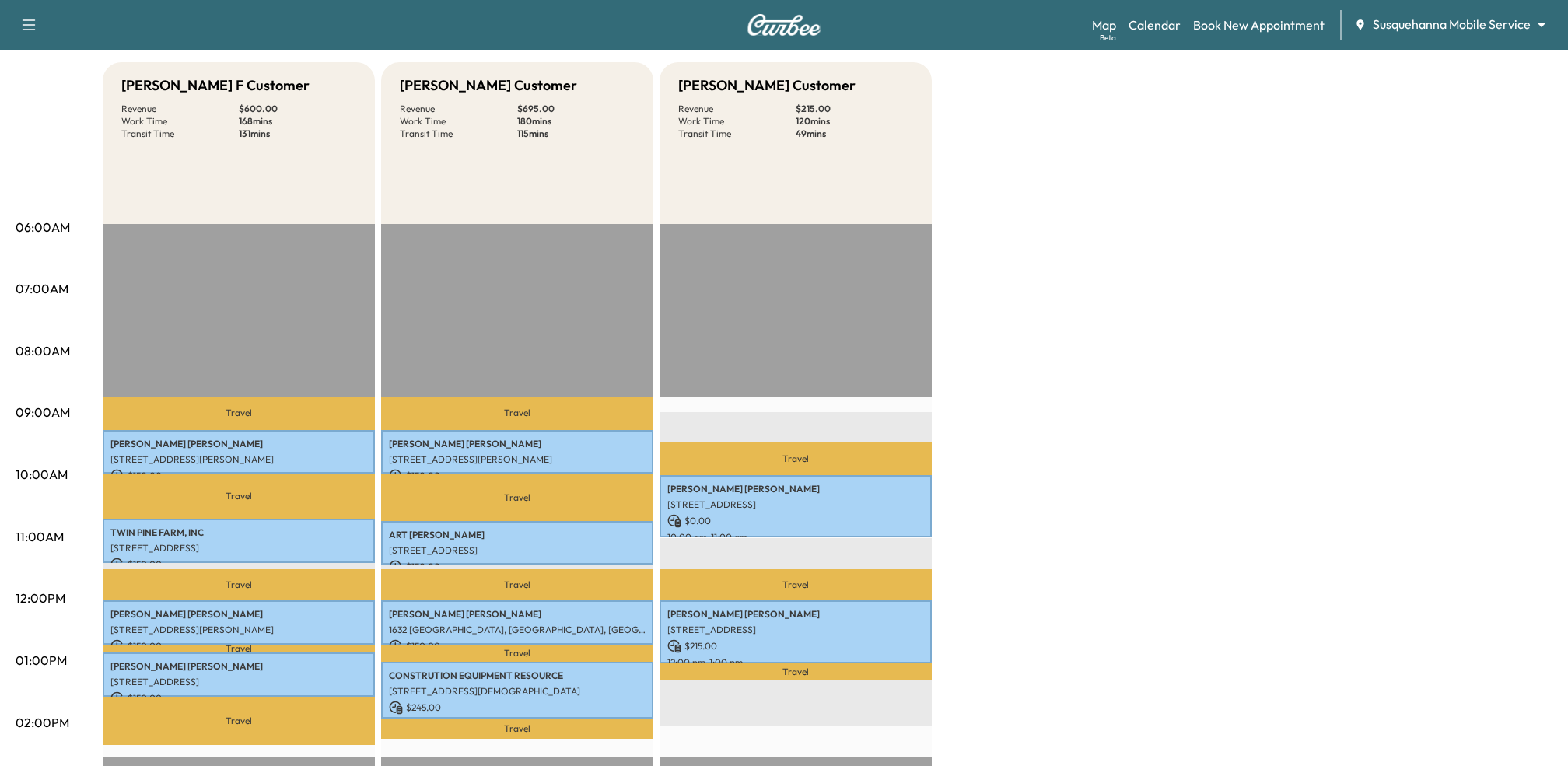
scroll to position [177, 0]
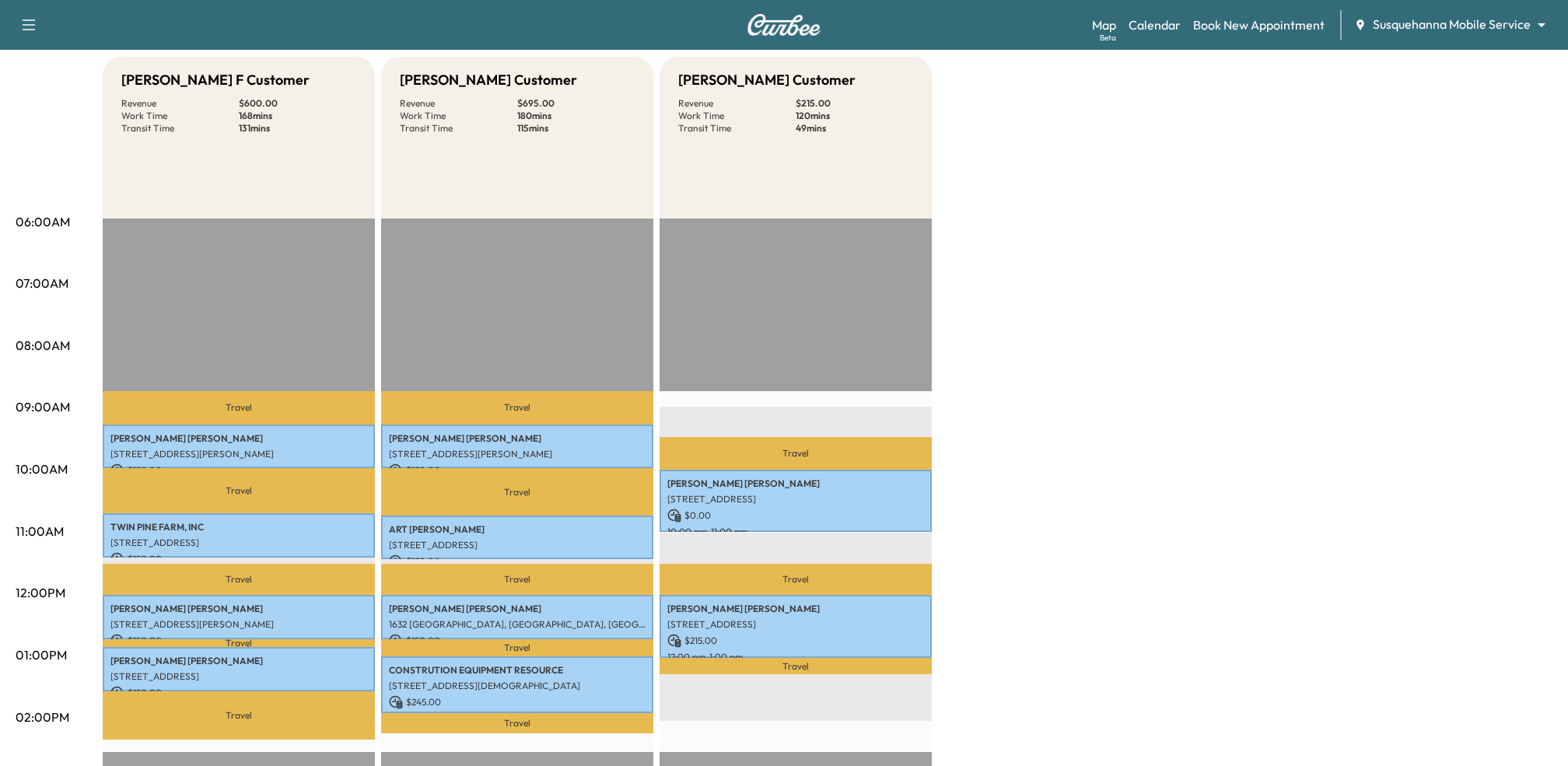
click at [1164, 422] on div "Bridgett F Customer Revenue $ 600.00 Work Time 168 mins Transit Time 131 mins T…" at bounding box center [827, 640] width 1450 height 1166
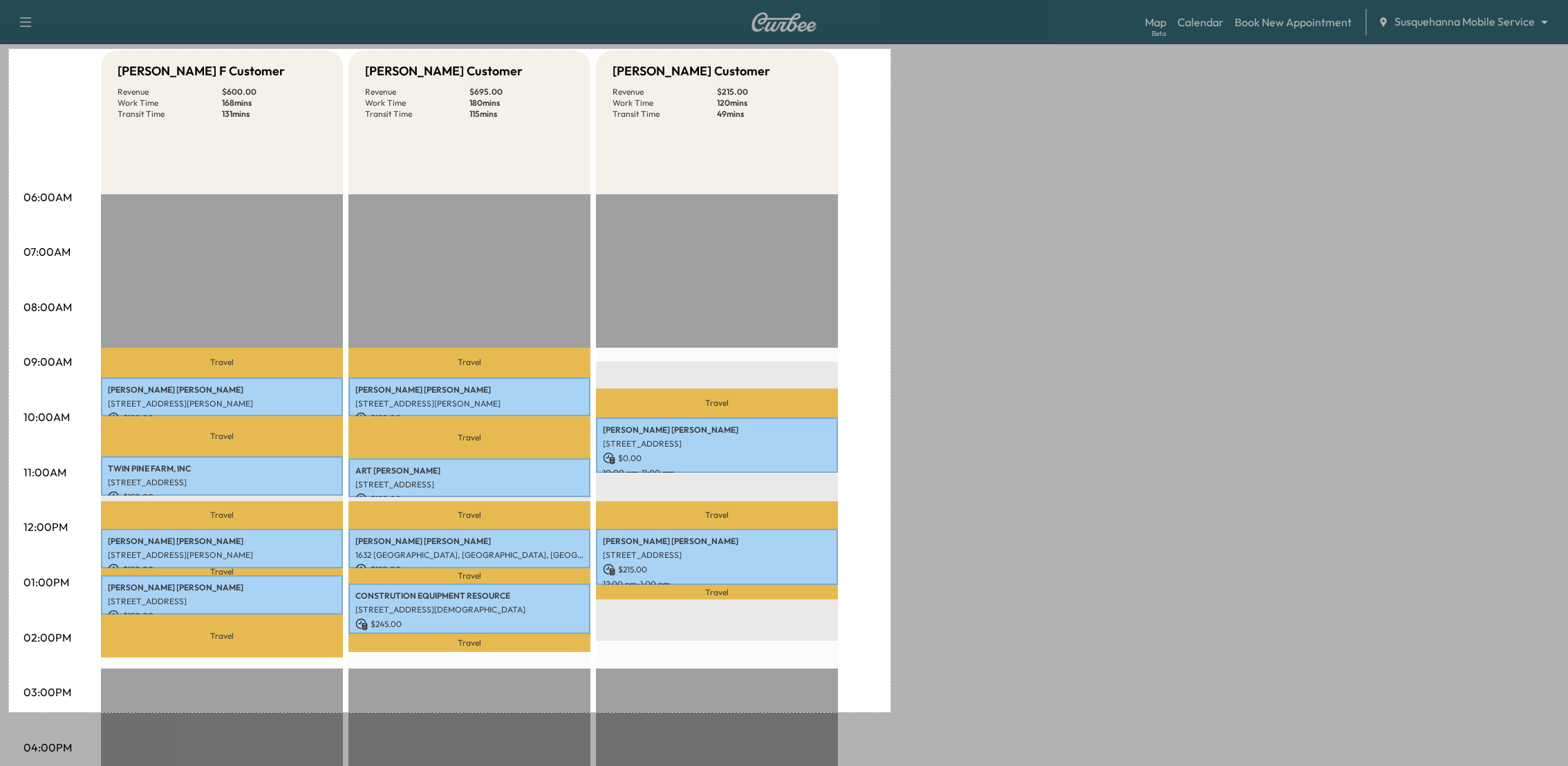
drag, startPoint x: 9, startPoint y: 49, endPoint x: 891, endPoint y: 712, distance: 1103.4
click at [891, 680] on div "1275 X 959" at bounding box center [784, 471] width 1568 height 1258
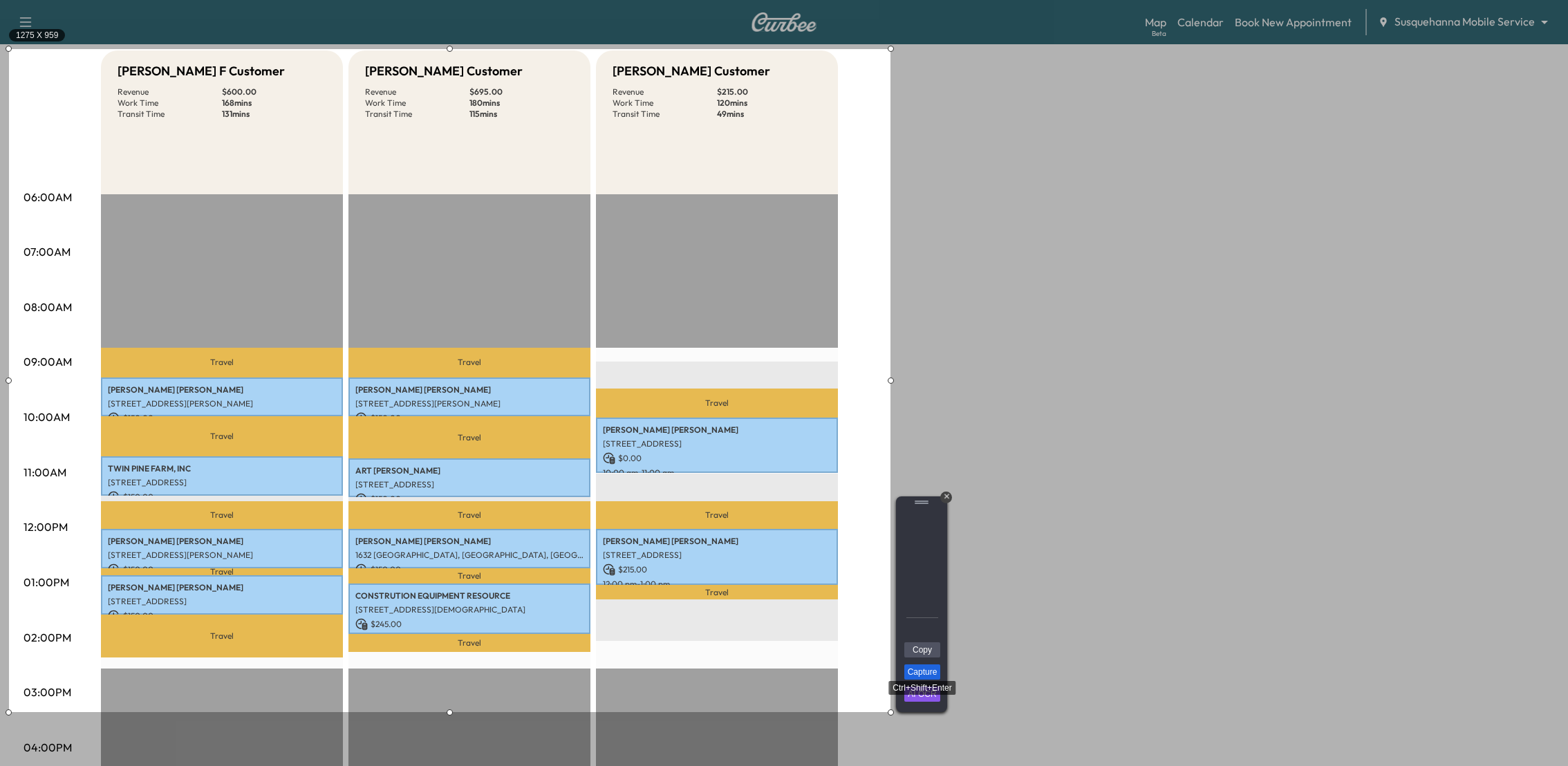
click at [929, 671] on link "Capture" at bounding box center [922, 672] width 36 height 15
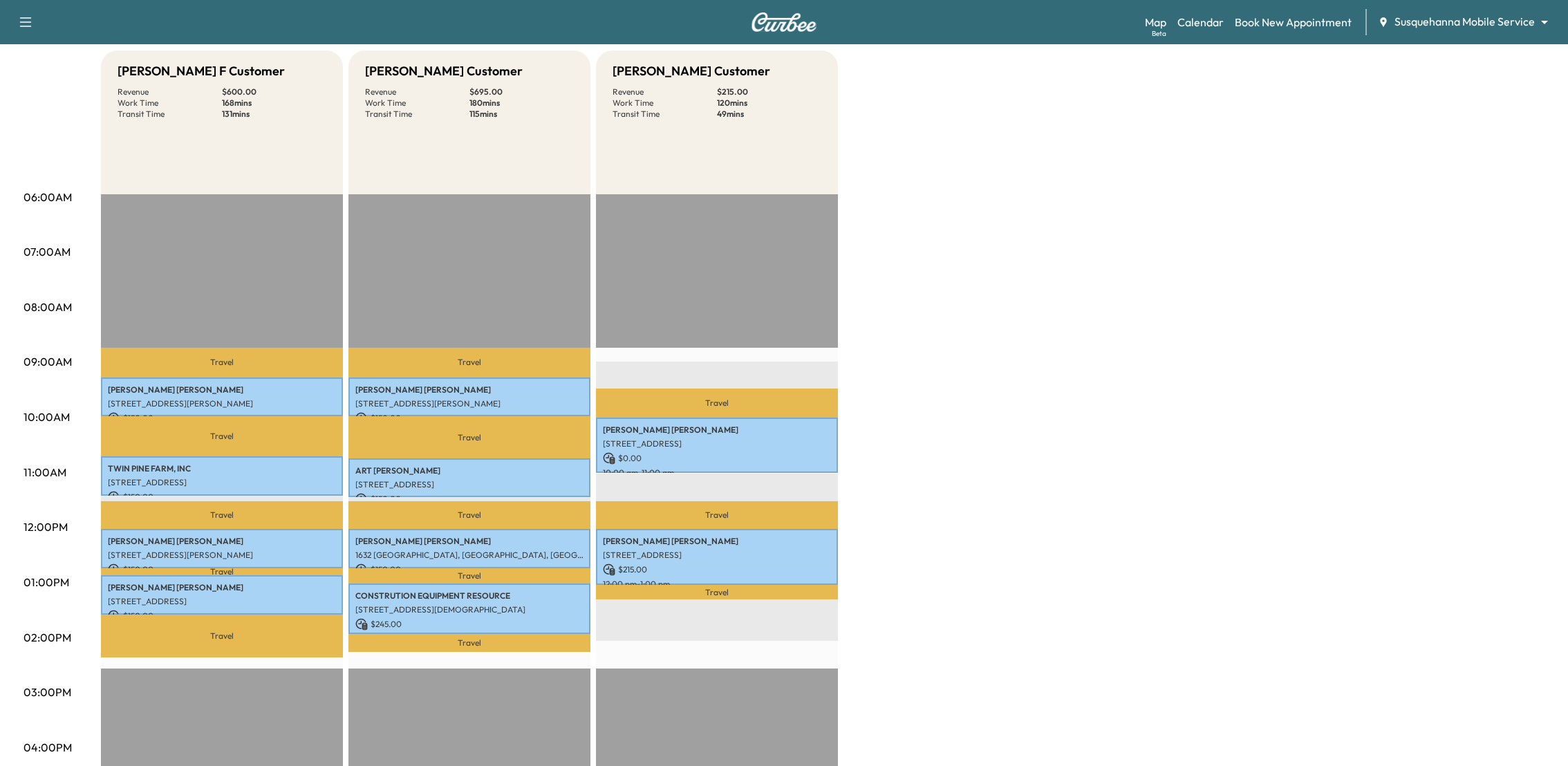
click at [1002, 260] on div "Bridgett F Customer Revenue $ 600.00 Work Time 168 mins Transit Time 131 mins T…" at bounding box center [822, 569] width 1443 height 1037
